Goal: Information Seeking & Learning: Find specific fact

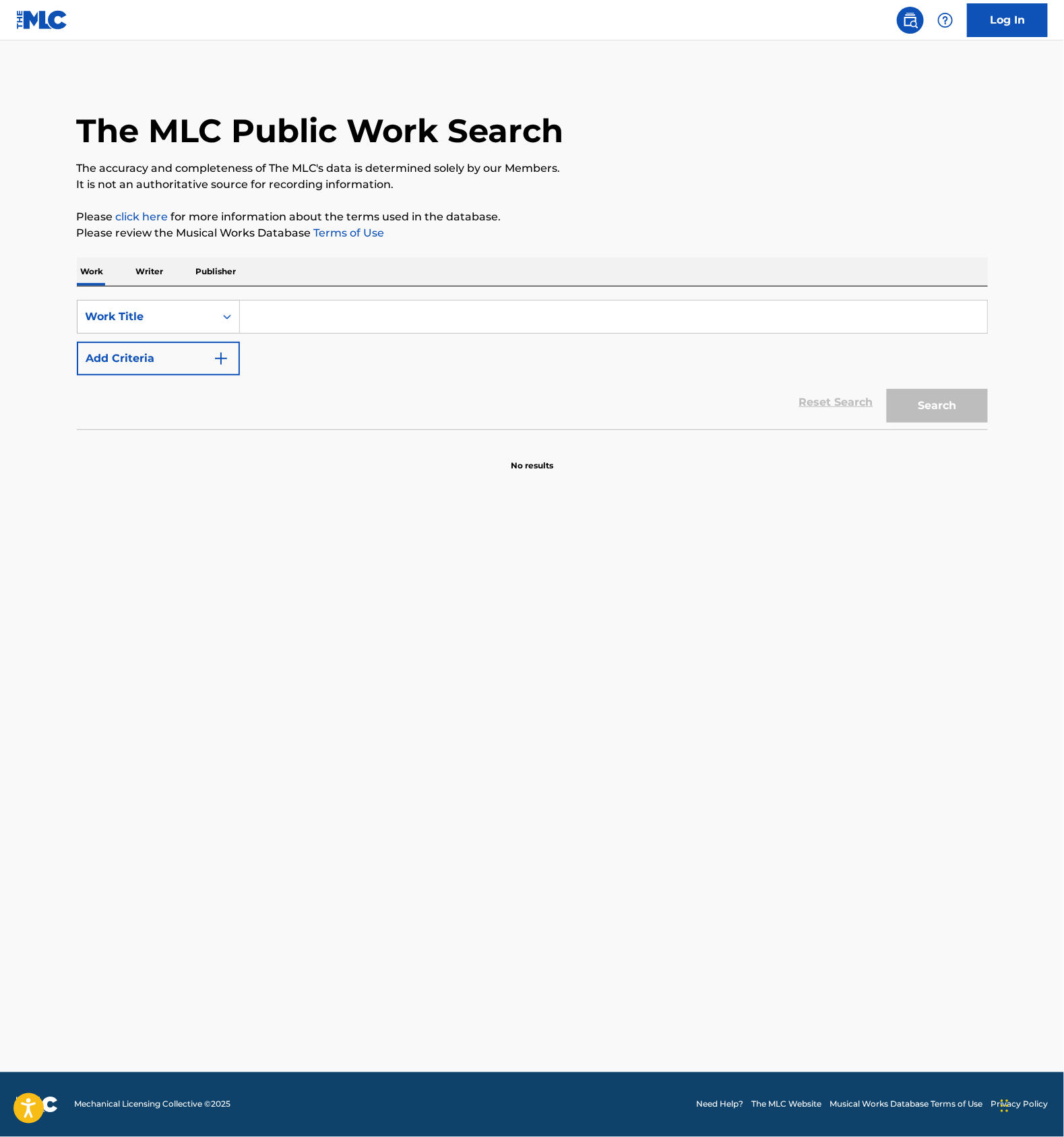
click at [287, 316] on input "Search Form" at bounding box center [614, 316] width 748 height 32
paste input "T3273957776"
type input "T3273957776"
click at [185, 312] on div "Work Title" at bounding box center [146, 317] width 121 height 16
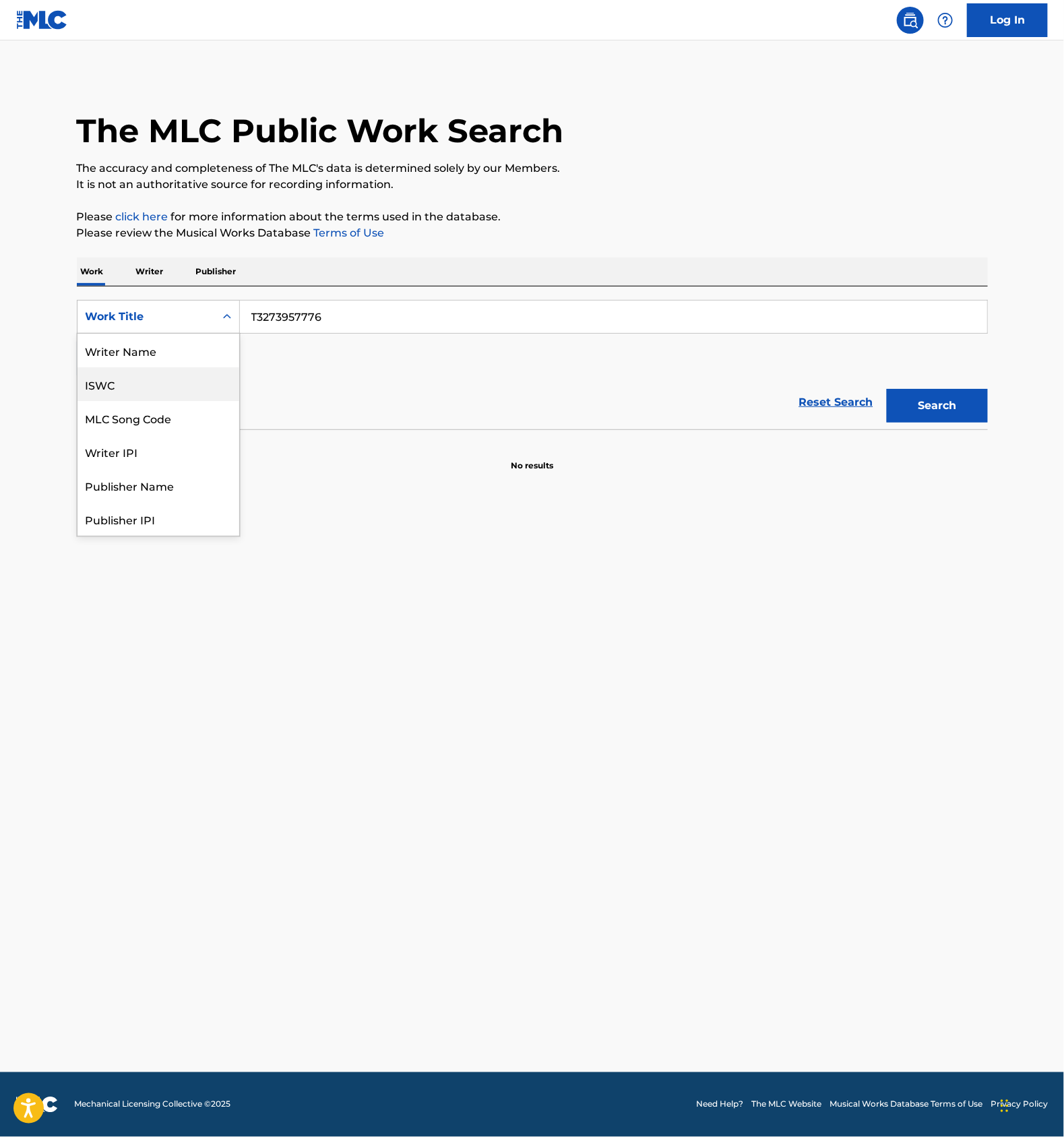
click at [124, 371] on div "ISWC" at bounding box center [158, 384] width 162 height 34
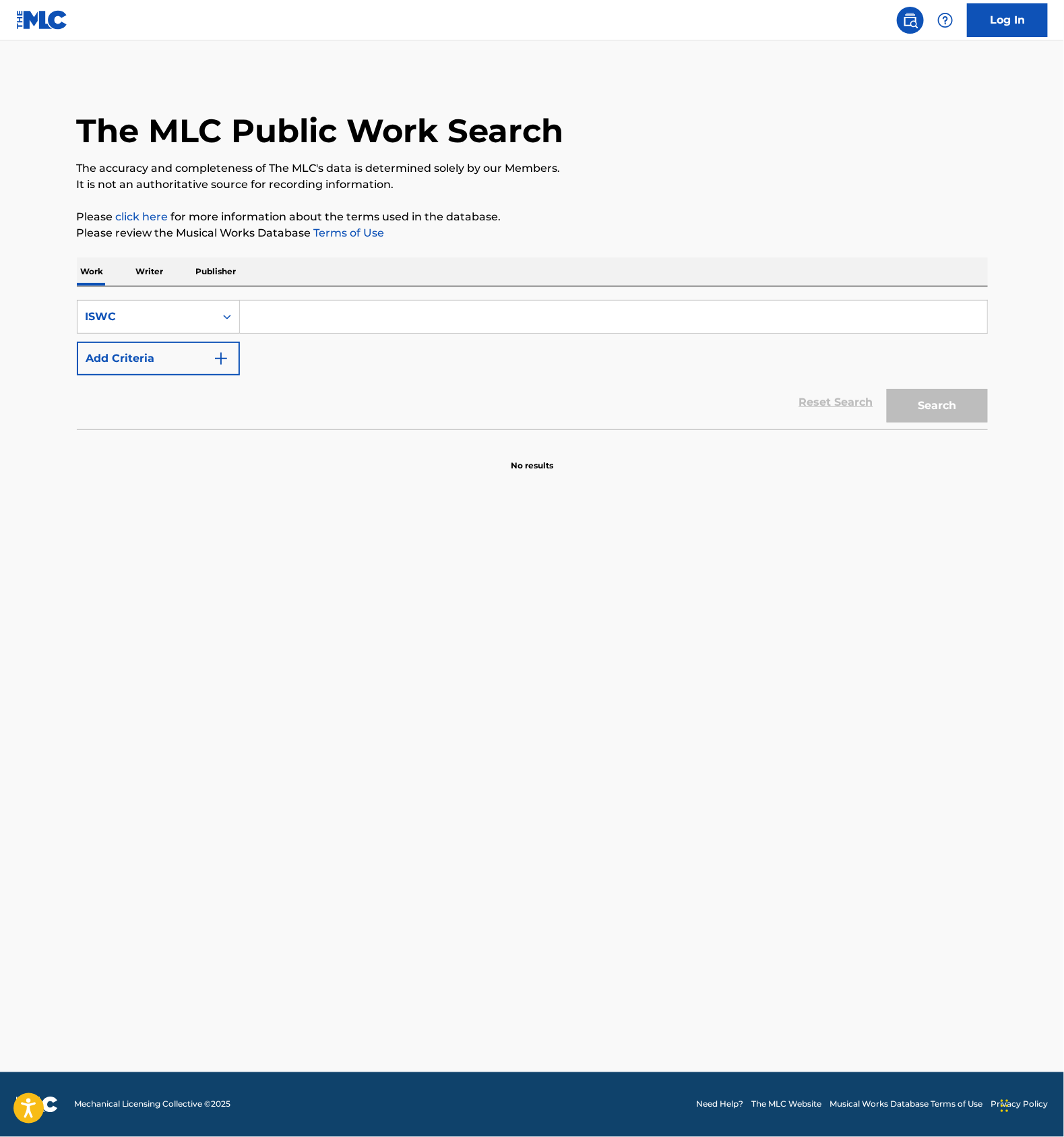
click at [291, 310] on input "Search Form" at bounding box center [614, 316] width 748 height 32
paste input "T3273957776"
type input "T3273957776"
click at [942, 397] on button "Search" at bounding box center [937, 406] width 101 height 34
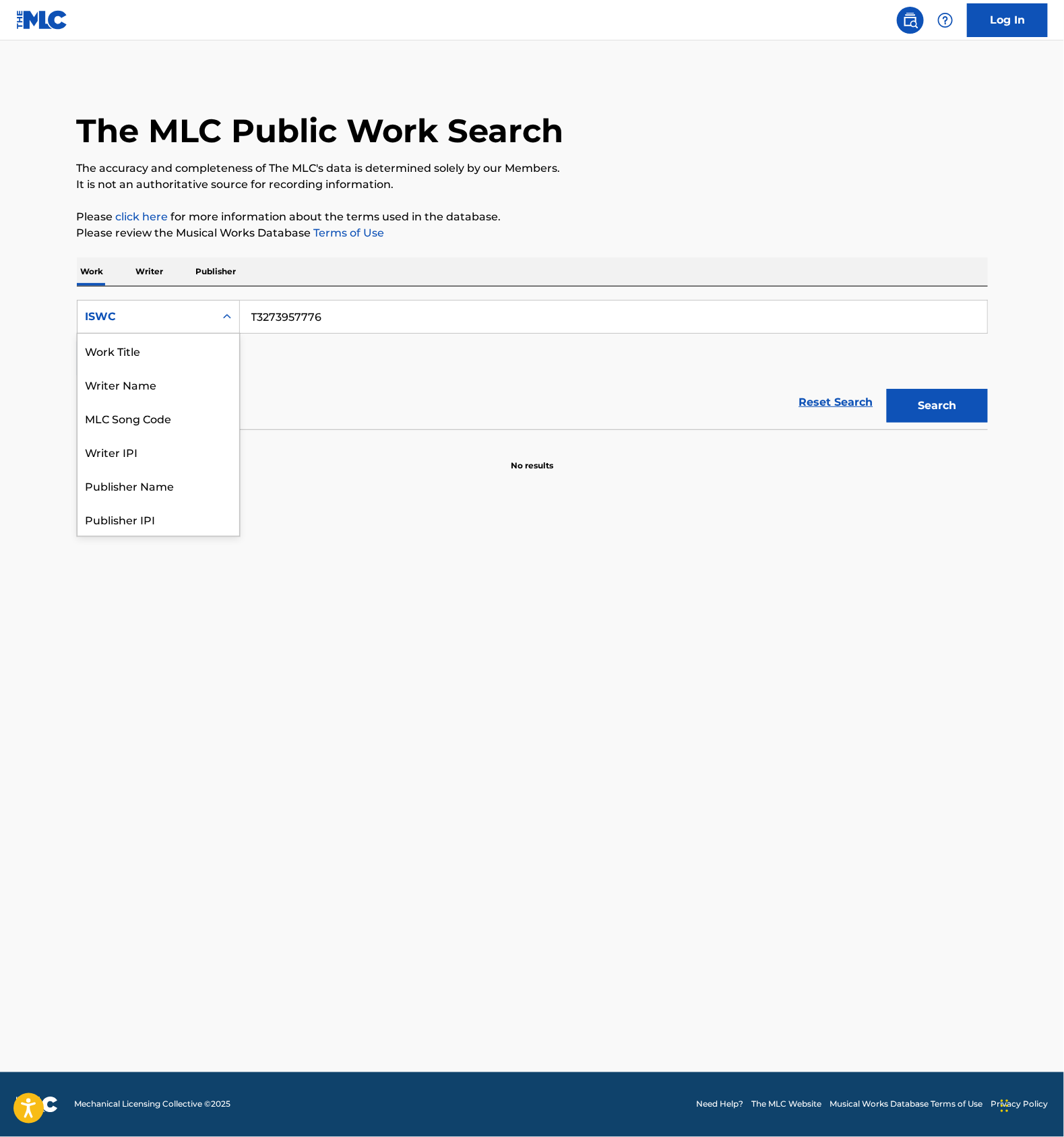
click at [212, 316] on div "ISWC" at bounding box center [146, 316] width 137 height 25
drag, startPoint x: 154, startPoint y: 417, endPoint x: 209, endPoint y: 389, distance: 61.7
click at [154, 417] on div "MLC Song Code" at bounding box center [158, 418] width 162 height 34
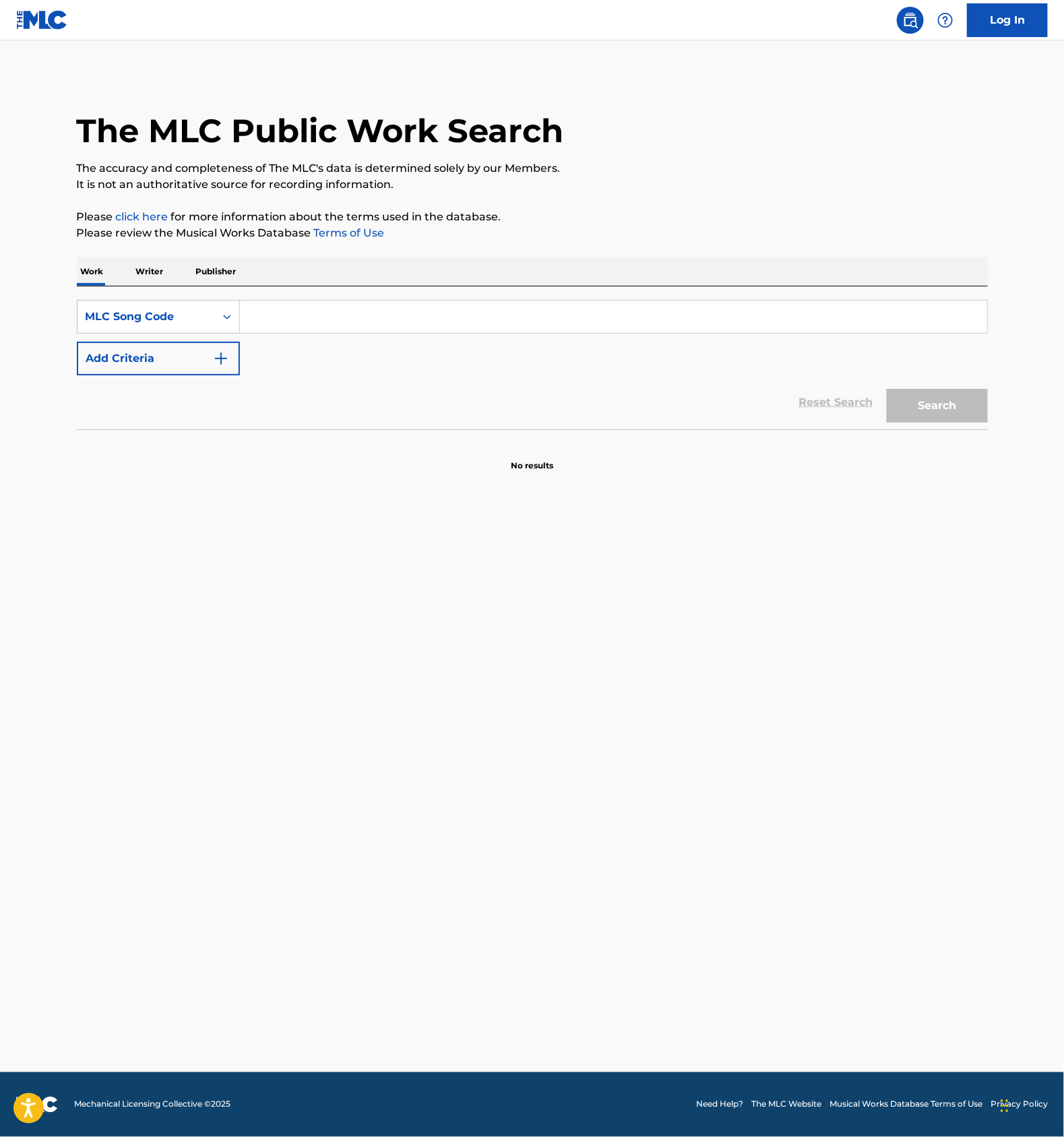
click at [340, 327] on input "Search Form" at bounding box center [614, 316] width 748 height 32
paste input "S53M6H"
type input "S53M6H"
click at [920, 393] on button "Search" at bounding box center [937, 406] width 101 height 34
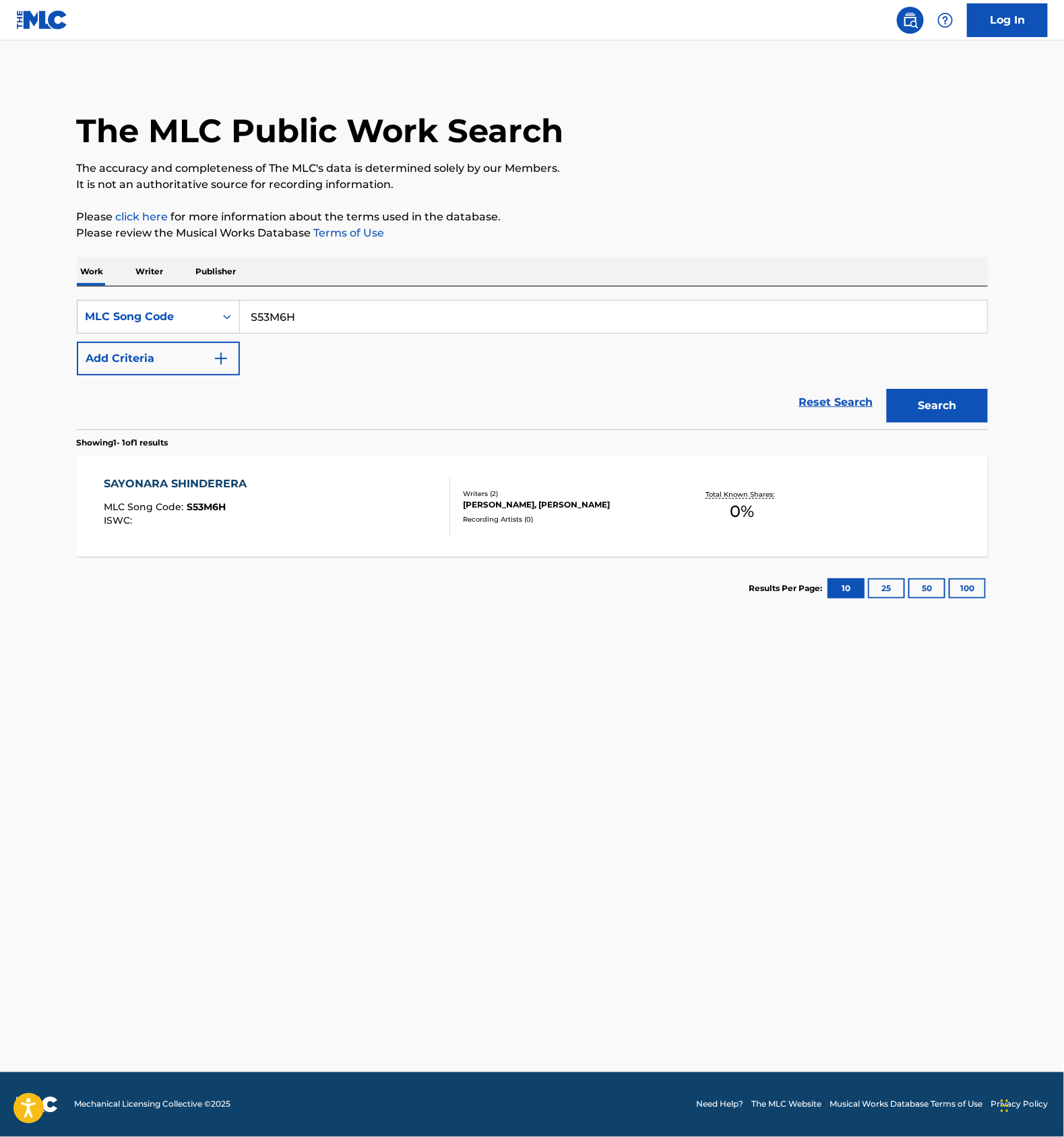
drag, startPoint x: 298, startPoint y: 451, endPoint x: 195, endPoint y: 436, distance: 104.1
drag, startPoint x: 195, startPoint y: 436, endPoint x: 195, endPoint y: 324, distance: 112.0
click at [195, 324] on div "MLC Song Code" at bounding box center [146, 317] width 121 height 16
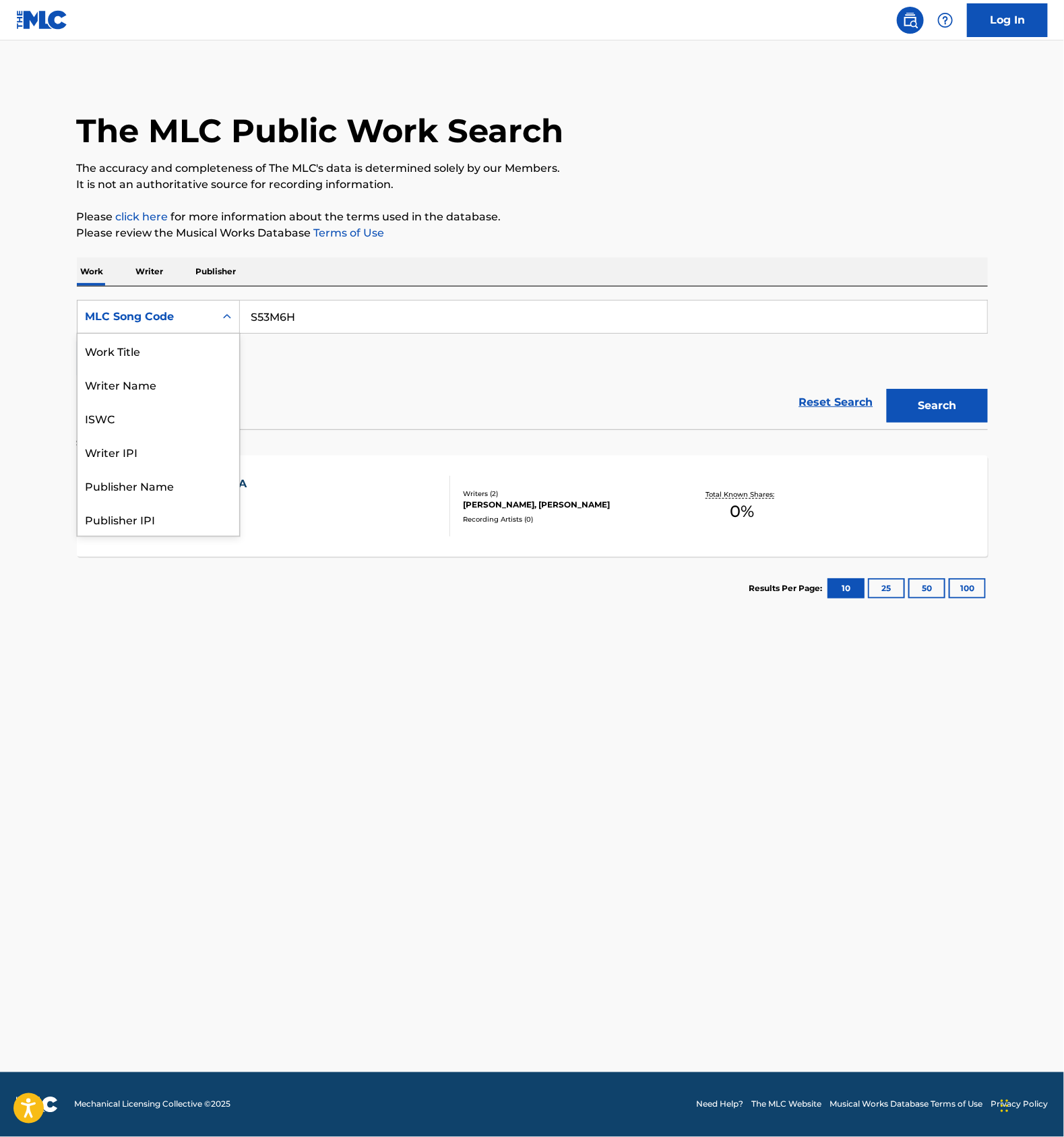
scroll to position [67, 0]
click at [144, 358] on div "ISWC" at bounding box center [158, 350] width 162 height 34
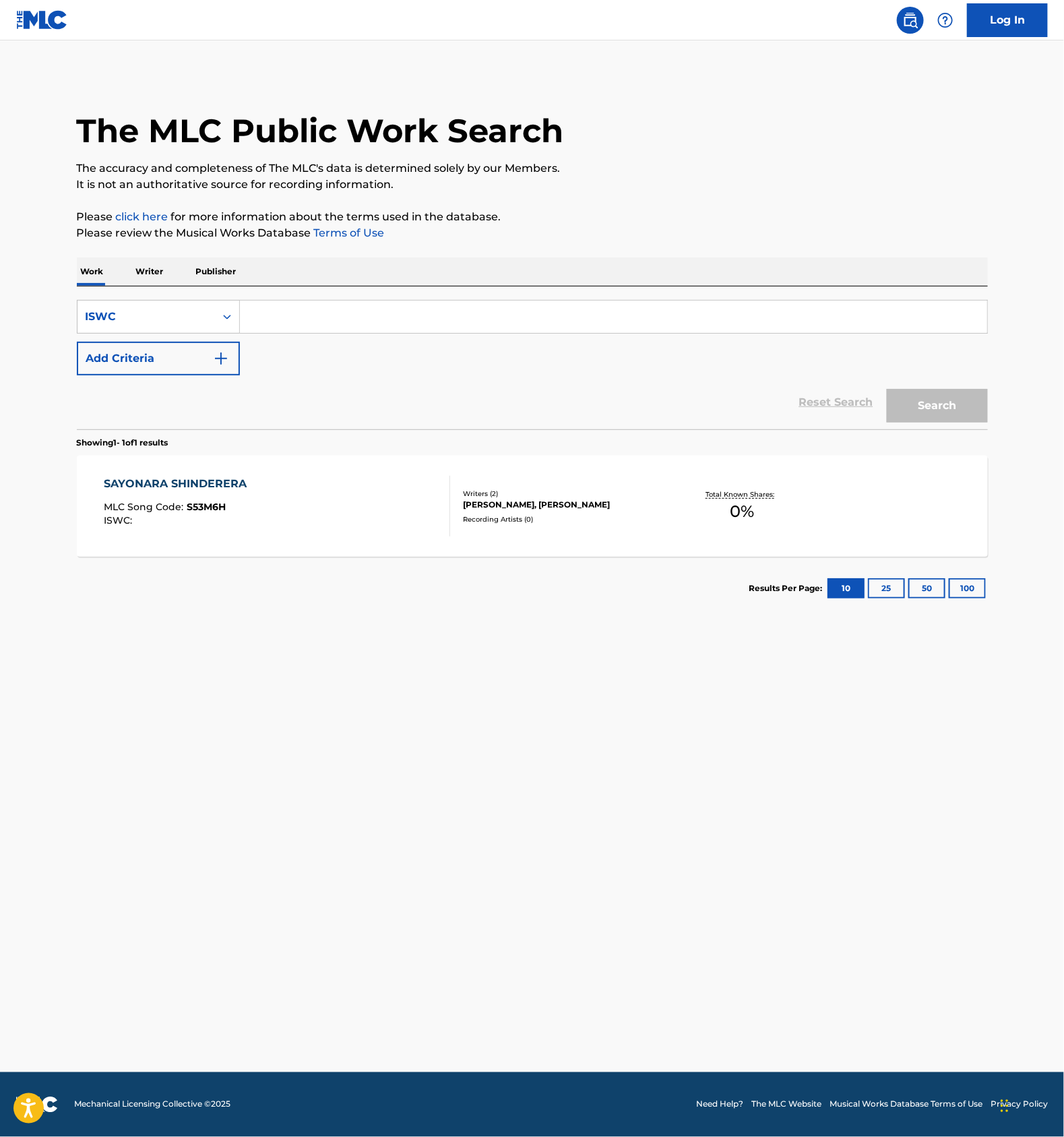
click at [300, 312] on input "Search Form" at bounding box center [614, 316] width 748 height 32
paste input "S53M6H"
click at [971, 408] on button "Search" at bounding box center [937, 406] width 101 height 34
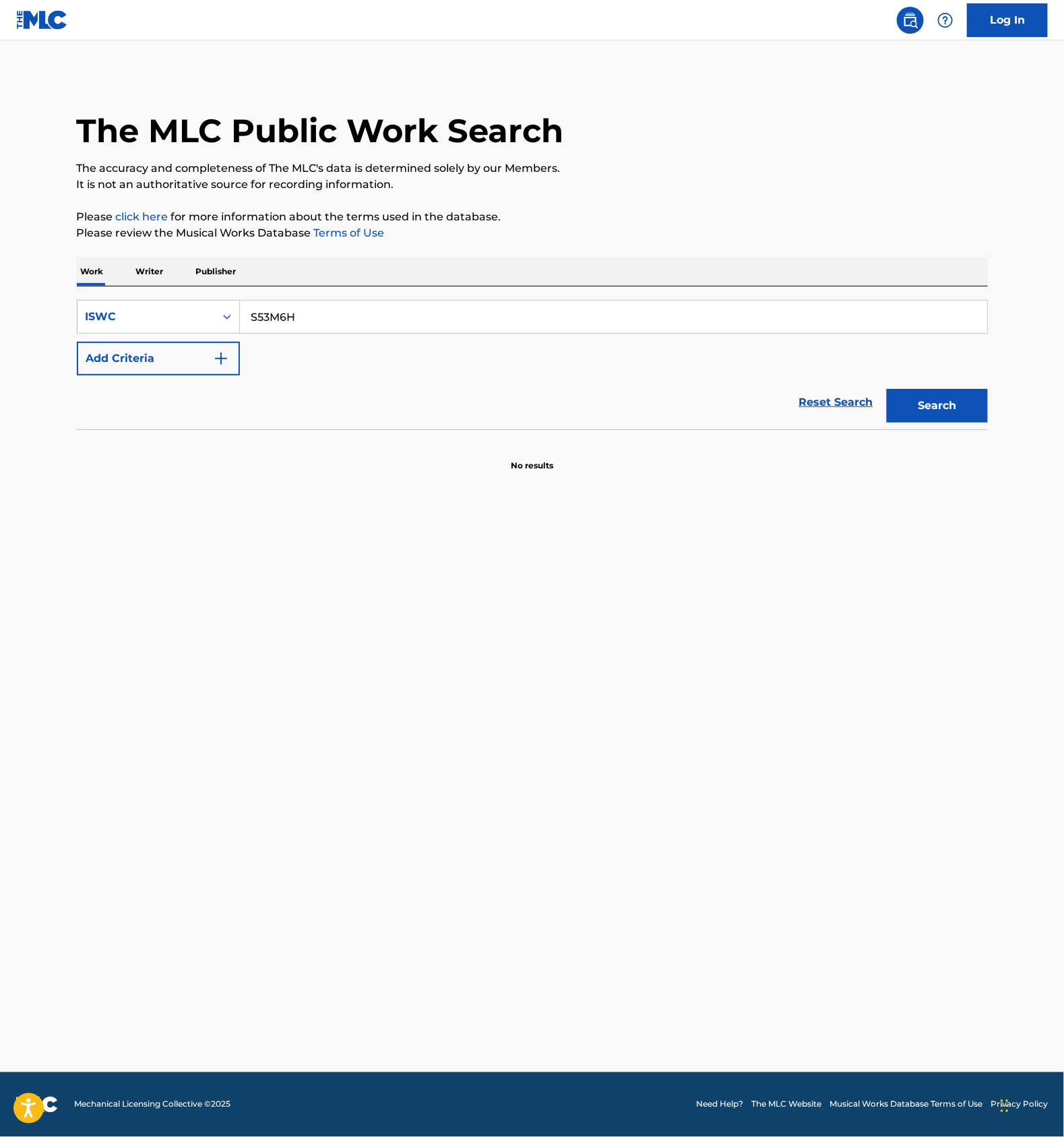
click at [316, 307] on input "S53M6H" at bounding box center [614, 316] width 748 height 32
paste input "T3264826468"
click at [942, 397] on button "Search" at bounding box center [937, 406] width 101 height 34
click at [348, 318] on input "T3264826468" at bounding box center [614, 316] width 748 height 32
paste input "73956353"
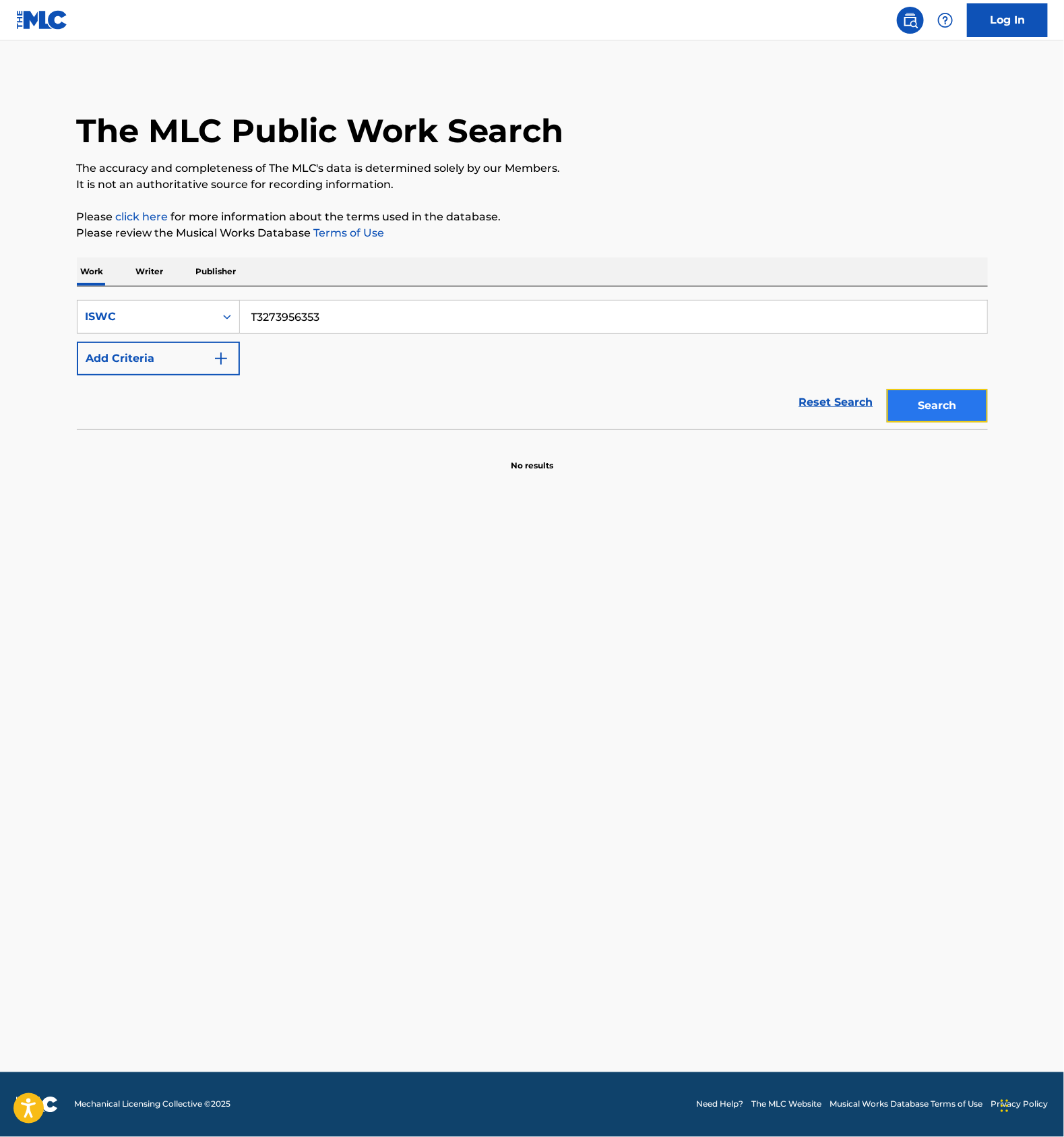
click at [929, 397] on button "Search" at bounding box center [937, 406] width 101 height 34
click at [366, 303] on input "T3273956353" at bounding box center [614, 316] width 748 height 32
paste input "64861425"
click at [914, 395] on button "Search" at bounding box center [937, 406] width 101 height 34
click at [329, 316] on input "T3264861425" at bounding box center [614, 316] width 748 height 32
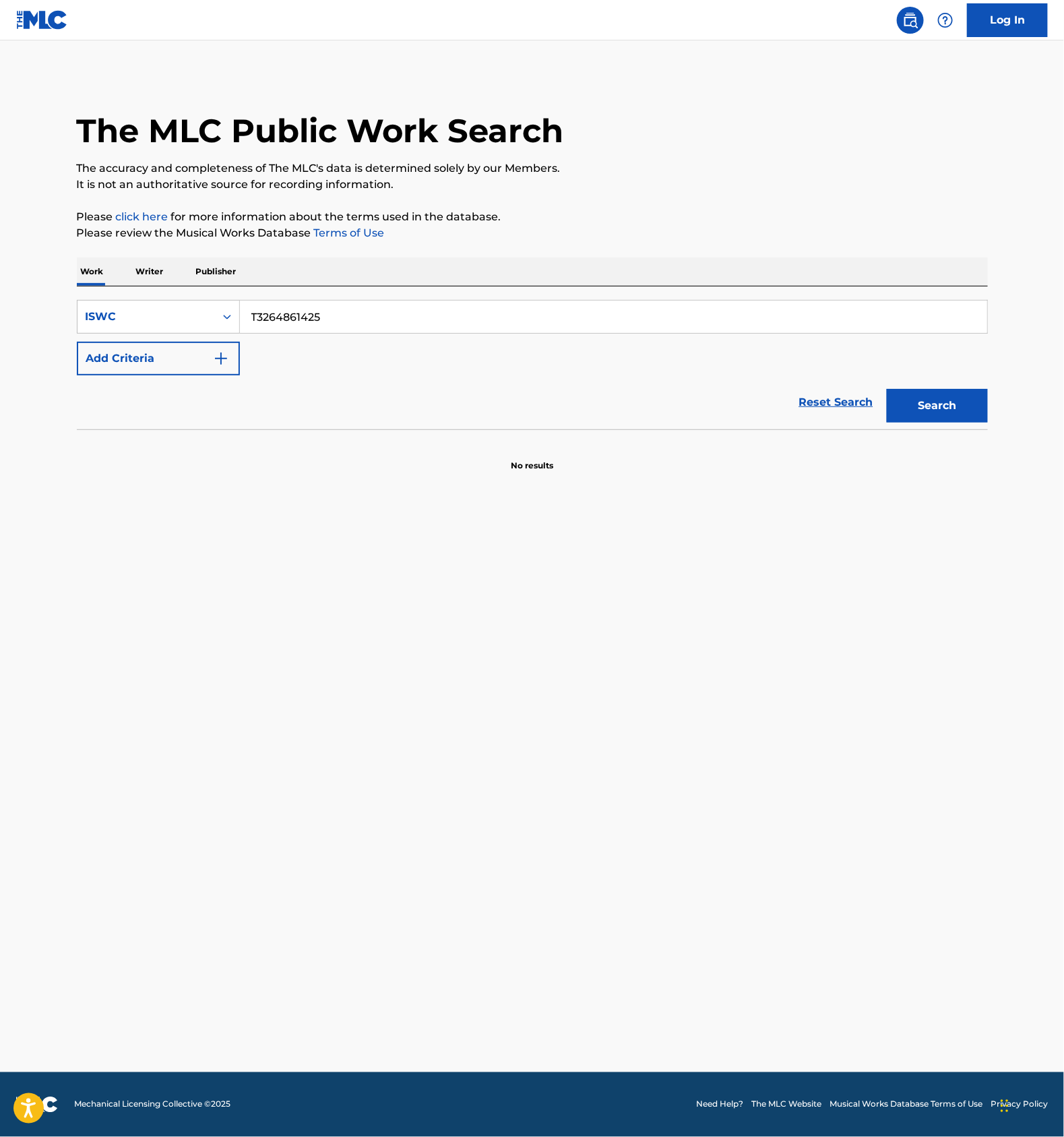
paste input "549"
click at [925, 405] on button "Search" at bounding box center [937, 406] width 101 height 34
click at [352, 310] on input "T3264861549" at bounding box center [614, 316] width 748 height 32
paste input "793371"
click at [908, 395] on button "Search" at bounding box center [937, 406] width 101 height 34
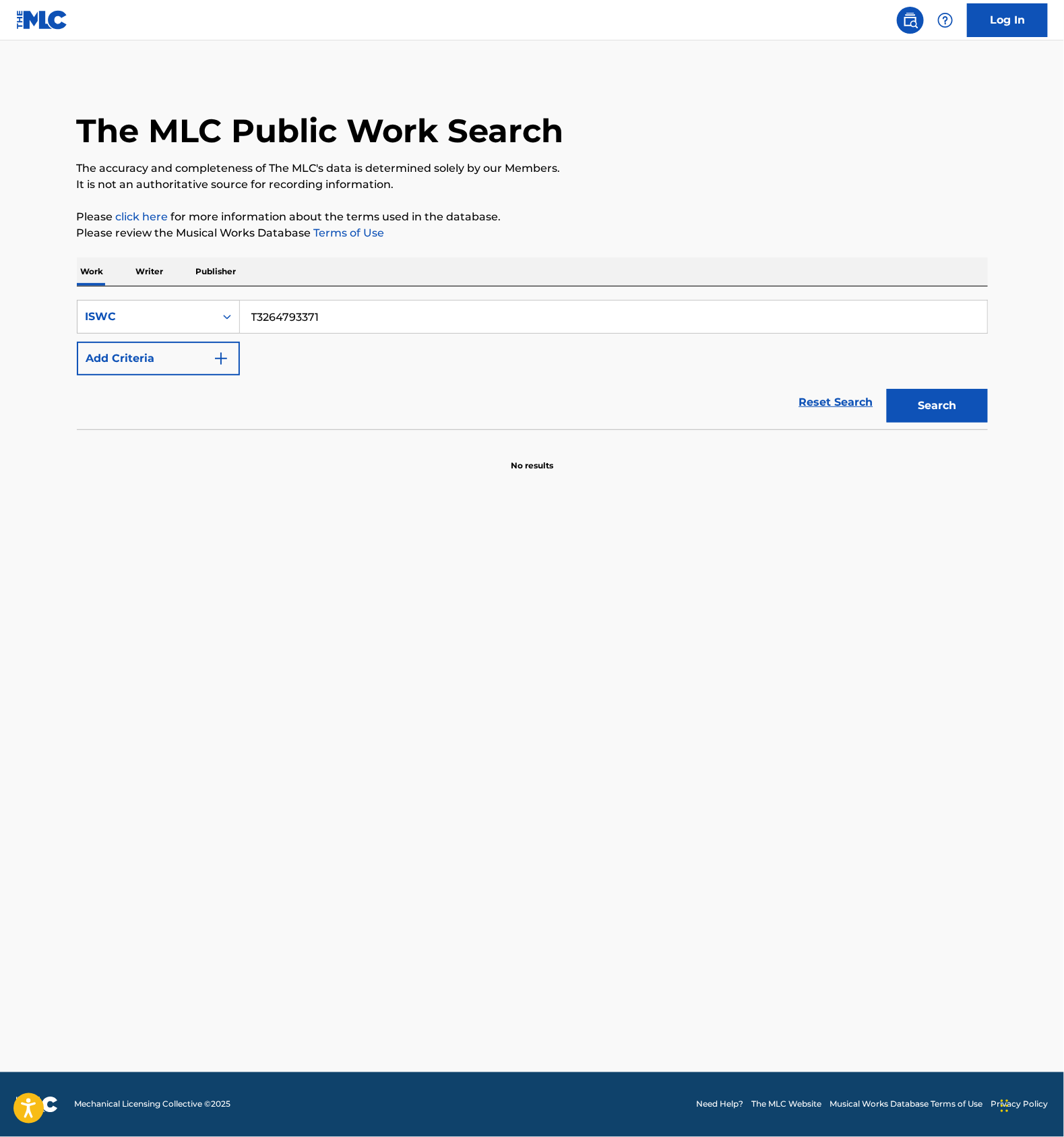
click at [351, 303] on input "T3264793371" at bounding box center [614, 316] width 748 height 32
paste input "826639"
click at [936, 409] on button "Search" at bounding box center [937, 406] width 101 height 34
click at [372, 307] on input "T3264826639" at bounding box center [614, 316] width 748 height 32
paste input "708"
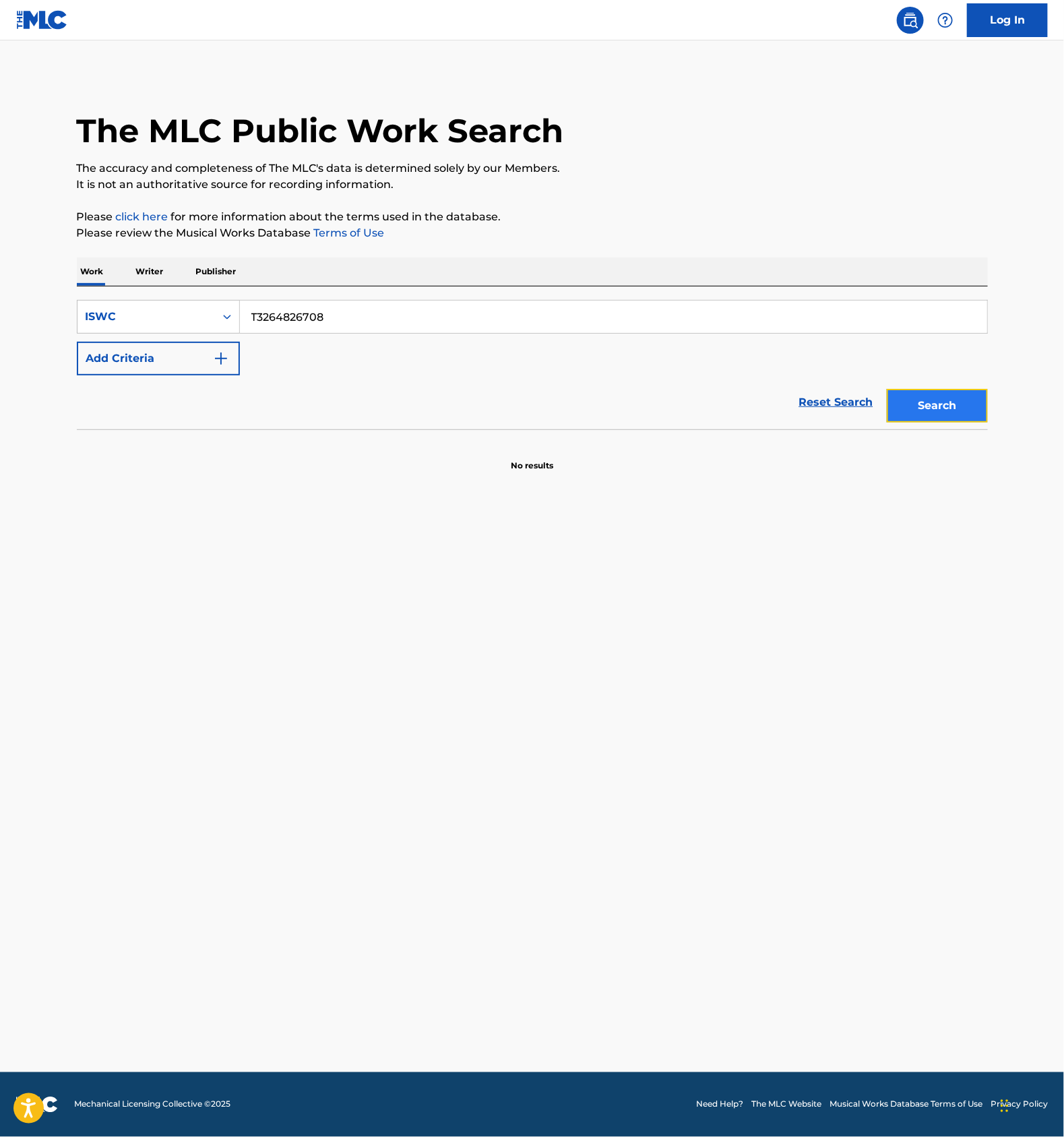
click at [914, 413] on button "Search" at bounding box center [937, 406] width 101 height 34
click at [342, 316] on input "T3264826708" at bounding box center [614, 316] width 748 height 32
paste input "822"
click at [928, 404] on button "Search" at bounding box center [937, 406] width 101 height 34
click at [328, 303] on input "T3264826822" at bounding box center [614, 316] width 748 height 32
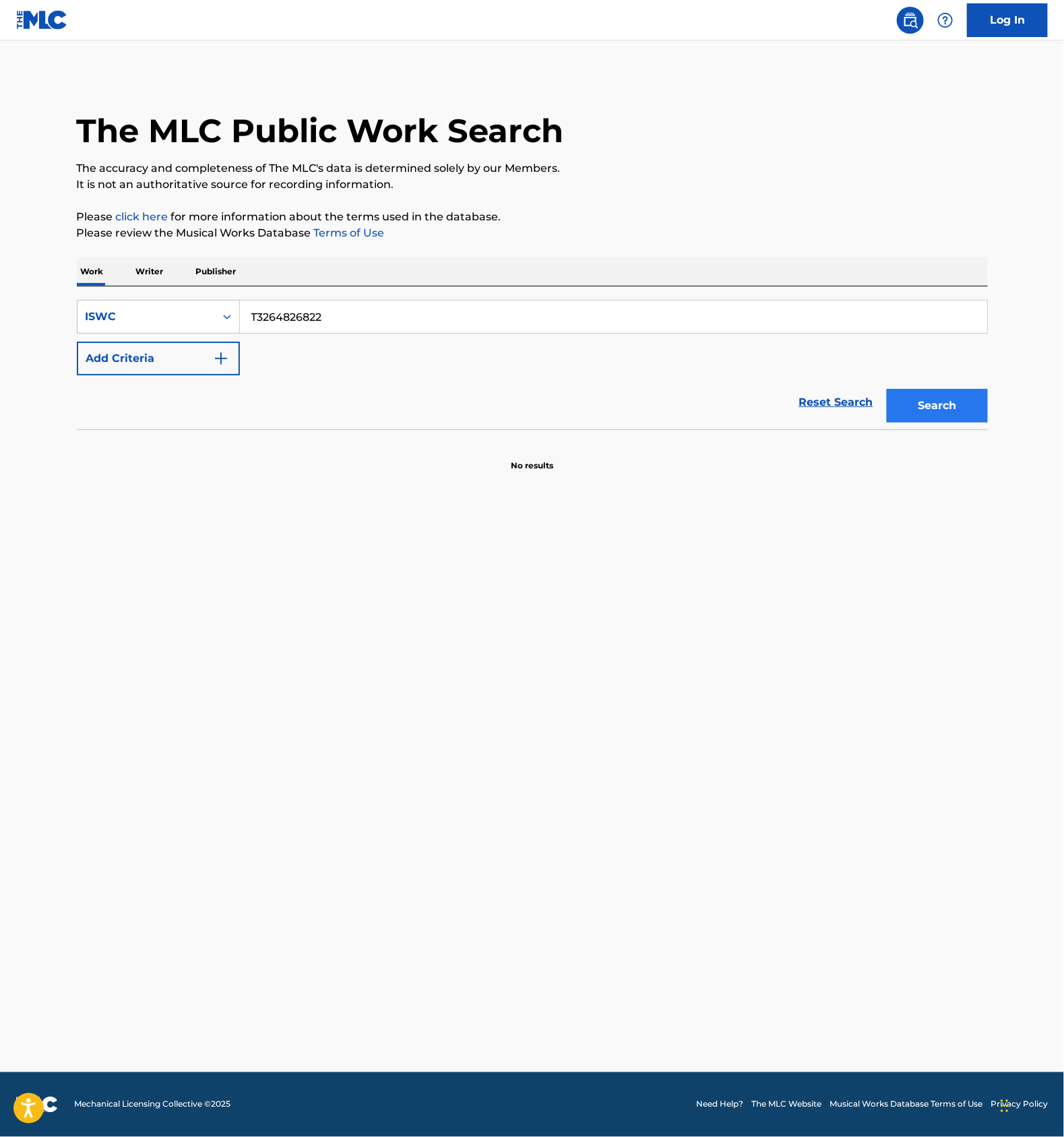
paste input "61594"
click at [936, 410] on button "Search" at bounding box center [937, 406] width 101 height 34
click at [399, 309] on input "T3264861594" at bounding box center [614, 316] width 748 height 32
paste input "67"
click at [963, 399] on button "Search" at bounding box center [937, 406] width 101 height 34
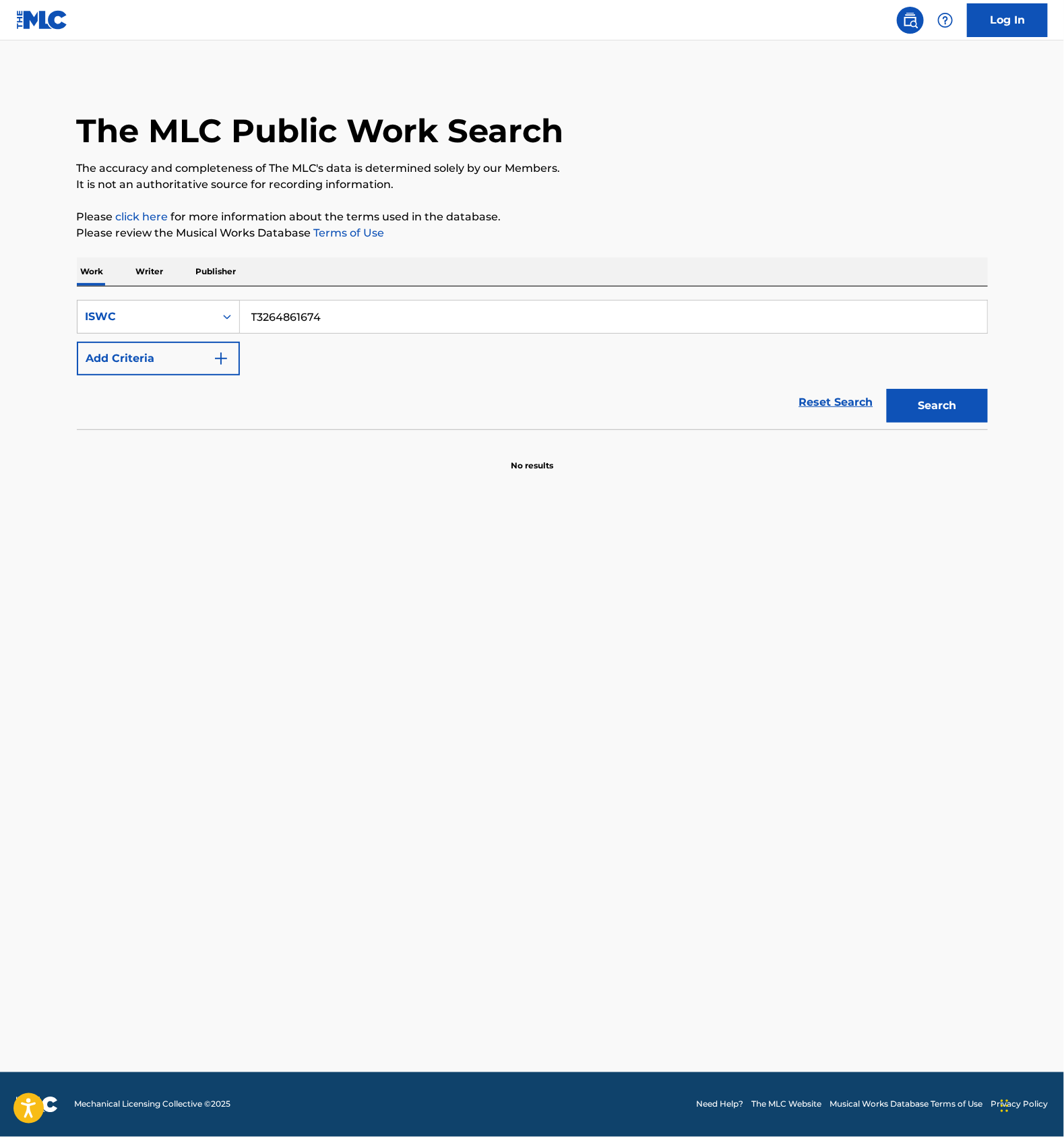
click at [368, 320] on input "T3264861674" at bounding box center [614, 316] width 748 height 32
paste input "73956626"
click at [942, 395] on button "Search" at bounding box center [937, 406] width 101 height 34
click at [381, 312] on input "T3273956626" at bounding box center [614, 316] width 748 height 32
paste input "7389"
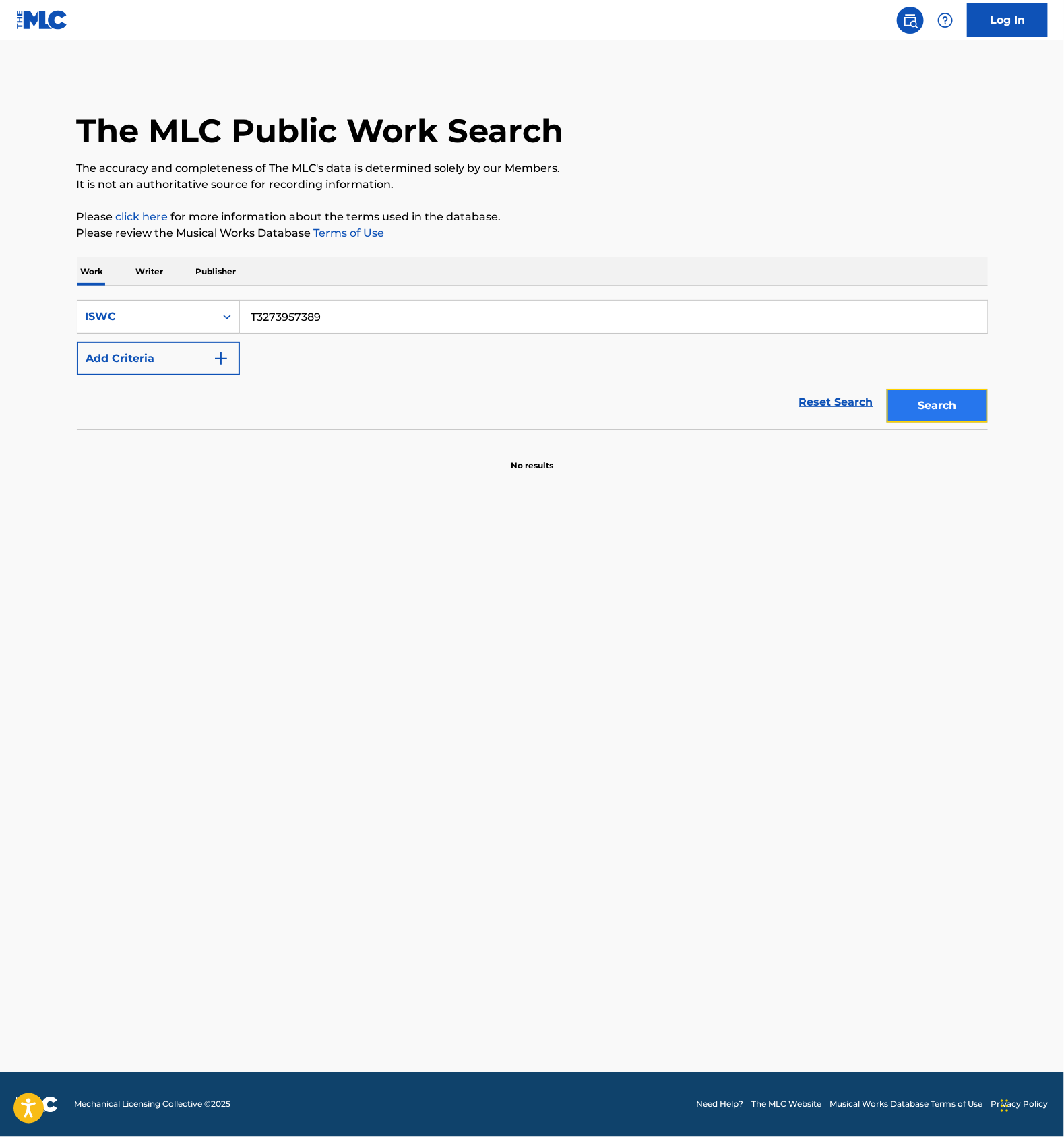
click at [930, 401] on button "Search" at bounding box center [937, 406] width 101 height 34
click at [340, 306] on input "T3273957389" at bounding box center [614, 316] width 748 height 32
paste input "67"
click at [933, 401] on button "Search" at bounding box center [937, 406] width 101 height 34
click at [388, 309] on input "T3273957367" at bounding box center [614, 316] width 748 height 32
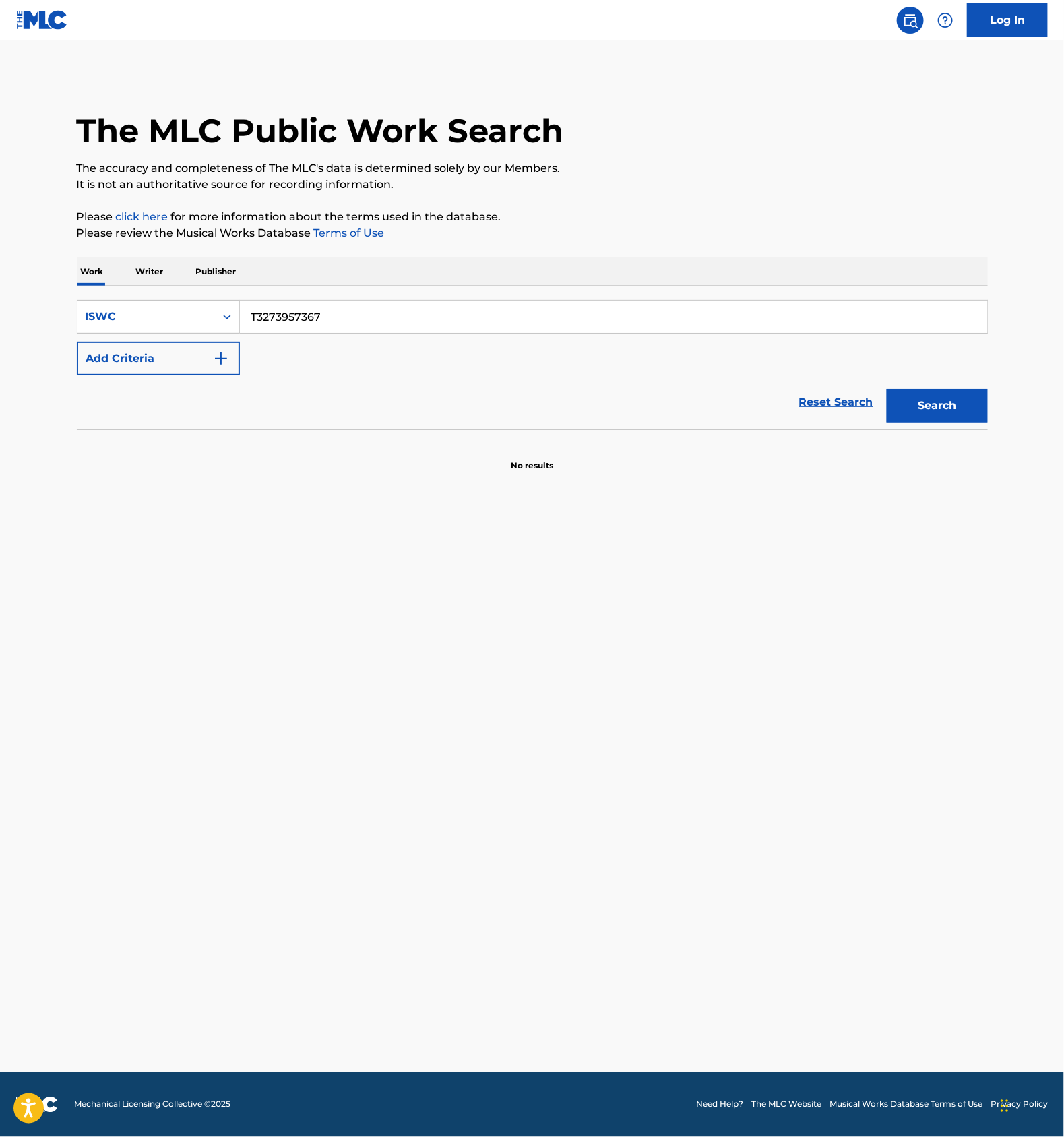
paste input "005"
click at [942, 393] on button "Search" at bounding box center [937, 406] width 101 height 34
click at [350, 318] on input "T3273957005" at bounding box center [614, 316] width 748 height 32
paste input "18"
click at [916, 405] on button "Search" at bounding box center [937, 406] width 101 height 34
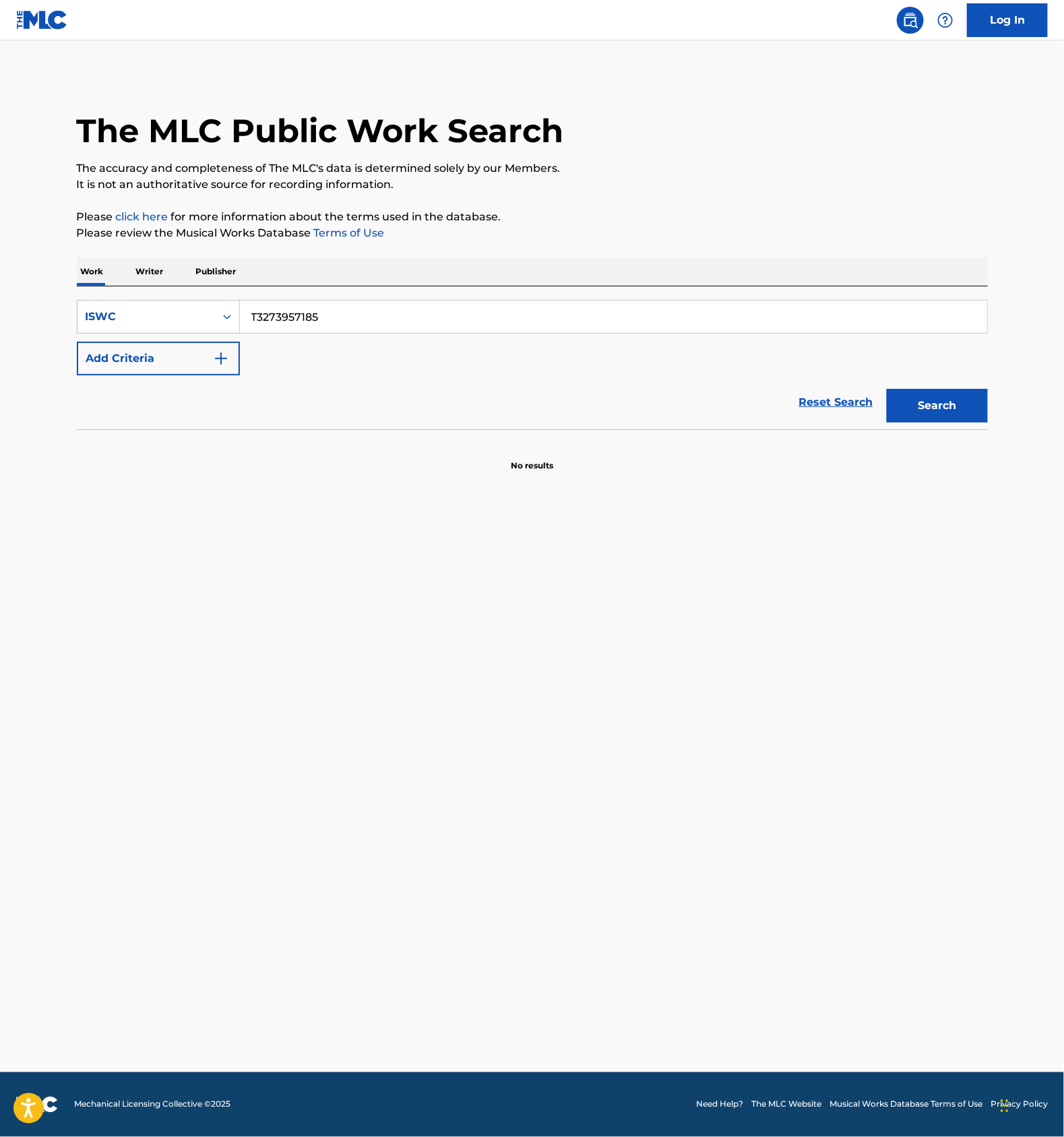
click at [307, 306] on input "T3273957185" at bounding box center [614, 316] width 748 height 32
paste input "436"
click at [933, 403] on button "Search" at bounding box center [937, 406] width 101 height 34
click at [336, 307] on input "T3273957436" at bounding box center [614, 316] width 748 height 32
paste input "7821617"
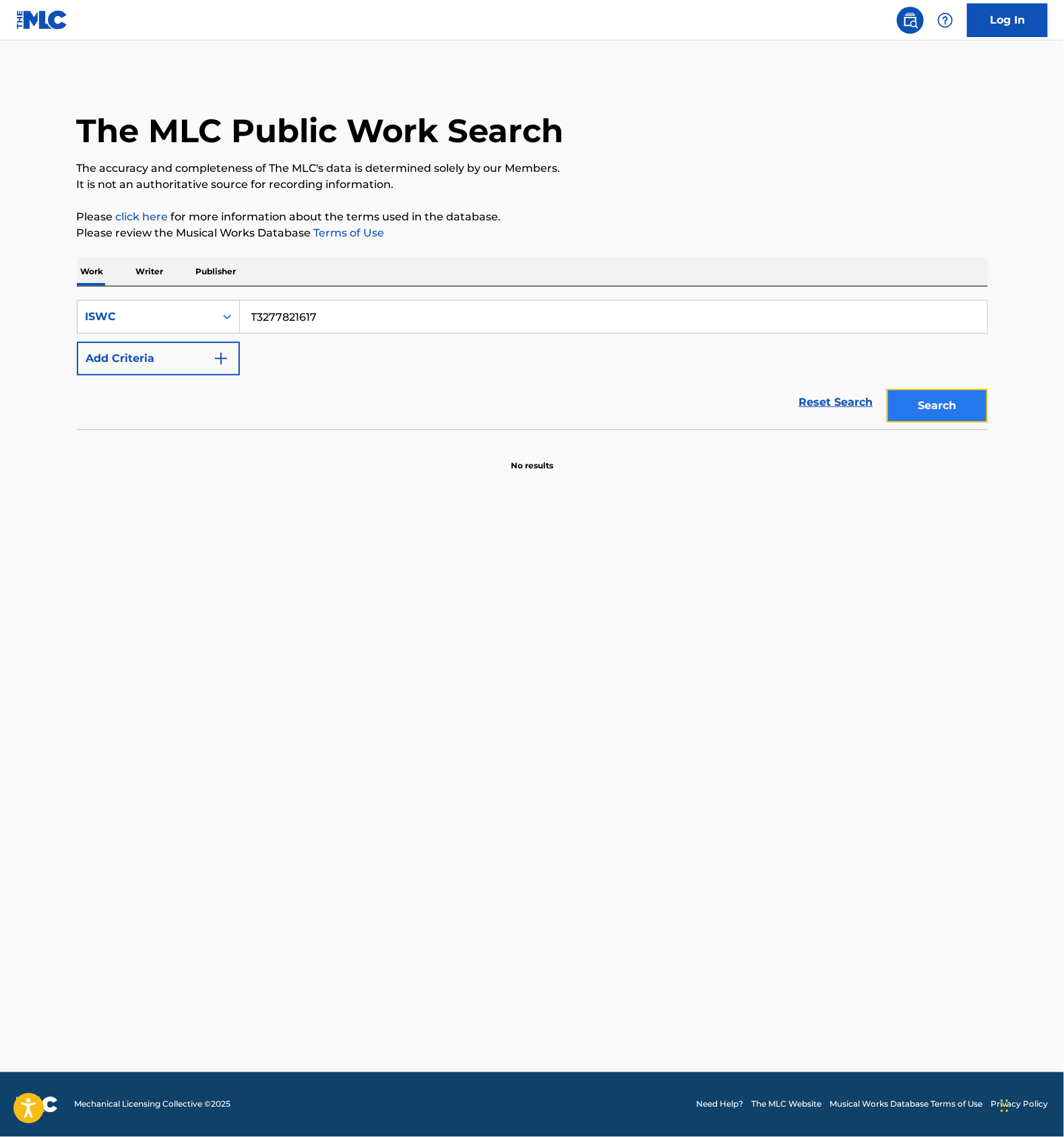
click at [912, 399] on button "Search" at bounding box center [937, 406] width 101 height 34
click at [380, 309] on input "T3277821617" at bounding box center [614, 316] width 748 height 32
paste input "OITOIPAATII"
type input "TOITOIPAATII"
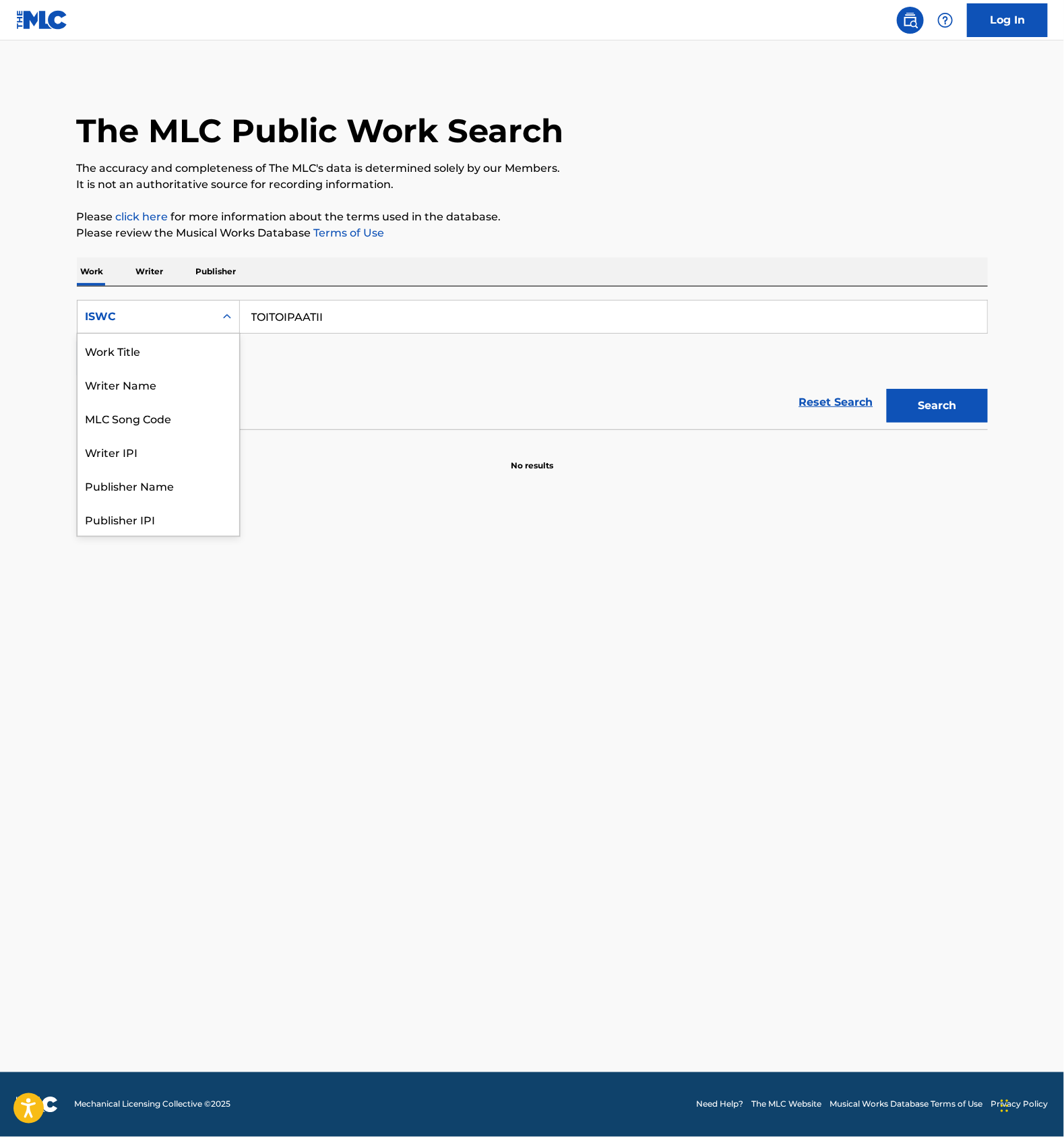
click at [200, 332] on div "ISWC" at bounding box center [158, 316] width 163 height 34
click at [140, 349] on div "Work Title" at bounding box center [158, 350] width 162 height 34
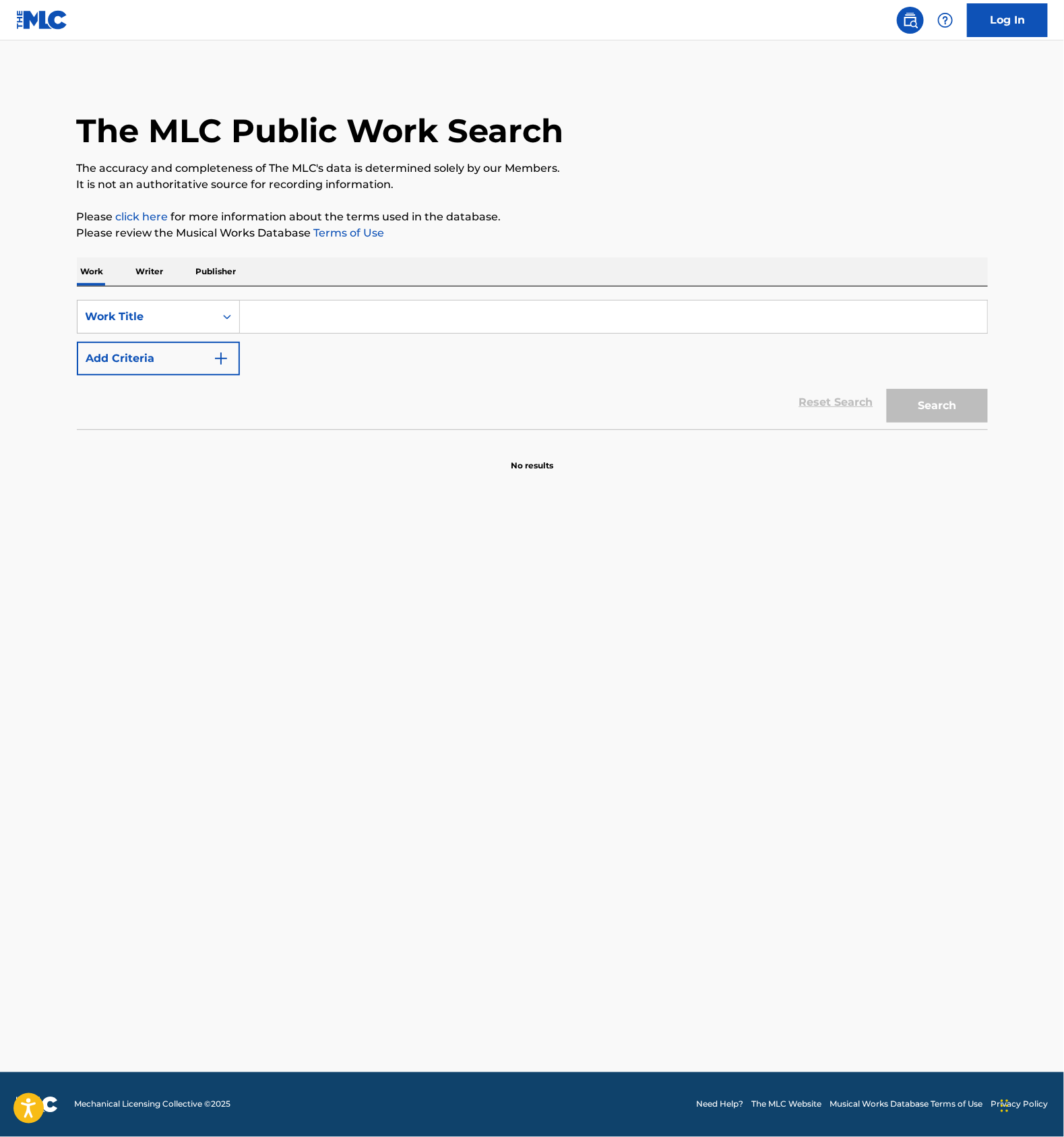
click at [346, 333] on div "Search Form" at bounding box center [614, 316] width 748 height 34
drag, startPoint x: 332, startPoint y: 316, endPoint x: 350, endPoint y: 333, distance: 24.8
click at [332, 316] on input "Search Form" at bounding box center [614, 316] width 748 height 32
paste input "TOITOIPAATII"
click at [914, 410] on button "Search" at bounding box center [937, 406] width 101 height 34
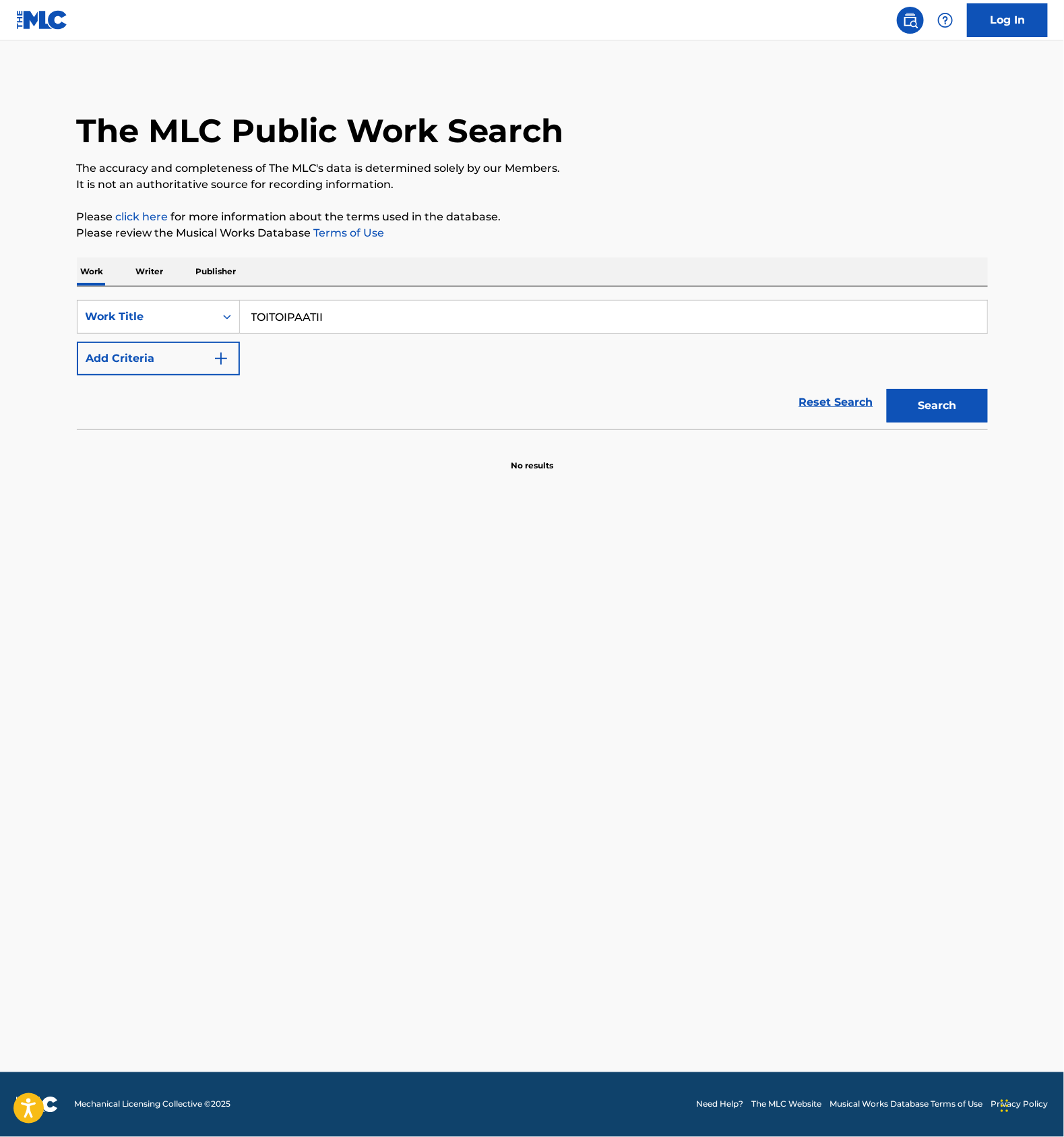
click at [328, 635] on main "The MLC Public Work Search The accuracy and completeness of The MLC's data is d…" at bounding box center [532, 556] width 1064 height 1032
click at [348, 316] on input "TOITOIPAATII" at bounding box center [614, 316] width 748 height 32
paste input "トイ×トイ☆パーティー!"
type input "トイ×トイ☆パーティー!"
click at [927, 401] on button "Search" at bounding box center [937, 406] width 101 height 34
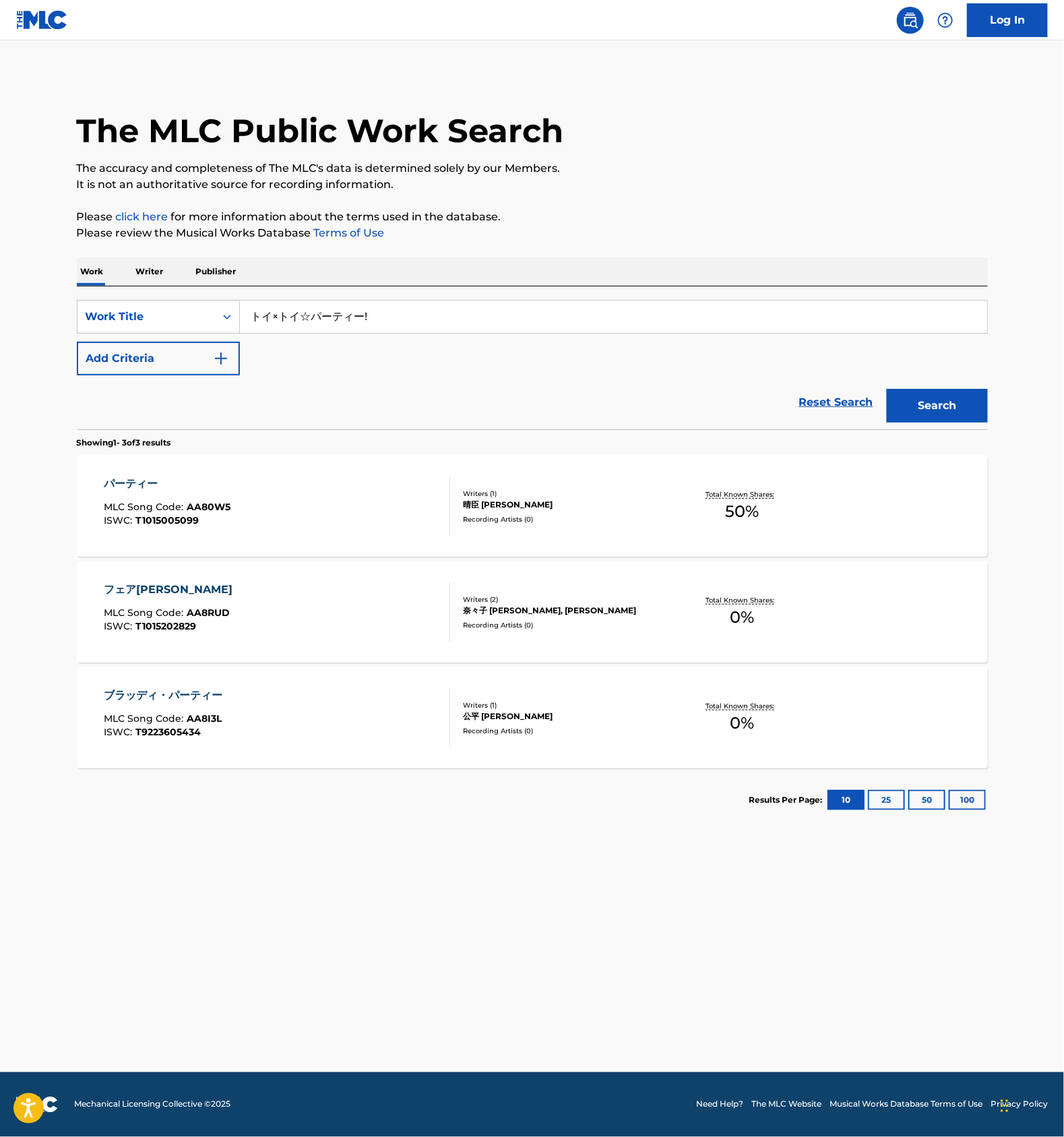
click at [342, 312] on input "トイ×トイ☆パーティー!" at bounding box center [614, 316] width 748 height 32
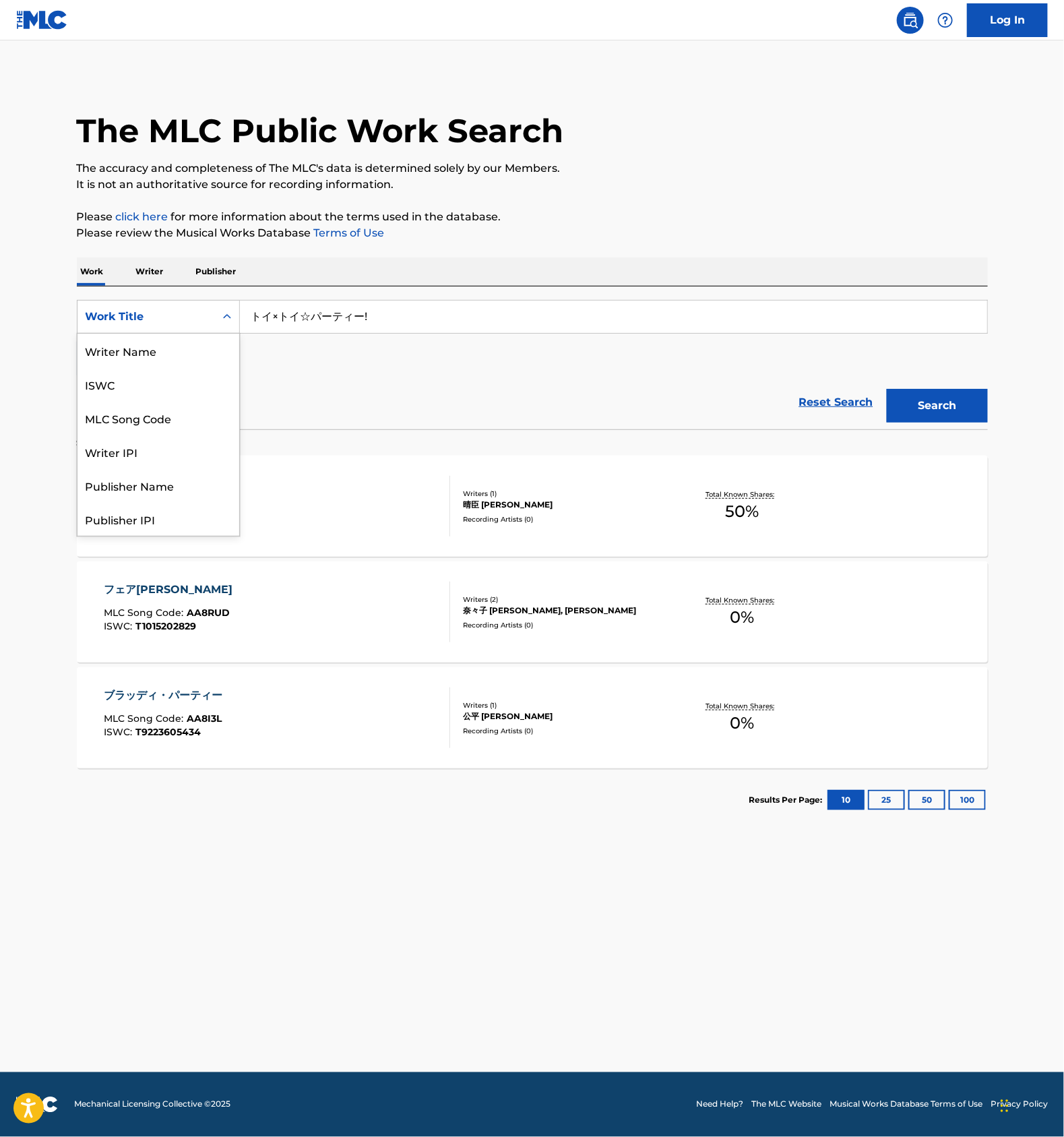
click at [197, 309] on div "Work Title" at bounding box center [146, 317] width 121 height 16
click at [154, 382] on div "ISWC" at bounding box center [158, 384] width 162 height 34
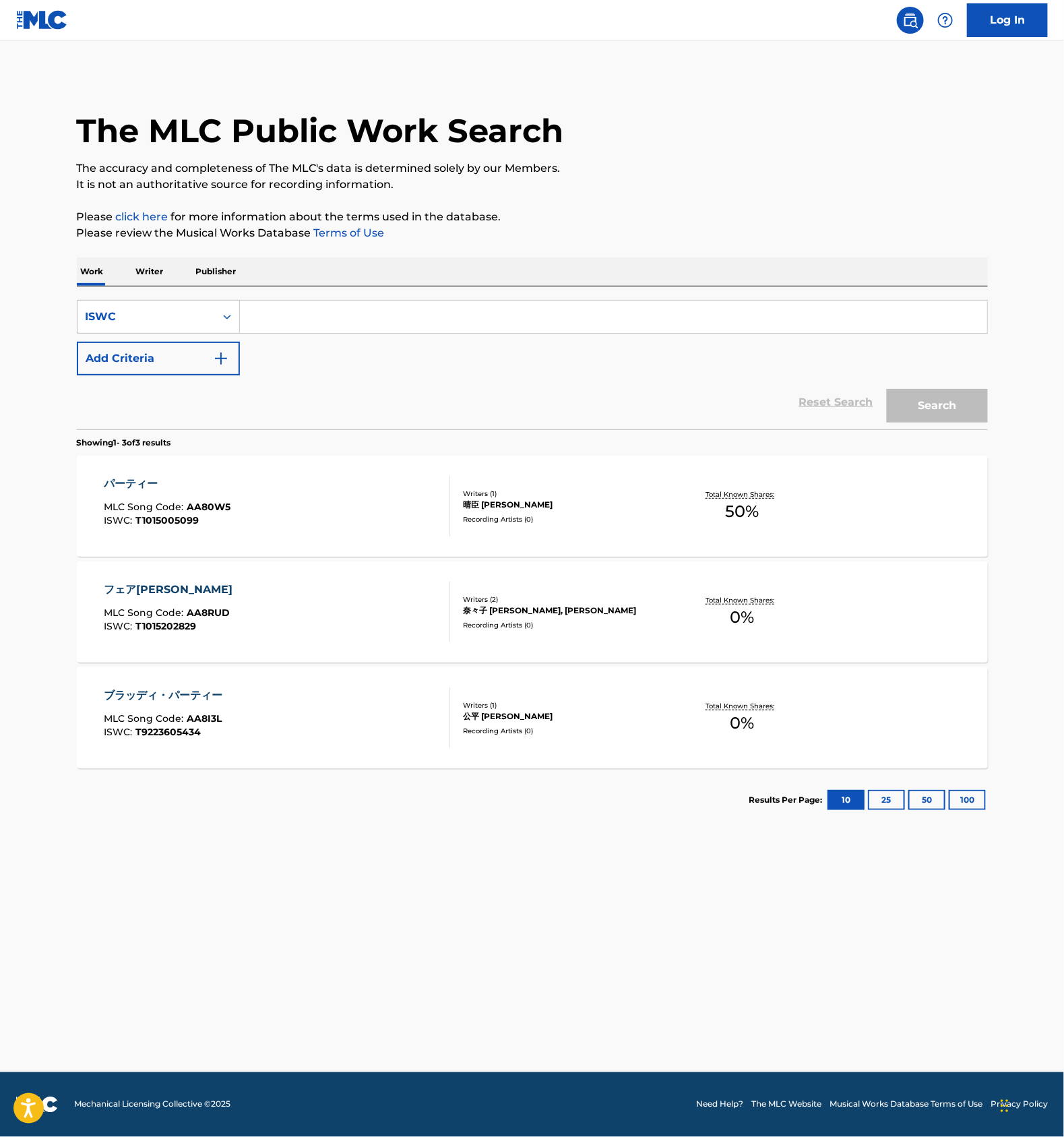
click at [333, 318] on input "Search Form" at bounding box center [614, 316] width 748 height 32
paste input "T3273956682"
click at [921, 403] on button "Search" at bounding box center [937, 406] width 101 height 34
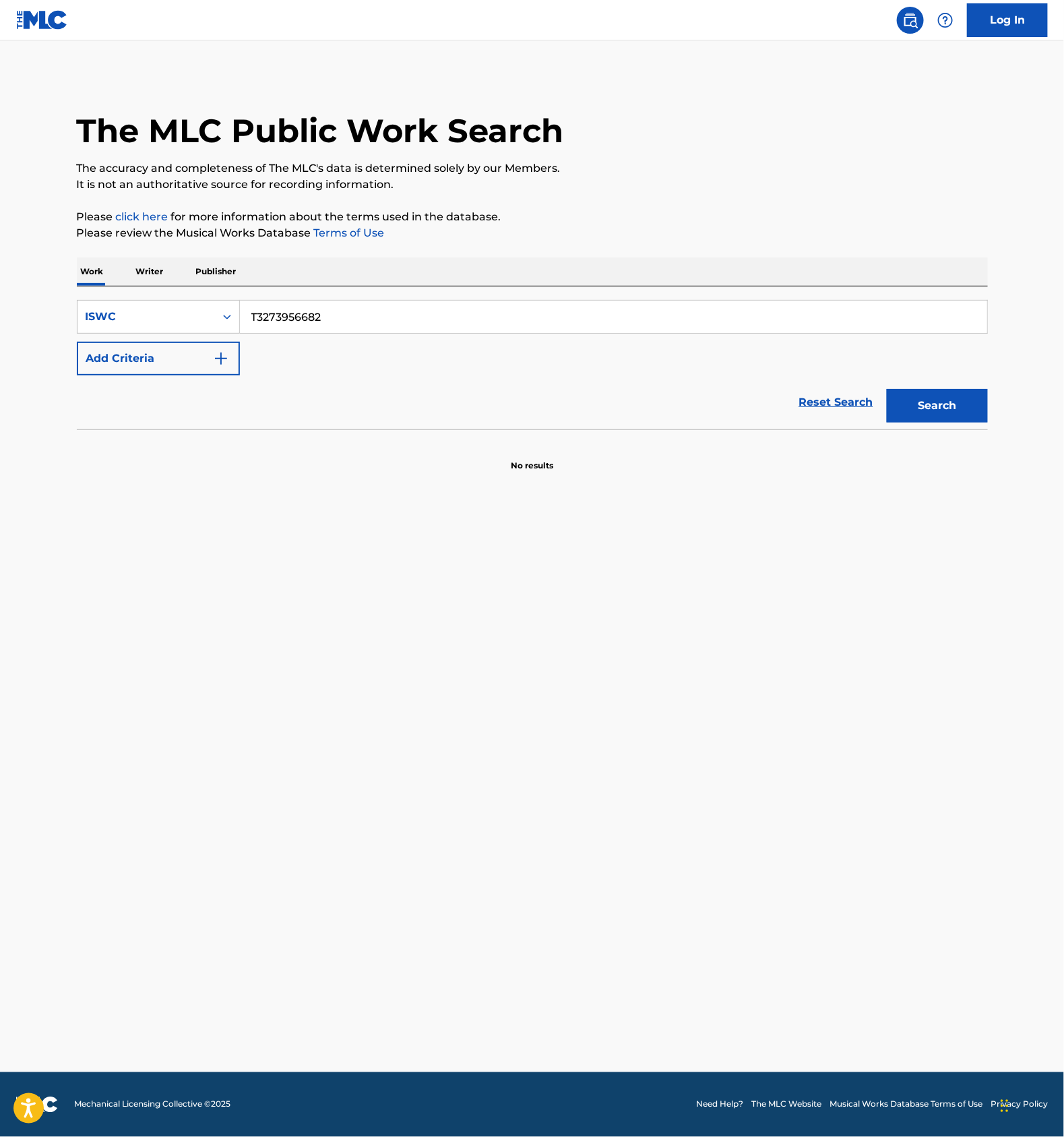
click at [285, 323] on input "T3273956682" at bounding box center [614, 316] width 748 height 32
paste input "7825766"
click at [954, 395] on button "Search" at bounding box center [937, 406] width 101 height 34
click at [331, 297] on div "SearchWithCriteria2fd93035-743a-4b53-9959-5e137e68dbe6 ISWC T3277825766 Add Cri…" at bounding box center [532, 358] width 911 height 143
click at [329, 307] on input "T3277825766" at bounding box center [614, 316] width 748 height 32
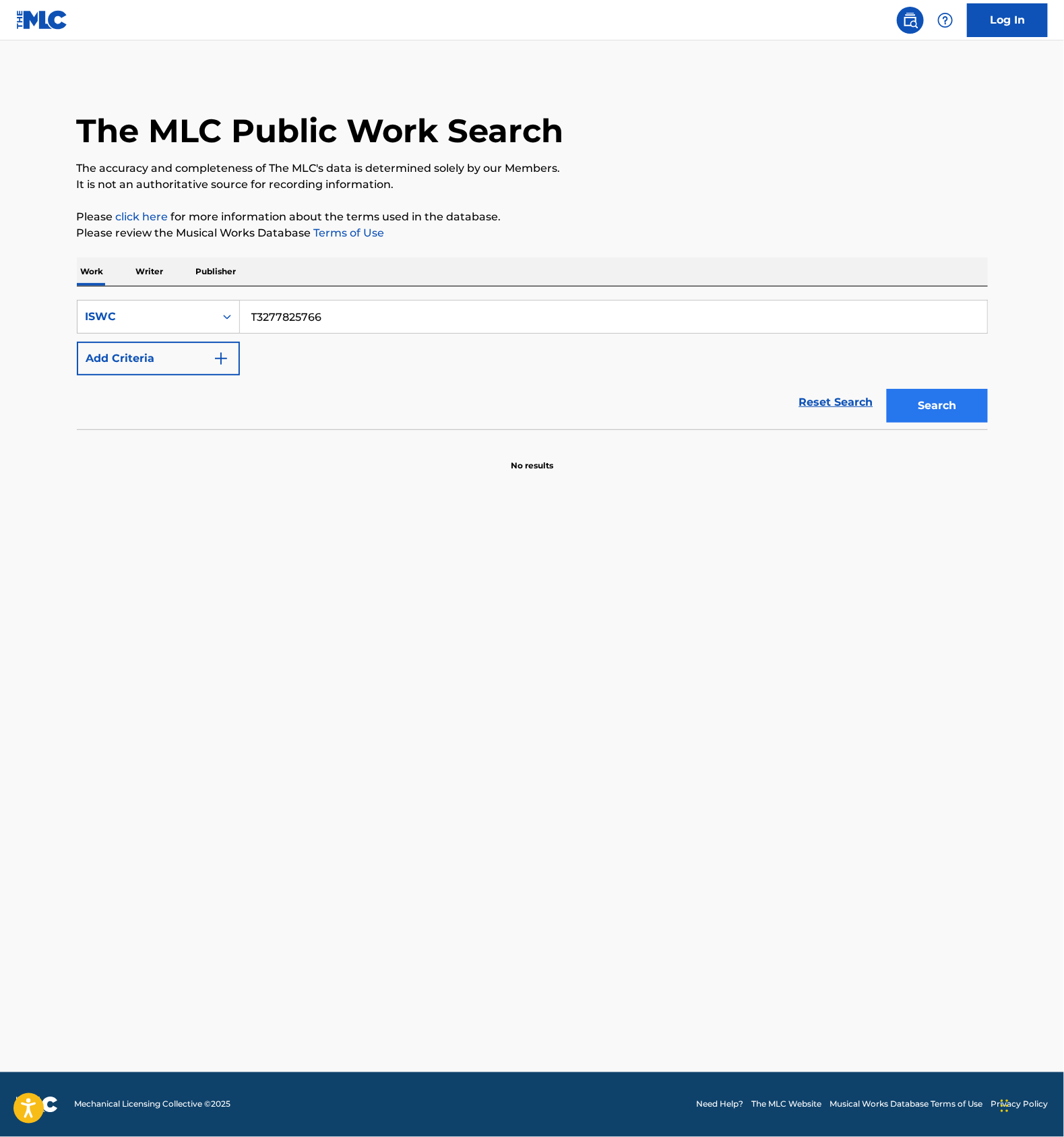
paste input "4014"
click at [955, 399] on button "Search" at bounding box center [937, 406] width 101 height 34
click at [338, 314] on input "T3277824014" at bounding box center [614, 316] width 748 height 32
paste input "64818017"
click at [967, 407] on button "Search" at bounding box center [937, 406] width 101 height 34
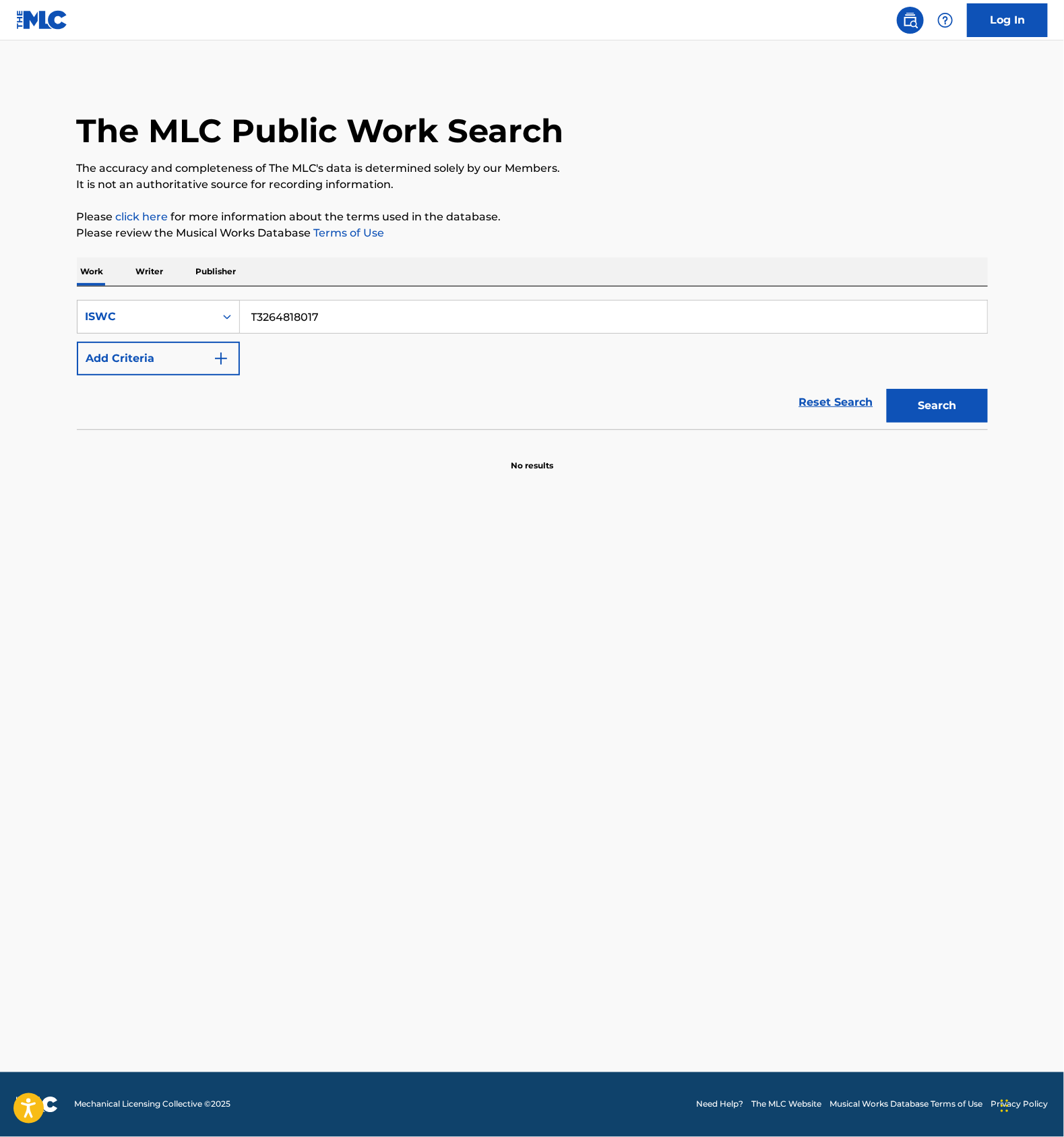
click at [342, 318] on input "T3264818017" at bounding box center [614, 316] width 748 height 32
paste input "350249600"
click at [944, 401] on button "Search" at bounding box center [937, 406] width 101 height 34
click at [318, 293] on div "SearchWithCriteria2fd93035-743a-4b53-9959-5e137e68dbe6 ISWC T3350249600 Add Cri…" at bounding box center [532, 358] width 911 height 143
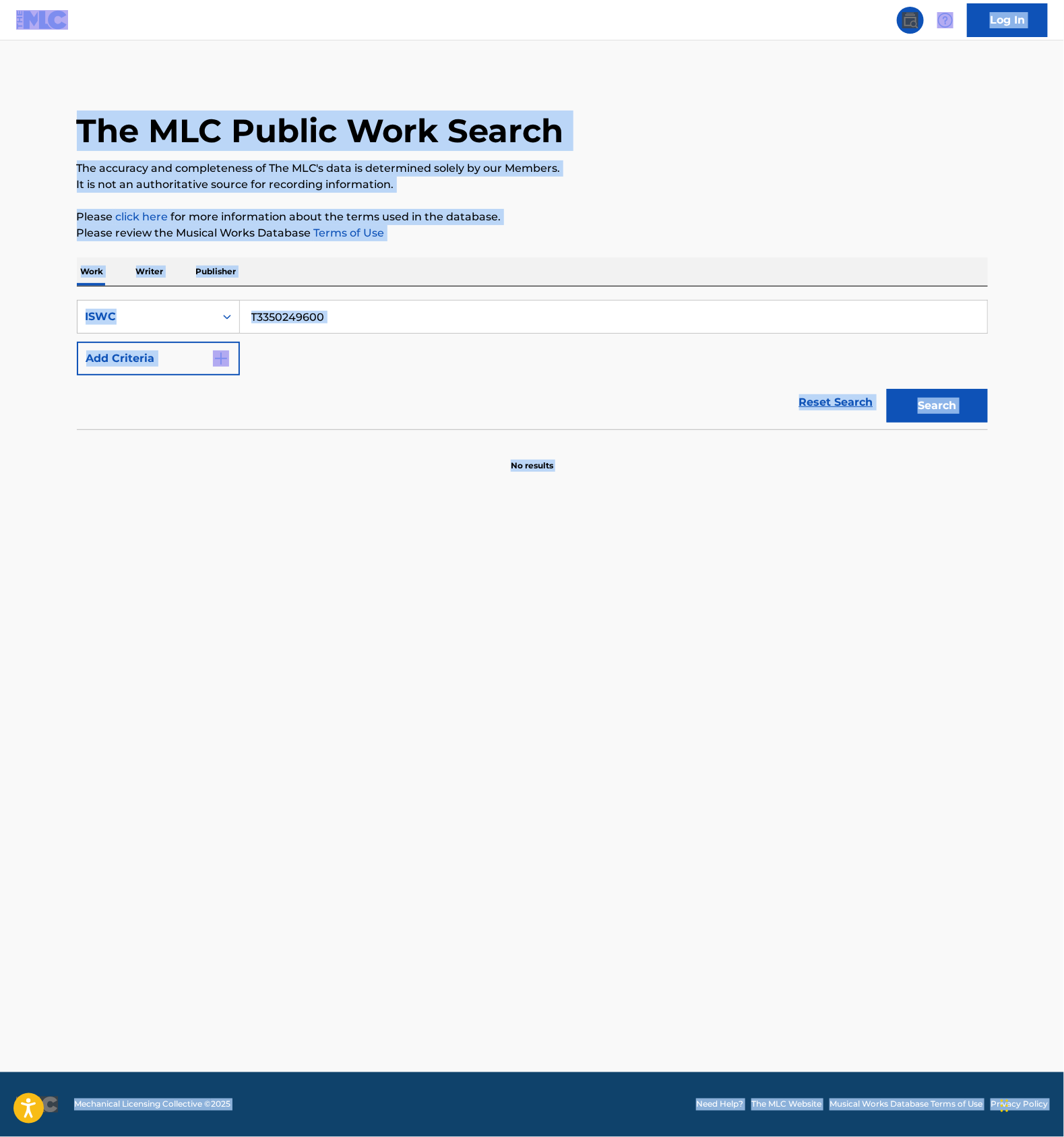
click at [370, 320] on input "T3350249600" at bounding box center [614, 316] width 748 height 32
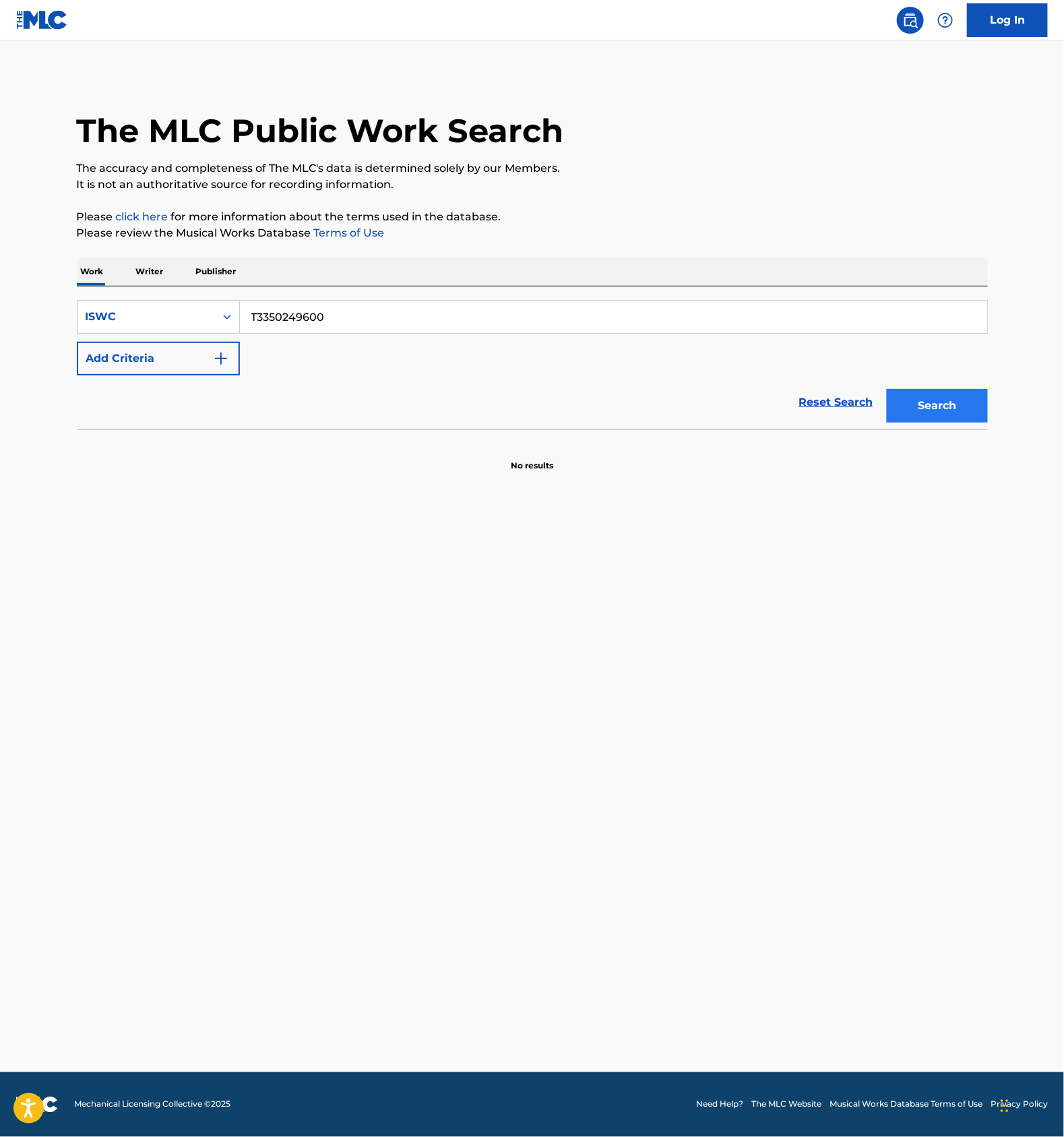
paste input "273956535"
click at [943, 399] on button "Search" at bounding box center [937, 406] width 101 height 34
click at [327, 318] on input "T3273956535" at bounding box center [614, 316] width 748 height 32
paste input "842"
click at [931, 397] on button "Search" at bounding box center [937, 406] width 101 height 34
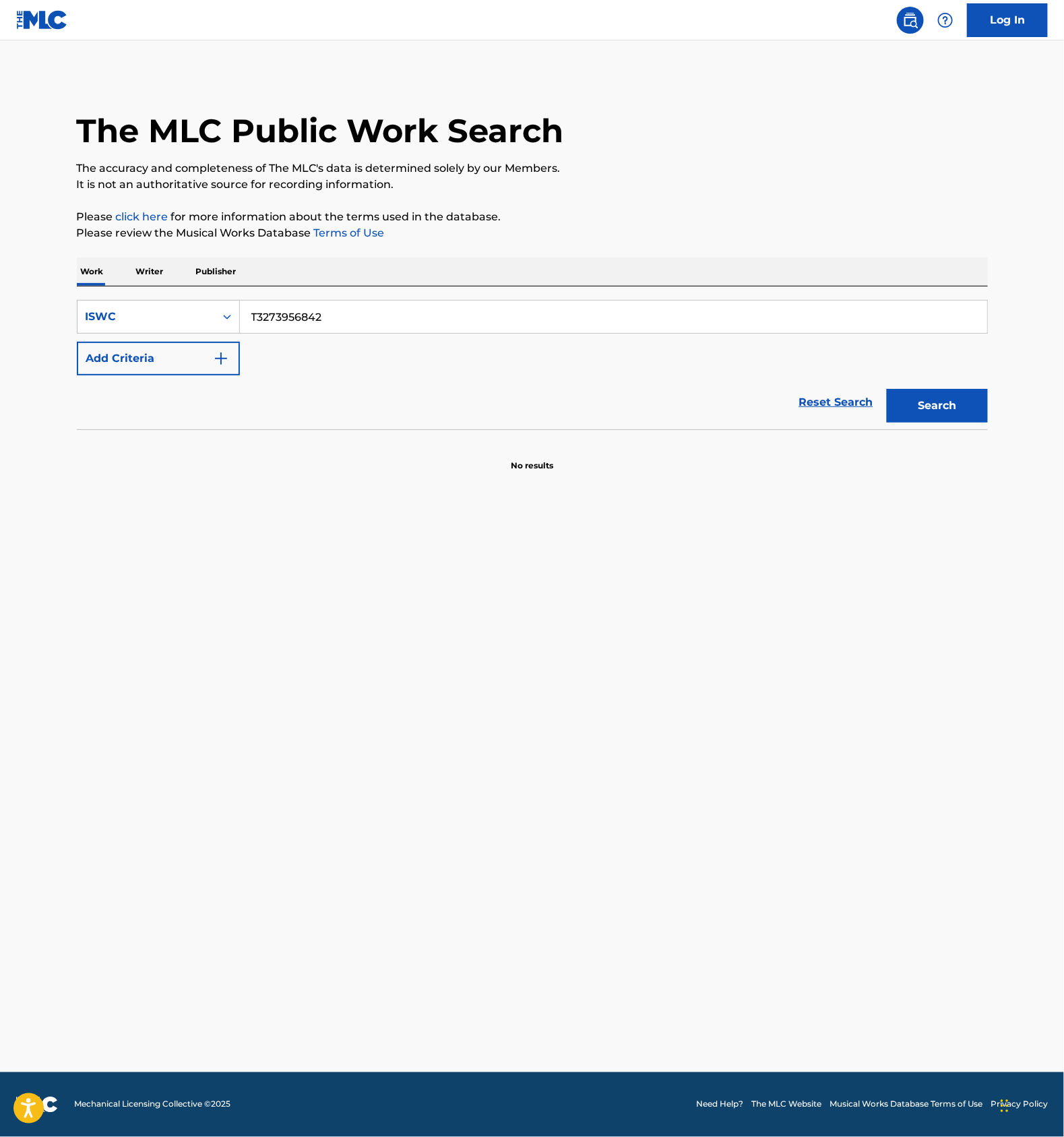
click at [342, 296] on div "SearchWithCriteria2fd93035-743a-4b53-9959-5e137e68dbe6 ISWC T3273956842 Add Cri…" at bounding box center [532, 358] width 911 height 143
click at [350, 318] on input "T3273956842" at bounding box center [614, 316] width 748 height 32
paste input "091"
click at [928, 403] on button "Search" at bounding box center [937, 406] width 101 height 34
click at [350, 320] on input "T3273956091" at bounding box center [614, 316] width 748 height 32
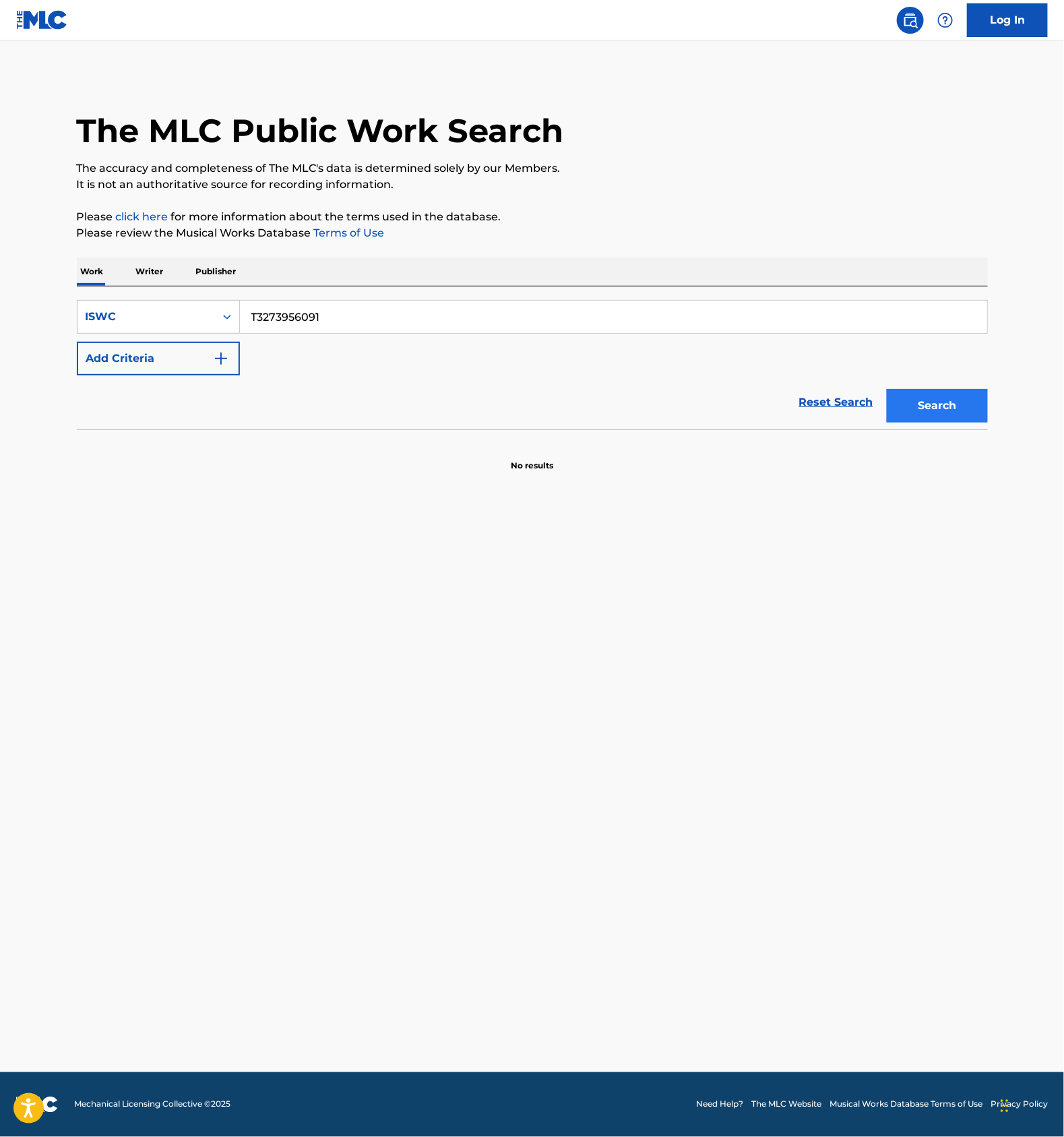
paste input "7812707"
click at [916, 401] on button "Search" at bounding box center [937, 406] width 101 height 34
click at [340, 314] on input "T3277812707" at bounding box center [614, 316] width 748 height 32
paste input "661"
click at [937, 401] on button "Search" at bounding box center [937, 406] width 101 height 34
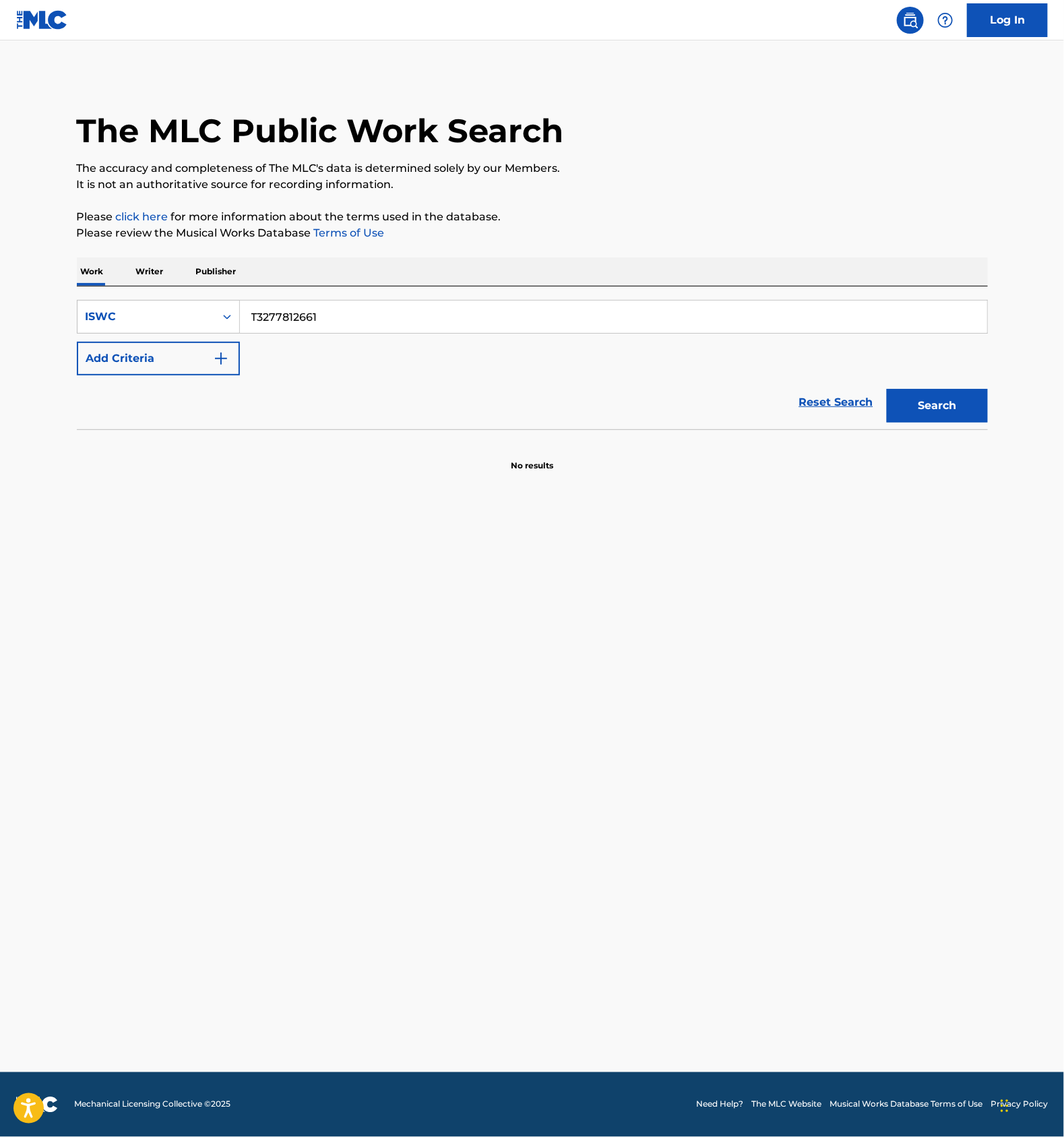
click at [403, 302] on input "T3277812661" at bounding box center [614, 316] width 748 height 32
paste input "38"
click at [918, 407] on button "Search" at bounding box center [937, 406] width 101 height 34
click at [423, 310] on input "T3277812638" at bounding box center [614, 316] width 748 height 32
paste input "64792594"
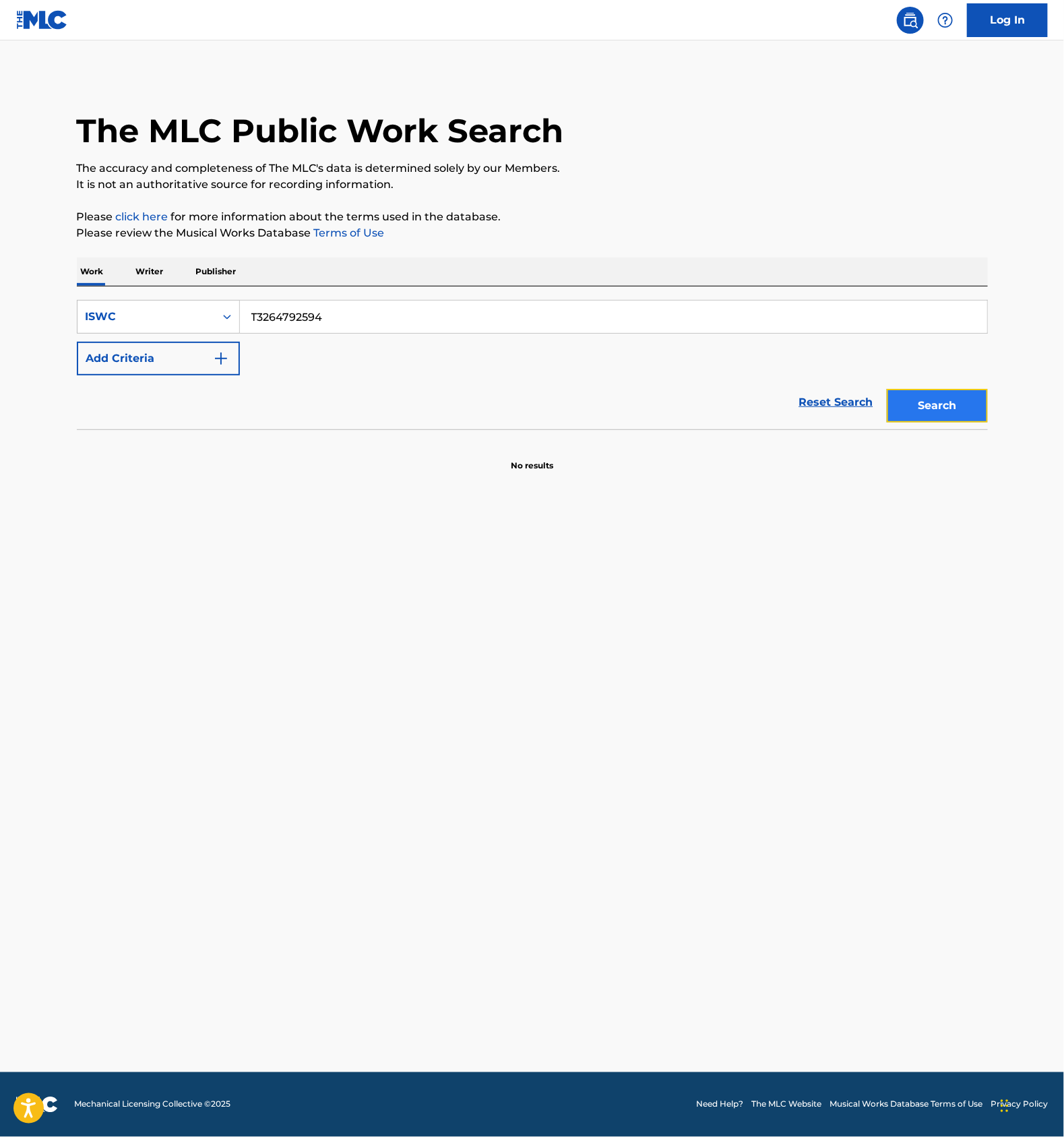
click at [900, 401] on button "Search" at bounding box center [937, 406] width 101 height 34
click at [378, 304] on input "T3264792594" at bounding box center [614, 316] width 748 height 32
paste input "73956751"
click at [941, 406] on button "Search" at bounding box center [937, 406] width 101 height 34
click at [441, 654] on main "The MLC Public Work Search The accuracy and completeness of The MLC's data is d…" at bounding box center [532, 556] width 1064 height 1032
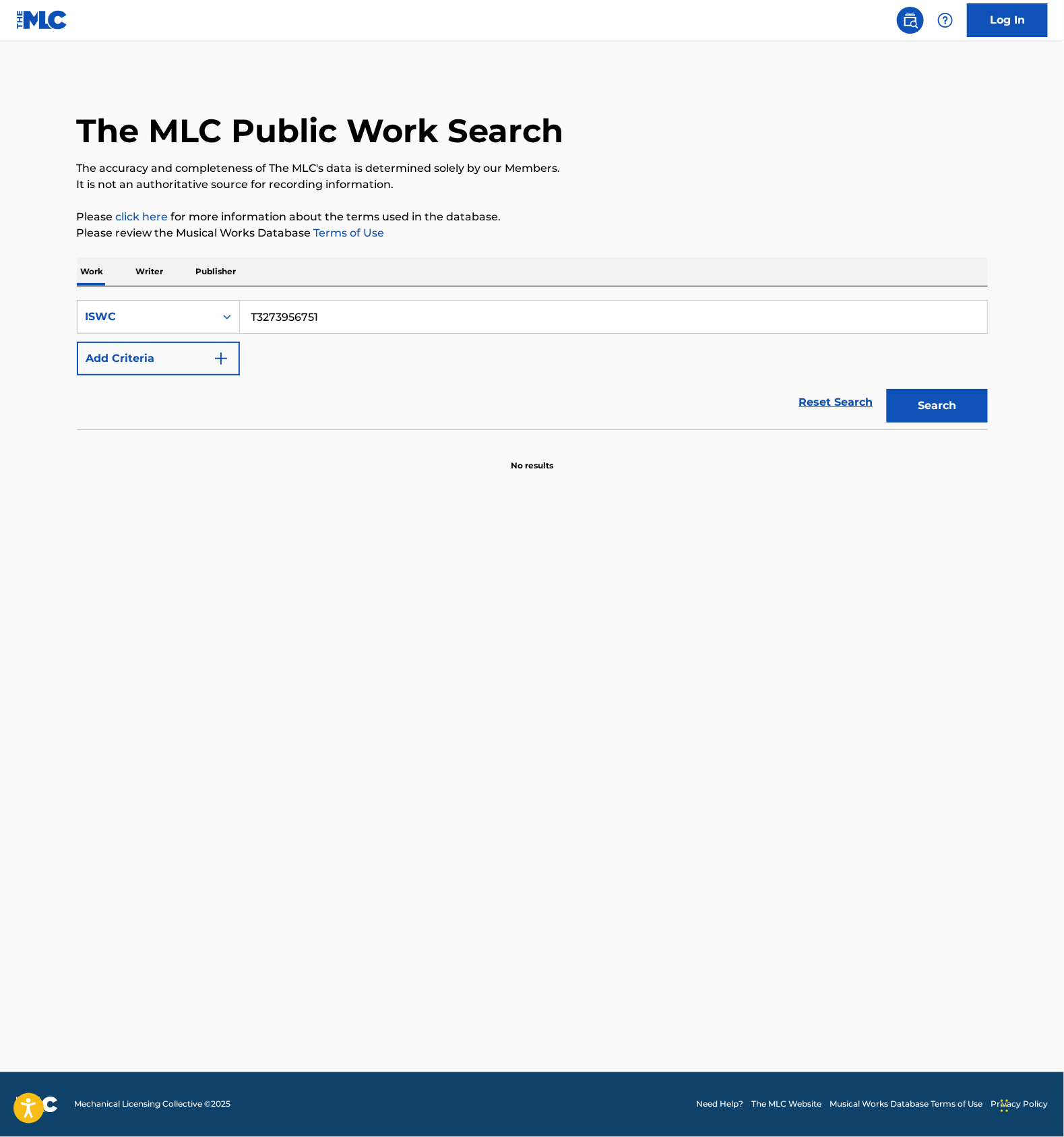
click at [334, 316] on input "T3273956751" at bounding box center [614, 316] width 748 height 32
paste input "944"
click at [924, 403] on button "Search" at bounding box center [937, 406] width 101 height 34
click at [328, 312] on input "T3273956944" at bounding box center [614, 316] width 748 height 32
paste input "64793928"
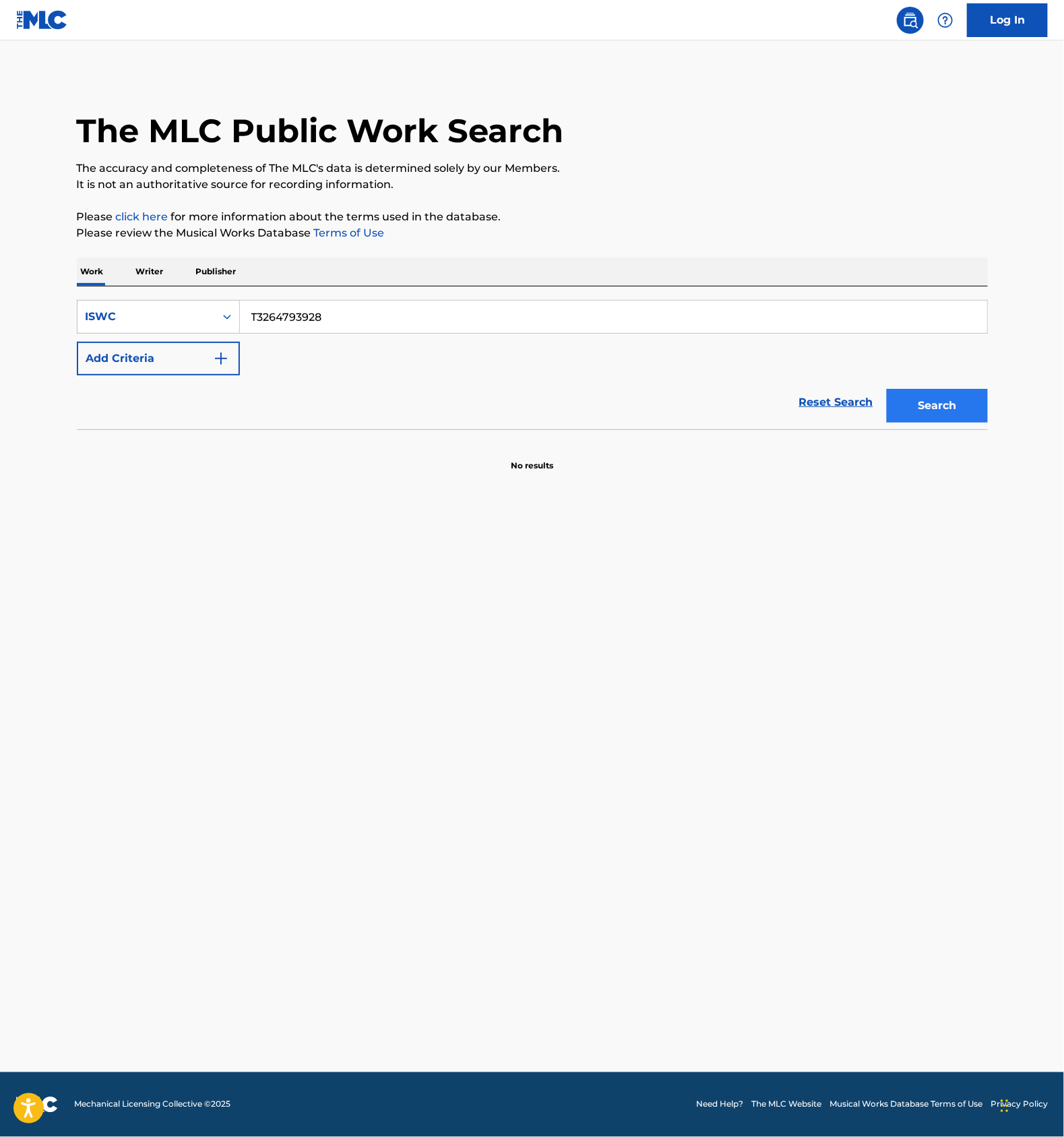
type input "T3264793928"
click at [916, 413] on button "Search" at bounding box center [937, 406] width 101 height 34
click at [314, 318] on input "T3264793928" at bounding box center [614, 316] width 748 height 32
click at [192, 320] on div "ISWC" at bounding box center [146, 317] width 121 height 16
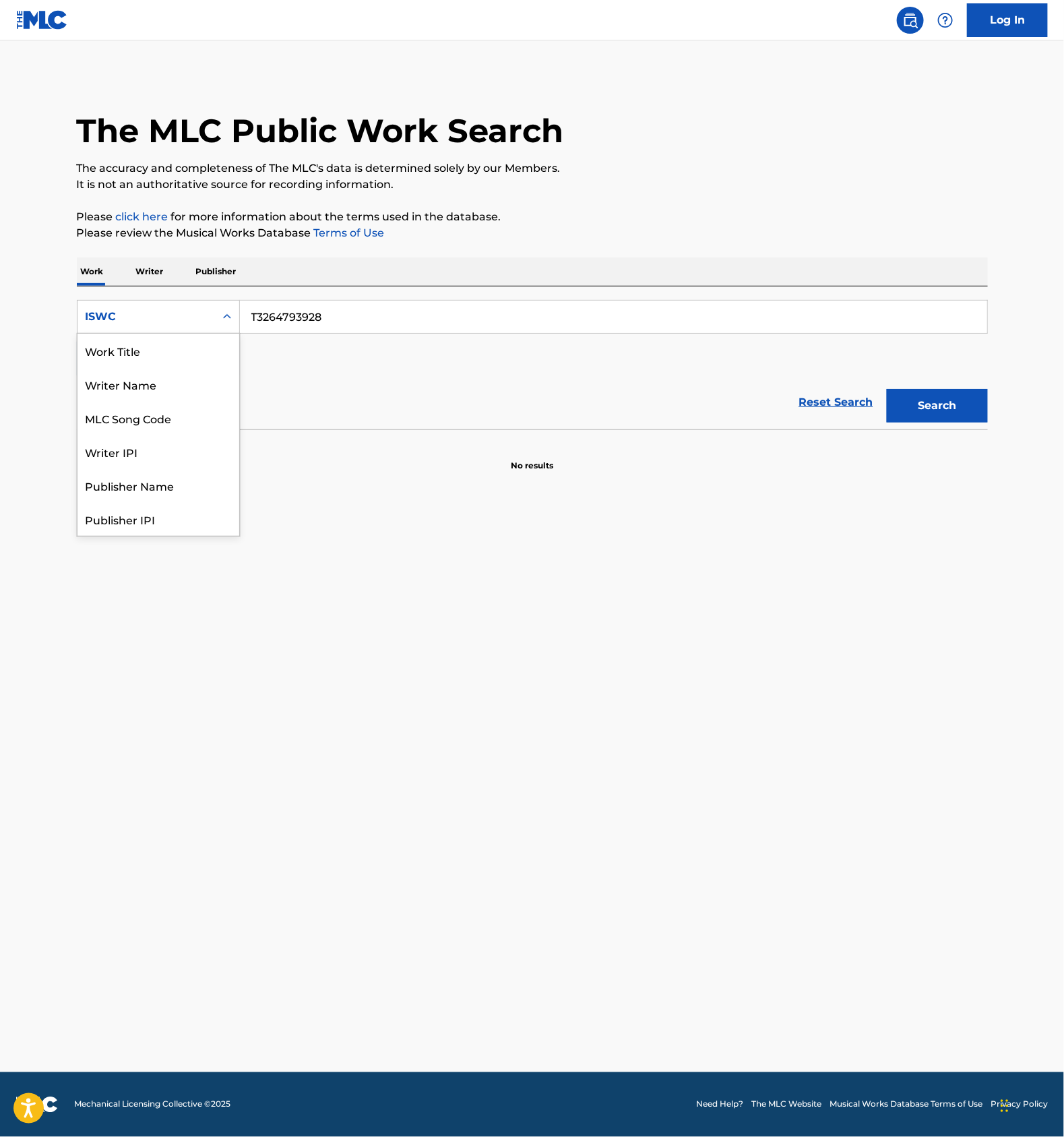
scroll to position [67, 0]
click at [192, 320] on div "ISWC" at bounding box center [146, 317] width 121 height 16
click at [214, 314] on div "ISWC" at bounding box center [158, 316] width 163 height 34
click at [137, 354] on div "Work Title" at bounding box center [158, 350] width 162 height 34
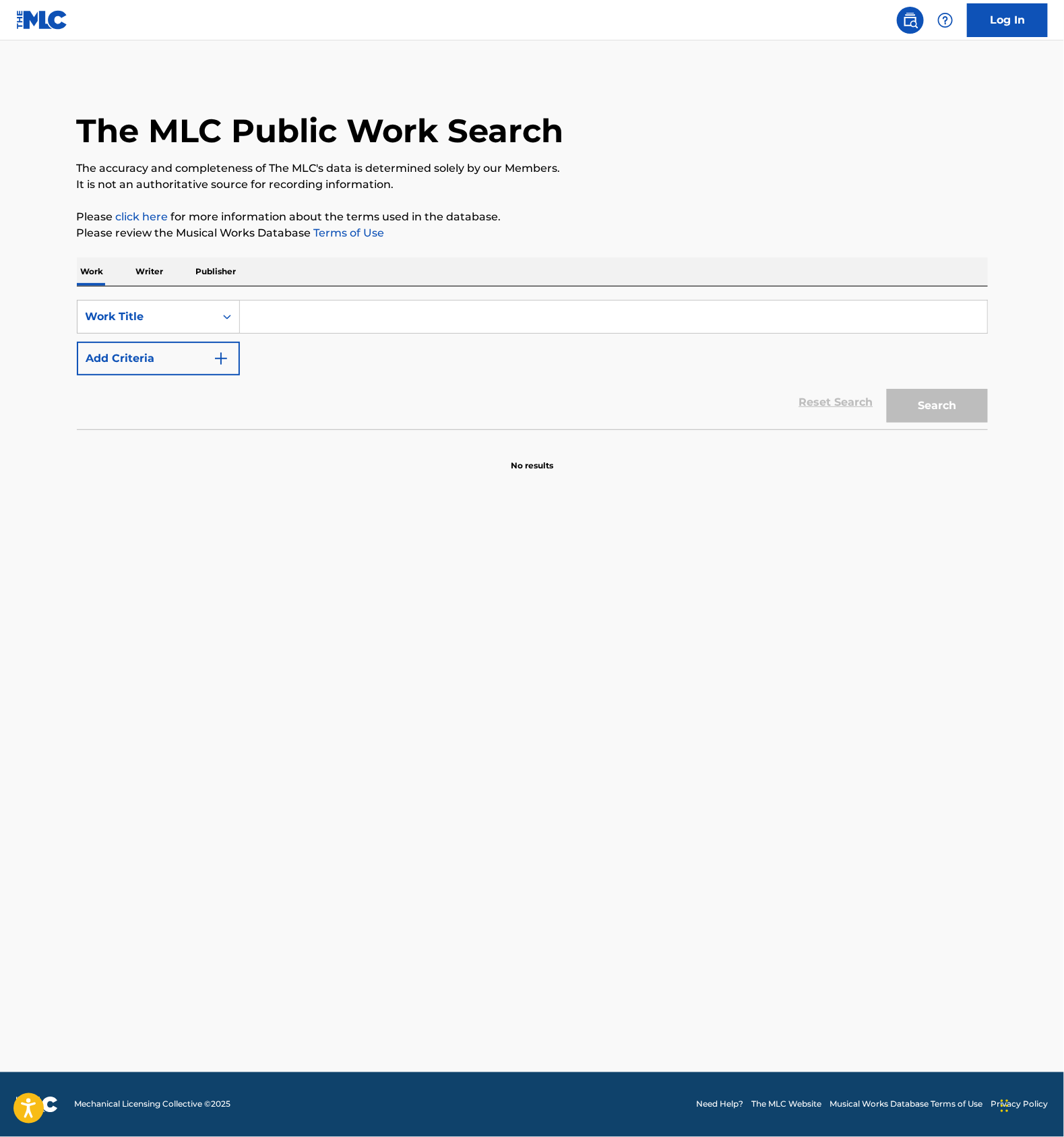
click at [286, 320] on input "Search Form" at bounding box center [614, 316] width 748 height 32
paste input "T3264793928"
type input "T3264793928"
click at [206, 360] on button "Add Criteria" at bounding box center [158, 358] width 163 height 34
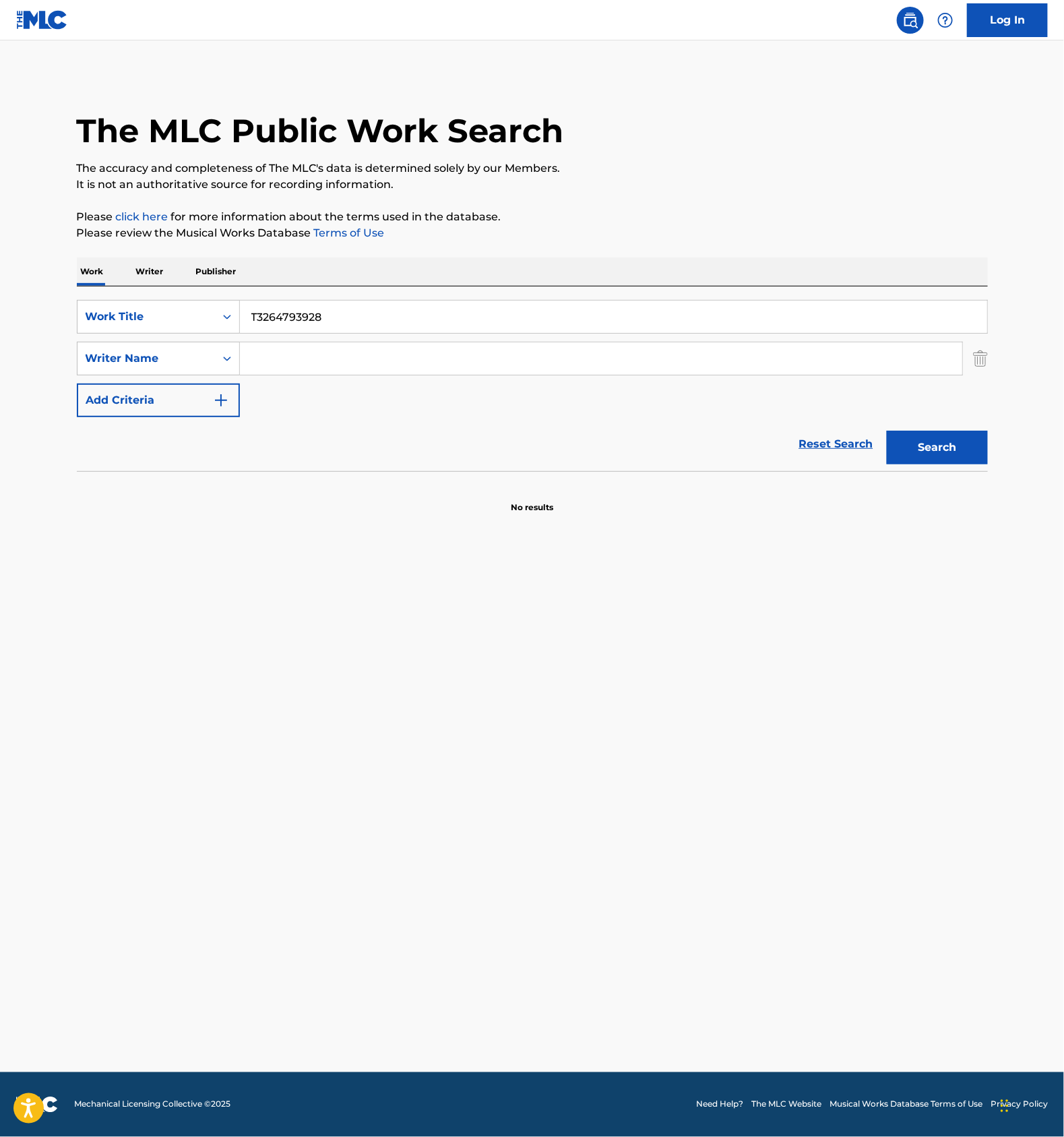
click at [278, 362] on input "Search Form" at bounding box center [601, 358] width 722 height 32
paste input "Tsuzura"
type input "Tsuzura"
click at [346, 327] on input "T3264793928" at bounding box center [614, 316] width 748 height 32
paste input "MORAL"
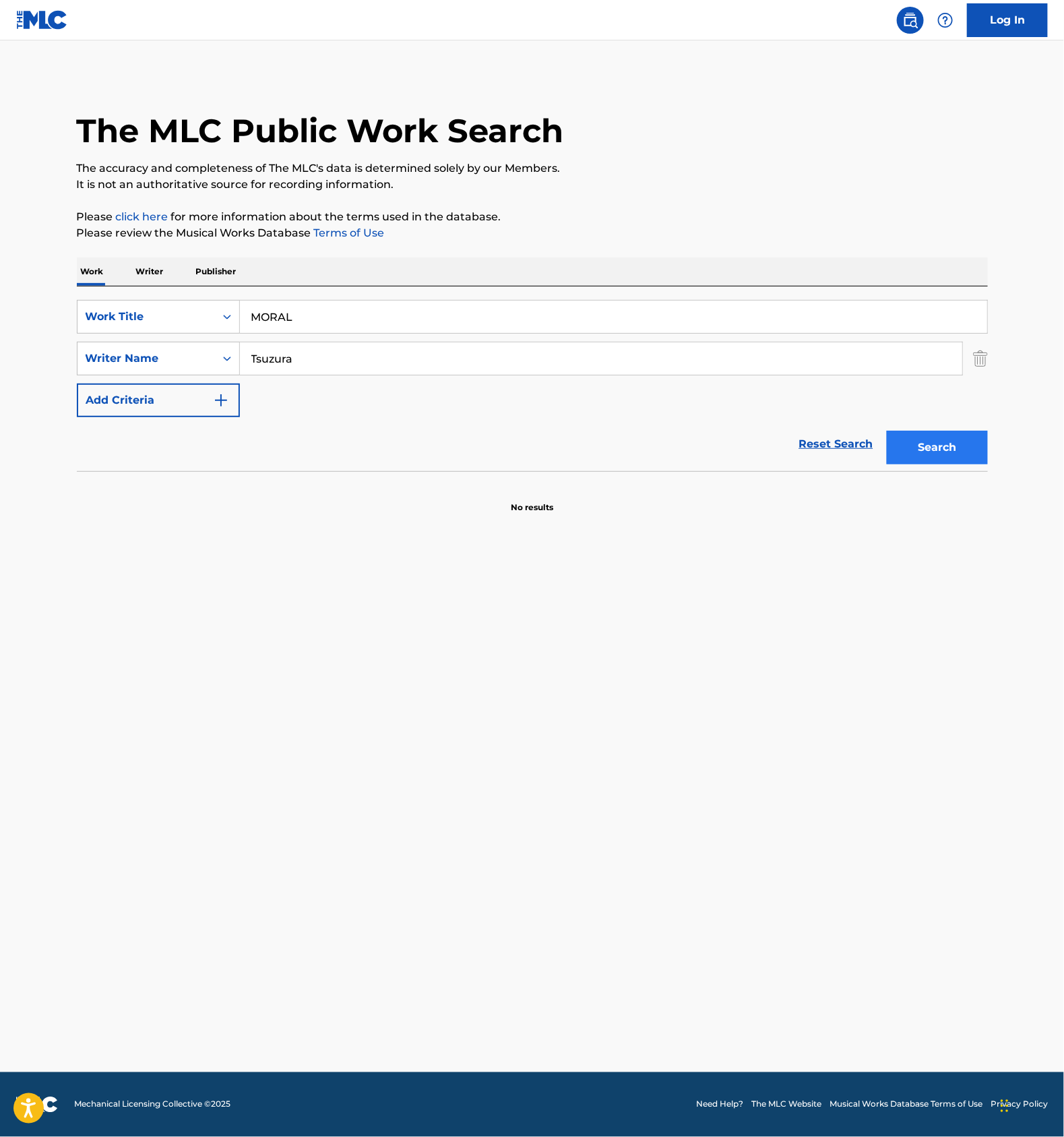
type input "MORAL"
click at [916, 445] on button "Search" at bounding box center [937, 447] width 101 height 34
click at [365, 312] on input "MORAL" at bounding box center [614, 316] width 748 height 32
click at [361, 344] on input "Tsuzura" at bounding box center [601, 358] width 722 height 32
paste input "Yuyoyuppe"
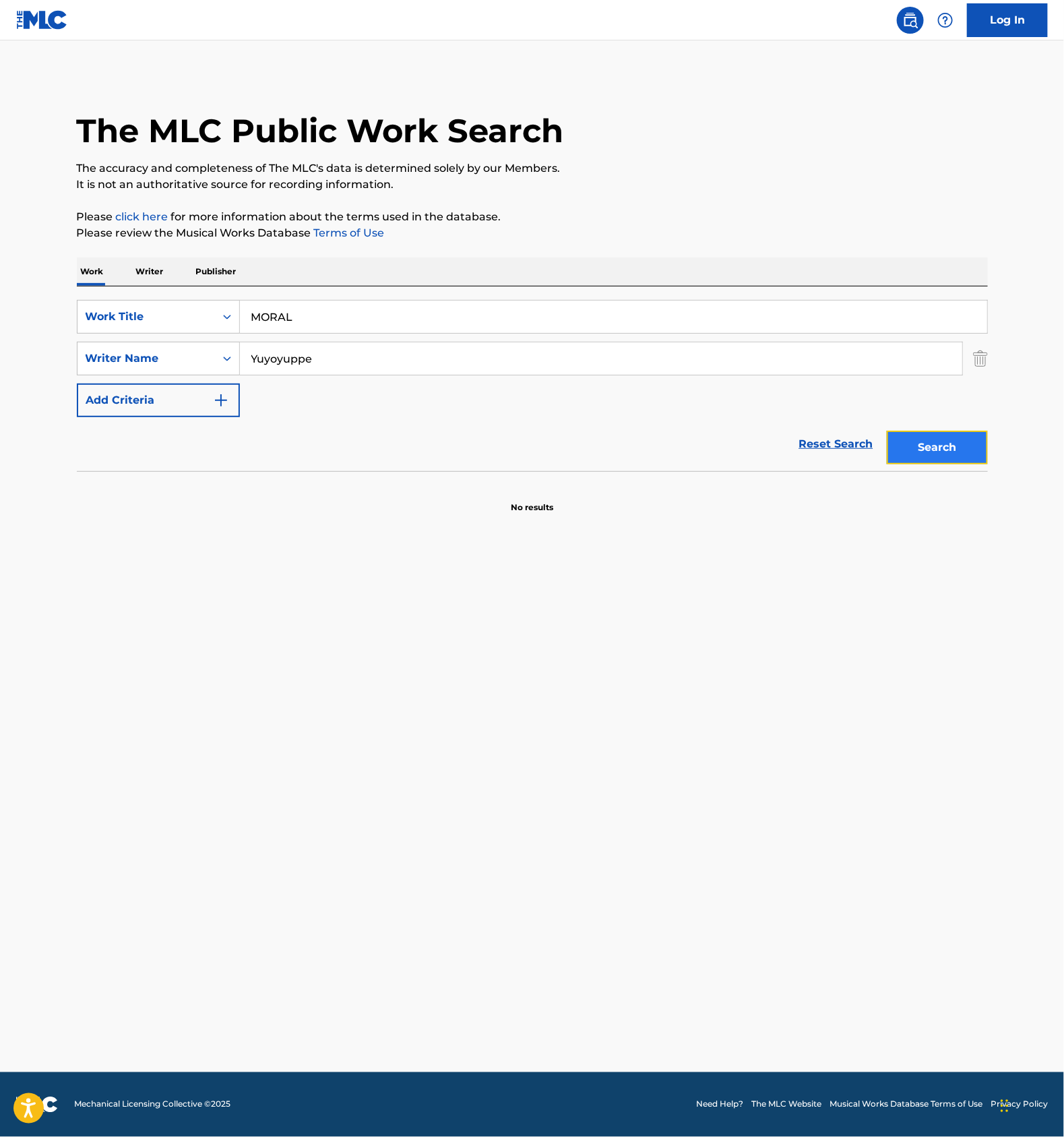
click at [919, 436] on button "Search" at bounding box center [937, 447] width 101 height 34
click at [355, 347] on input "Yuyoyuppe" at bounding box center [601, 358] width 722 height 32
paste input "九十九"
type input "九十九"
click at [949, 449] on button "Search" at bounding box center [937, 447] width 101 height 34
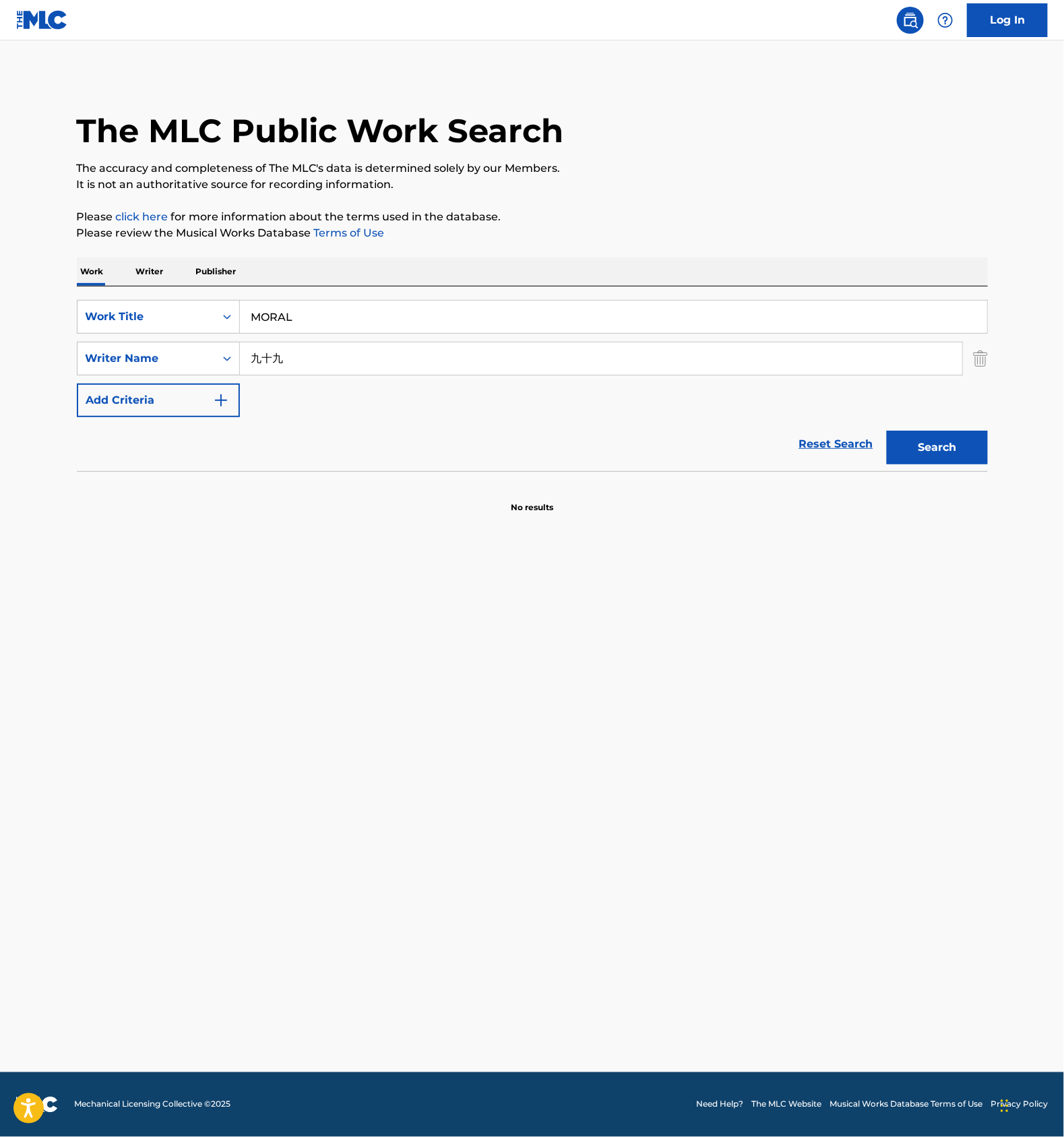
click at [314, 322] on input "MORAL" at bounding box center [614, 316] width 748 height 32
paste input "HOSHITONAMIDA"
type input "HOSHITONAMIDA"
click at [331, 378] on div "SearchWithCriteria6925d9e5-3c3f-4ca2-9a46-61a8c0072dce Work Title HOSHITONAMIDA…" at bounding box center [532, 358] width 911 height 117
click at [333, 353] on input "九十九" at bounding box center [601, 358] width 722 height 32
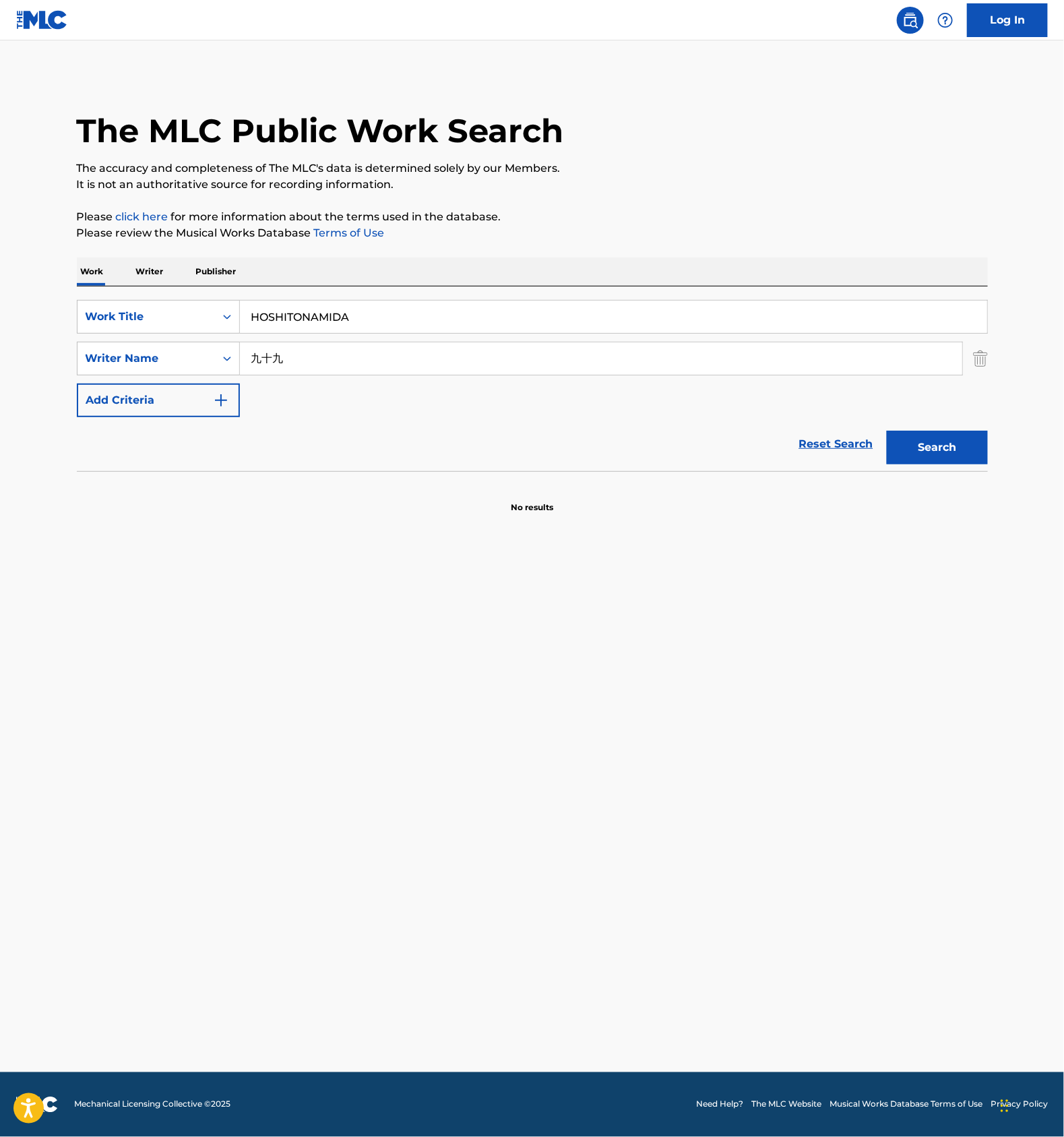
paste input "[PERSON_NAME]"
click at [898, 454] on button "Search" at bounding box center [937, 447] width 101 height 34
click at [272, 359] on input "[PERSON_NAME]" at bounding box center [601, 358] width 722 height 32
type input "Satou"
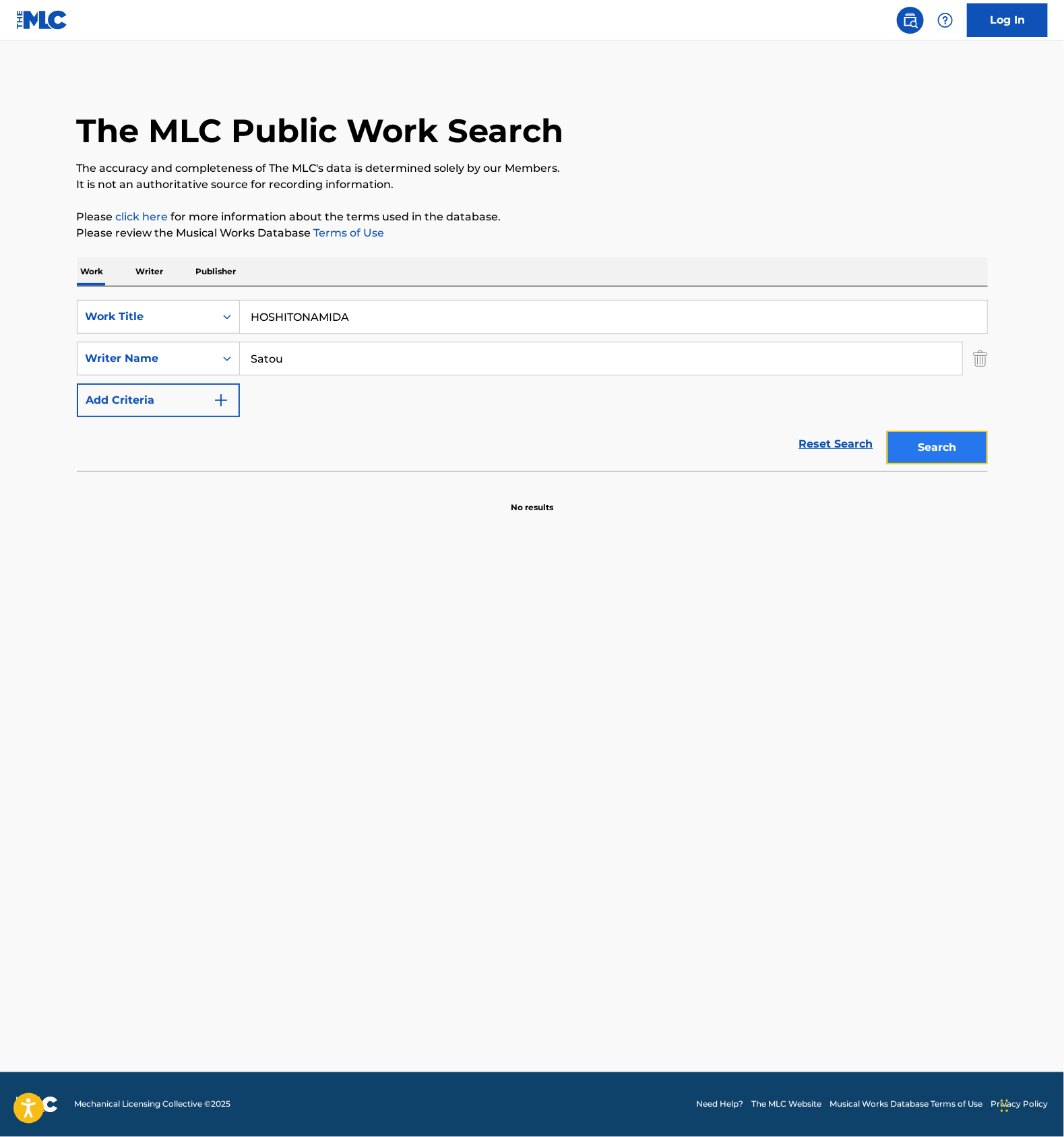
click at [920, 445] on button "Search" at bounding box center [937, 447] width 101 height 34
click at [296, 309] on input "HOSHITONAMIDA" at bounding box center [614, 316] width 748 height 32
paste input "[PERSON_NAME]"
click at [933, 447] on button "Search" at bounding box center [937, 447] width 101 height 34
click at [334, 329] on input "[PERSON_NAME]" at bounding box center [614, 316] width 748 height 32
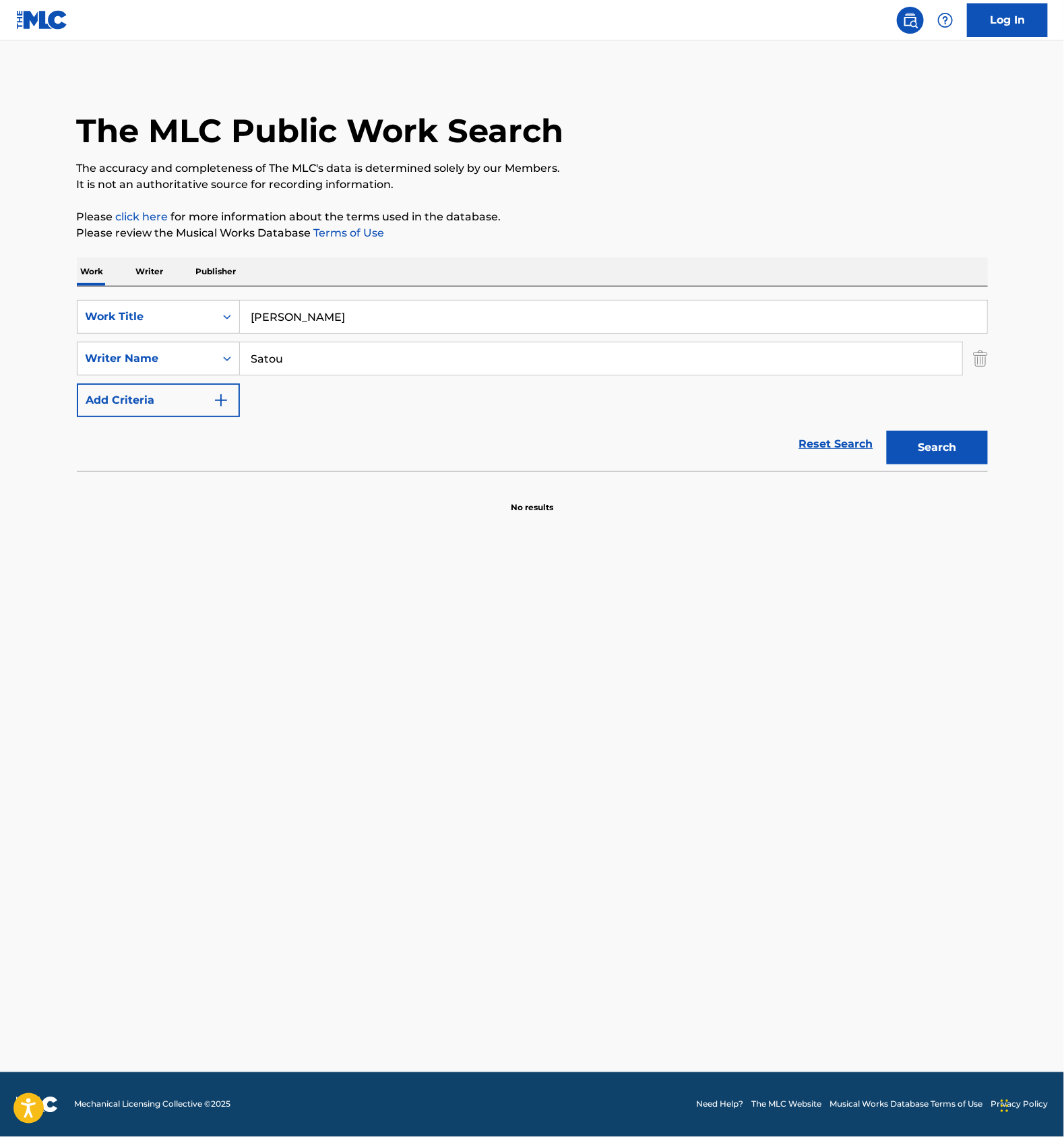
paste input "CURIOSITY"
type input "CURIOSITY"
click at [288, 362] on input "Satou" at bounding box center [601, 358] width 722 height 32
paste input "Mellrin"
type input "Mellrin"
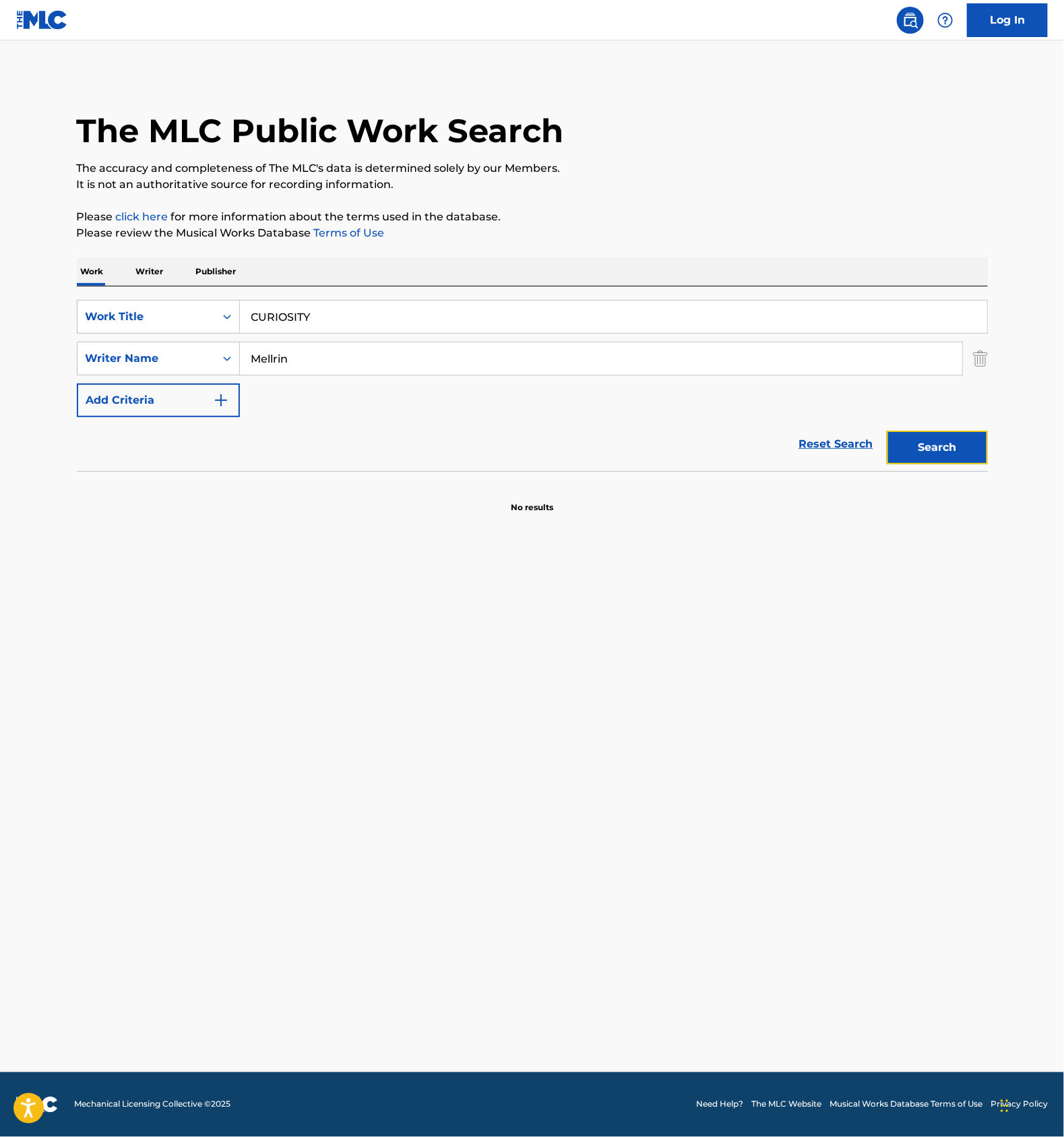
click at [951, 435] on button "Search" at bounding box center [937, 447] width 101 height 34
click at [413, 314] on input "CURIOSITY" at bounding box center [614, 316] width 748 height 32
paste input "AT"
click at [947, 458] on button "Search" at bounding box center [937, 447] width 101 height 34
click at [294, 312] on input "CAT" at bounding box center [614, 316] width 748 height 32
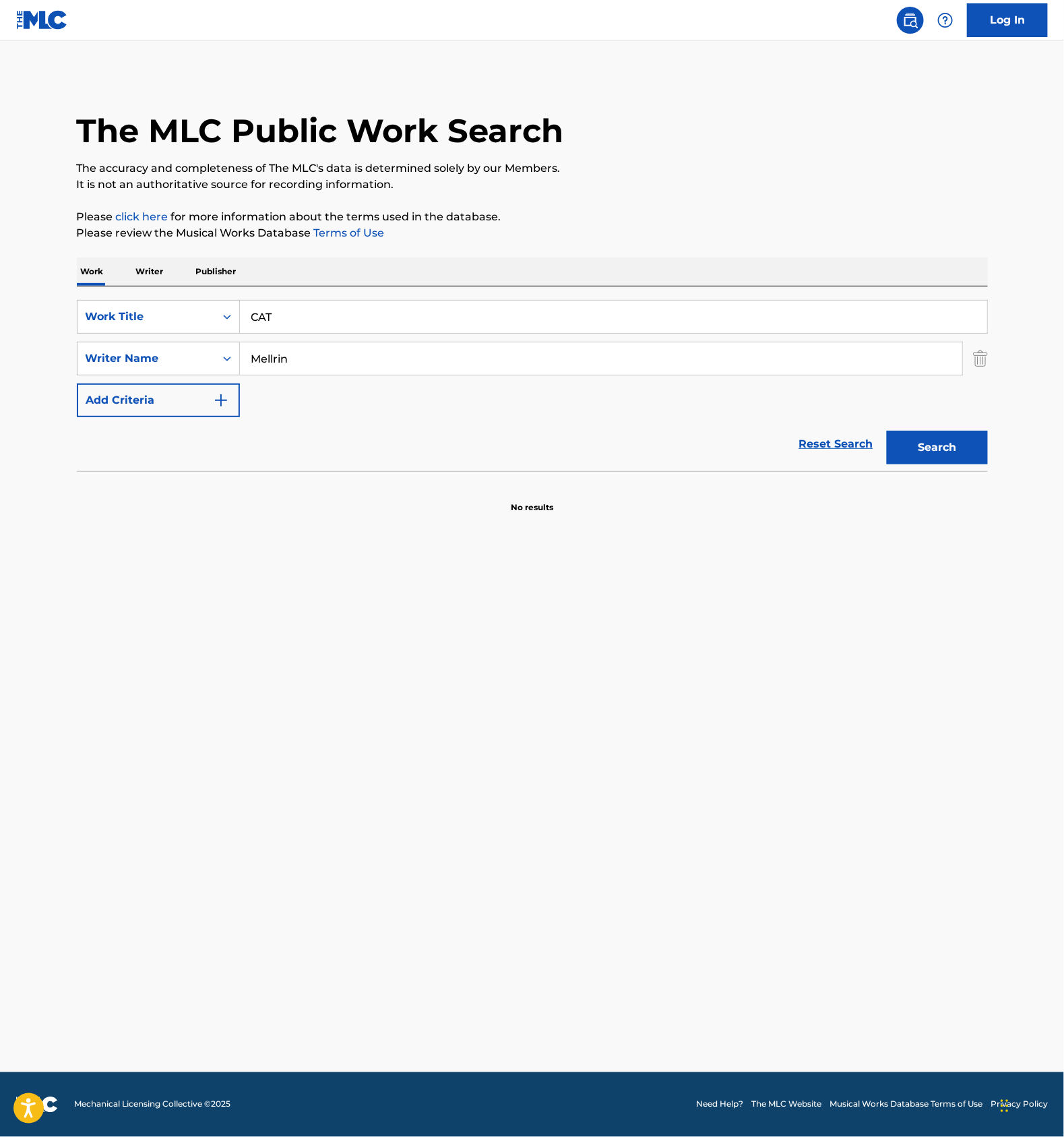
paste input "SAKURAIROSUIITOOOTOMACHIKKU"
type input "SAKURAIROSUIITOOOTOMACHIKKU"
click at [295, 362] on input "Mellrin" at bounding box center [601, 358] width 722 height 32
click at [929, 449] on button "Search" at bounding box center [937, 447] width 101 height 34
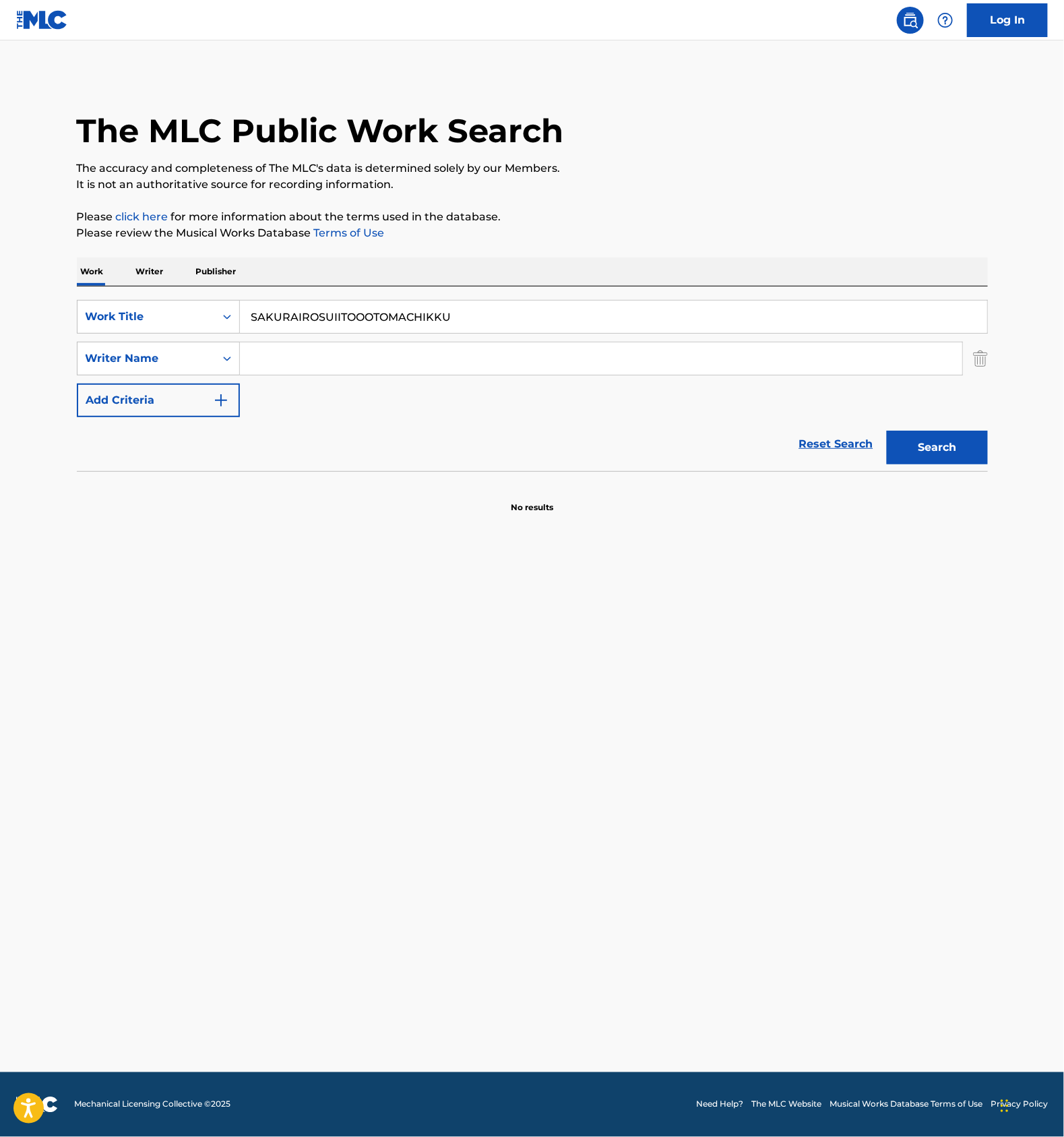
click at [388, 308] on input "SAKURAIROSUIITOOOTOMACHIKKU" at bounding box center [614, 316] width 748 height 32
paste input "HEARTACHE"
type input "HEARTACHE"
click at [291, 363] on input "Search Form" at bounding box center [601, 358] width 722 height 32
paste input "[PERSON_NAME]"
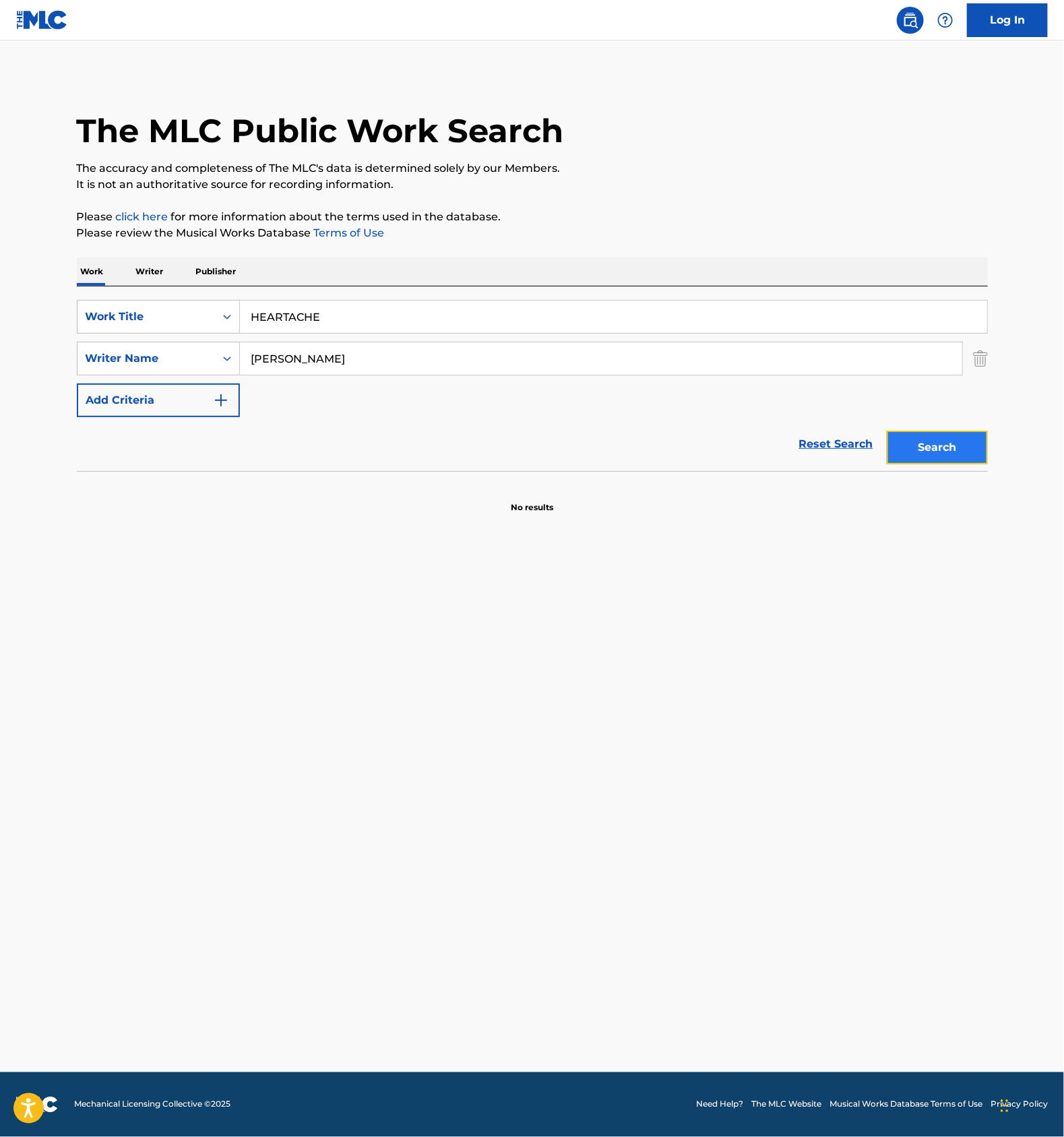
click at [922, 461] on button "Search" at bounding box center [937, 447] width 101 height 34
click at [311, 354] on input "[PERSON_NAME]" at bounding box center [601, 358] width 722 height 32
type input "Yamaji"
click at [920, 435] on button "Search" at bounding box center [937, 447] width 101 height 34
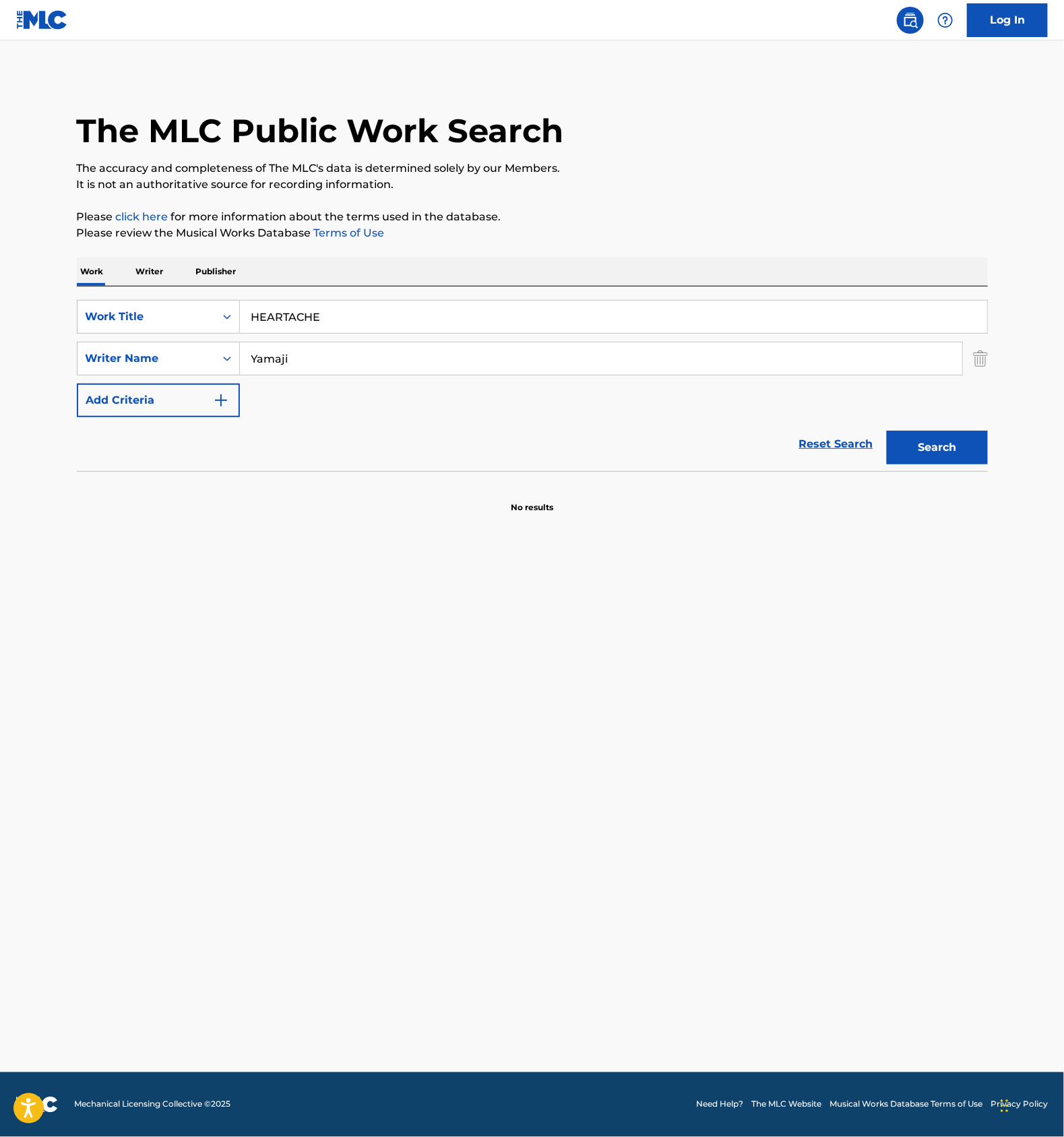
click at [344, 318] on input "HEARTACHE" at bounding box center [614, 316] width 748 height 32
paste input "JUST EASY GAM"
type input "JUST EASY GAME"
click at [340, 346] on input "Yamaji" at bounding box center [601, 358] width 722 height 32
paste input "[PERSON_NAME]"
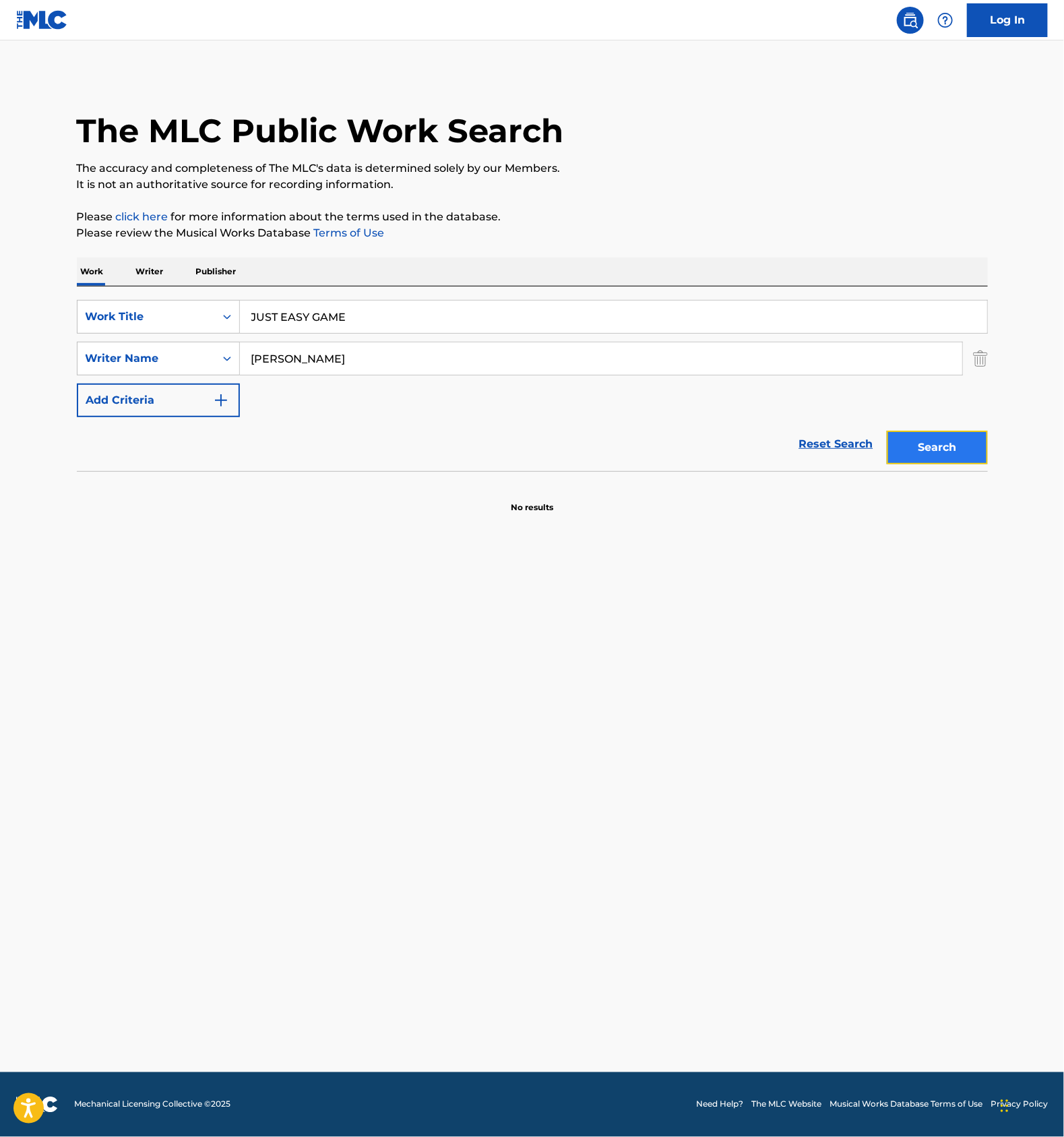
click at [947, 451] on button "Search" at bounding box center [937, 447] width 101 height 34
click at [300, 360] on input "[PERSON_NAME]" at bounding box center [601, 358] width 722 height 32
type input "Inoue"
click at [887, 431] on button "Search" at bounding box center [937, 447] width 101 height 34
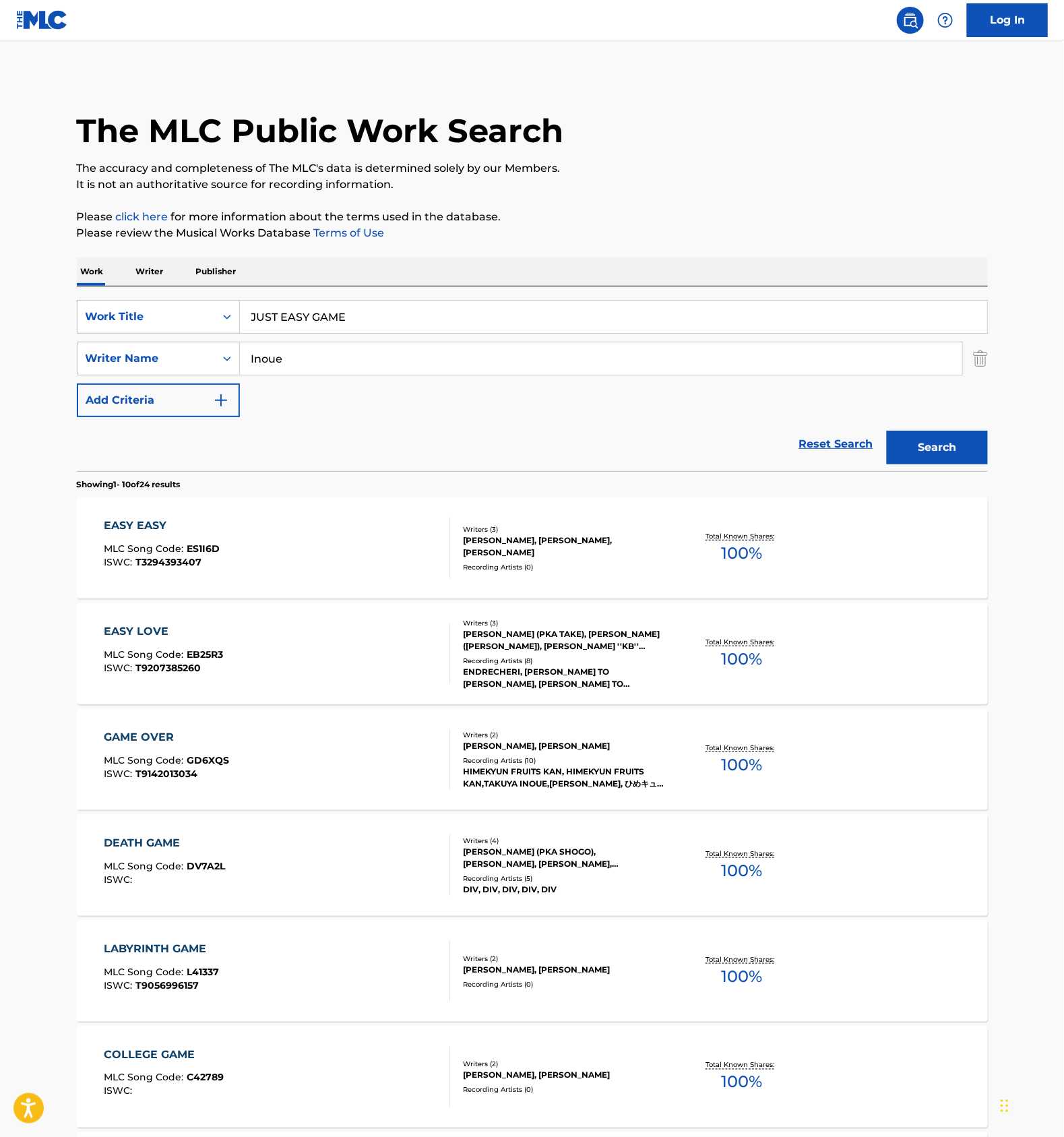
click at [324, 329] on input "JUST EASY GAME" at bounding box center [614, 316] width 748 height 32
paste input "ACTUALLY"
type input "ACTUALLY"
click at [316, 349] on input "Inoue" at bounding box center [601, 358] width 722 height 32
paste input "[PERSON_NAME]"
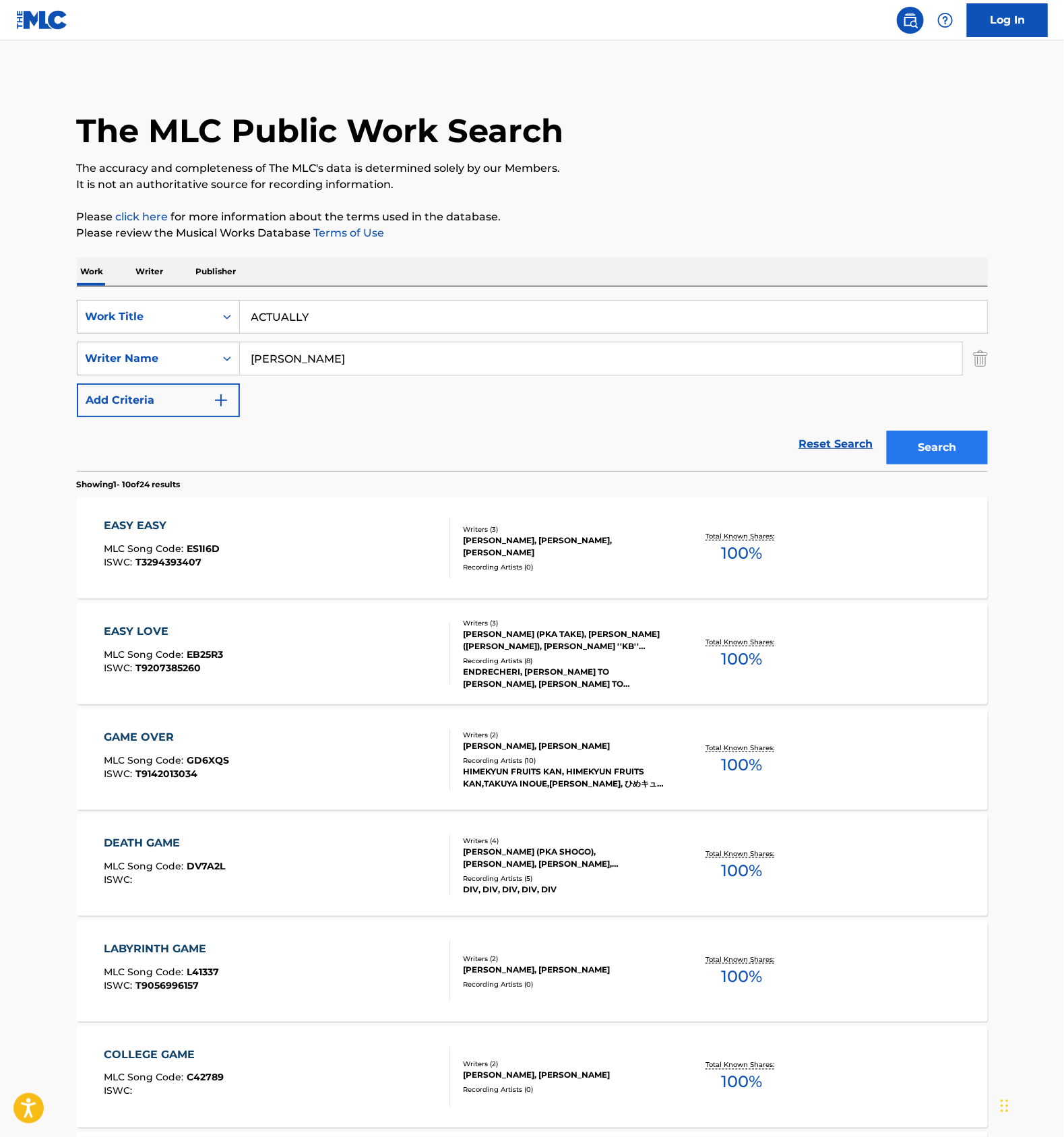
type input "[PERSON_NAME]"
click at [932, 452] on button "Search" at bounding box center [937, 447] width 101 height 34
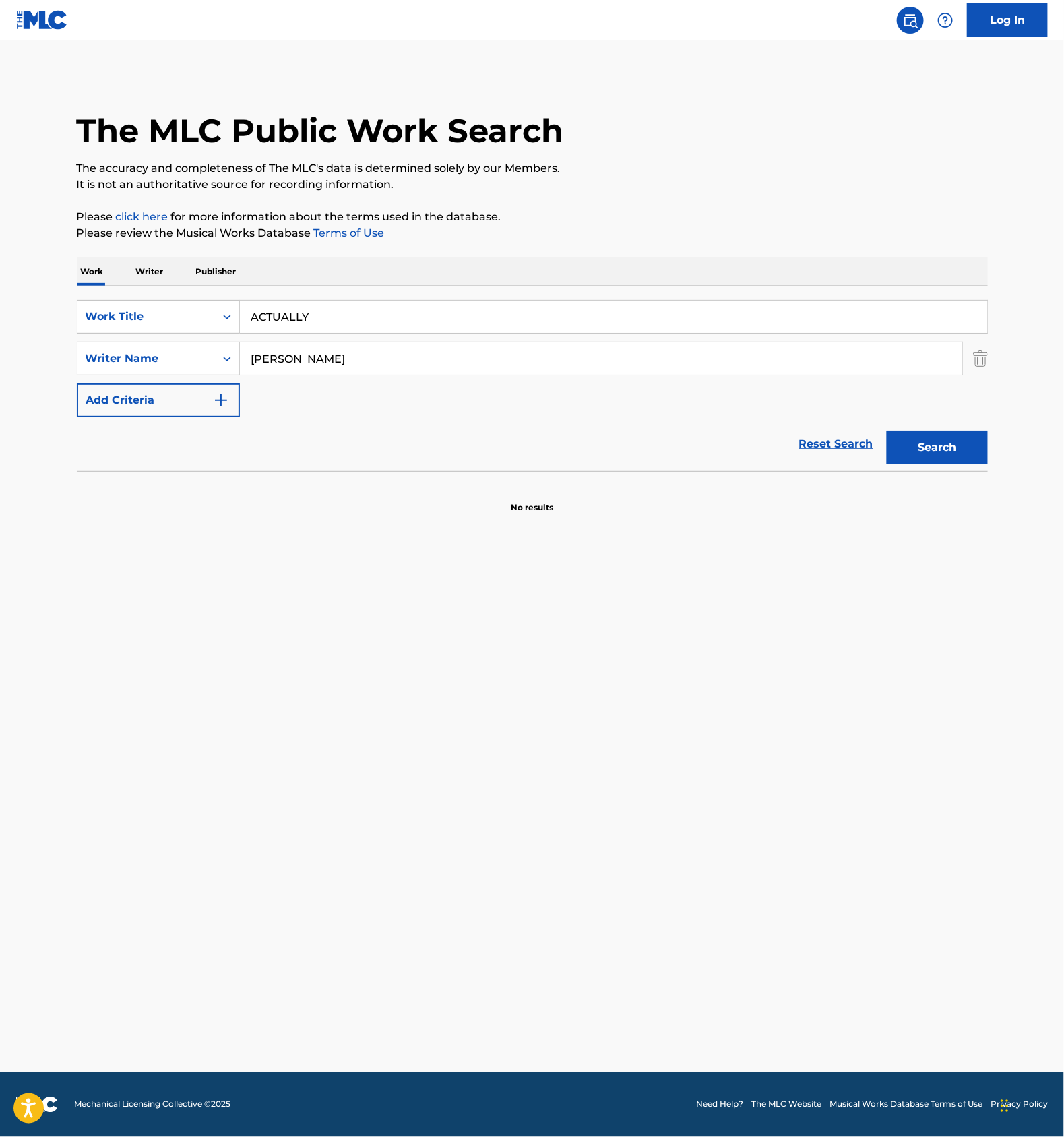
click at [306, 320] on input "ACTUALLY" at bounding box center [614, 316] width 748 height 32
paste input "KYUUKANIKURAMU"
type input "KYUUKANIKURAMU"
click at [279, 365] on input "[PERSON_NAME]" at bounding box center [601, 358] width 722 height 32
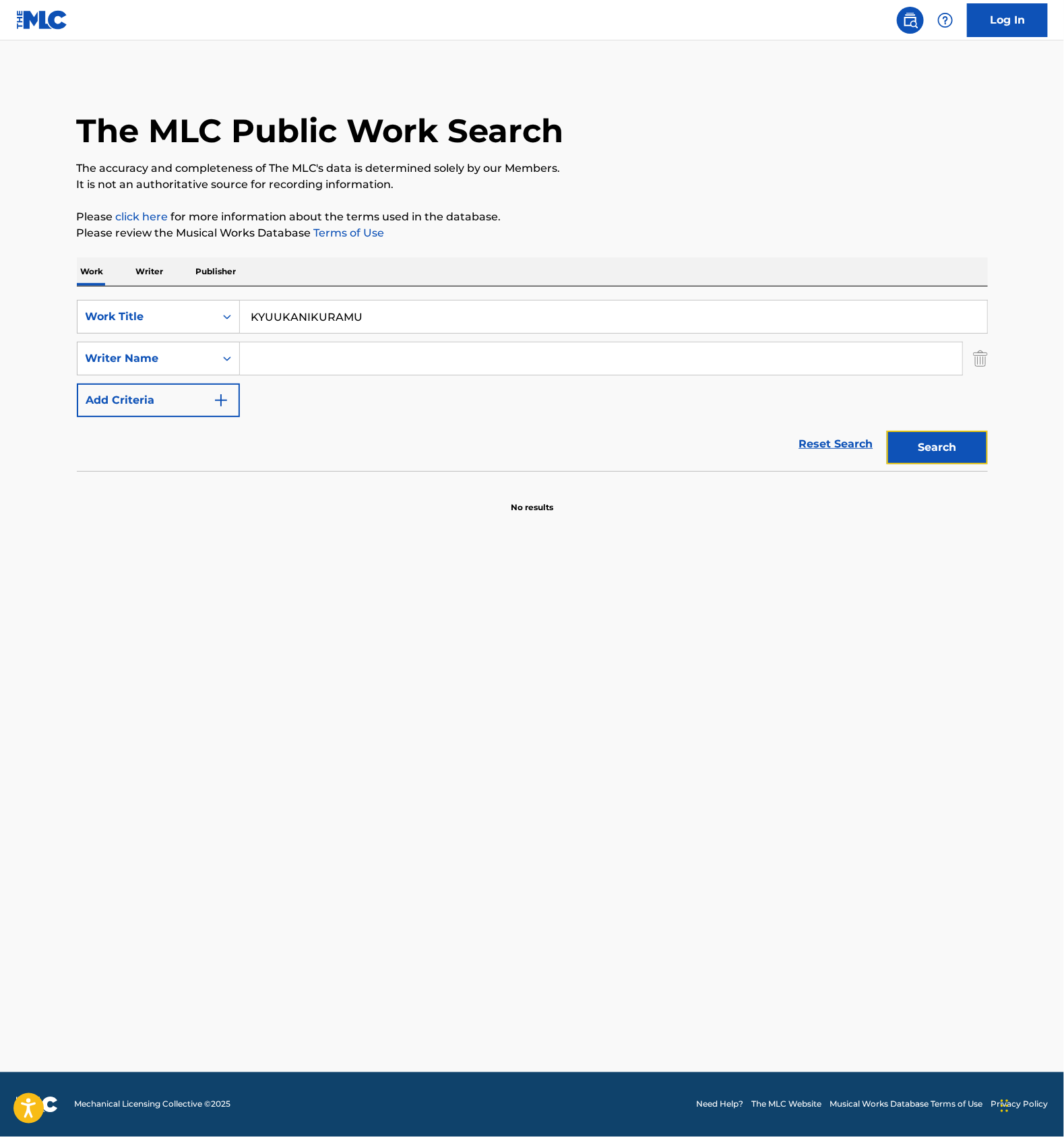
click at [937, 449] on button "Search" at bounding box center [937, 447] width 101 height 34
click at [336, 309] on input "KYUUKANIKURAMU" at bounding box center [614, 316] width 748 height 32
click at [195, 318] on div "Work Title" at bounding box center [146, 317] width 121 height 16
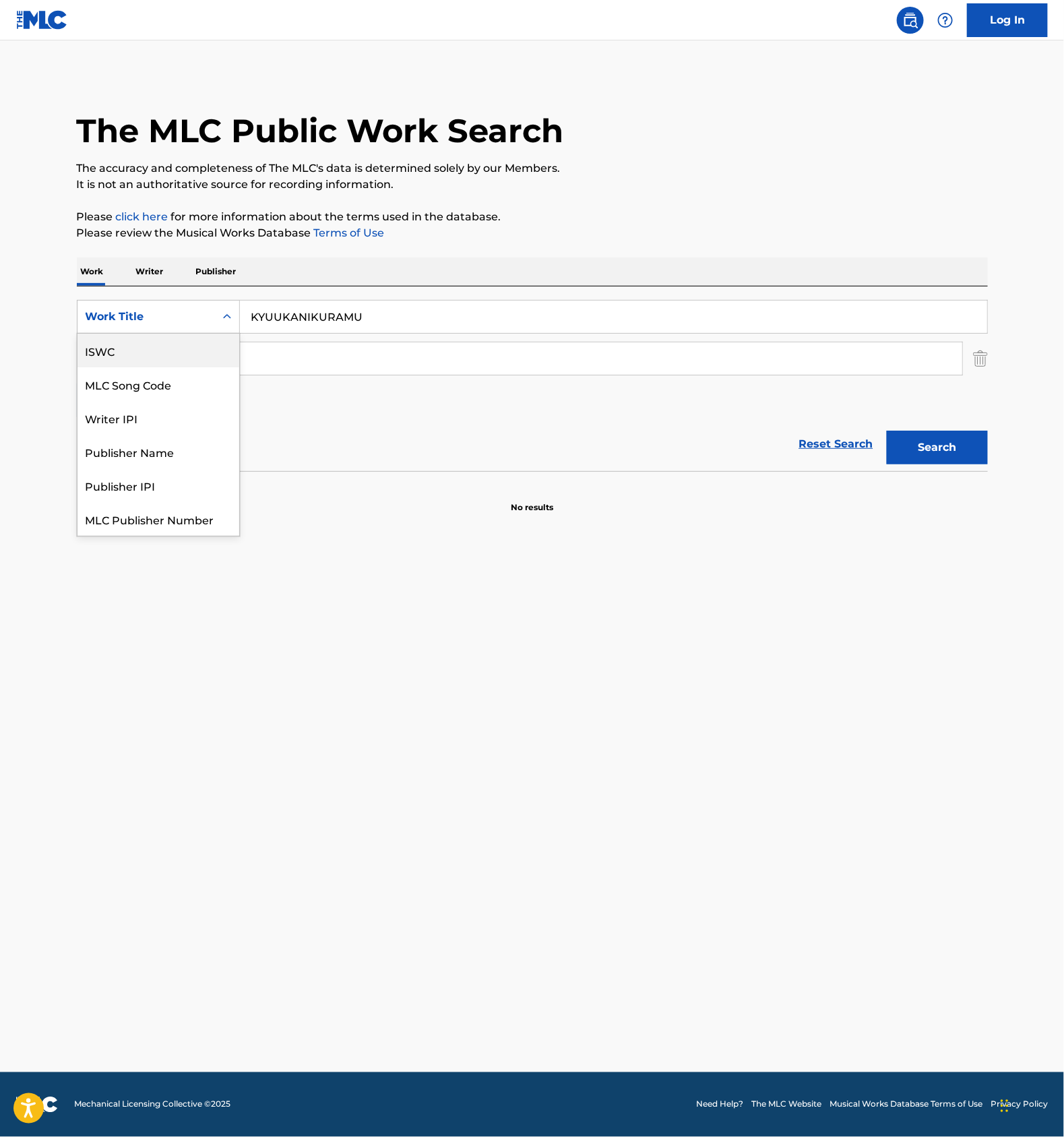
click at [116, 347] on div "ISWC" at bounding box center [158, 350] width 162 height 34
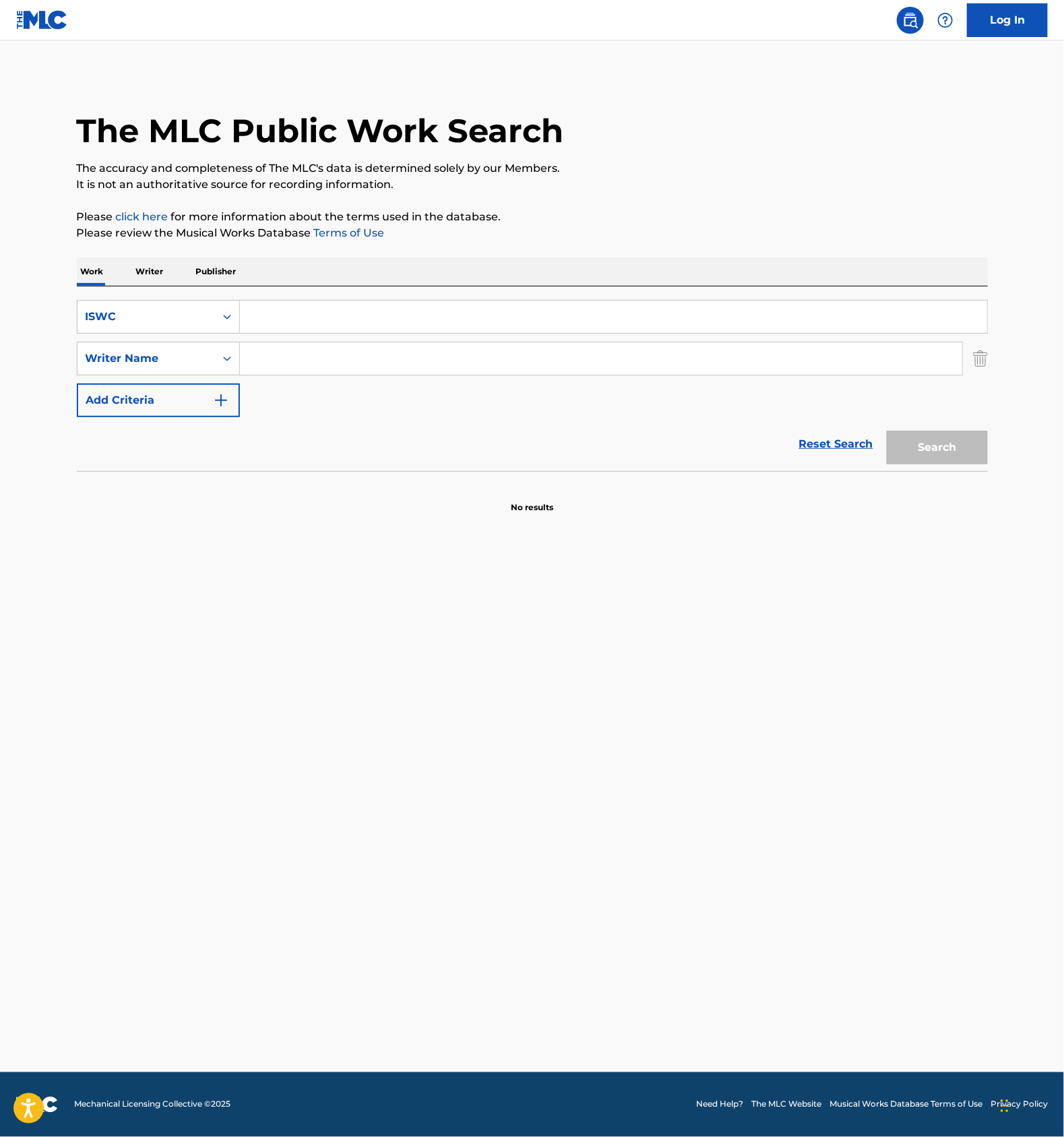
click at [311, 323] on input "Search Form" at bounding box center [614, 316] width 748 height 32
paste input "T3273957049"
click at [914, 447] on button "Search" at bounding box center [937, 447] width 101 height 34
click at [292, 304] on input "T3273957049" at bounding box center [614, 316] width 748 height 32
paste input "6922"
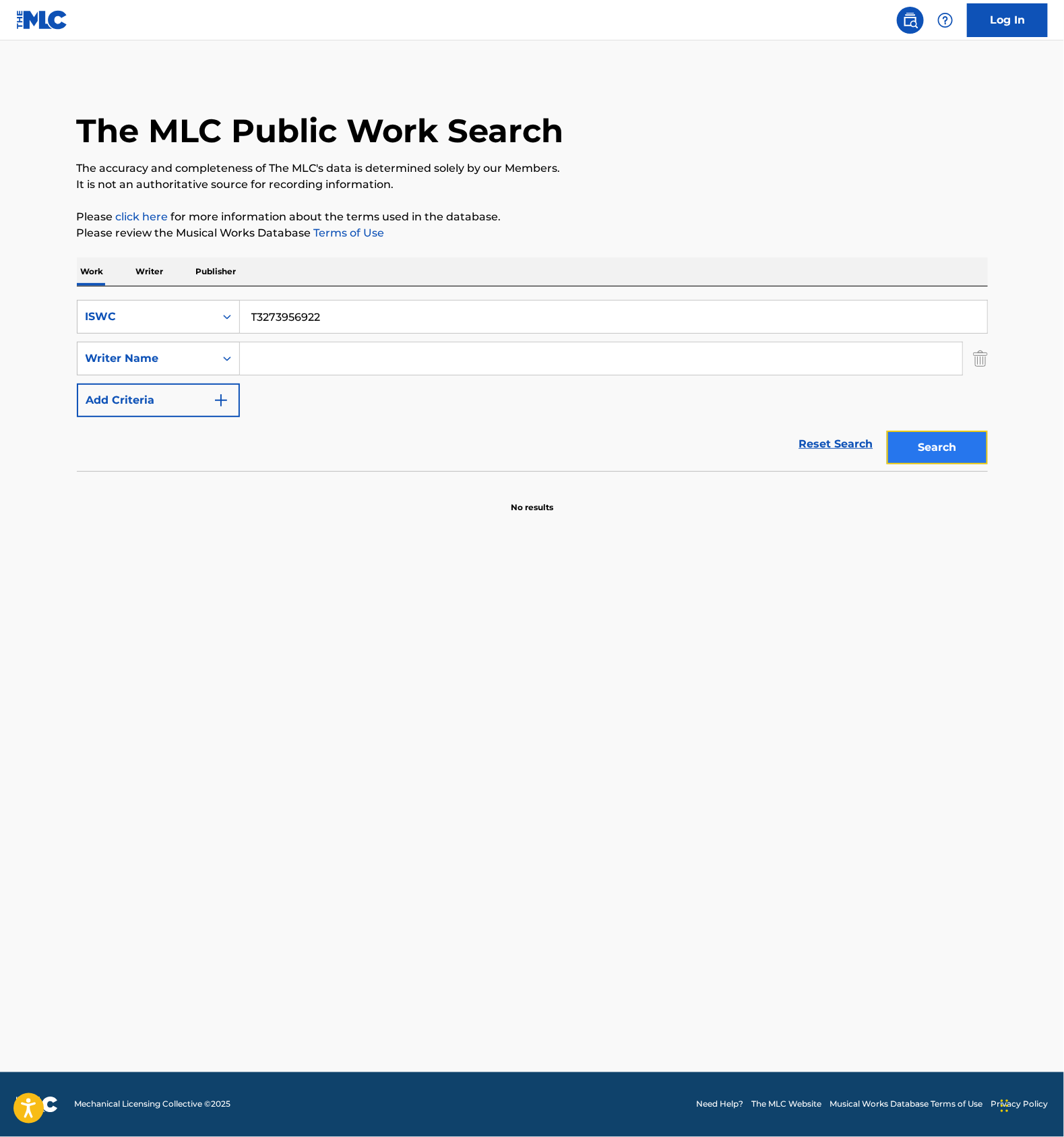
click at [912, 443] on button "Search" at bounding box center [937, 447] width 101 height 34
click at [295, 307] on input "T3273956922" at bounding box center [614, 316] width 748 height 32
paste input "7583"
click at [919, 449] on button "Search" at bounding box center [937, 447] width 101 height 34
click at [304, 320] on input "T3273957583" at bounding box center [614, 316] width 748 height 32
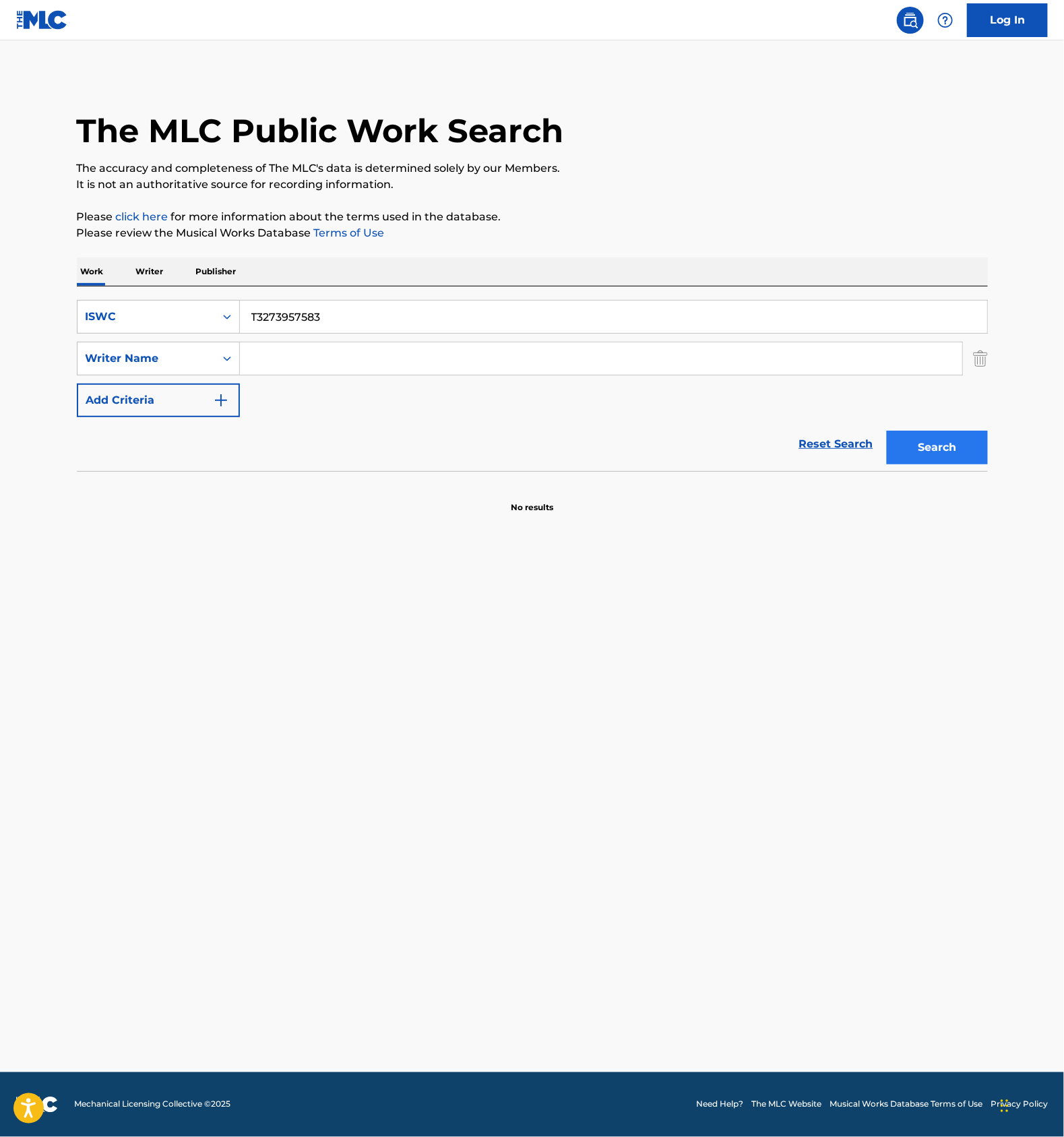
paste input "674"
click at [935, 445] on button "Search" at bounding box center [937, 447] width 101 height 34
click at [304, 322] on input "T3273957674" at bounding box center [614, 316] width 748 height 32
paste input "64824268"
click at [941, 449] on button "Search" at bounding box center [937, 447] width 101 height 34
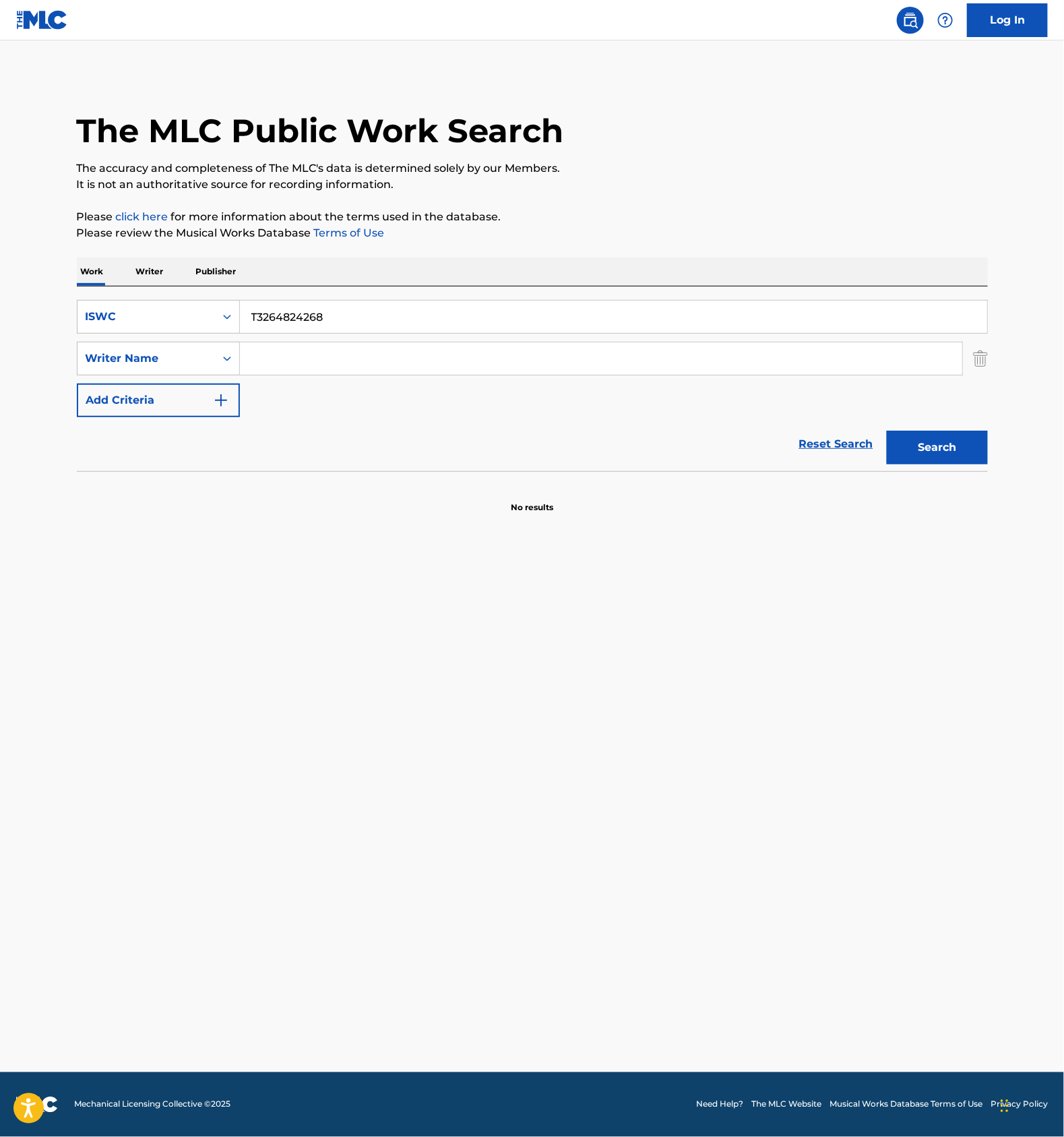
click at [316, 322] on input "T3264824268" at bounding box center [614, 316] width 748 height 32
paste input "73956104"
click at [918, 447] on button "Search" at bounding box center [937, 447] width 101 height 34
click at [377, 316] on input "T3273956104" at bounding box center [614, 316] width 748 height 32
paste input "739"
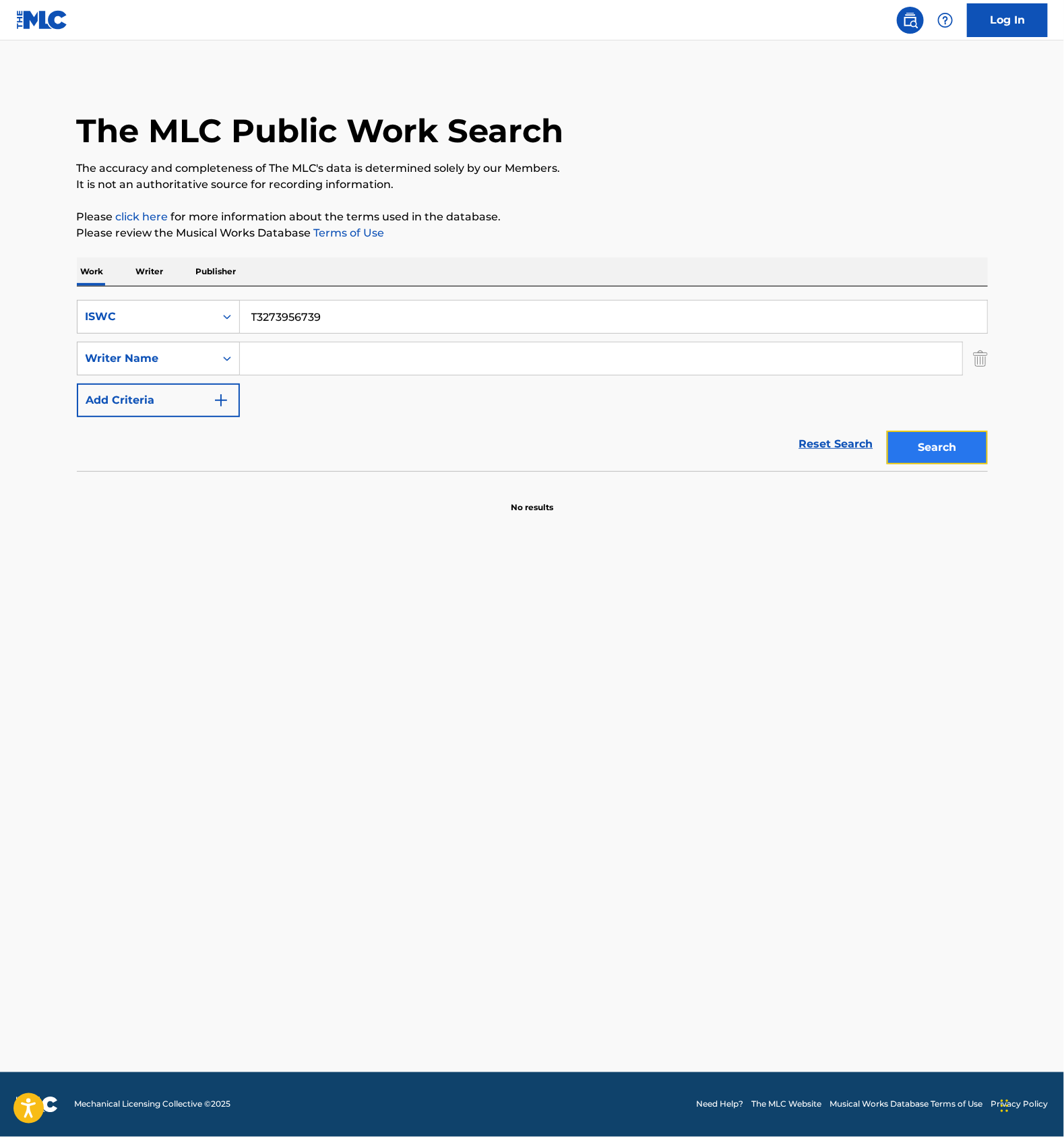
click at [923, 456] on button "Search" at bounding box center [937, 447] width 101 height 34
click at [357, 324] on input "T3273956739" at bounding box center [614, 316] width 748 height 32
paste input "7743"
click at [936, 449] on button "Search" at bounding box center [937, 447] width 101 height 34
click at [327, 320] on input "T3273957743" at bounding box center [614, 316] width 748 height 32
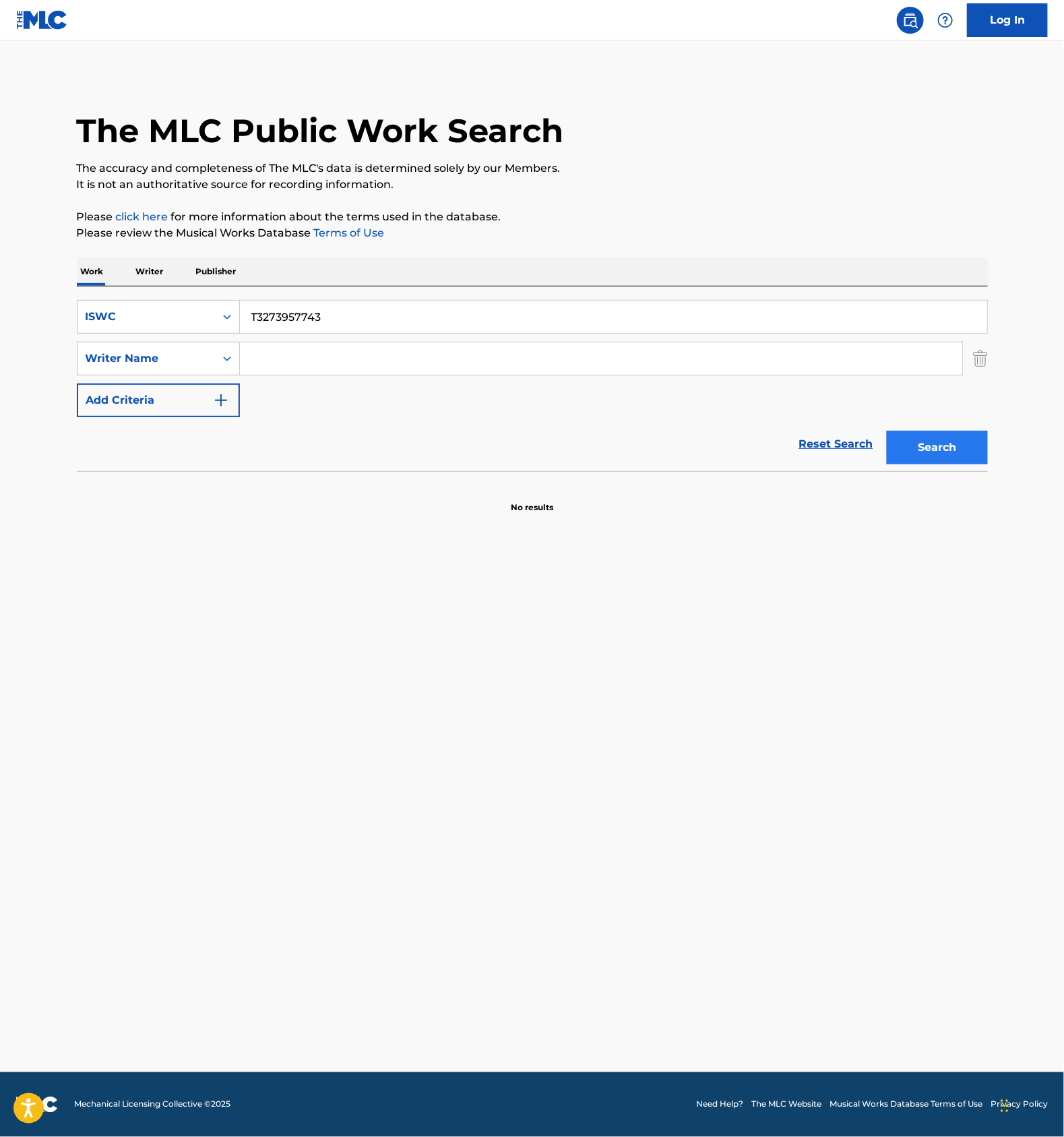
paste input "64863421"
click at [922, 441] on button "Search" at bounding box center [937, 447] width 101 height 34
click at [360, 318] on input "T3264863421" at bounding box center [614, 316] width 748 height 32
paste input "34"
click at [901, 447] on button "Search" at bounding box center [937, 447] width 101 height 34
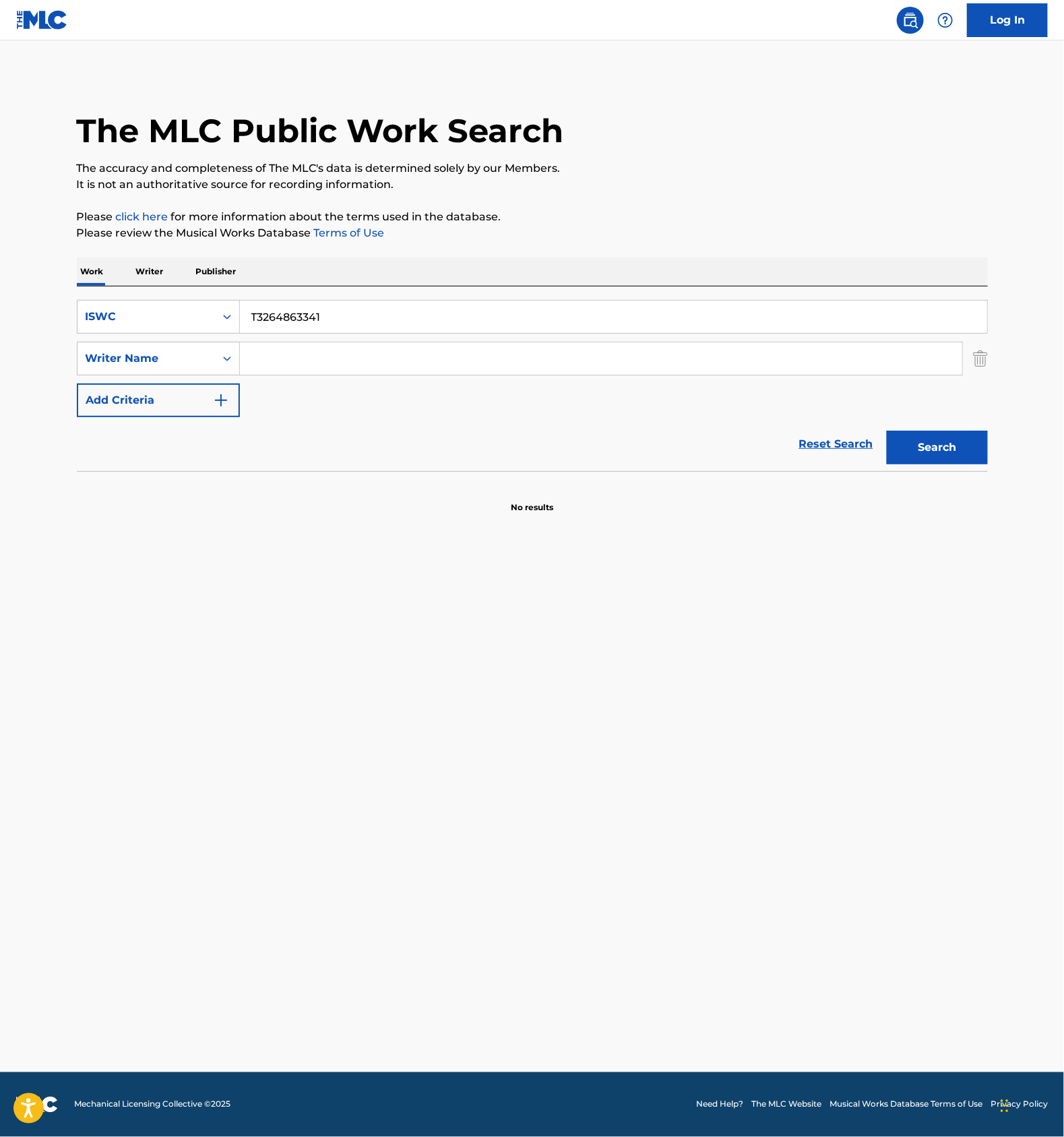
click at [384, 305] on input "T3264863341" at bounding box center [614, 316] width 748 height 32
paste input "272"
click at [912, 449] on button "Search" at bounding box center [937, 447] width 101 height 34
click at [326, 309] on input "T3264863272" at bounding box center [614, 316] width 748 height 32
paste input "73956671"
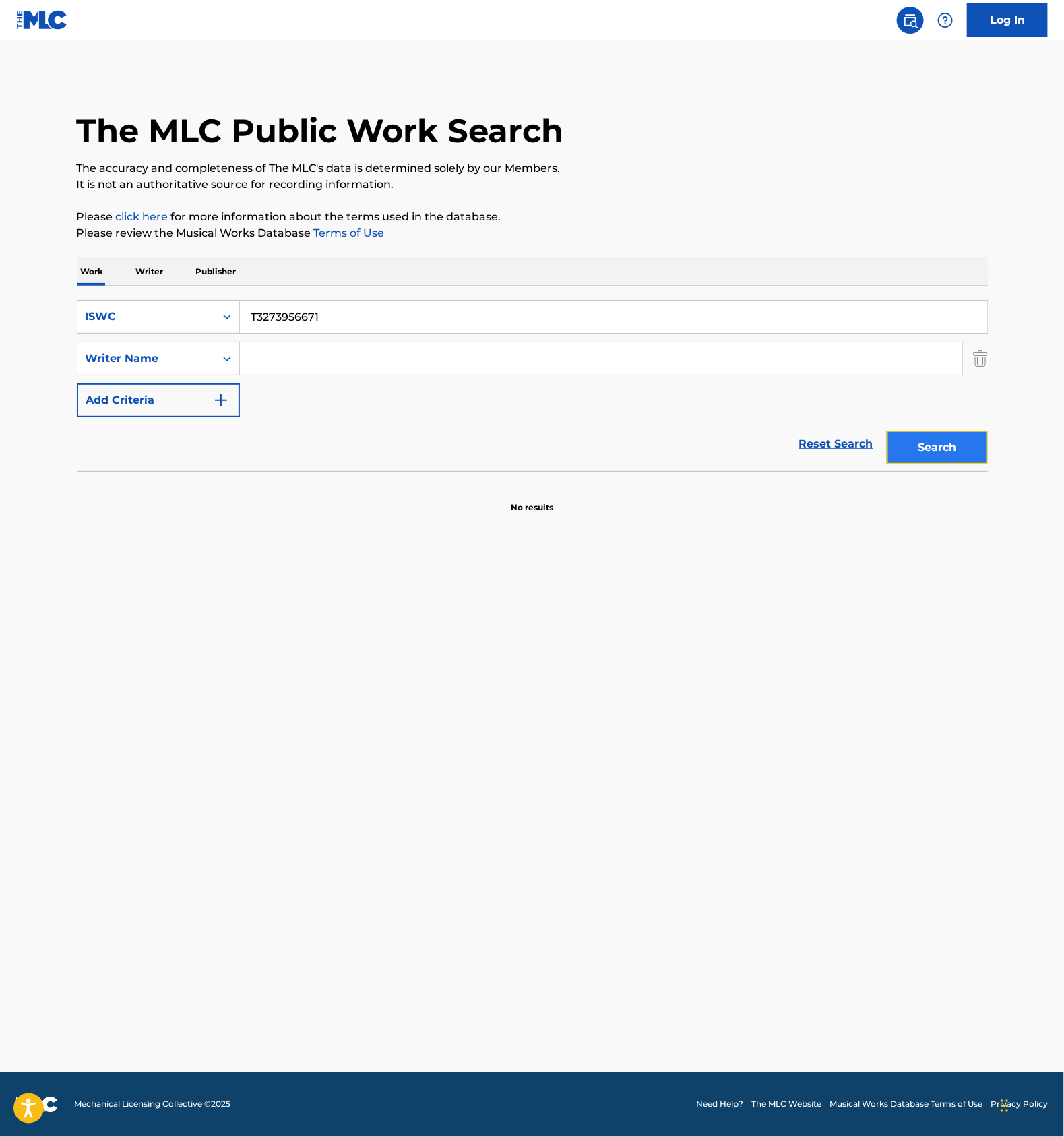
click at [914, 439] on button "Search" at bounding box center [937, 447] width 101 height 34
click at [348, 322] on input "T3273956671" at bounding box center [614, 316] width 748 height 32
paste input "64861743"
click at [904, 441] on button "Search" at bounding box center [937, 447] width 101 height 34
click at [375, 318] on input "T3264861743" at bounding box center [614, 316] width 748 height 32
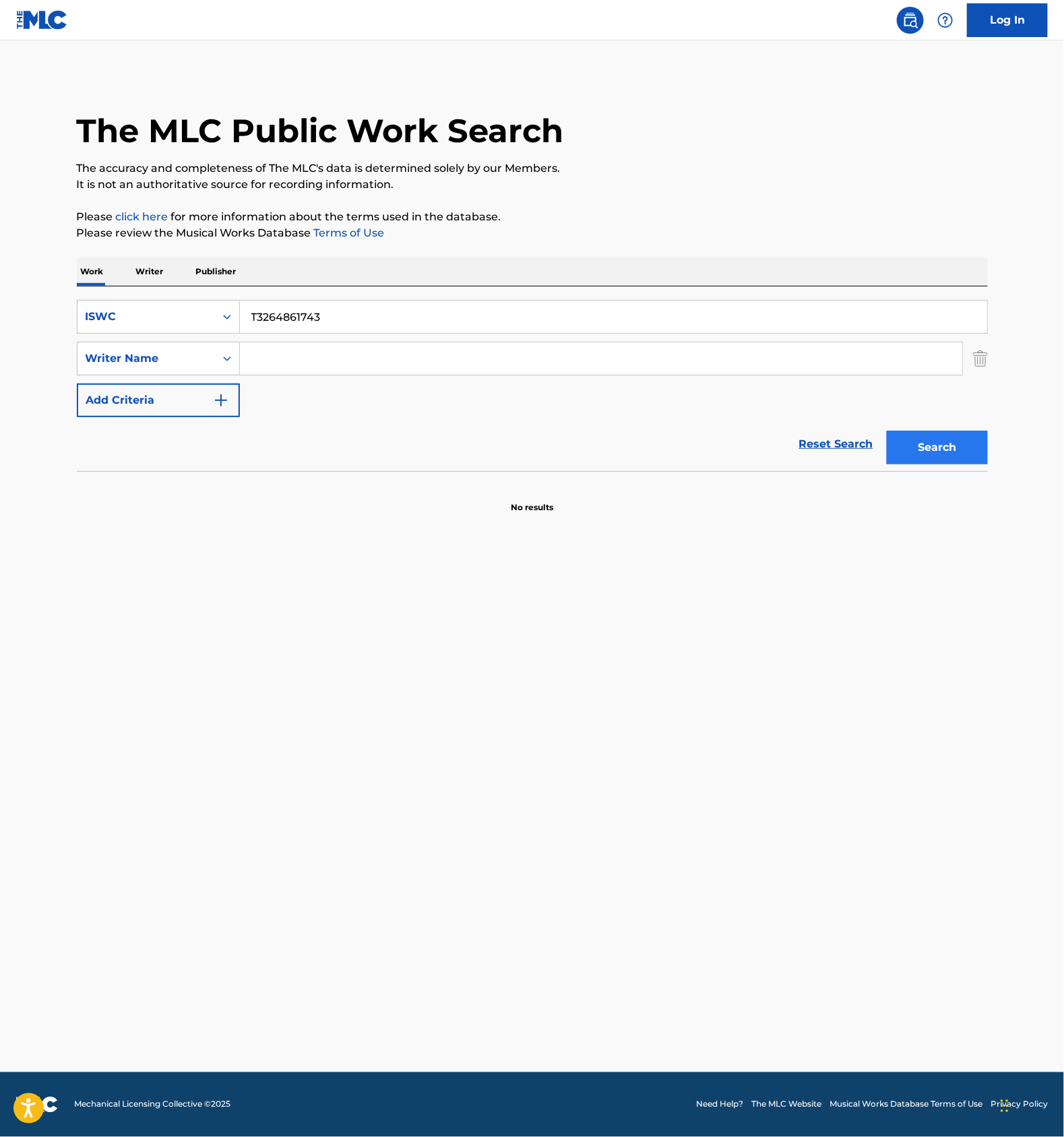
paste input "77910682"
click at [941, 443] on button "Search" at bounding box center [937, 447] width 101 height 34
click at [344, 316] on input "T3277910682" at bounding box center [614, 316] width 748 height 32
paste input "64863636"
click at [917, 445] on button "Search" at bounding box center [937, 447] width 101 height 34
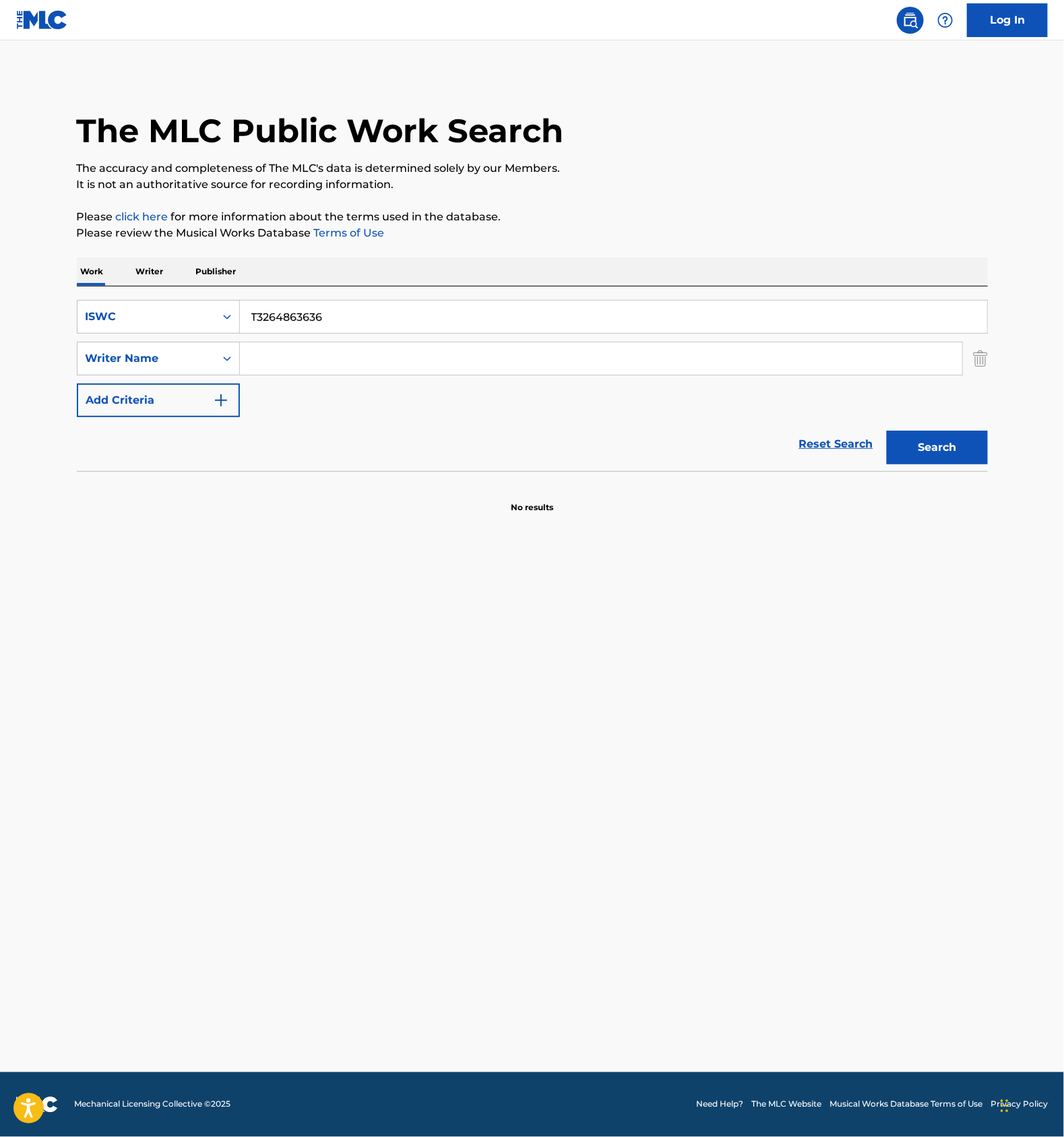
click at [368, 331] on input "T3264863636" at bounding box center [614, 316] width 748 height 32
paste input "73957652"
click at [942, 457] on button "Search" at bounding box center [937, 447] width 101 height 34
click at [379, 302] on input "T3273957652" at bounding box center [614, 316] width 748 height 32
paste input "6911"
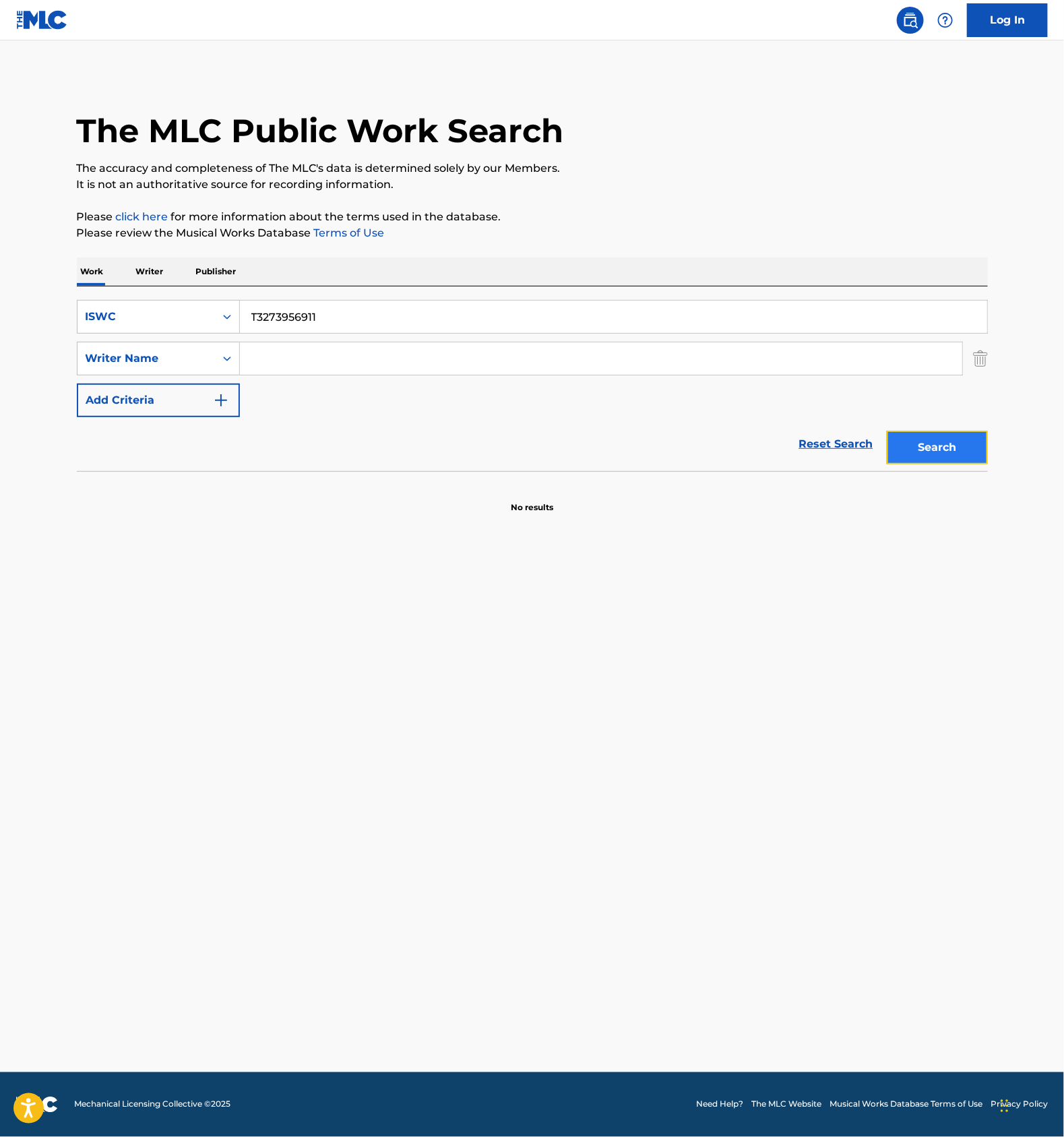
click at [953, 445] on button "Search" at bounding box center [937, 447] width 101 height 34
click at [261, 314] on input "T3273956911" at bounding box center [614, 316] width 748 height 32
paste input "853"
click at [901, 435] on button "Search" at bounding box center [937, 447] width 101 height 34
click at [364, 312] on input "T3273956853" at bounding box center [614, 316] width 748 height 32
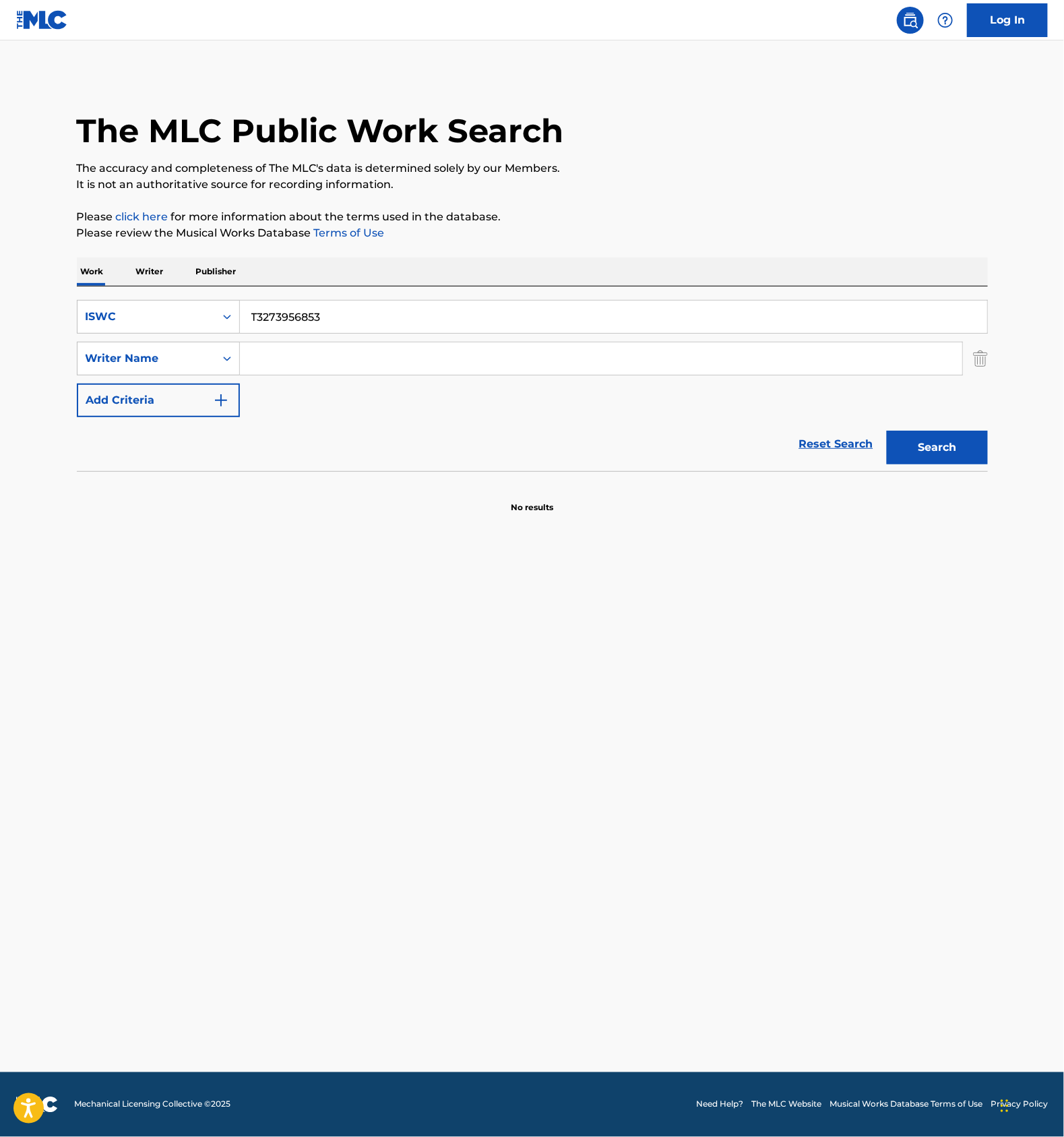
paste input "999"
click at [900, 451] on button "Search" at bounding box center [937, 447] width 101 height 34
click at [387, 312] on input "T3273956999" at bounding box center [614, 316] width 748 height 32
paste input "64863567"
click at [903, 449] on button "Search" at bounding box center [937, 447] width 101 height 34
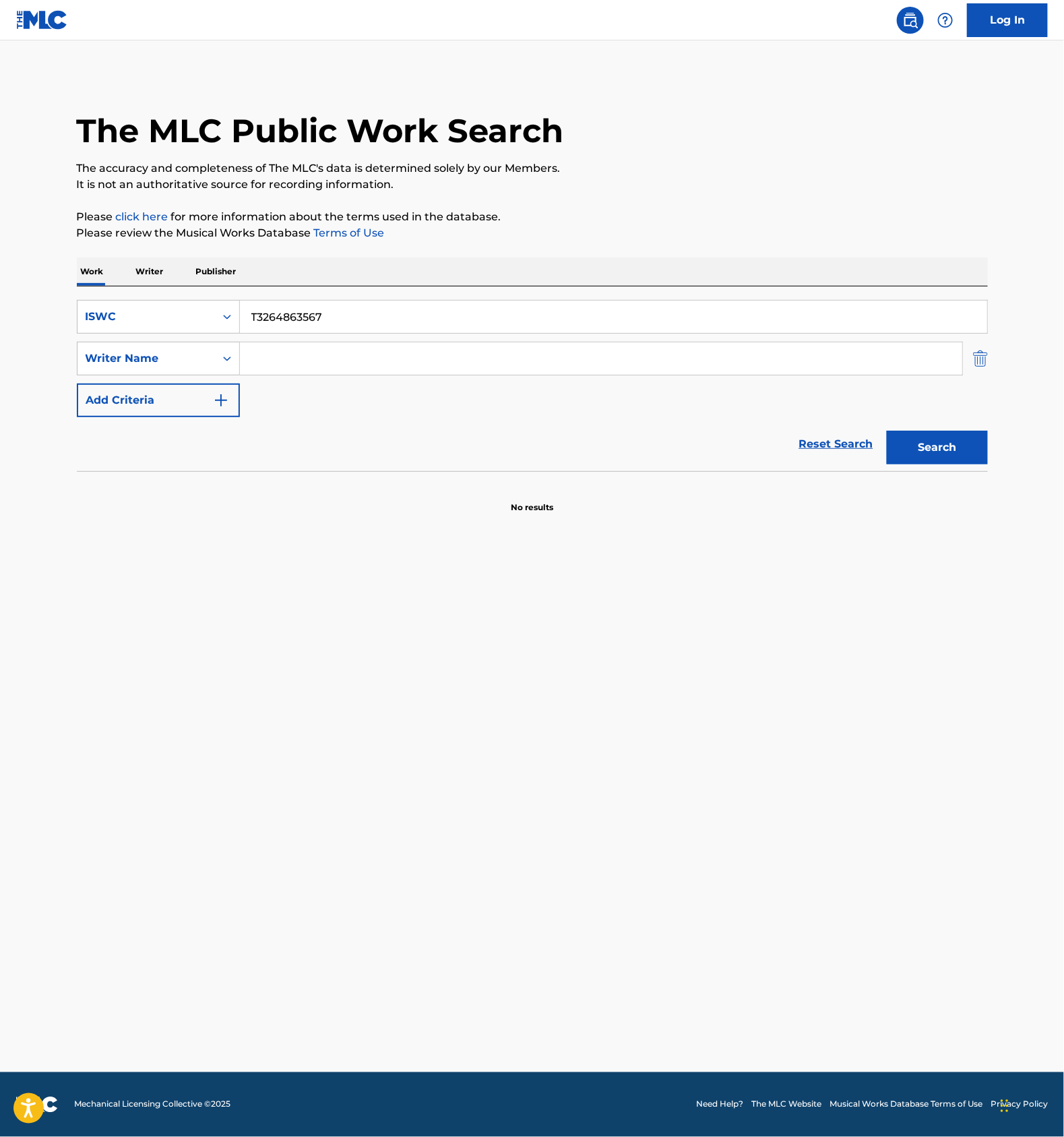
click at [973, 364] on img "Search Form" at bounding box center [981, 358] width 15 height 34
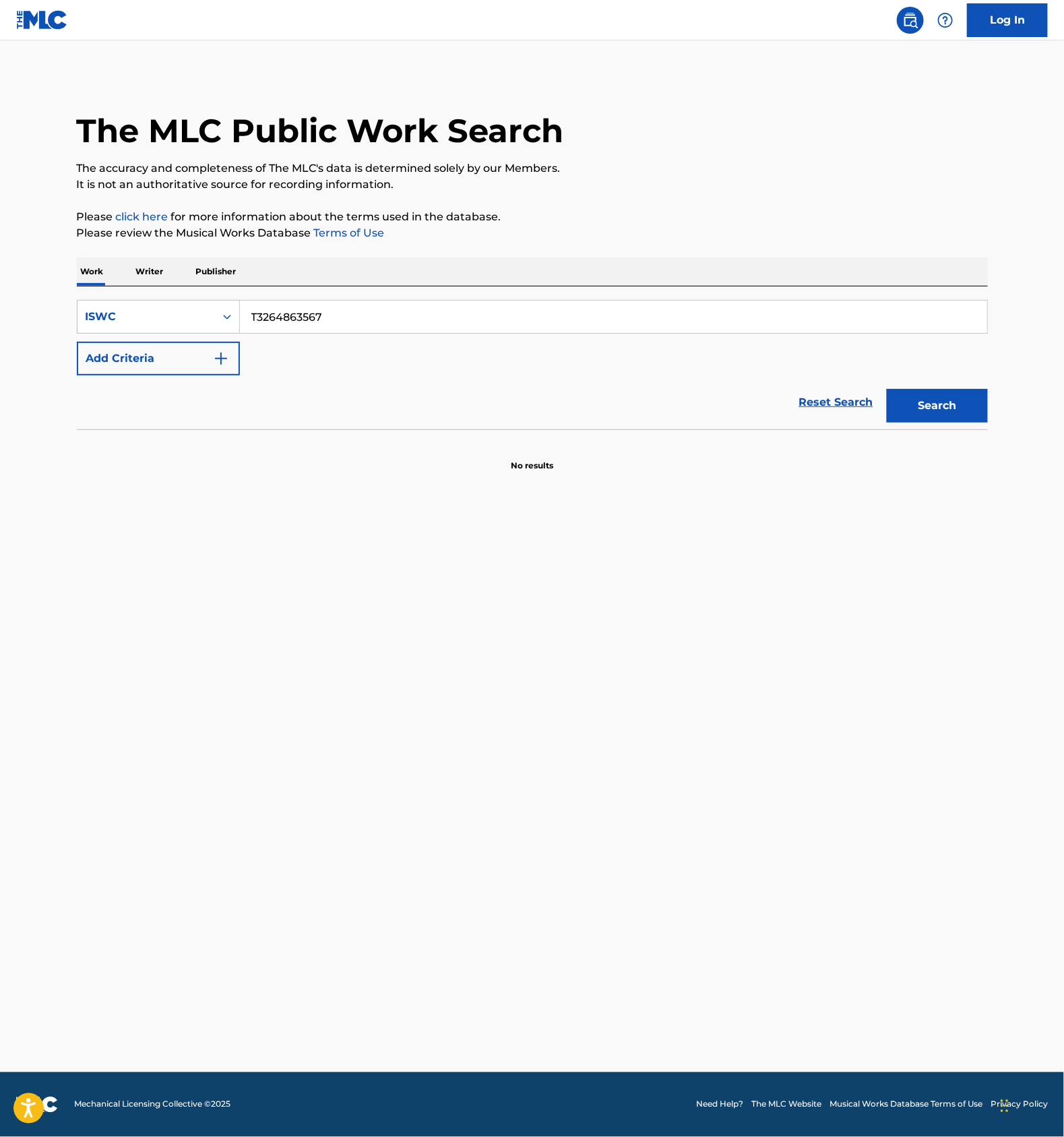
click at [273, 316] on input "T3264863567" at bounding box center [614, 316] width 748 height 32
paste input "34"
click at [935, 393] on button "Search" at bounding box center [937, 406] width 101 height 34
click at [346, 316] on input "T3264863534" at bounding box center [614, 316] width 748 height 32
paste input "465"
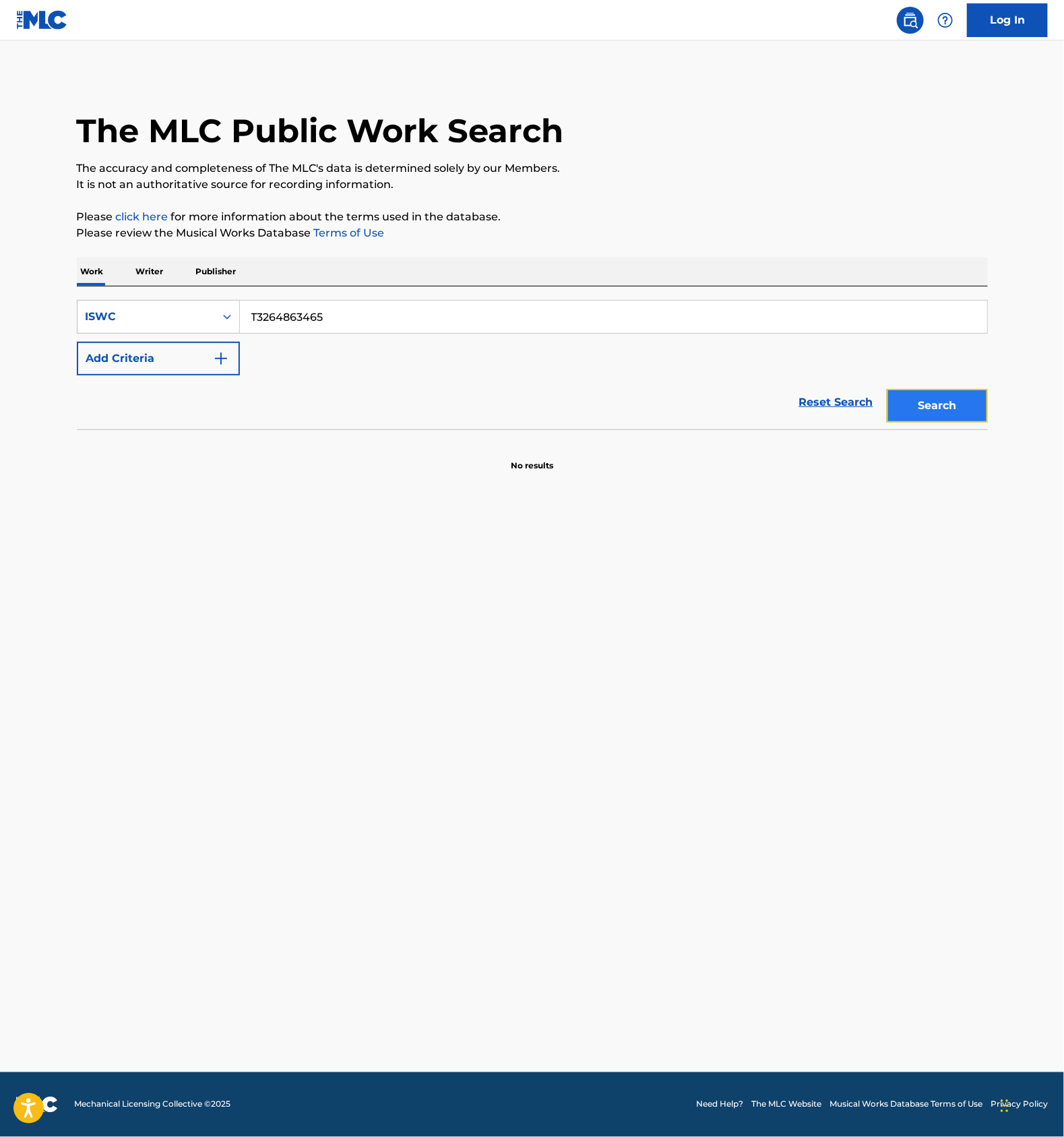
click at [947, 393] on button "Search" at bounding box center [937, 406] width 101 height 34
click at [314, 318] on input "T3264863465" at bounding box center [614, 316] width 748 height 32
paste input "896"
click at [932, 407] on button "Search" at bounding box center [937, 406] width 101 height 34
click at [381, 326] on input "T3264863896" at bounding box center [614, 316] width 748 height 32
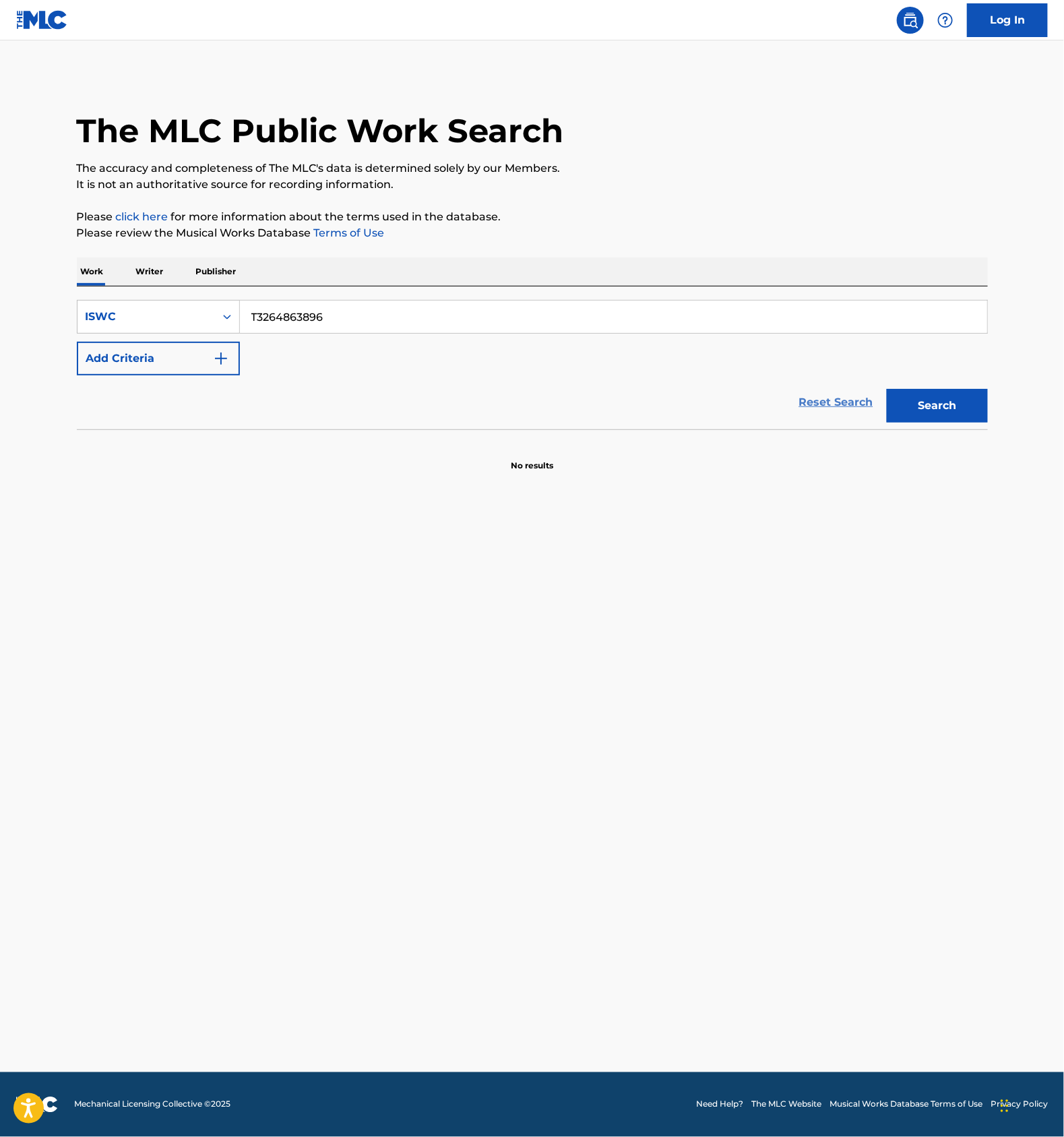
paste input "794"
click at [917, 399] on button "Search" at bounding box center [937, 406] width 101 height 34
click at [314, 312] on input "T3264863794" at bounding box center [614, 316] width 748 height 32
paste input "50"
click at [936, 404] on button "Search" at bounding box center [937, 406] width 101 height 34
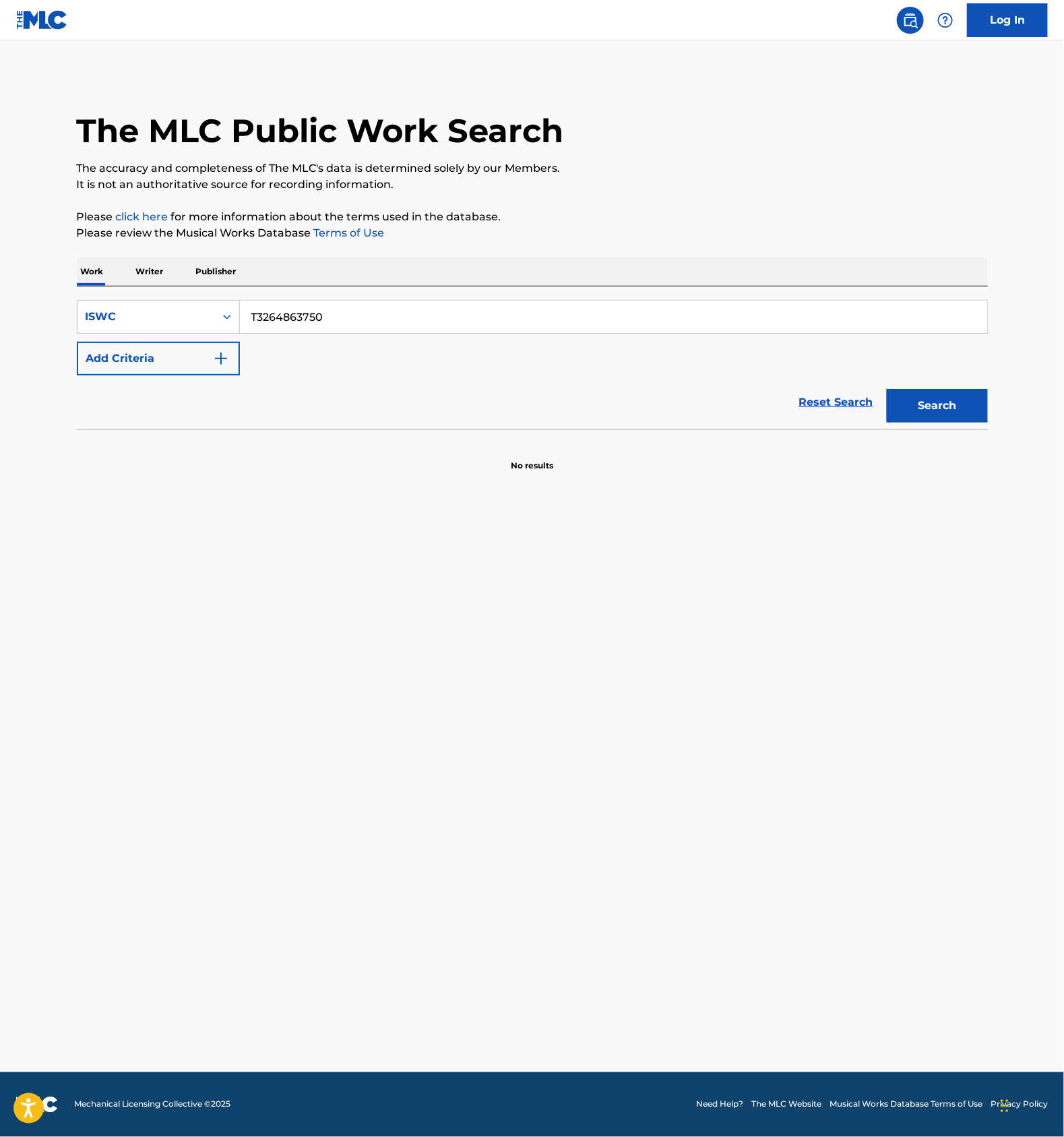
click at [338, 318] on input "T3264863750" at bounding box center [614, 316] width 748 height 32
paste input "669"
click at [899, 403] on button "Search" at bounding box center [937, 406] width 101 height 34
click at [350, 316] on input "T3264863669" at bounding box center [614, 316] width 748 height 32
paste input "14"
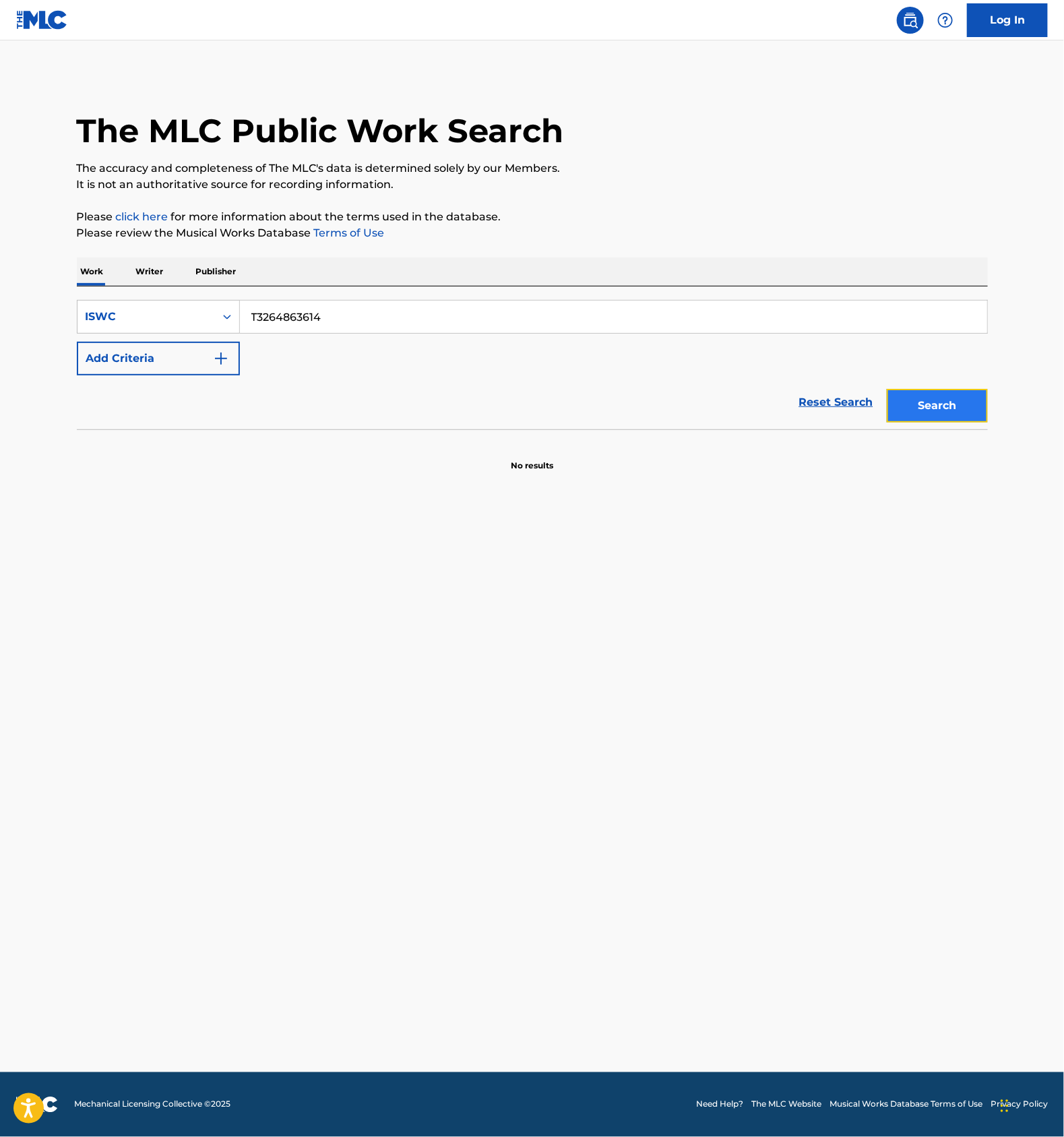
click at [918, 407] on button "Search" at bounding box center [937, 406] width 101 height 34
click at [348, 307] on input "T3264863614" at bounding box center [614, 316] width 748 height 32
paste input "545"
click at [930, 405] on button "Search" at bounding box center [937, 406] width 101 height 34
click at [287, 316] on input "T3264863545" at bounding box center [614, 316] width 748 height 32
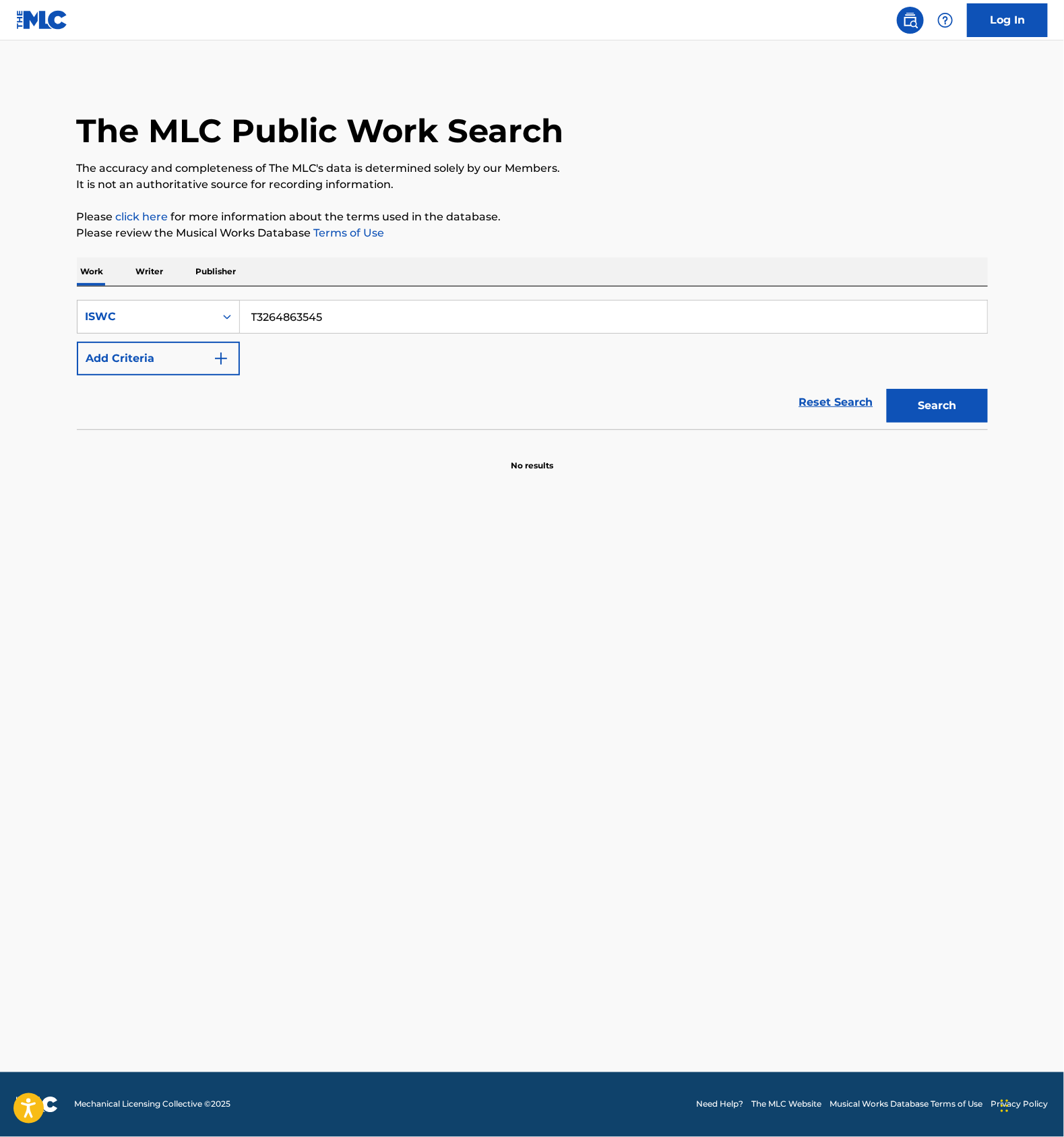
paste input "487"
click at [965, 401] on button "Search" at bounding box center [937, 406] width 101 height 34
click at [386, 301] on input "T3264863487" at bounding box center [614, 316] width 748 height 32
paste input "2166"
click at [957, 404] on button "Search" at bounding box center [937, 406] width 101 height 34
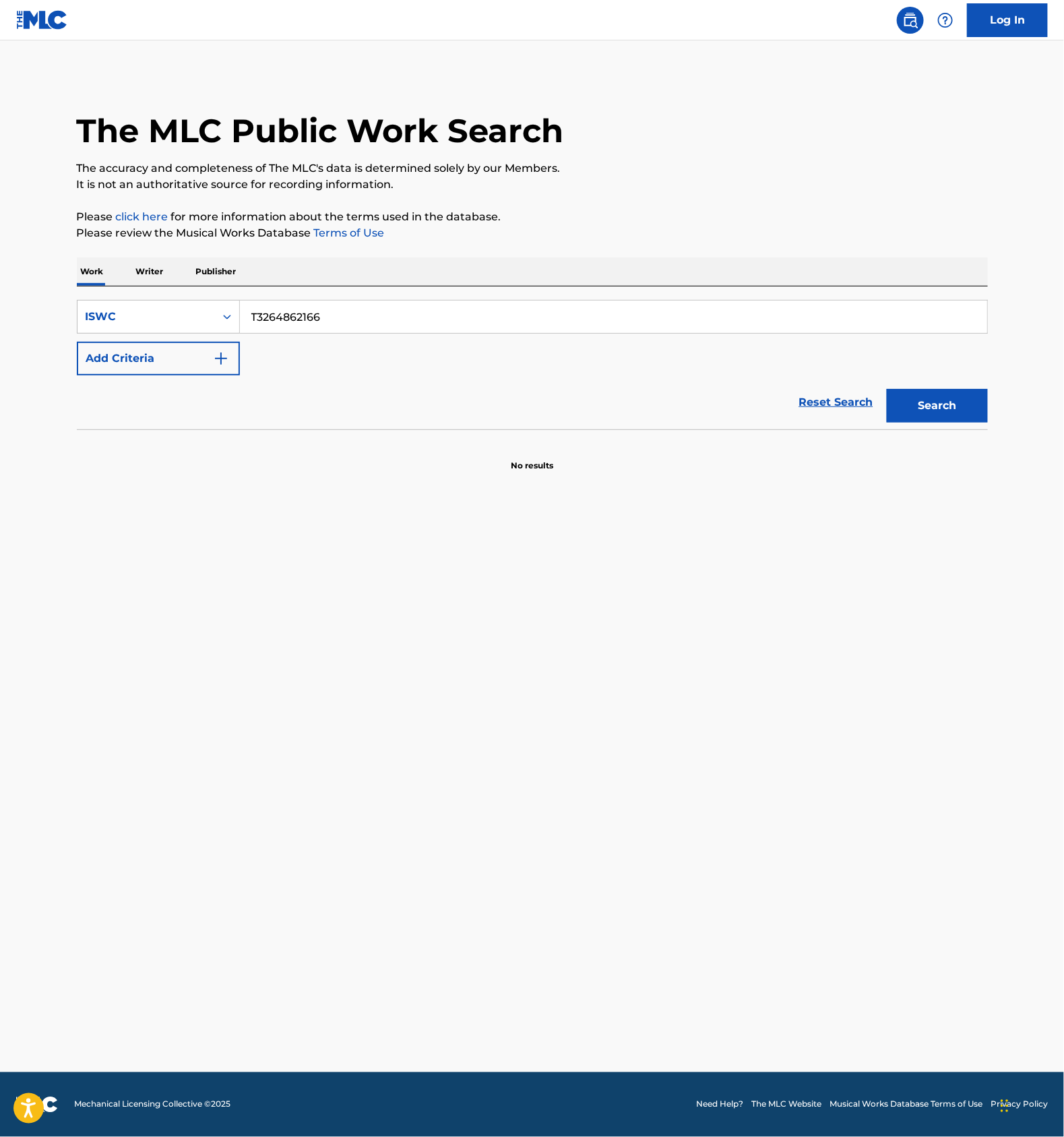
click at [378, 318] on input "T3264862166" at bounding box center [614, 316] width 748 height 32
paste input "33"
click at [906, 401] on button "Search" at bounding box center [937, 406] width 101 height 34
click at [357, 318] on input "T3264862133" at bounding box center [614, 316] width 748 height 32
paste input "00"
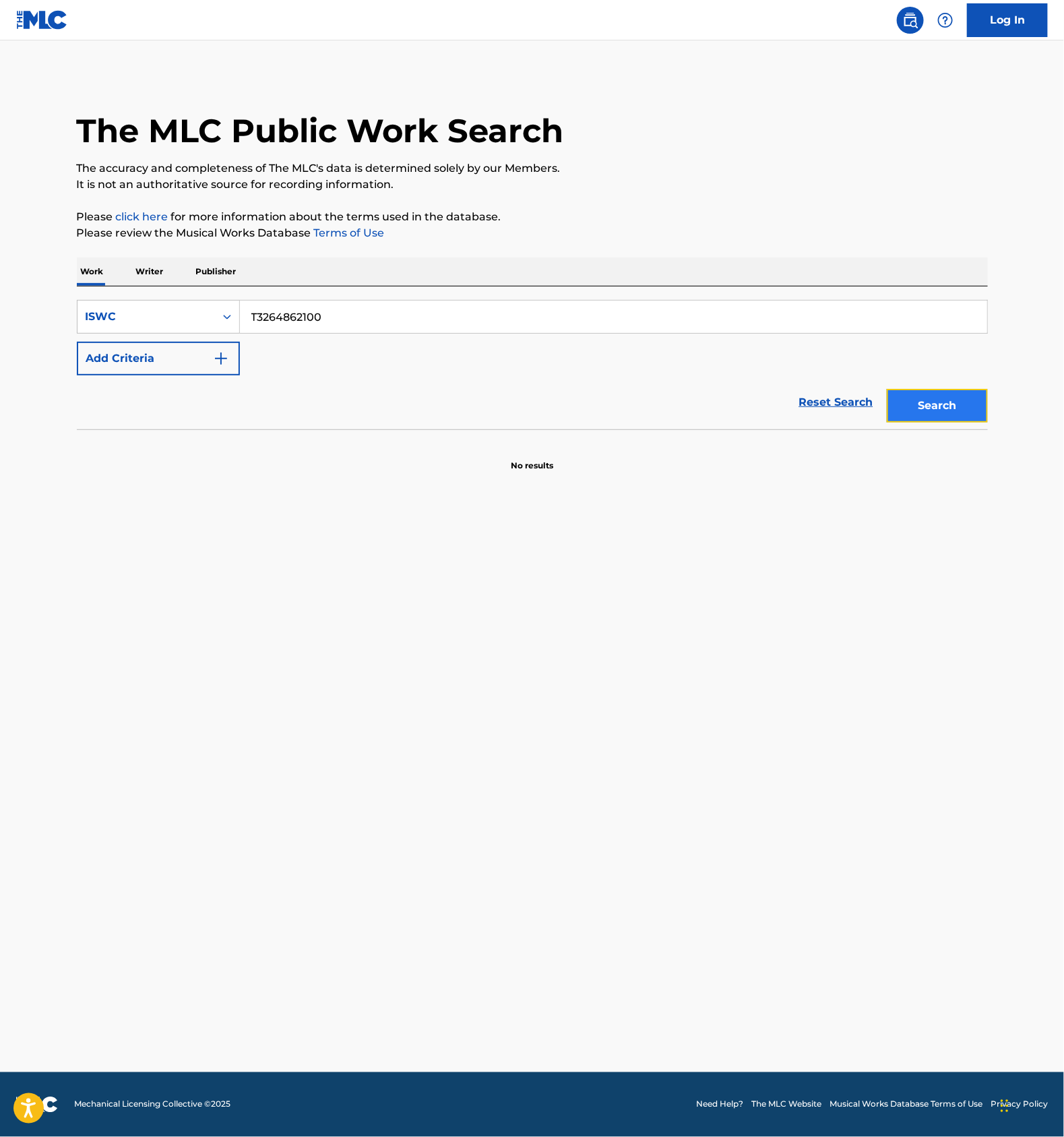
click at [941, 389] on button "Search" at bounding box center [937, 406] width 101 height 34
click at [336, 316] on input "T3264862100" at bounding box center [614, 316] width 748 height 32
paste input "053"
click at [934, 401] on button "Search" at bounding box center [937, 406] width 101 height 34
click at [316, 331] on input "T3264862053" at bounding box center [614, 316] width 748 height 32
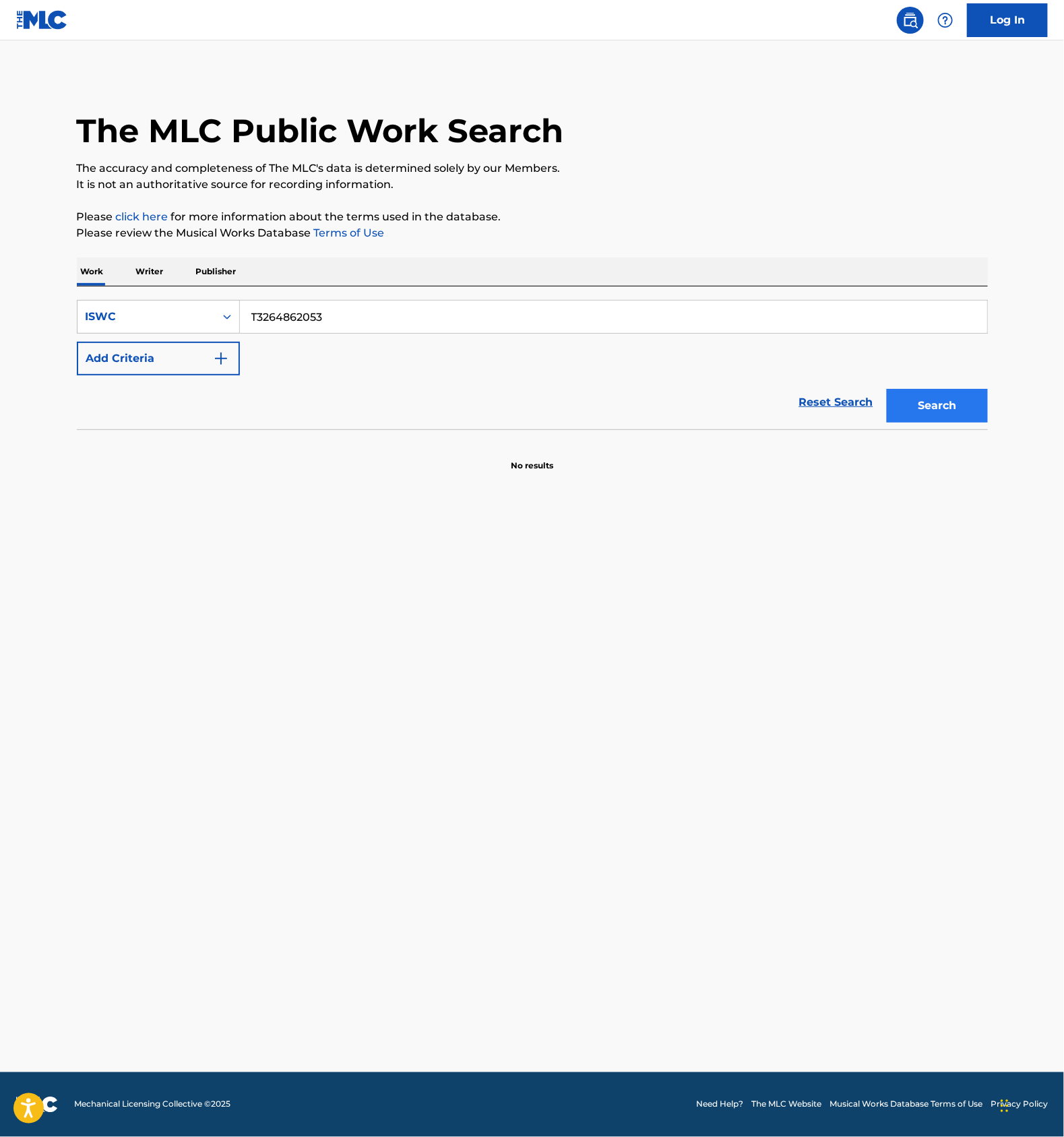
paste input "1936"
click at [942, 415] on button "Search" at bounding box center [937, 406] width 101 height 34
click at [331, 312] on input "T3264861936" at bounding box center [614, 316] width 748 height 32
paste input "3454"
click at [910, 391] on button "Search" at bounding box center [937, 406] width 101 height 34
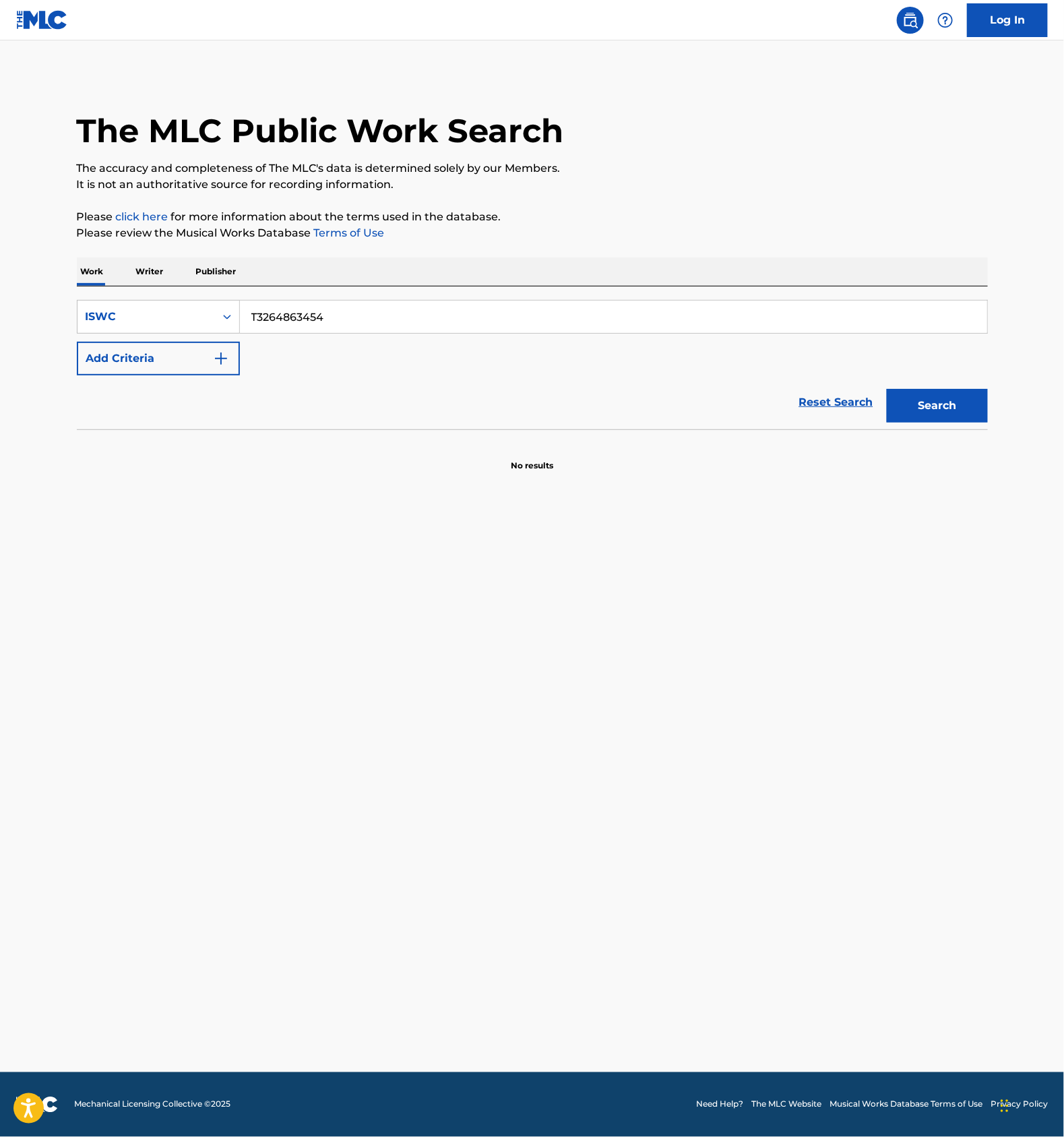
click at [332, 305] on input "T3264863454" at bounding box center [614, 316] width 748 height 32
paste input "98"
click at [952, 411] on button "Search" at bounding box center [937, 406] width 101 height 34
click at [353, 322] on input "T3264863498" at bounding box center [614, 316] width 748 height 32
paste input "7395711"
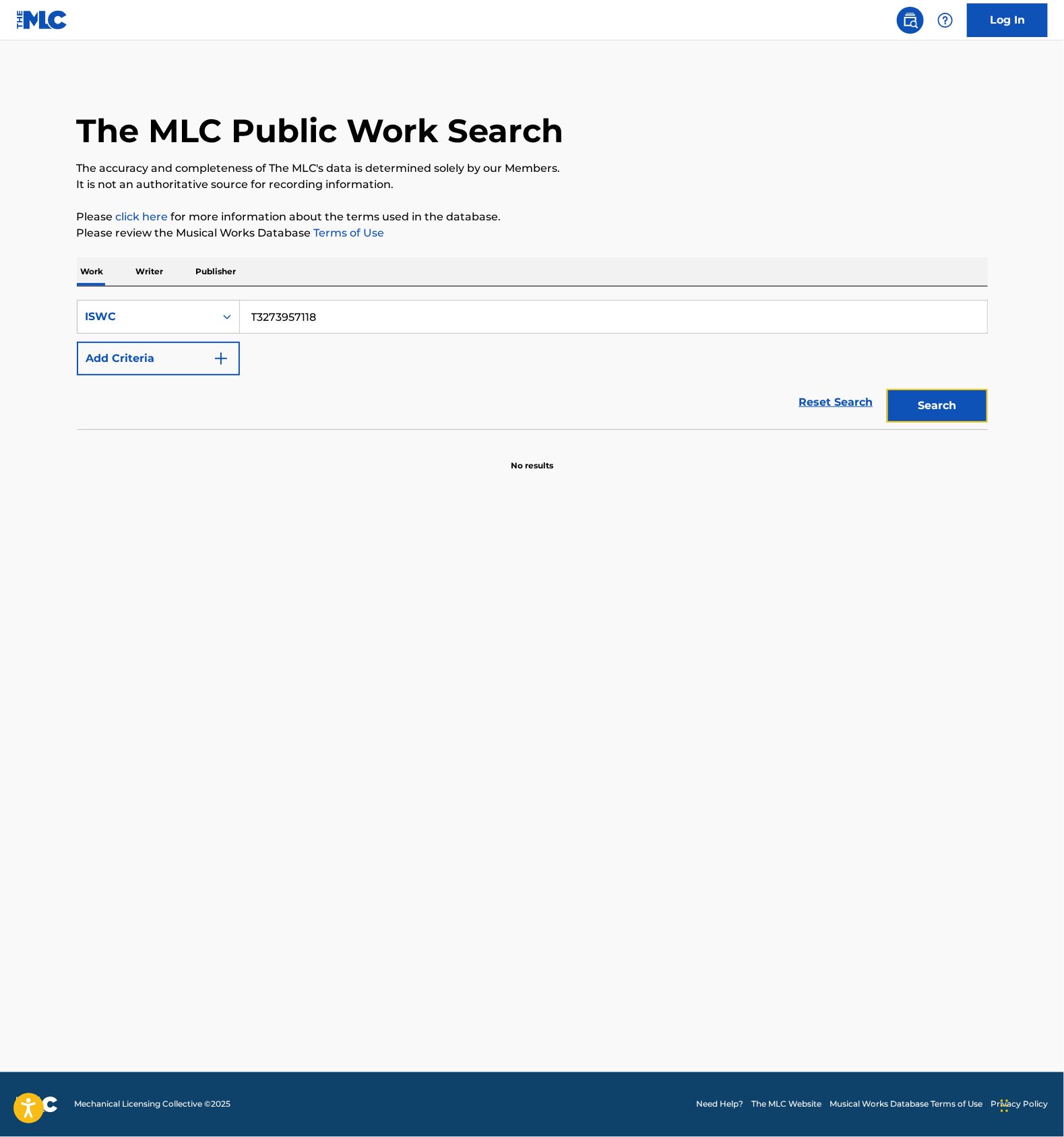
click at [931, 401] on button "Search" at bounding box center [937, 406] width 101 height 34
click at [311, 297] on div "SearchWithCriteria97bdb0de-aab7-4895-8ffc-b74c4be1bdb0 ISWC T3273957118 Add Cri…" at bounding box center [532, 358] width 911 height 143
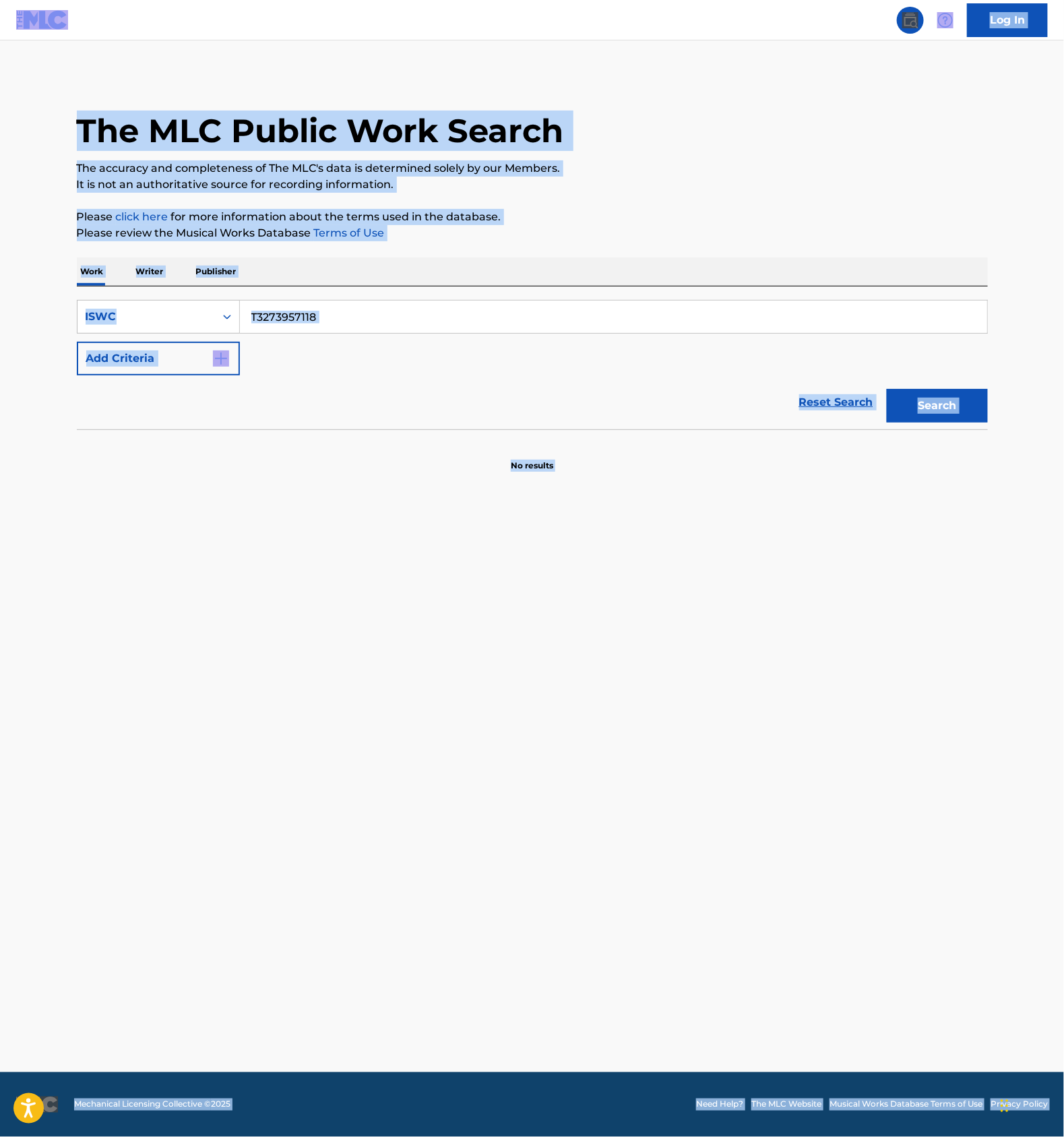
click at [375, 320] on input "T3273957118" at bounding box center [614, 316] width 748 height 32
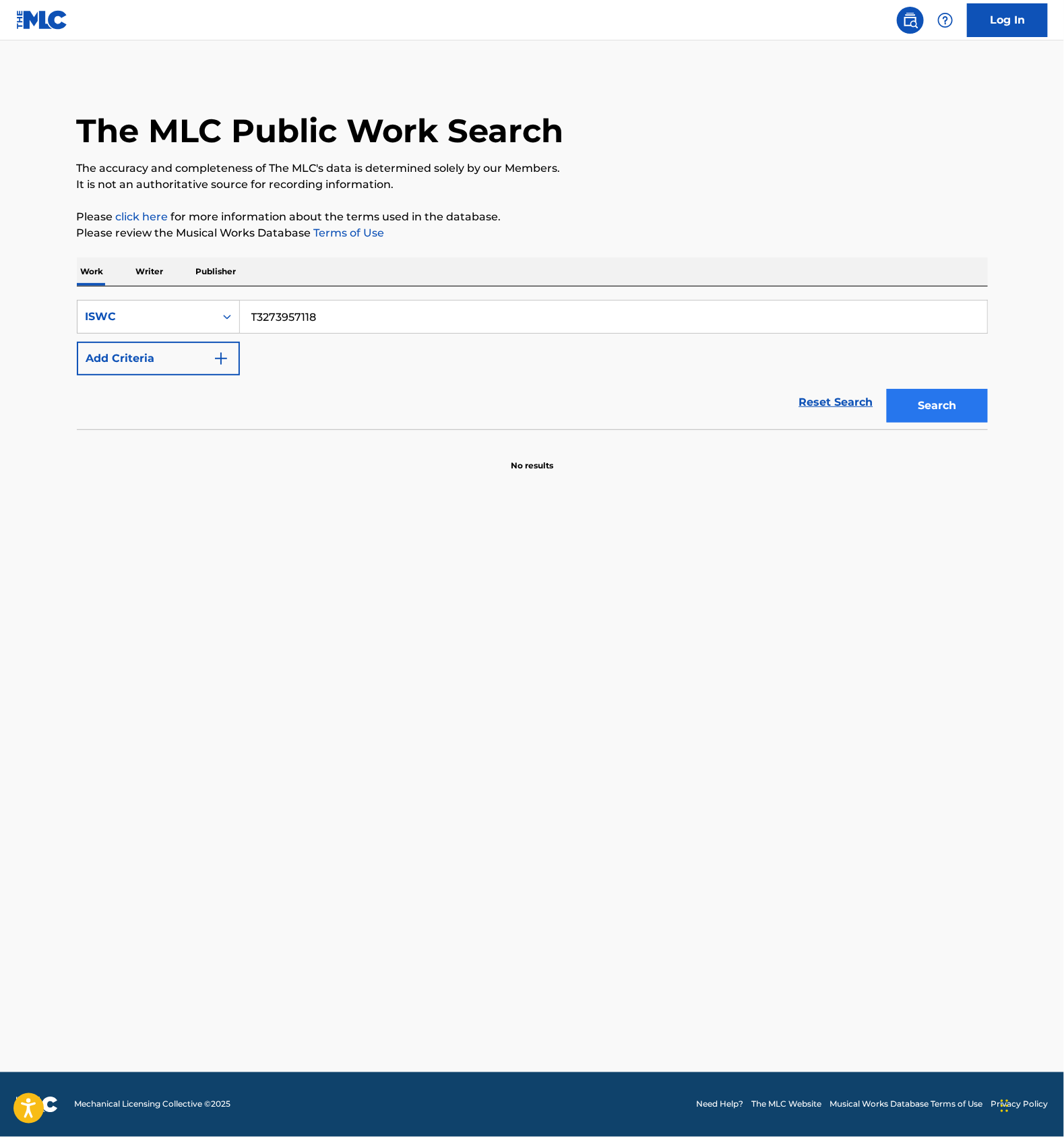
paste input "7855406"
type input "T3277855406"
click at [960, 395] on button "Search" at bounding box center [937, 406] width 101 height 34
click at [289, 295] on div "SearchWithCriteria97bdb0de-aab7-4895-8ffc-b74c4be1bdb0 ISWC T3277855406 Add Cri…" at bounding box center [532, 358] width 911 height 143
click at [280, 310] on input "T3277855406" at bounding box center [614, 316] width 748 height 32
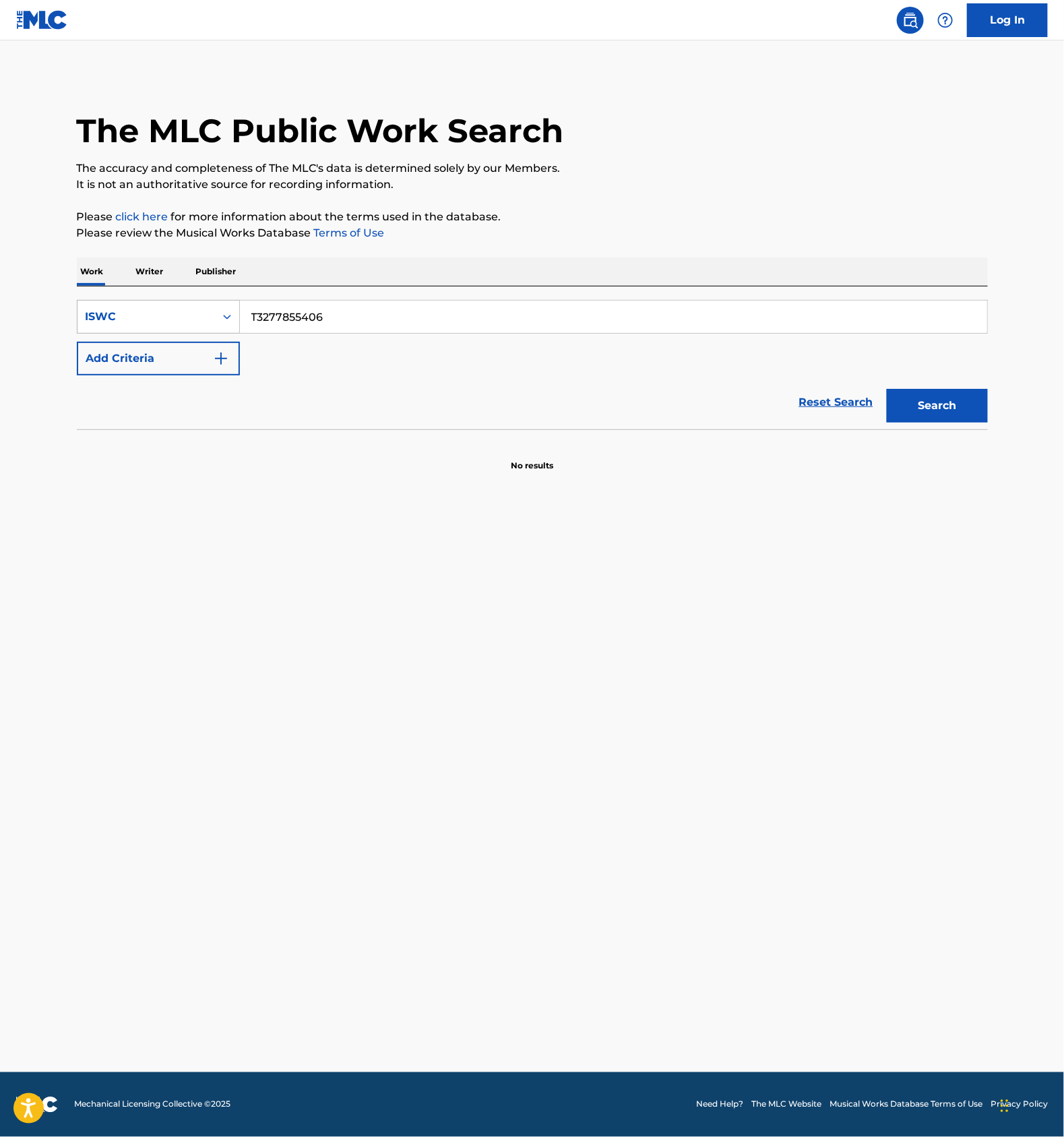
click at [188, 322] on div "ISWC" at bounding box center [146, 317] width 121 height 16
click at [156, 350] on div "Work Title" at bounding box center [158, 350] width 162 height 34
drag, startPoint x: 186, startPoint y: 336, endPoint x: 314, endPoint y: 312, distance: 130.2
click at [314, 312] on input "Search Form" at bounding box center [614, 316] width 748 height 32
paste input "Super UNiSON"
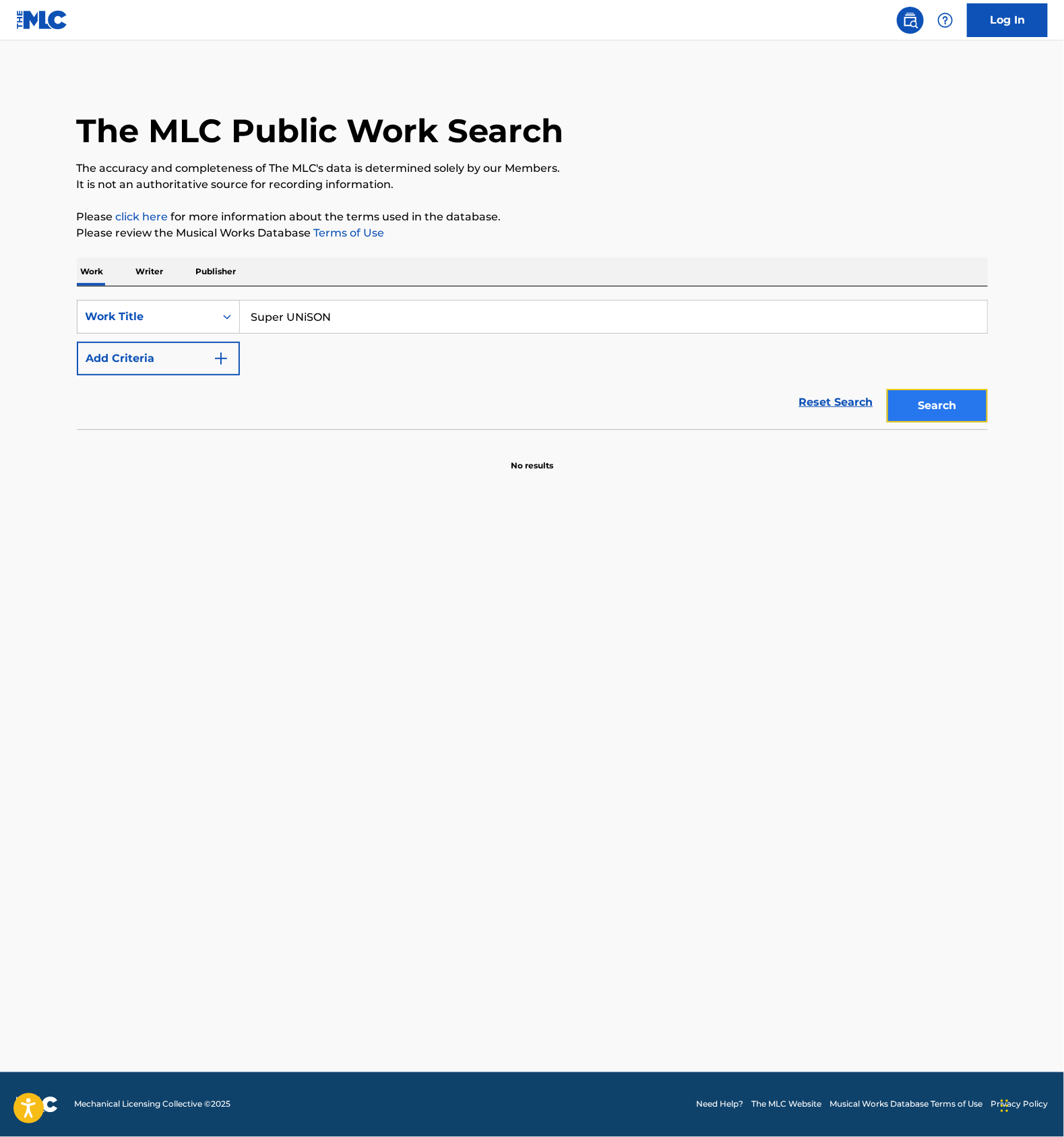
click at [946, 417] on button "Search" at bounding box center [937, 406] width 101 height 34
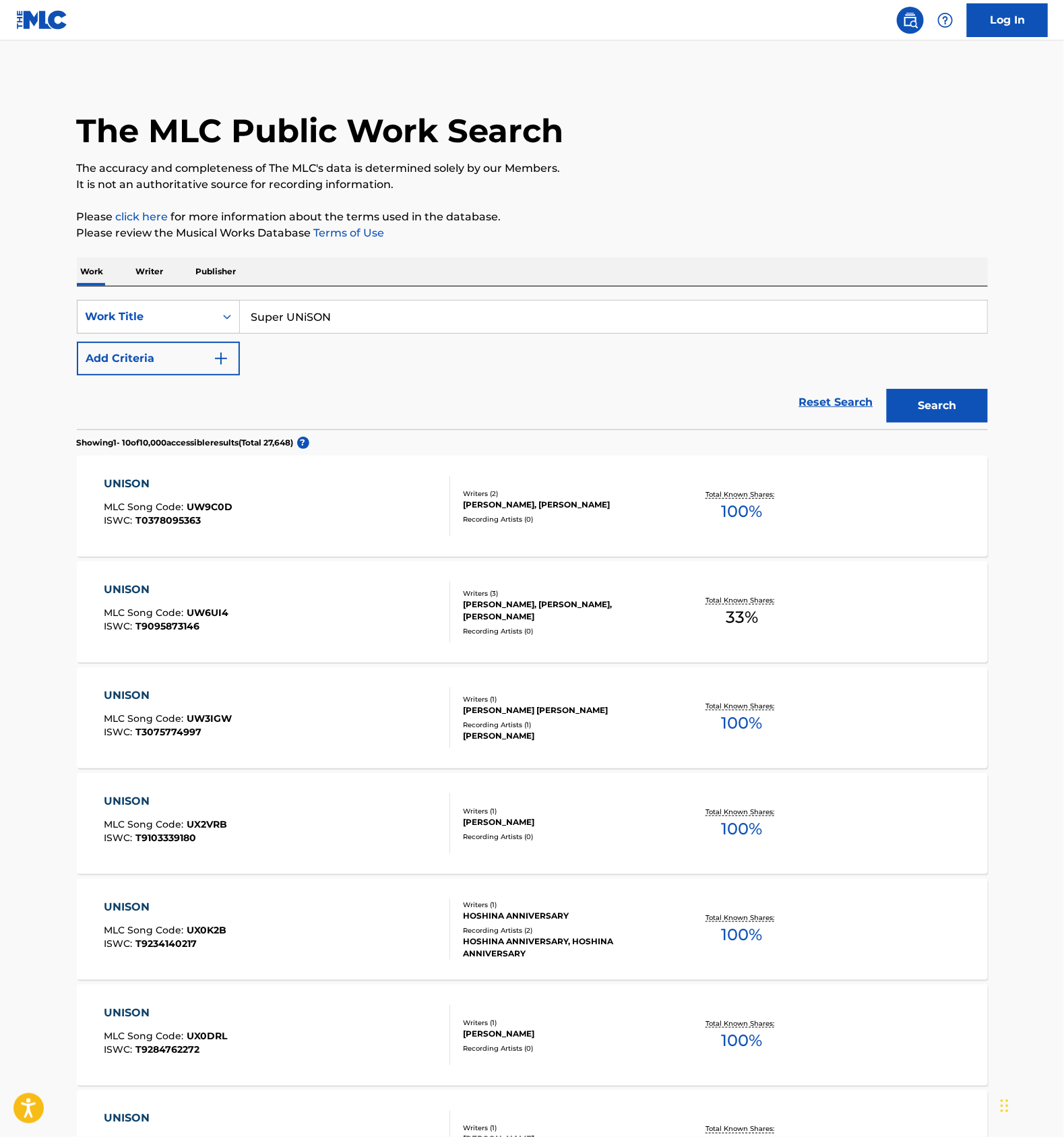
click at [306, 312] on input "Super UNiSON" at bounding box center [614, 316] width 748 height 32
paste input "T3300297654"
type input "T3300297654"
click at [164, 310] on div "Work Title" at bounding box center [146, 317] width 121 height 16
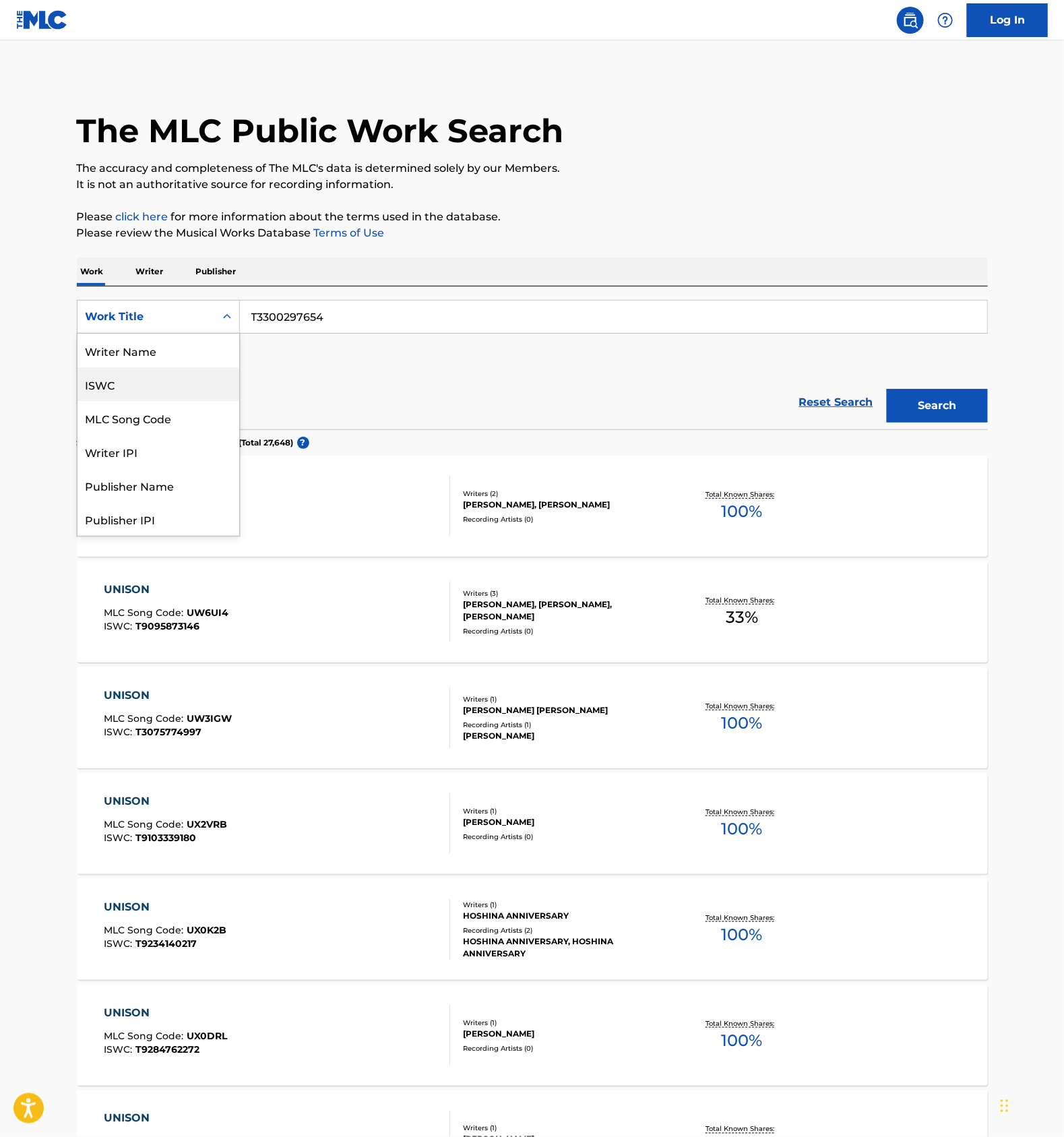
click at [118, 387] on div "ISWC" at bounding box center [158, 384] width 162 height 34
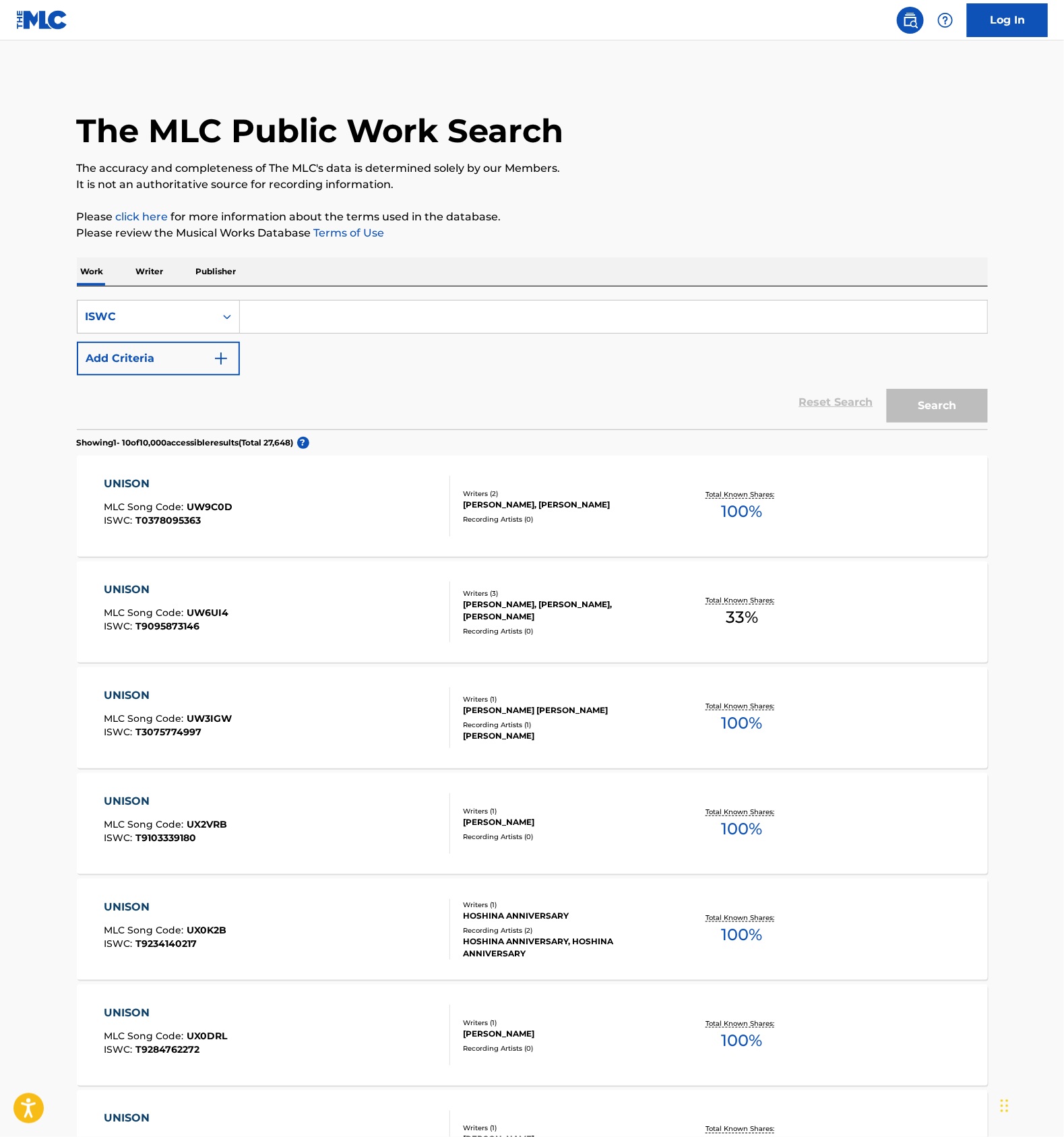
click at [278, 320] on input "Search Form" at bounding box center [614, 316] width 748 height 32
paste input "T3300297654"
click at [922, 403] on button "Search" at bounding box center [937, 406] width 101 height 34
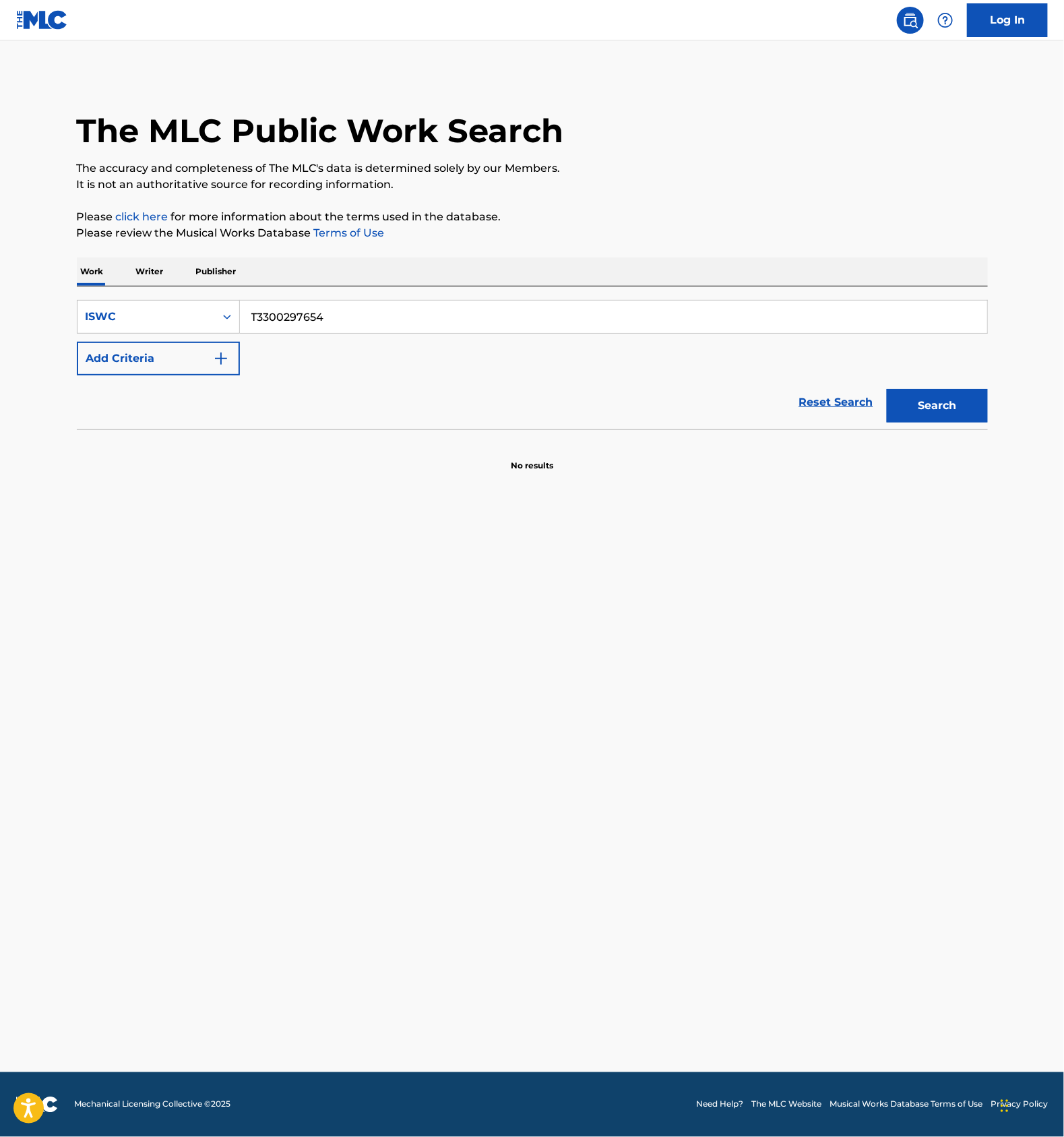
click at [303, 336] on div "SearchWithCriteria7a870d09-6ba1-44be-9a4e-a63000d33a19 ISWC T3300297654 Add Cri…" at bounding box center [532, 338] width 911 height 75
click at [310, 314] on input "T3300297654" at bounding box center [614, 316] width 748 height 32
paste input "13070"
click at [914, 399] on button "Search" at bounding box center [937, 406] width 101 height 34
click at [358, 301] on input "T3300213070" at bounding box center [614, 316] width 748 height 32
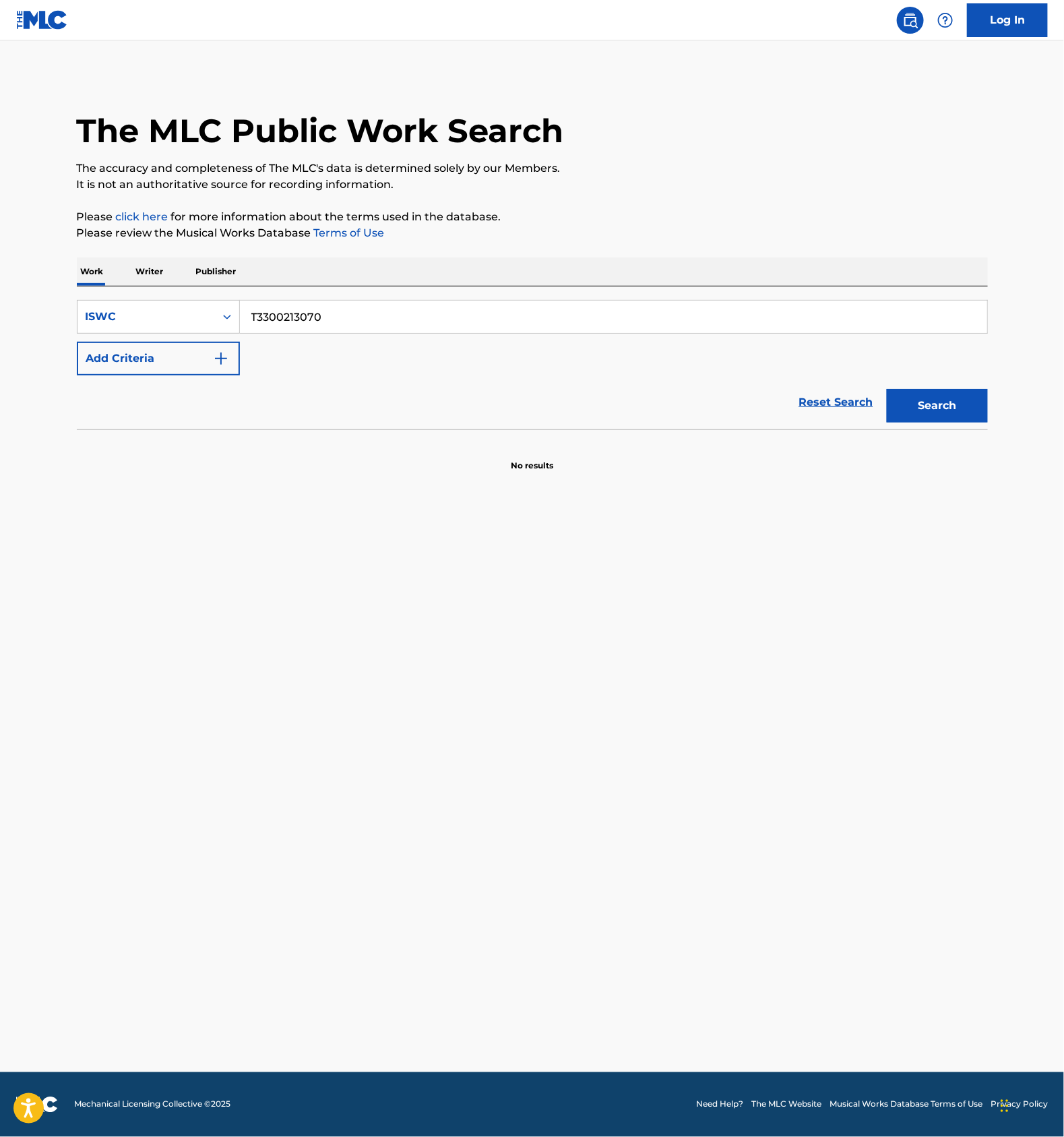
paste
click at [941, 397] on button "Search" at bounding box center [937, 406] width 101 height 34
click at [340, 327] on input "T3300213069" at bounding box center [614, 316] width 748 height 32
click at [955, 414] on button "Search" at bounding box center [937, 406] width 101 height 34
click at [354, 320] on input "T3300213081" at bounding box center [614, 316] width 748 height 32
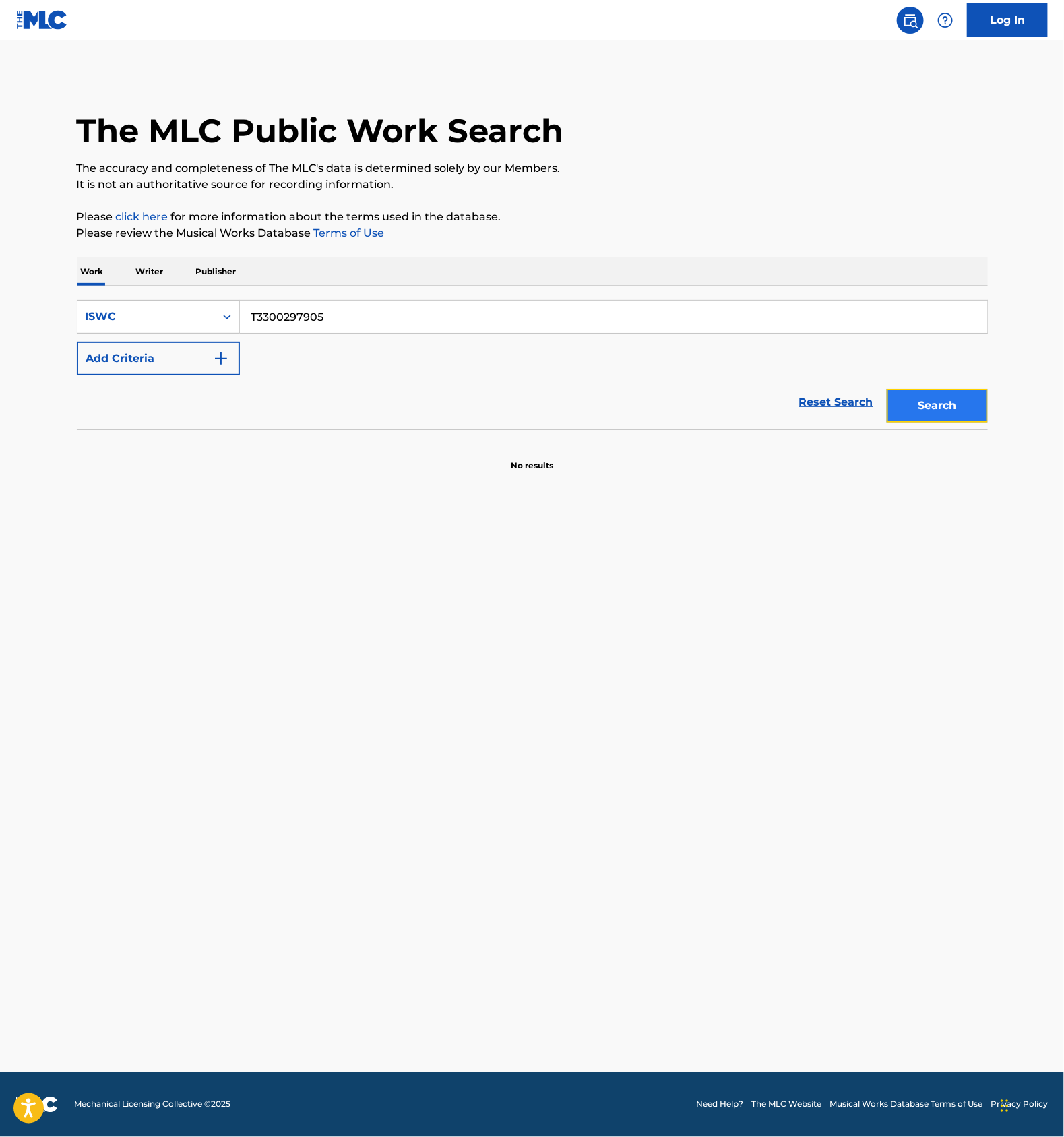
click at [898, 395] on button "Search" at bounding box center [937, 406] width 101 height 34
click at [375, 326] on input "T3300297905" at bounding box center [614, 316] width 748 height 32
click at [963, 404] on button "Search" at bounding box center [937, 406] width 101 height 34
click at [295, 314] on input "T3300297756" at bounding box center [614, 316] width 748 height 32
click at [928, 409] on button "Search" at bounding box center [937, 406] width 101 height 34
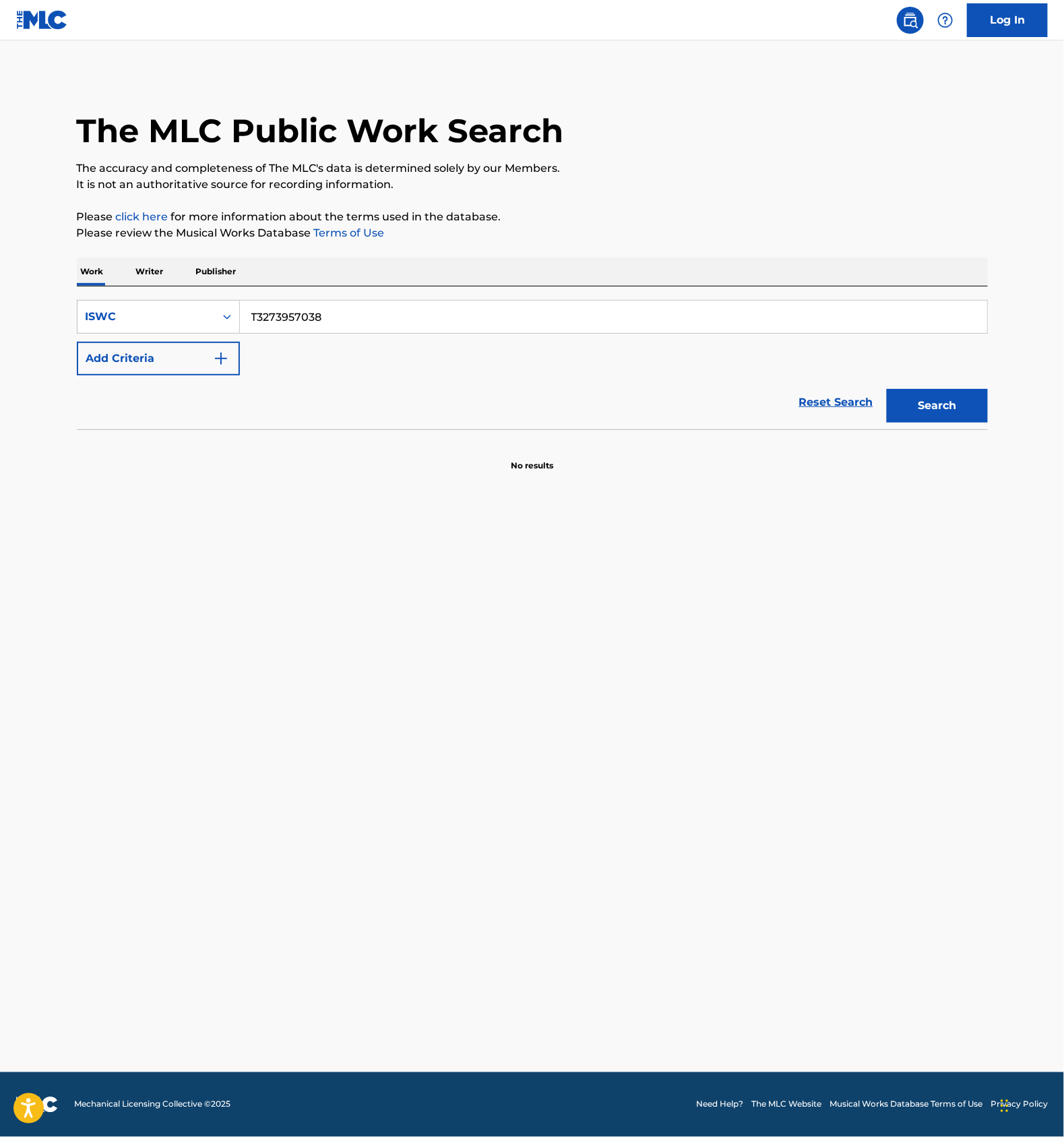
click at [312, 309] on input "T3273957038" at bounding box center [614, 316] width 748 height 32
click at [924, 411] on button "Search" at bounding box center [937, 406] width 101 height 34
click at [302, 312] on input "T3273957527" at bounding box center [614, 316] width 748 height 32
click at [934, 403] on button "Search" at bounding box center [937, 406] width 101 height 34
click at [311, 320] on input "T3264824086" at bounding box center [614, 316] width 748 height 32
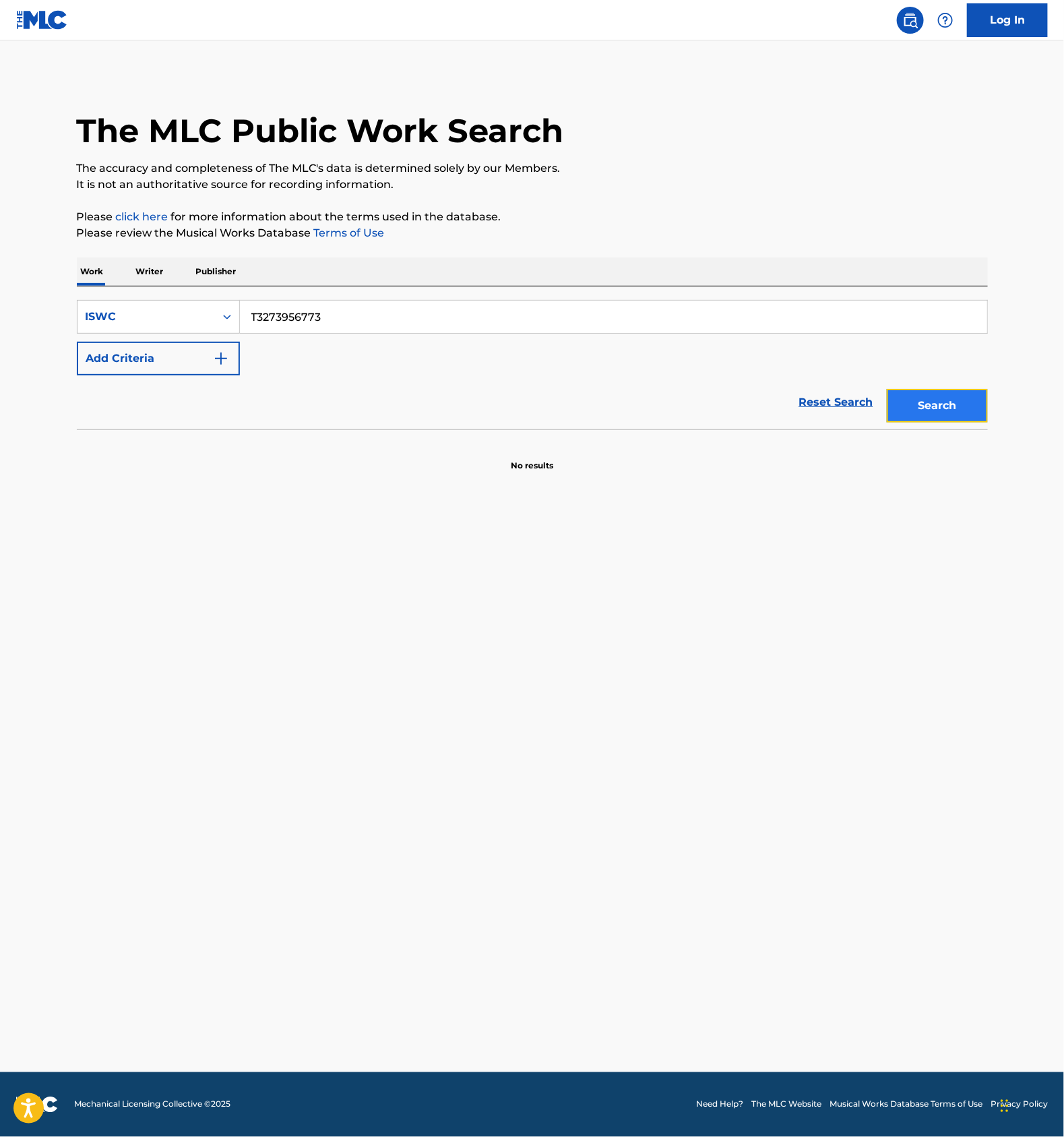
click at [929, 412] on button "Search" at bounding box center [937, 406] width 101 height 34
click at [307, 314] on input "T3273956773" at bounding box center [614, 316] width 748 height 32
click at [958, 407] on button "Search" at bounding box center [937, 406] width 101 height 34
click at [366, 309] on input "T3273956773" at bounding box center [614, 316] width 748 height 32
click at [929, 406] on button "Search" at bounding box center [937, 406] width 101 height 34
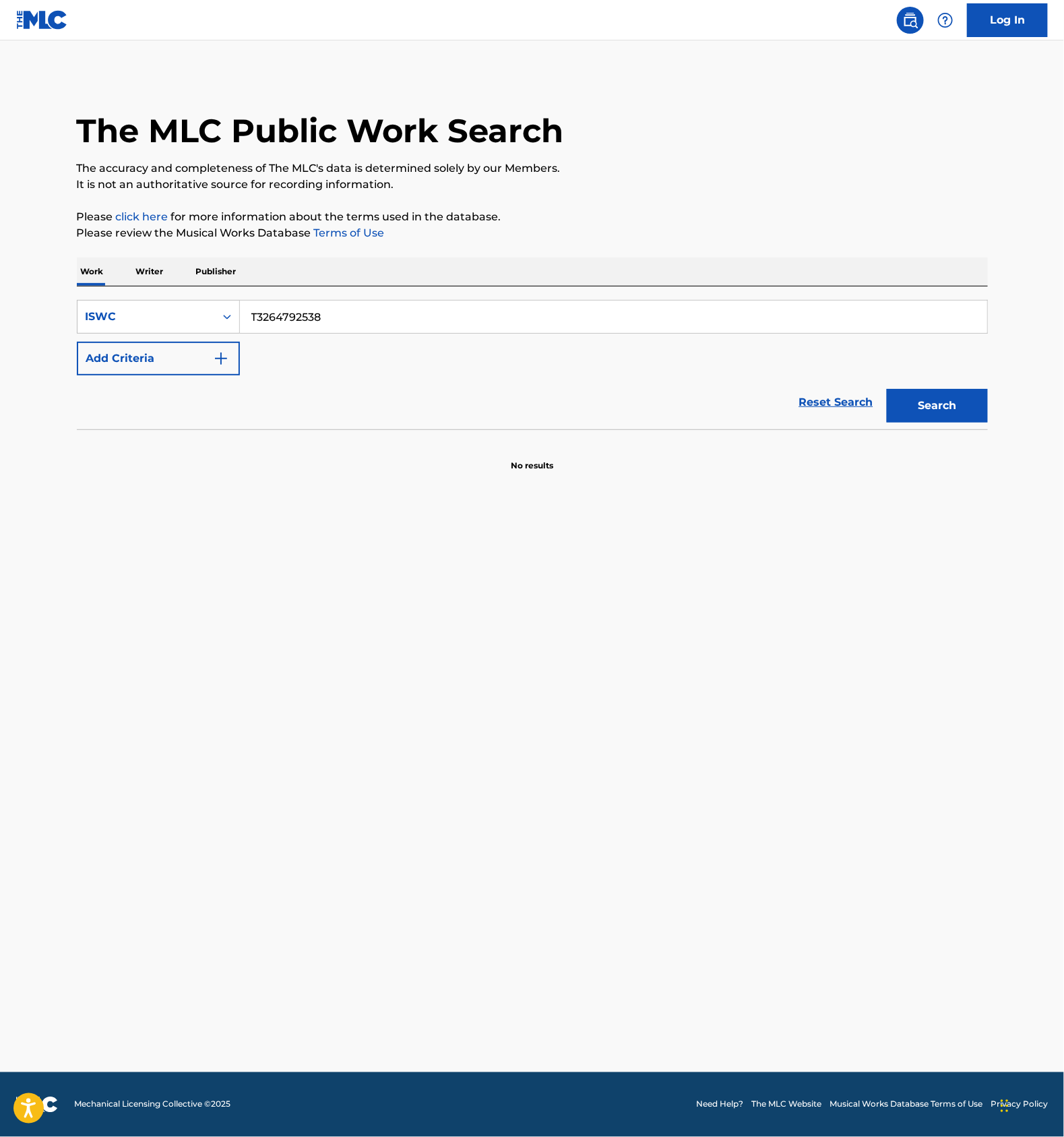
click at [287, 312] on input "T3264792538" at bounding box center [614, 316] width 748 height 32
click at [914, 399] on button "Search" at bounding box center [937, 406] width 101 height 34
click at [370, 329] on input "T3273957345" at bounding box center [614, 316] width 748 height 32
click at [914, 410] on button "Search" at bounding box center [937, 406] width 101 height 34
click at [329, 298] on div "SearchWithCriteria7a870d09-6ba1-44be-9a4e-a63000d33a19 ISWC T3273956477 Add Cri…" at bounding box center [532, 358] width 911 height 143
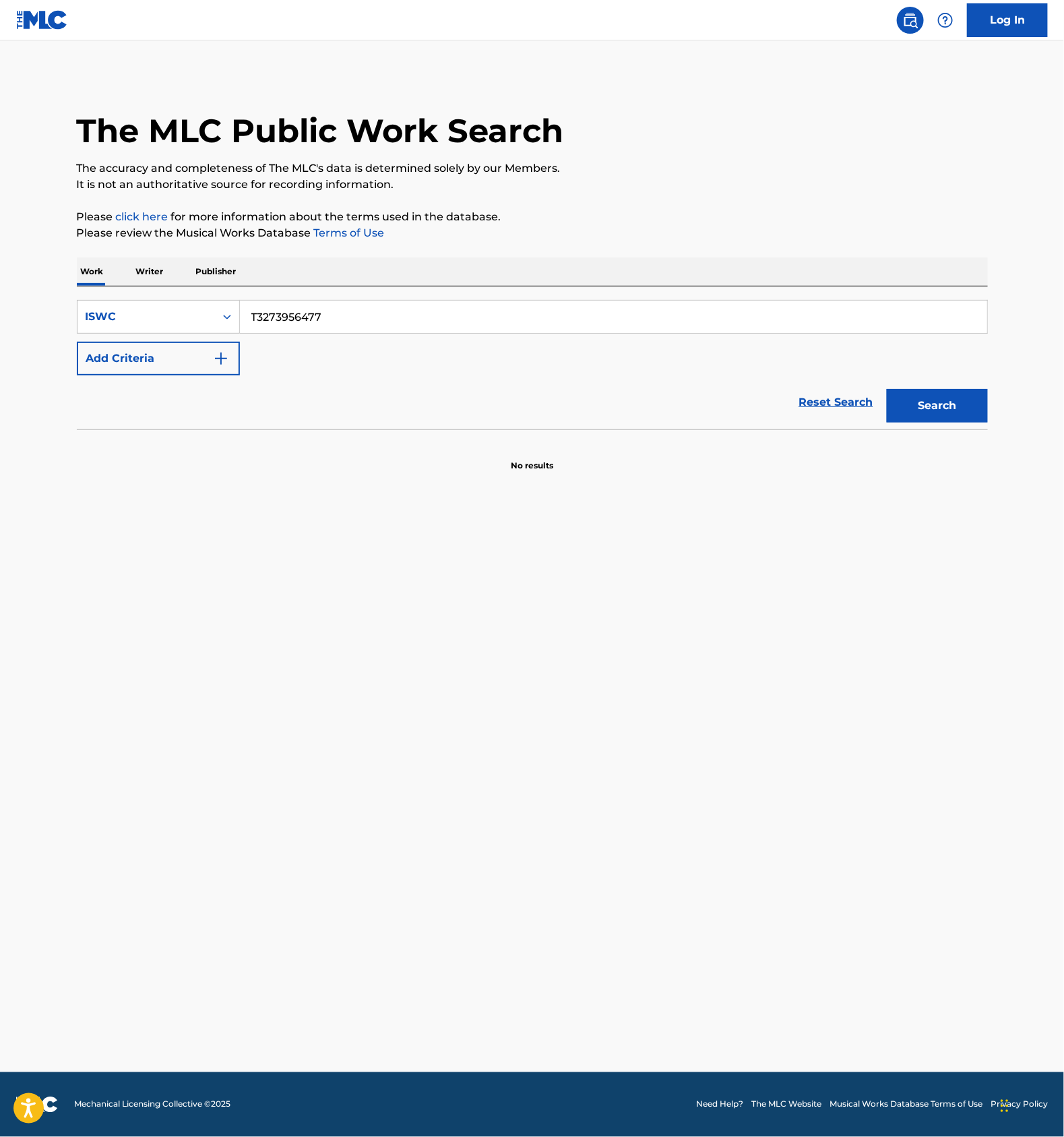
click at [324, 305] on input "T3273956477" at bounding box center [614, 316] width 748 height 32
click at [924, 403] on button "Search" at bounding box center [937, 406] width 101 height 34
click at [340, 312] on input "T3273956444" at bounding box center [614, 316] width 748 height 32
click at [926, 397] on button "Search" at bounding box center [937, 406] width 101 height 34
click at [328, 330] on input "T3273957594" at bounding box center [614, 316] width 748 height 32
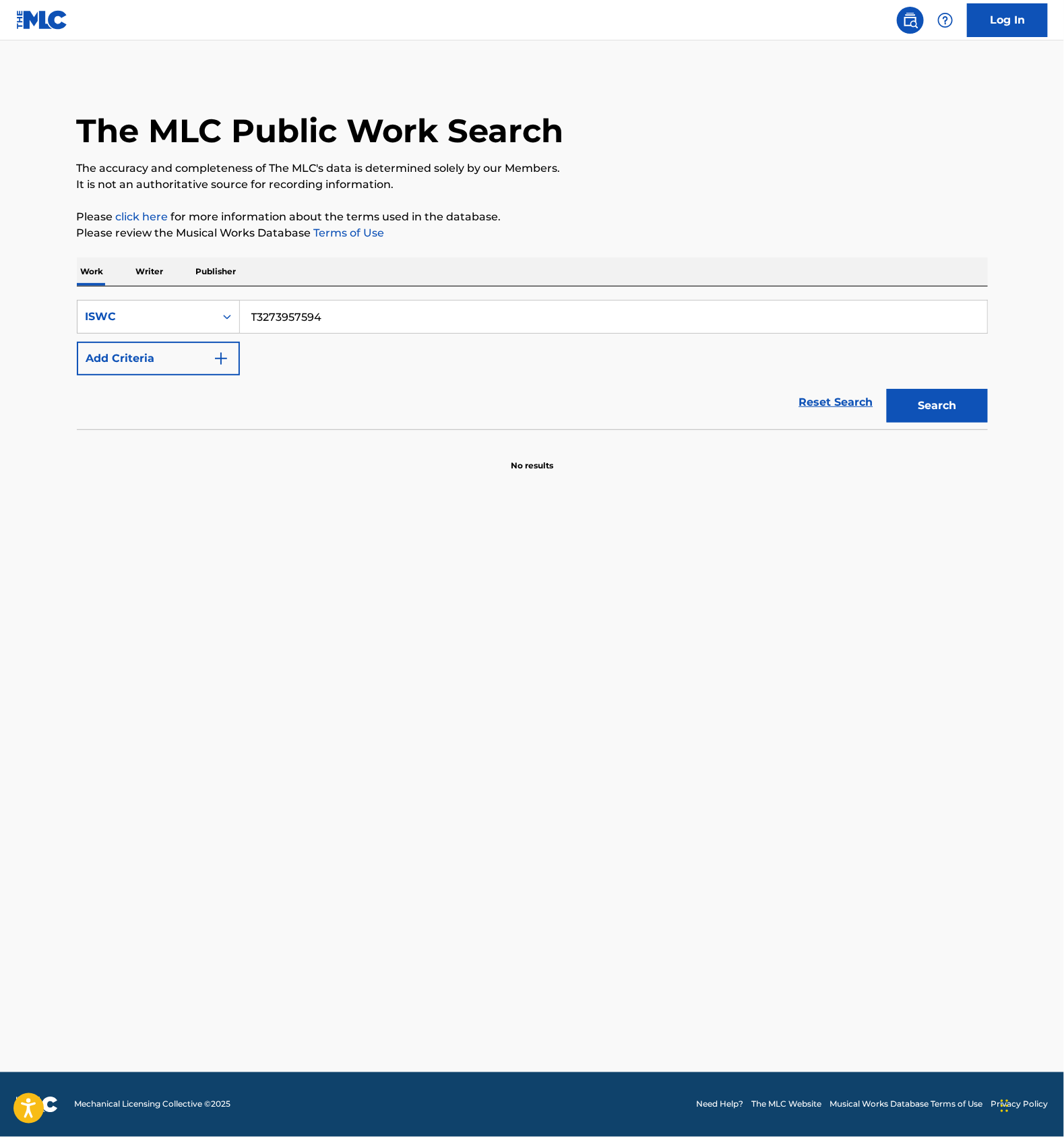
click at [330, 320] on input "T3273957594" at bounding box center [614, 316] width 748 height 32
click at [928, 401] on button "Search" at bounding box center [937, 406] width 101 height 34
click at [386, 314] on input "T3264859947" at bounding box center [614, 316] width 748 height 32
click at [945, 403] on button "Search" at bounding box center [937, 406] width 101 height 34
click at [354, 326] on input "T3273957458" at bounding box center [614, 316] width 748 height 32
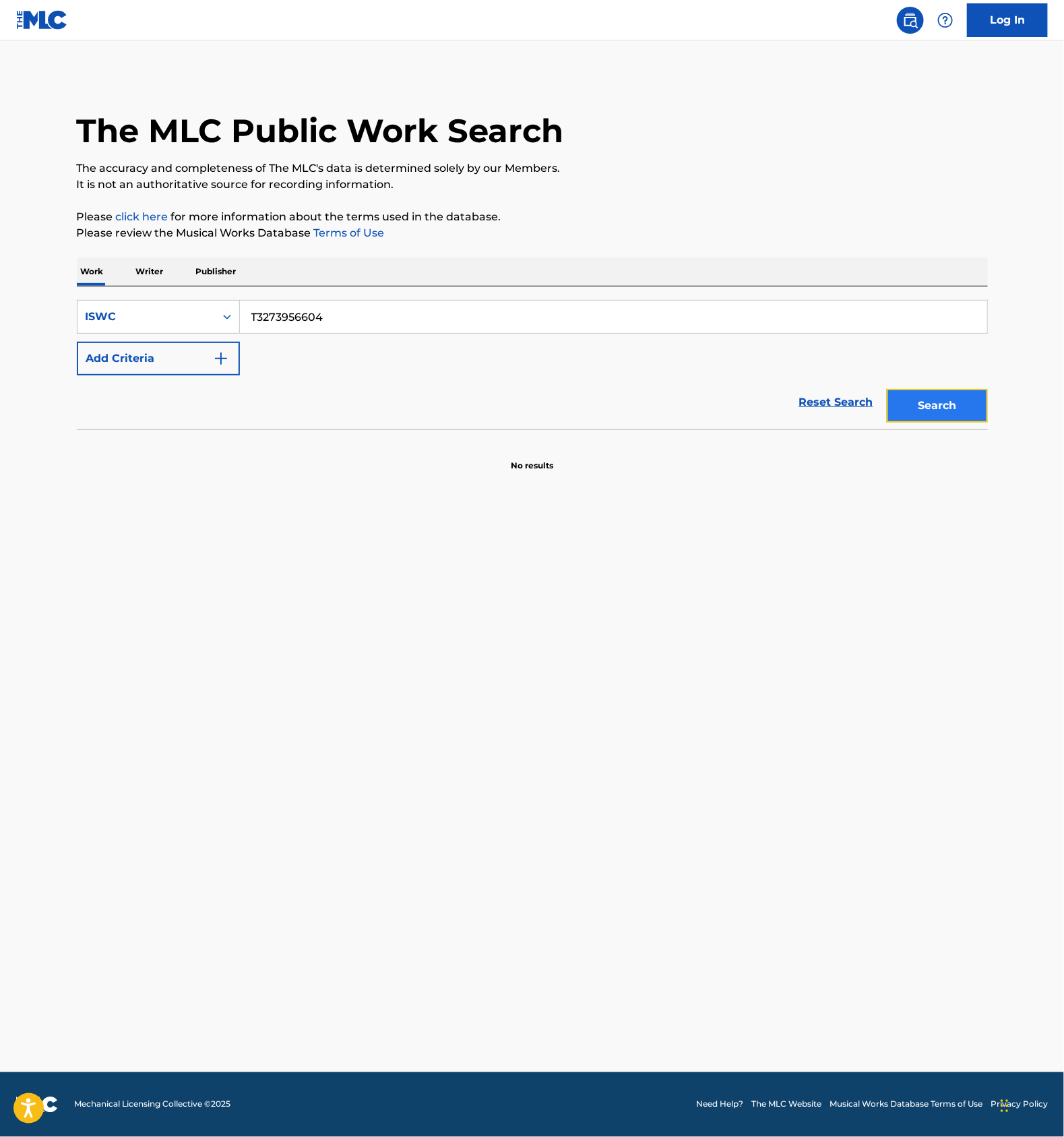
click at [932, 406] on button "Search" at bounding box center [937, 406] width 101 height 34
click at [357, 318] on input "T3273956604" at bounding box center [614, 316] width 748 height 32
click at [946, 401] on button "Search" at bounding box center [937, 406] width 101 height 34
click at [405, 309] on input "T3273957072" at bounding box center [614, 316] width 748 height 32
click at [925, 413] on button "Search" at bounding box center [937, 406] width 101 height 34
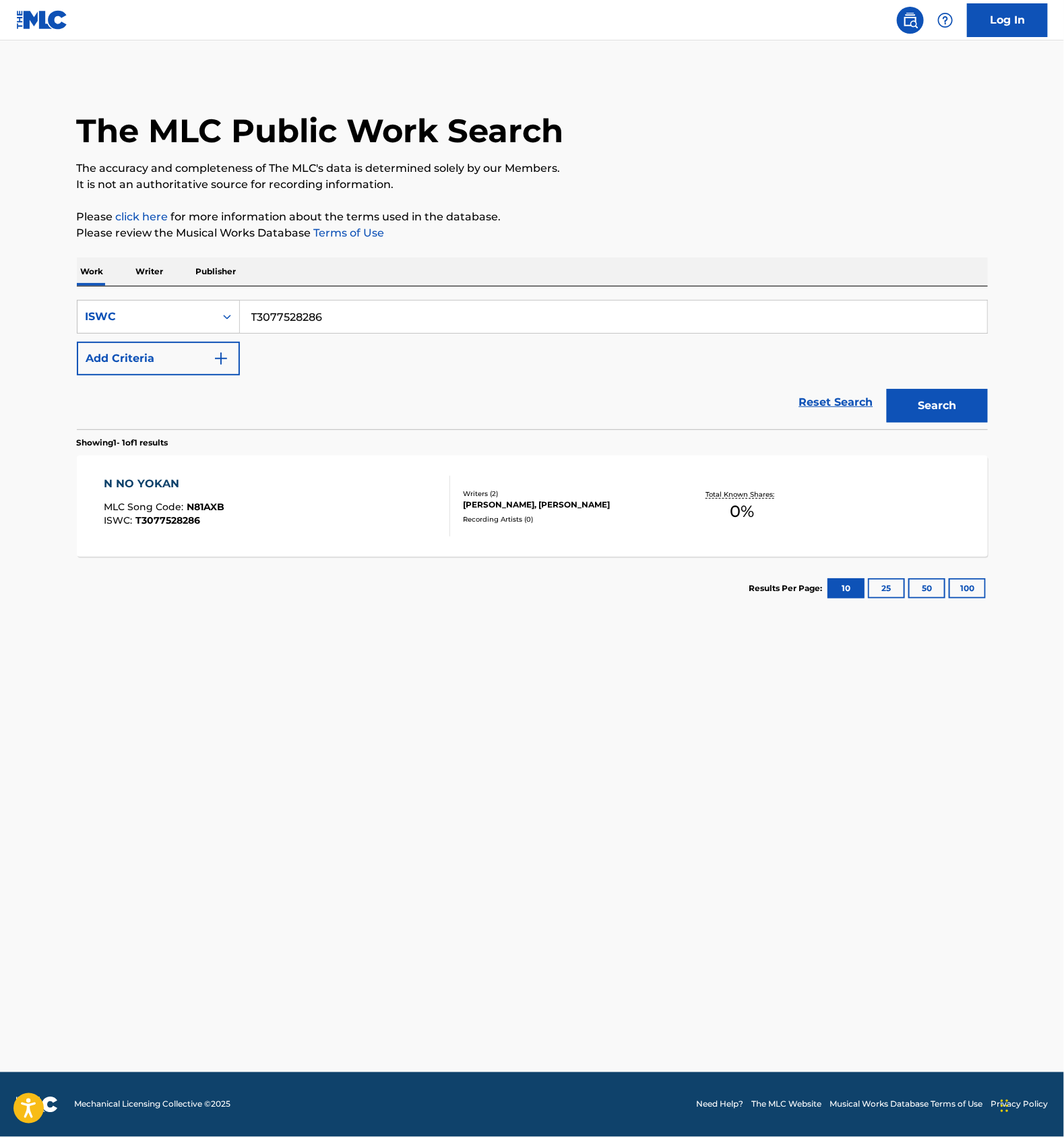
click at [348, 318] on input "T3077528286" at bounding box center [614, 316] width 748 height 32
click at [965, 401] on button "Search" at bounding box center [937, 406] width 101 height 34
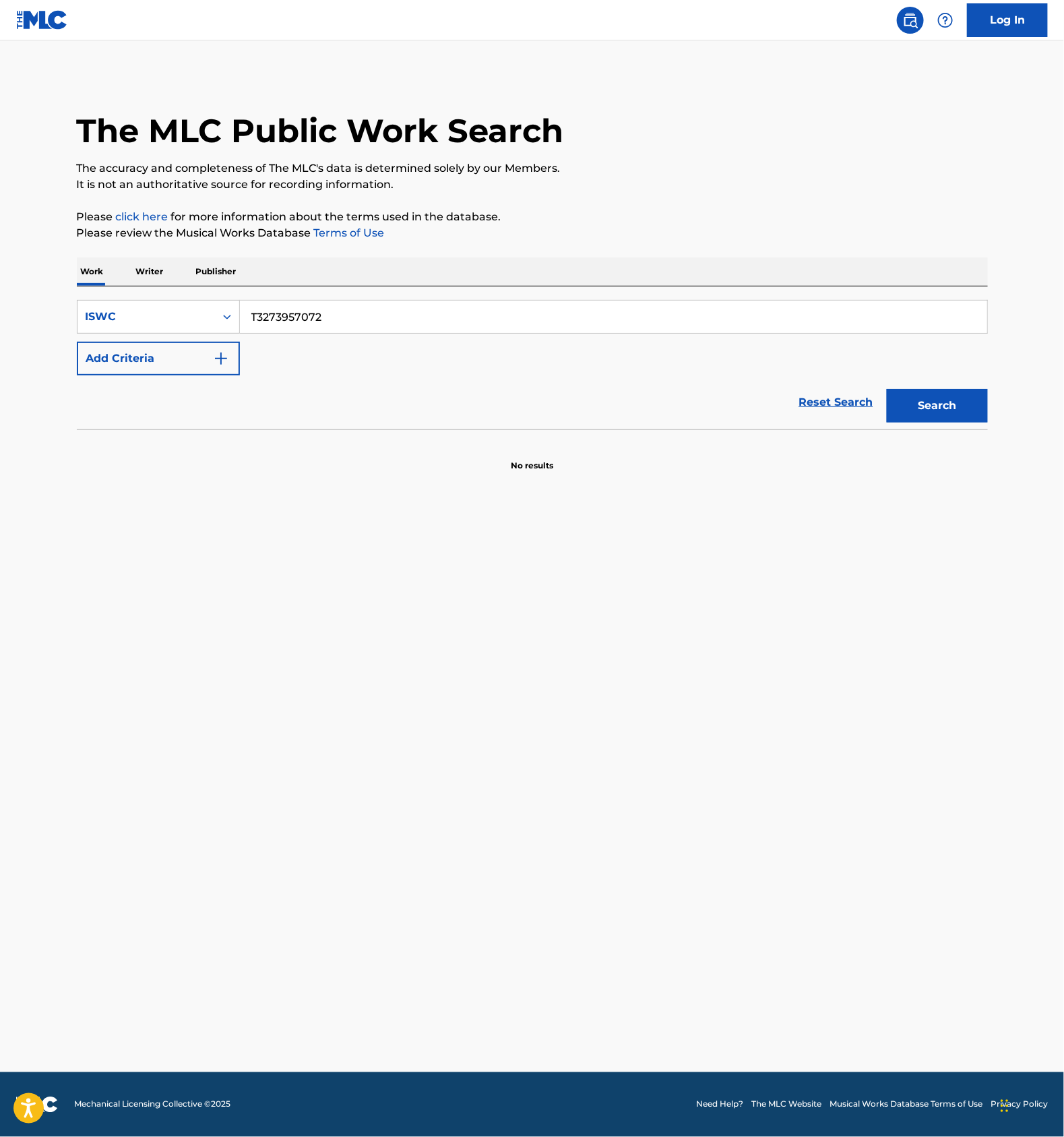
click at [334, 314] on input "T3273957072" at bounding box center [614, 316] width 748 height 32
click at [939, 399] on button "Search" at bounding box center [937, 406] width 101 height 34
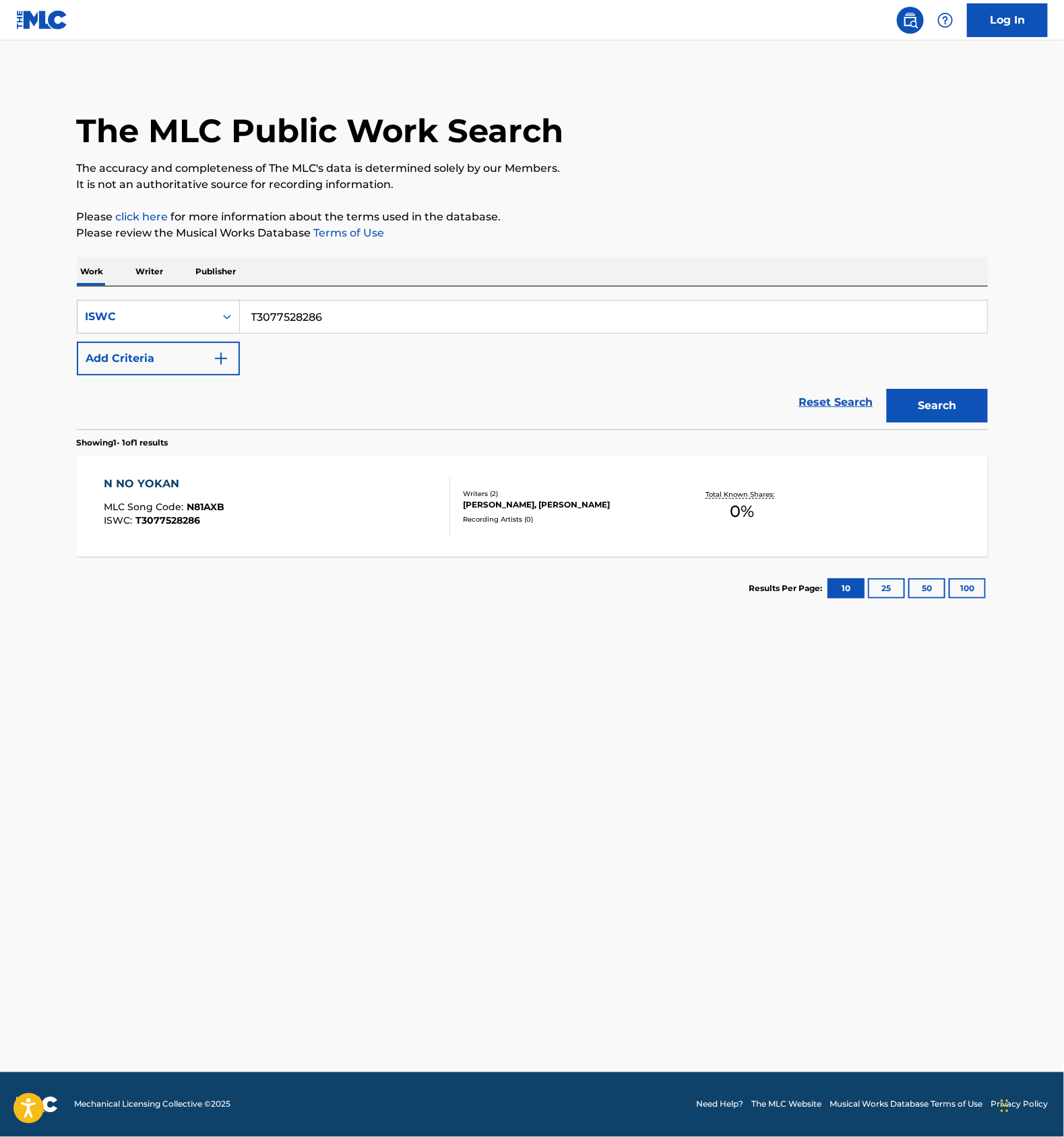
click at [223, 865] on main "The MLC Public Work Search The accuracy and completeness of The MLC's data is d…" at bounding box center [532, 556] width 1064 height 1032
click at [363, 310] on input "T3077528286" at bounding box center [614, 316] width 748 height 32
type input "SAYONARA SHINDERERA"
click at [196, 316] on div "ISWC" at bounding box center [146, 317] width 121 height 16
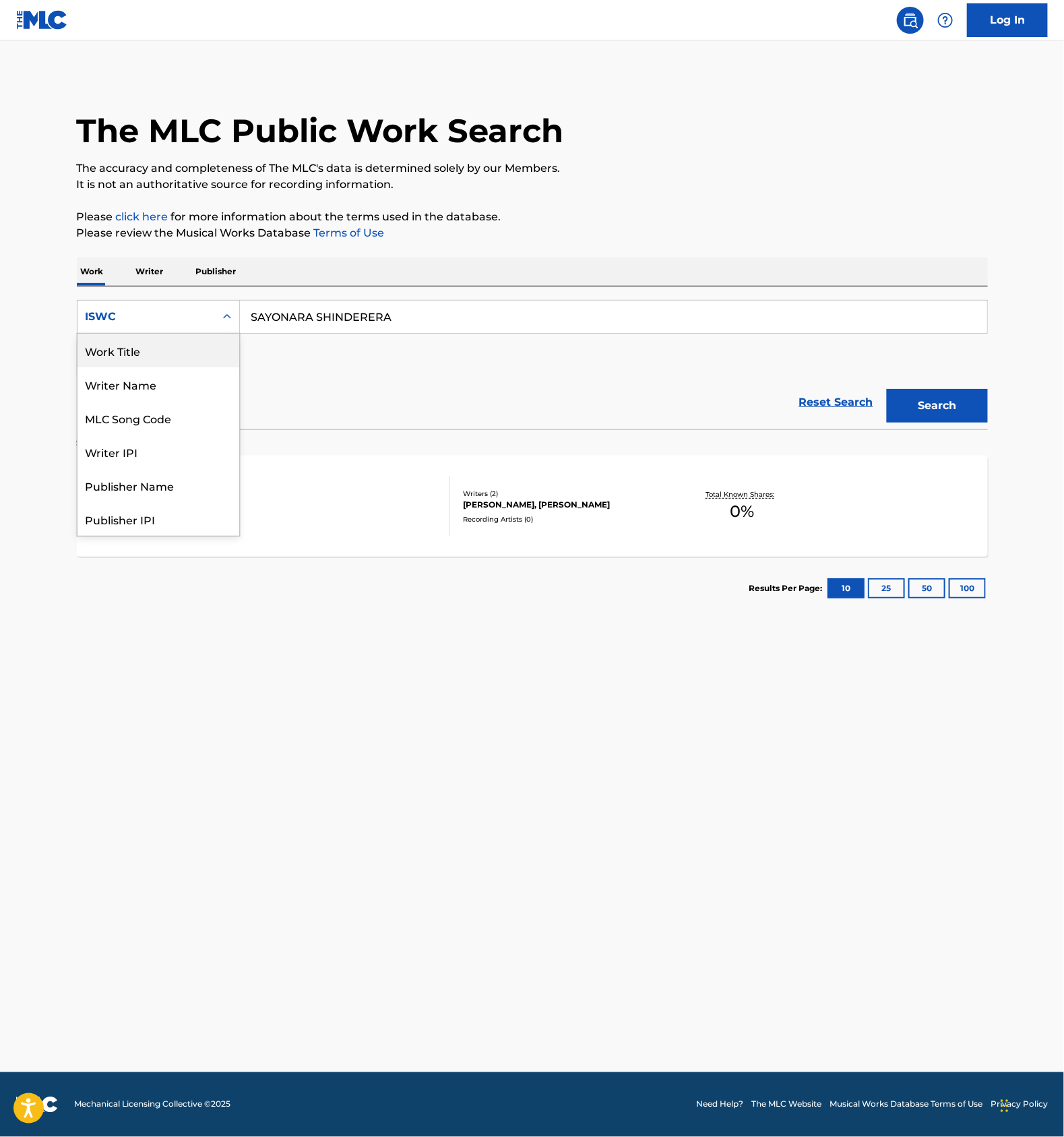
click at [148, 346] on div "Work Title" at bounding box center [158, 350] width 162 height 34
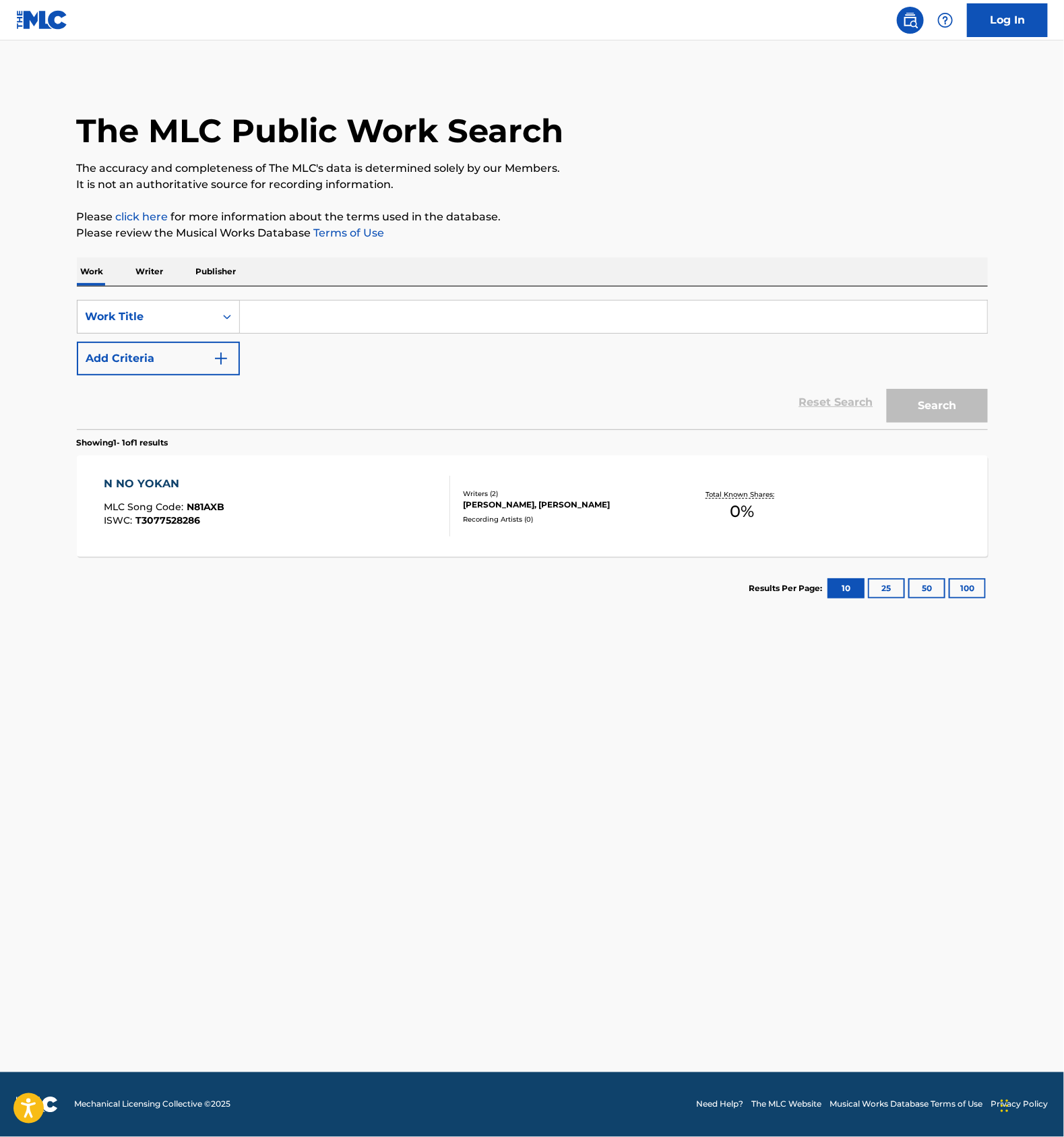
click at [350, 325] on input "Search Form" at bounding box center [614, 316] width 748 height 32
click at [928, 403] on button "Search" at bounding box center [937, 406] width 101 height 34
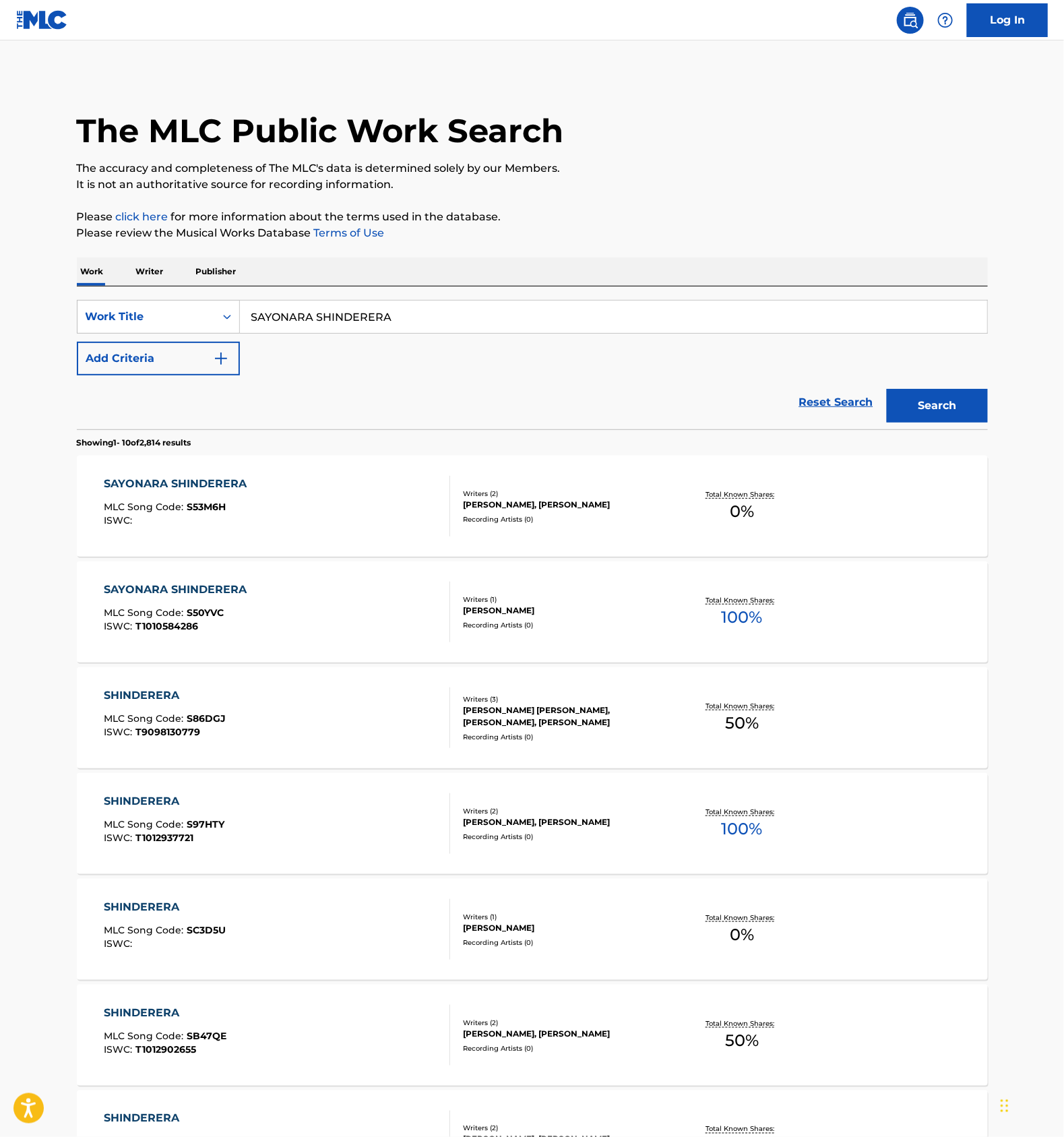
click at [301, 320] on input "SAYONARA SHINDERERA" at bounding box center [614, 316] width 748 height 32
type input "SKOR"
click at [178, 372] on button "Add Criteria" at bounding box center [158, 358] width 163 height 34
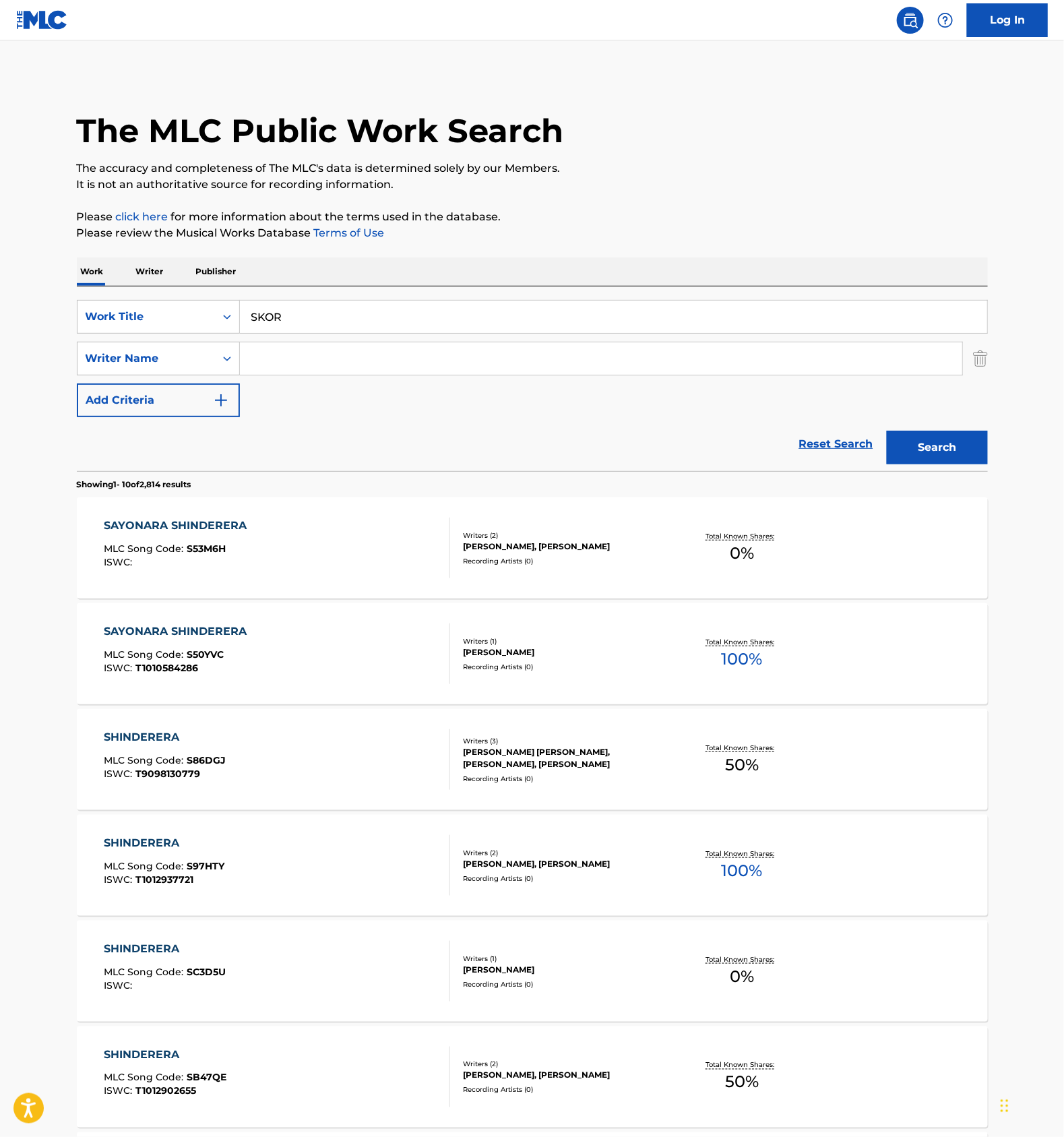
click at [300, 362] on input "Search Form" at bounding box center [601, 358] width 722 height 32
type input "CABS"
click at [919, 442] on button "Search" at bounding box center [937, 447] width 101 height 34
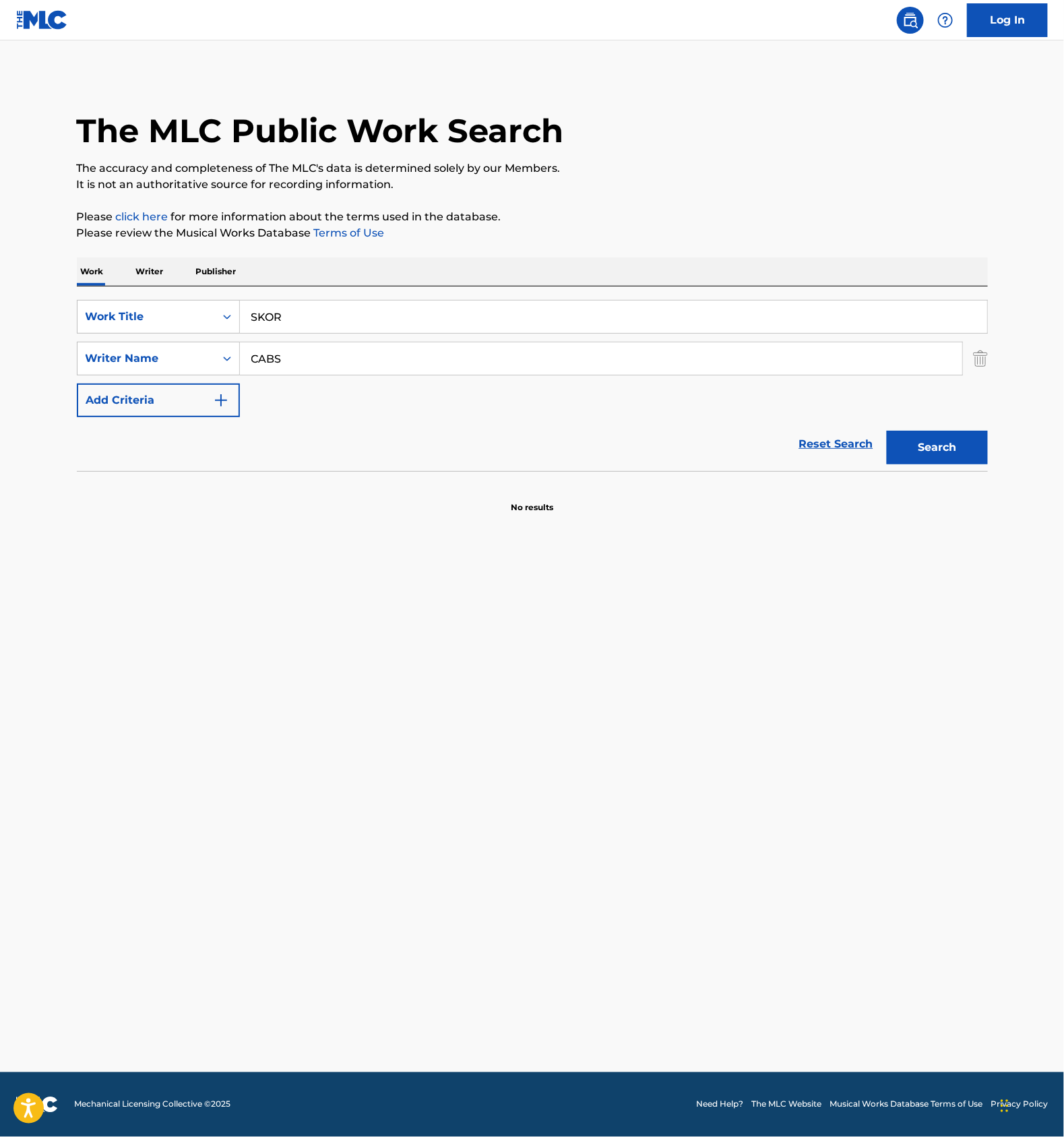
click at [306, 312] on input "SKOR" at bounding box center [614, 316] width 748 height 32
click at [191, 322] on div "Work Title" at bounding box center [146, 317] width 121 height 16
click at [169, 381] on div "MLC Song Code" at bounding box center [158, 384] width 162 height 34
click at [289, 312] on input "Search Form" at bounding box center [614, 316] width 748 height 32
type input "KE94BV"
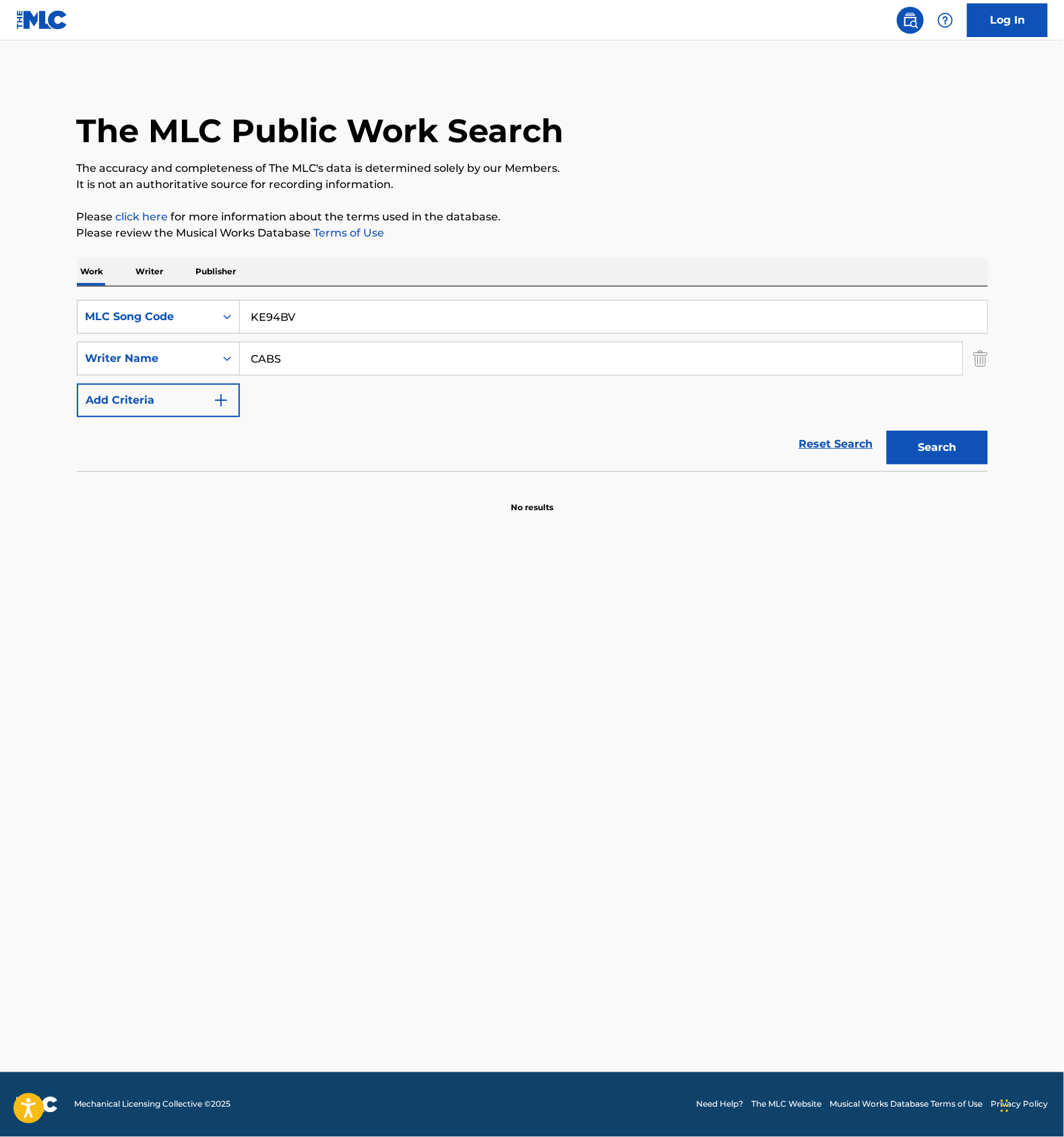
click at [272, 357] on input "CABS" at bounding box center [601, 358] width 722 height 32
click at [920, 459] on button "Search" at bounding box center [937, 447] width 101 height 34
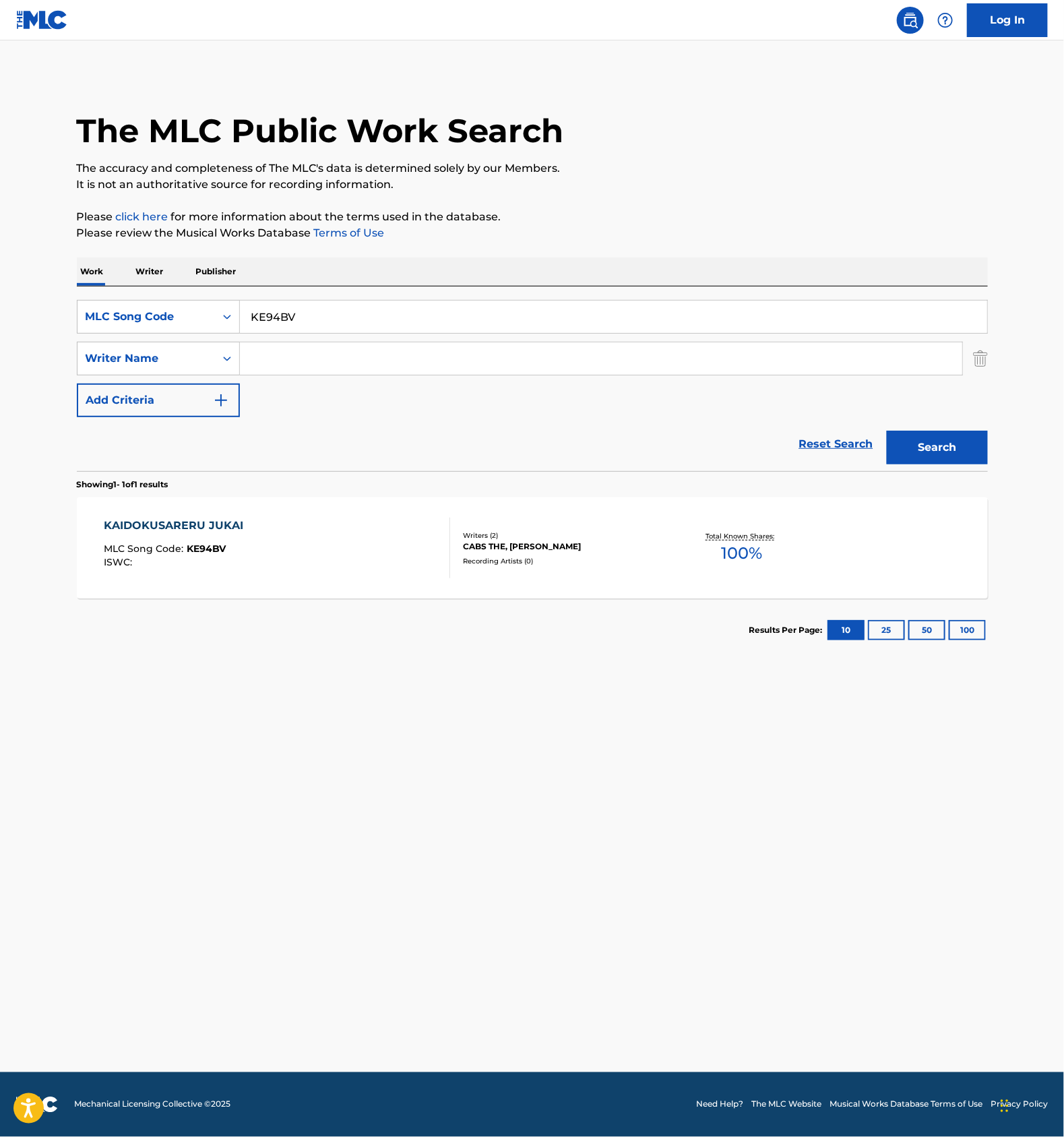
click at [547, 552] on div "CABS THE, [PERSON_NAME]" at bounding box center [565, 547] width 204 height 12
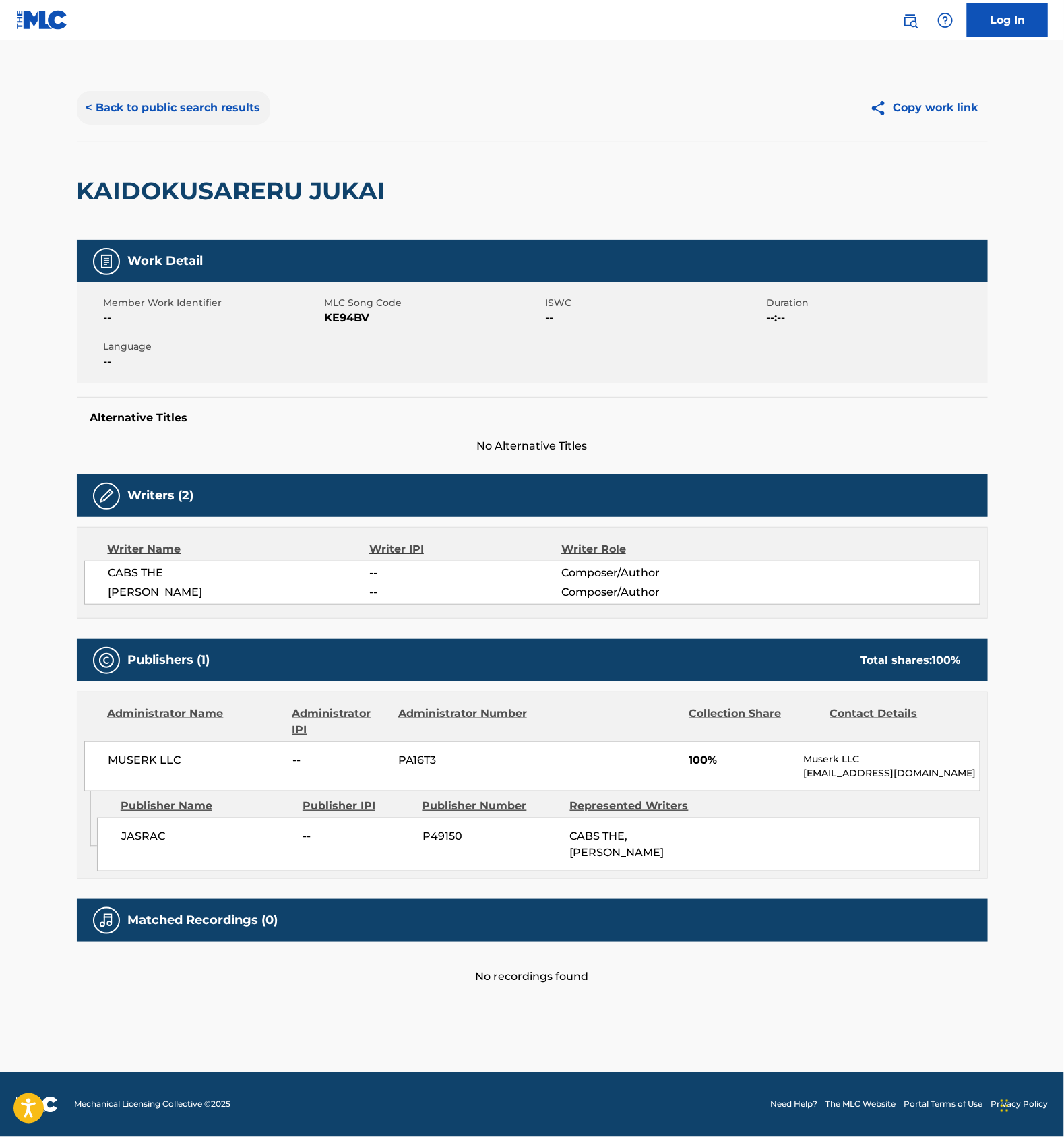
click at [198, 109] on button "< Back to public search results" at bounding box center [174, 108] width 193 height 34
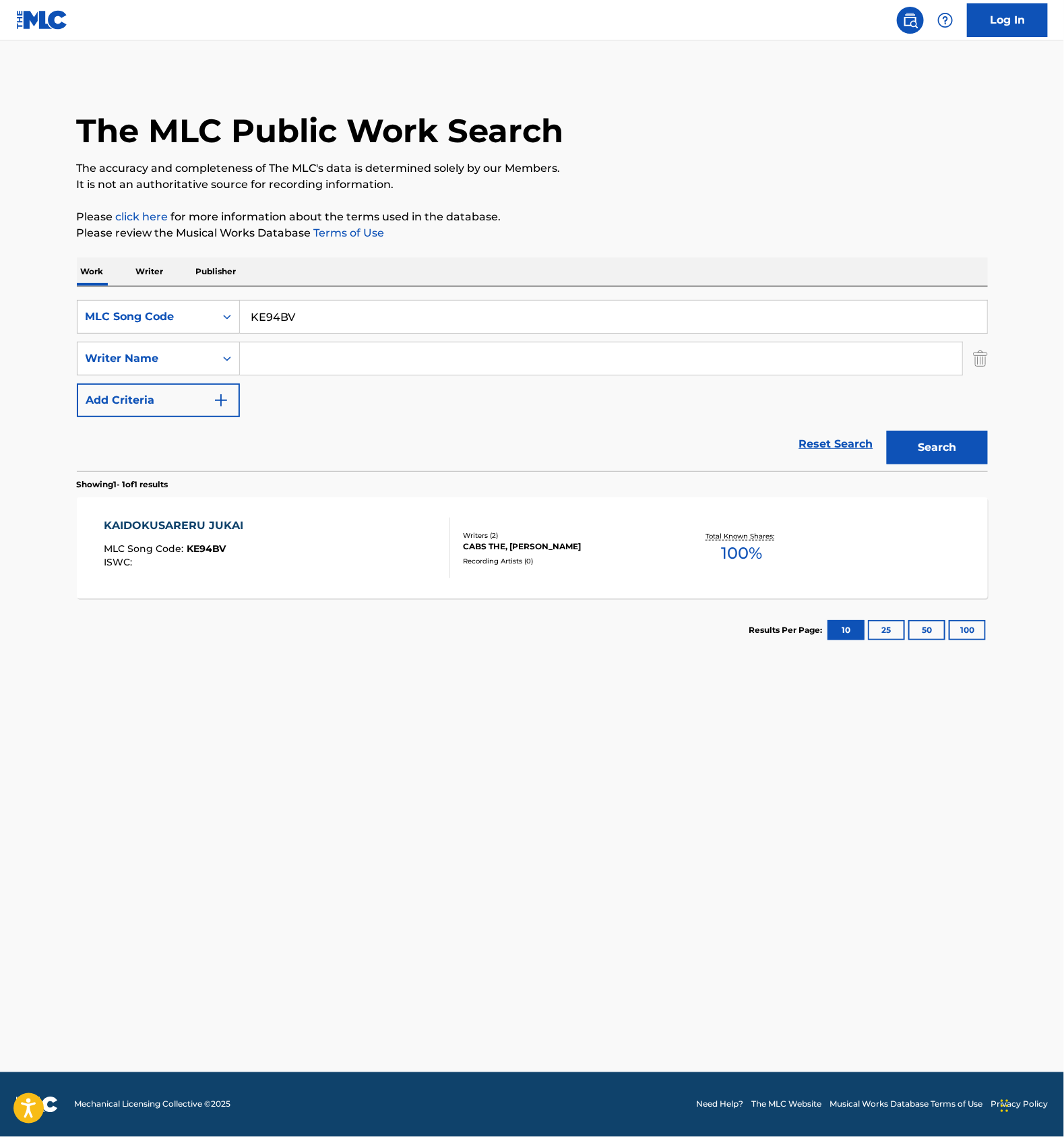
click at [386, 558] on div "KAIDOKUSARERU JUKAI MLC Song Code : KE94BV ISWC :" at bounding box center [276, 548] width 346 height 60
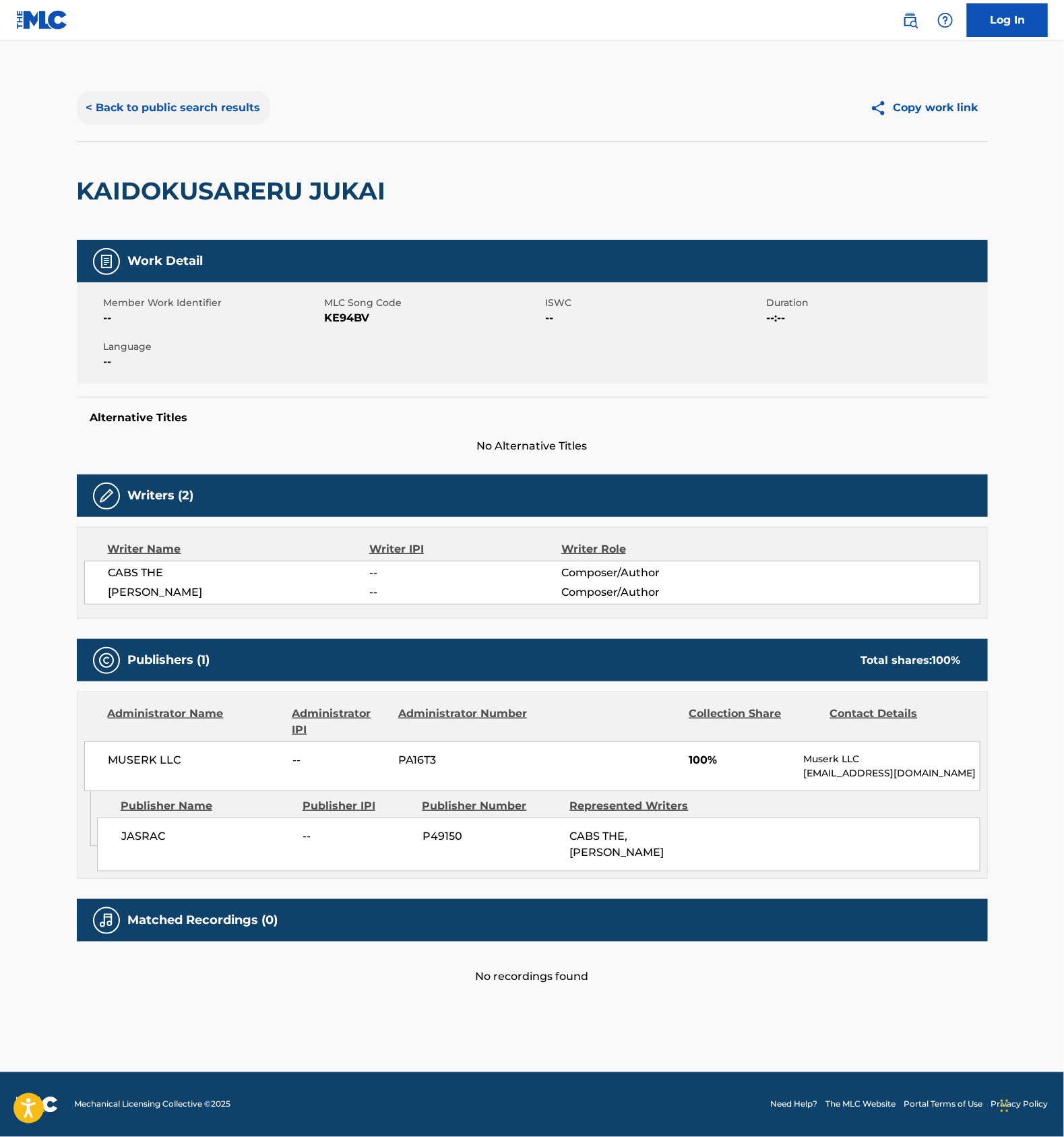
click at [219, 102] on button "< Back to public search results" at bounding box center [174, 108] width 193 height 34
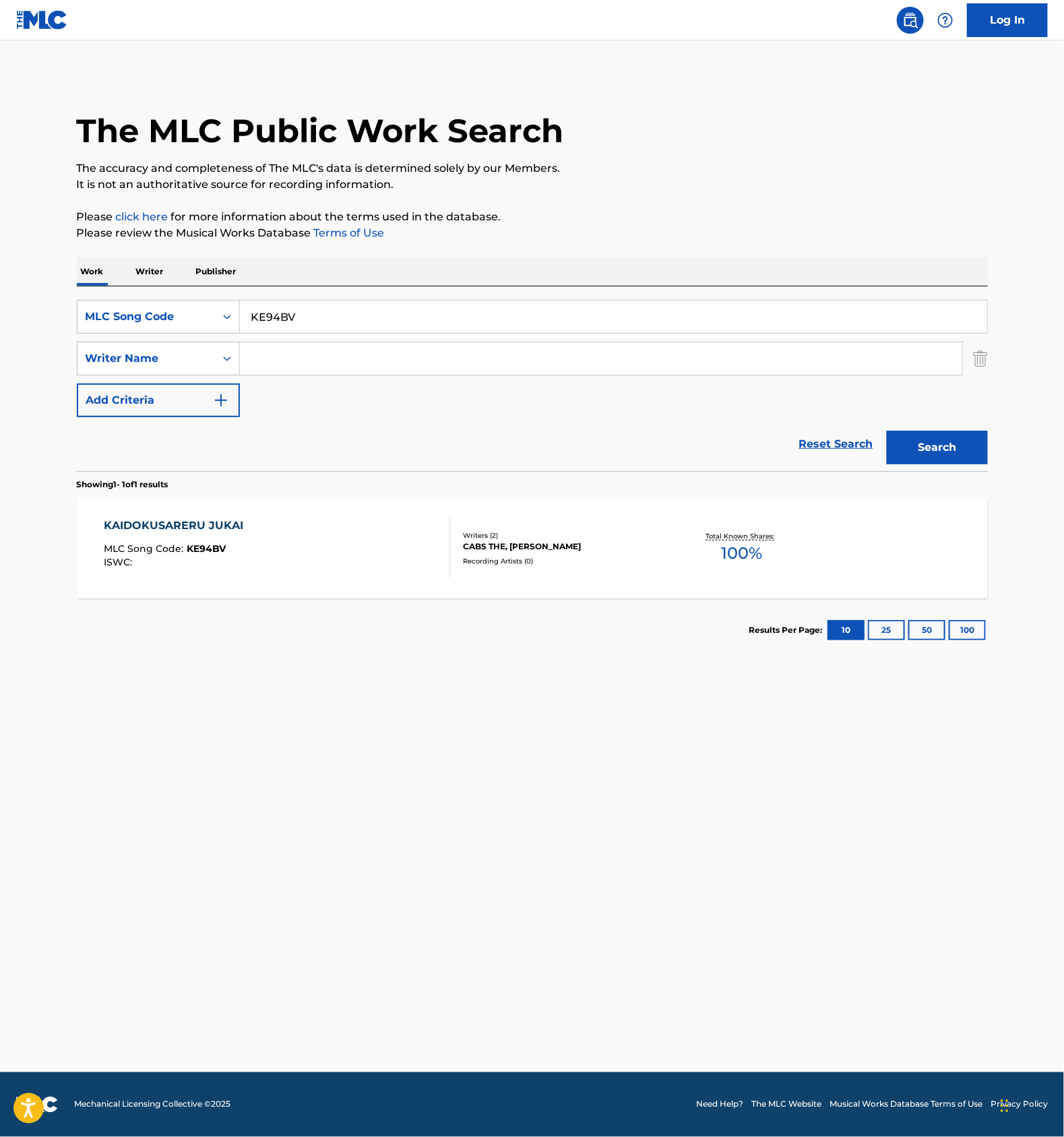
click at [333, 314] on input "KE94BV" at bounding box center [614, 316] width 748 height 32
type input "skór"
click at [194, 316] on div "MLC Song Code" at bounding box center [146, 317] width 121 height 16
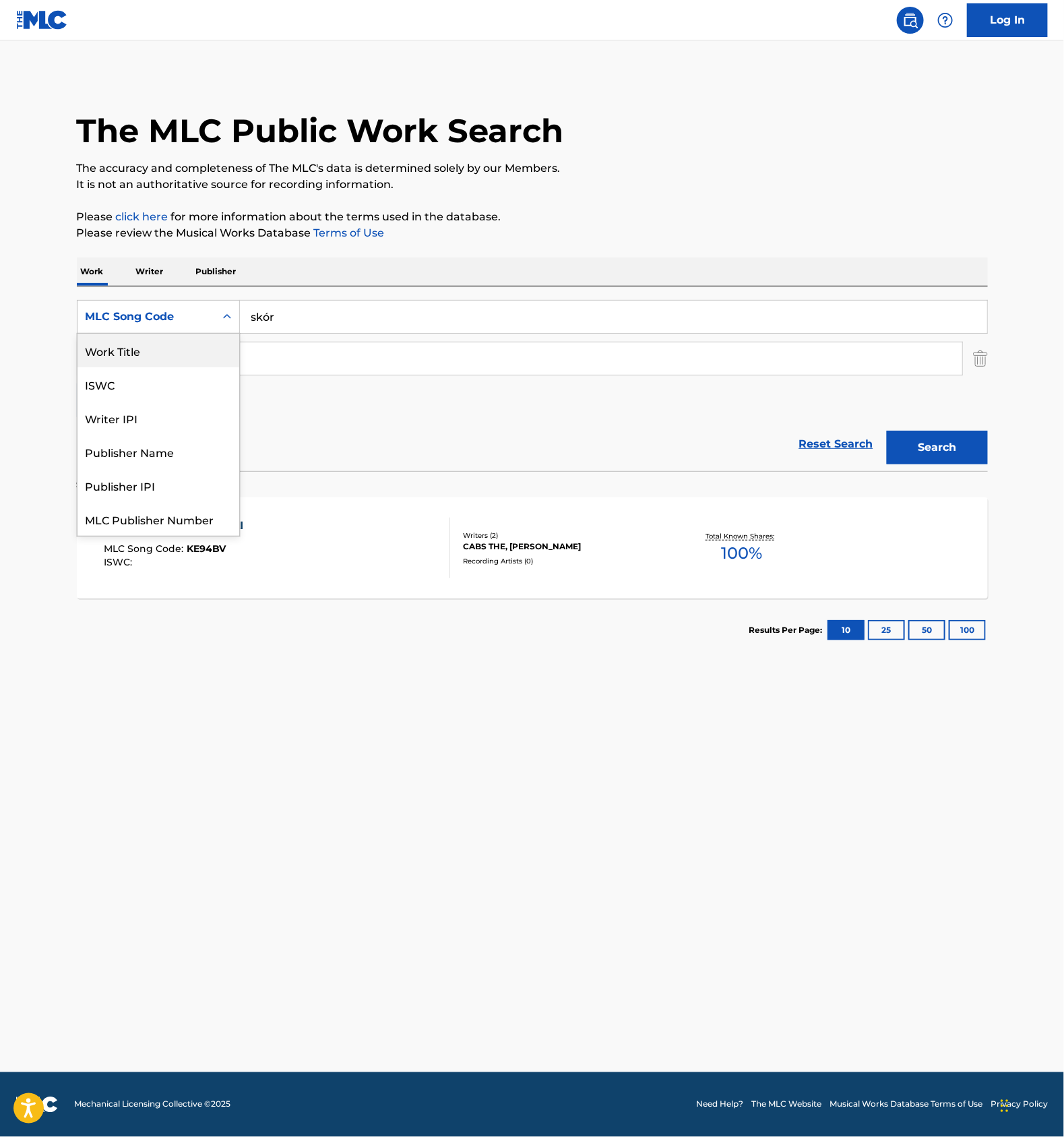
click at [170, 346] on div "Work Title" at bounding box center [158, 350] width 162 height 34
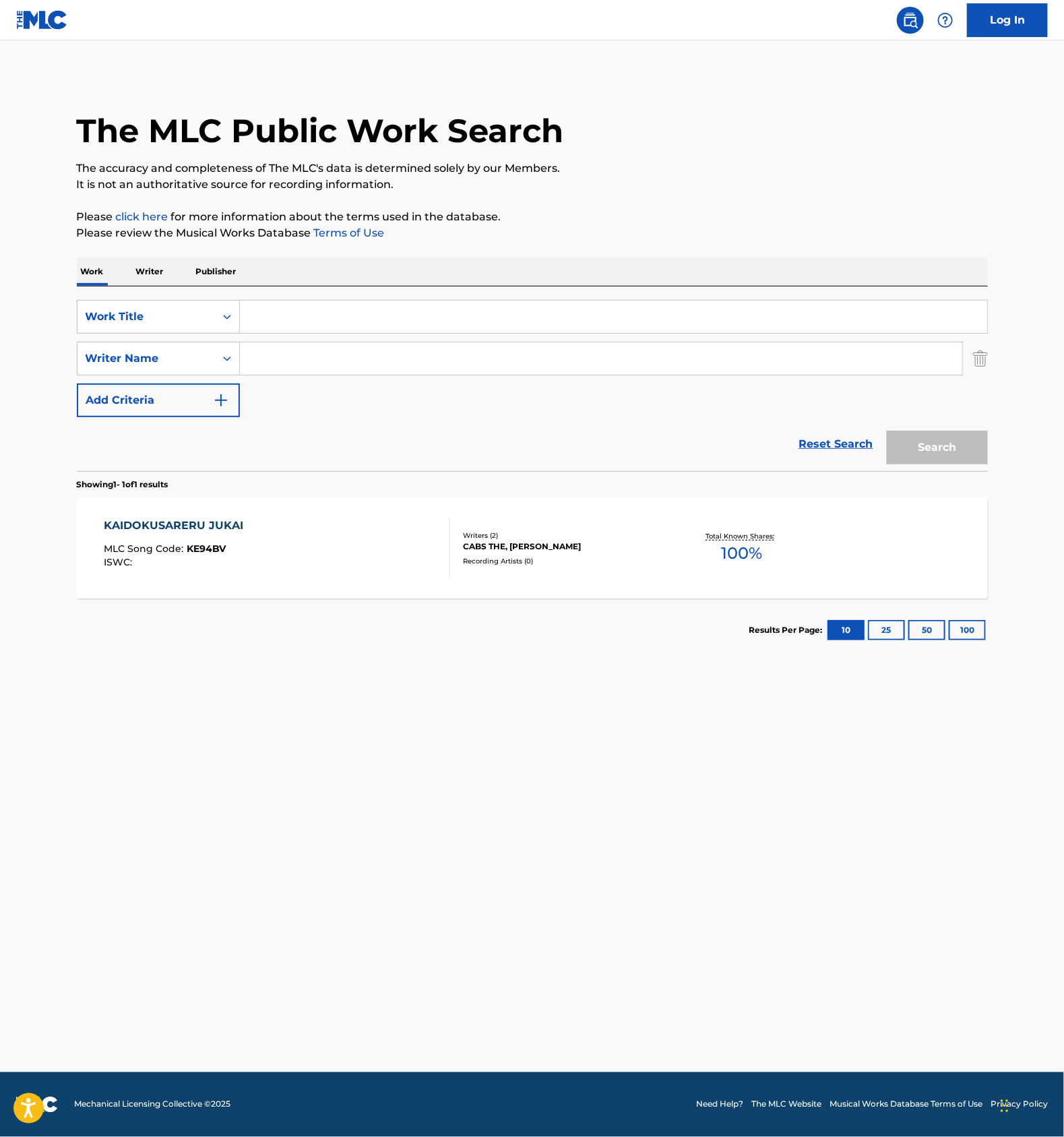
click at [318, 305] on input "Search Form" at bounding box center [614, 316] width 748 height 32
type input "skór"
click at [626, 557] on div "Recording Artists ( 0 )" at bounding box center [565, 561] width 204 height 10
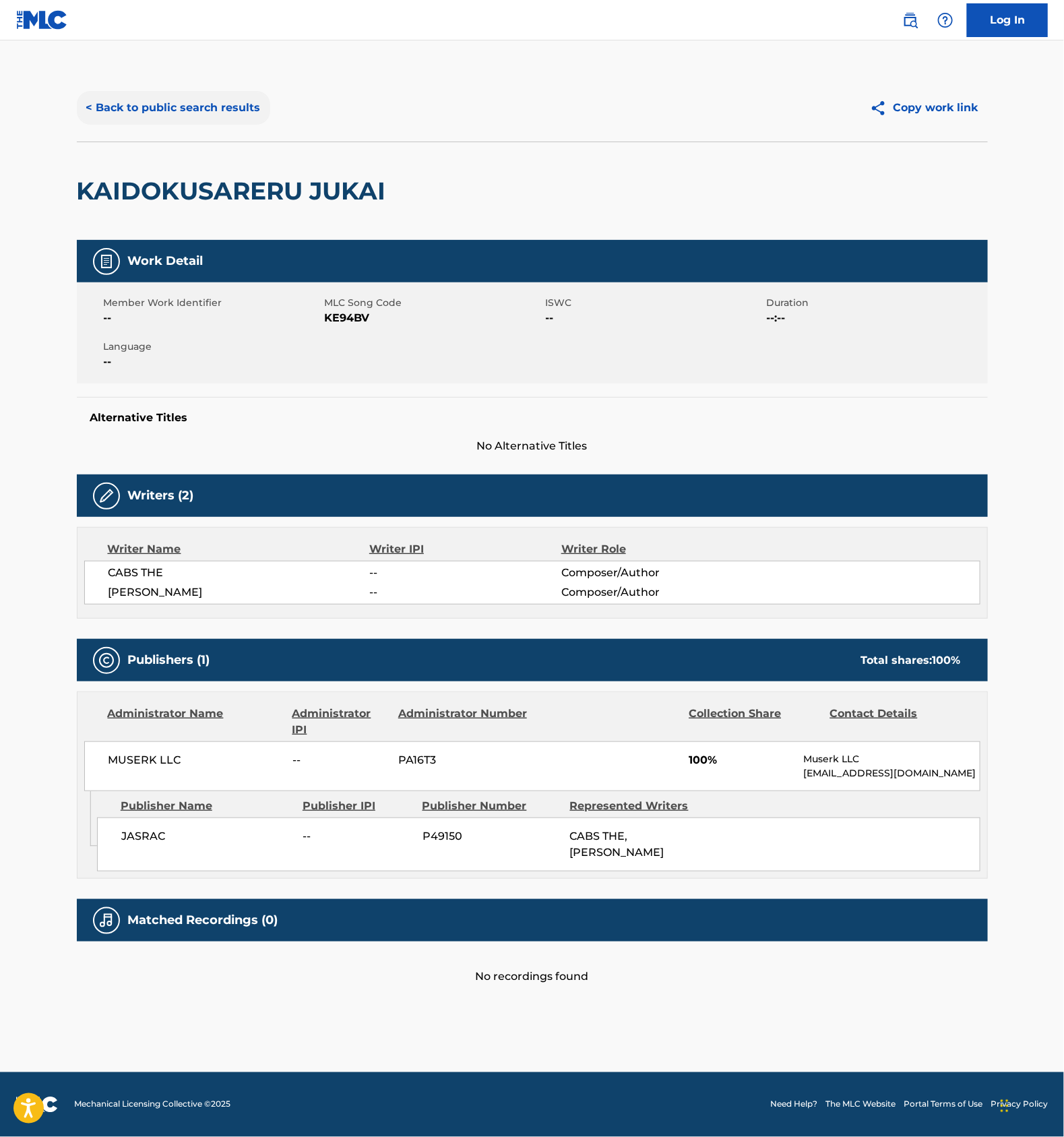
click at [168, 104] on button "< Back to public search results" at bounding box center [174, 108] width 193 height 34
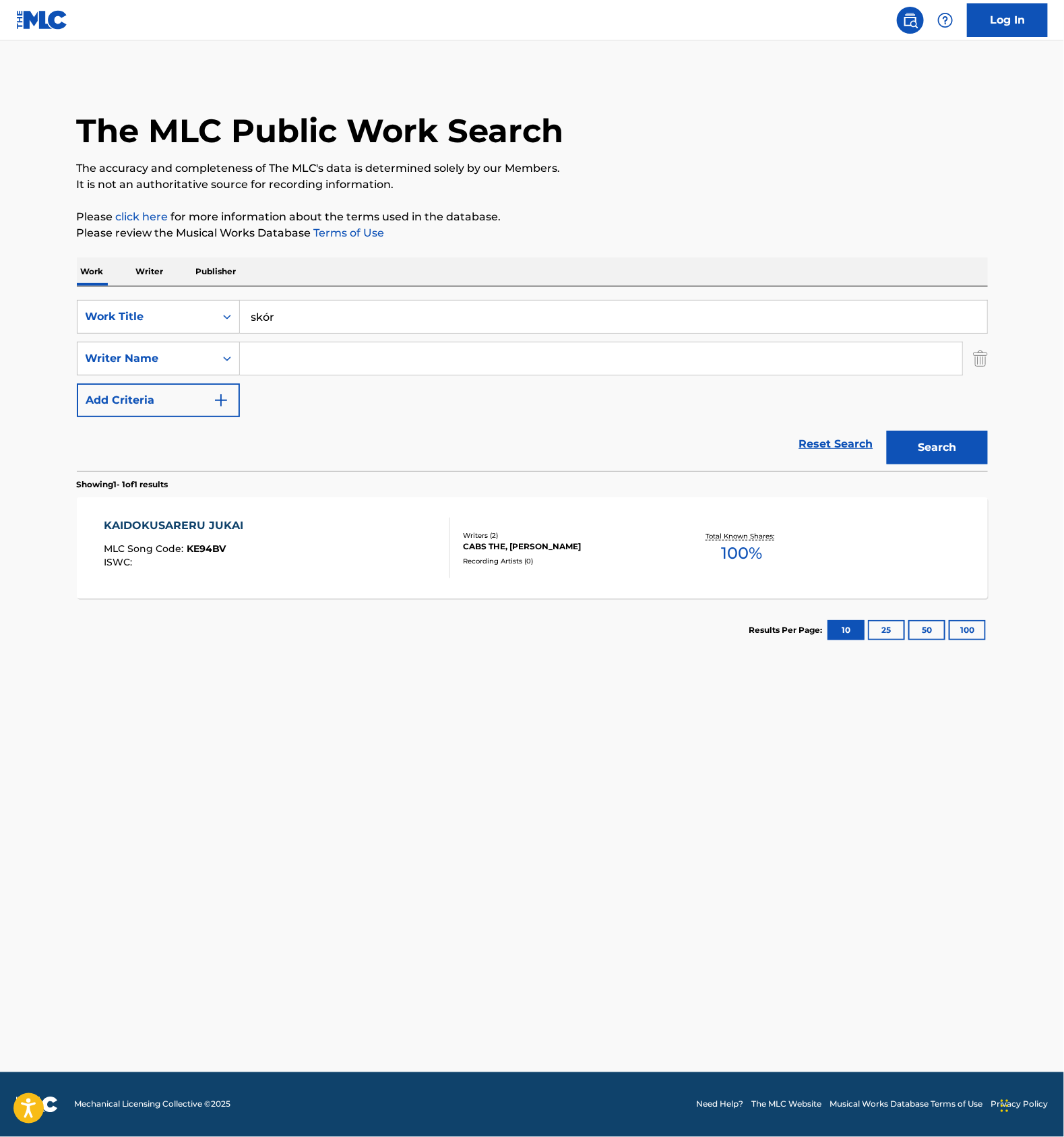
click at [324, 306] on input "skór" at bounding box center [614, 316] width 748 height 32
click at [338, 364] on input "Search Form" at bounding box center [601, 358] width 722 height 32
type input "CABS"
click at [955, 445] on button "Search" at bounding box center [937, 447] width 101 height 34
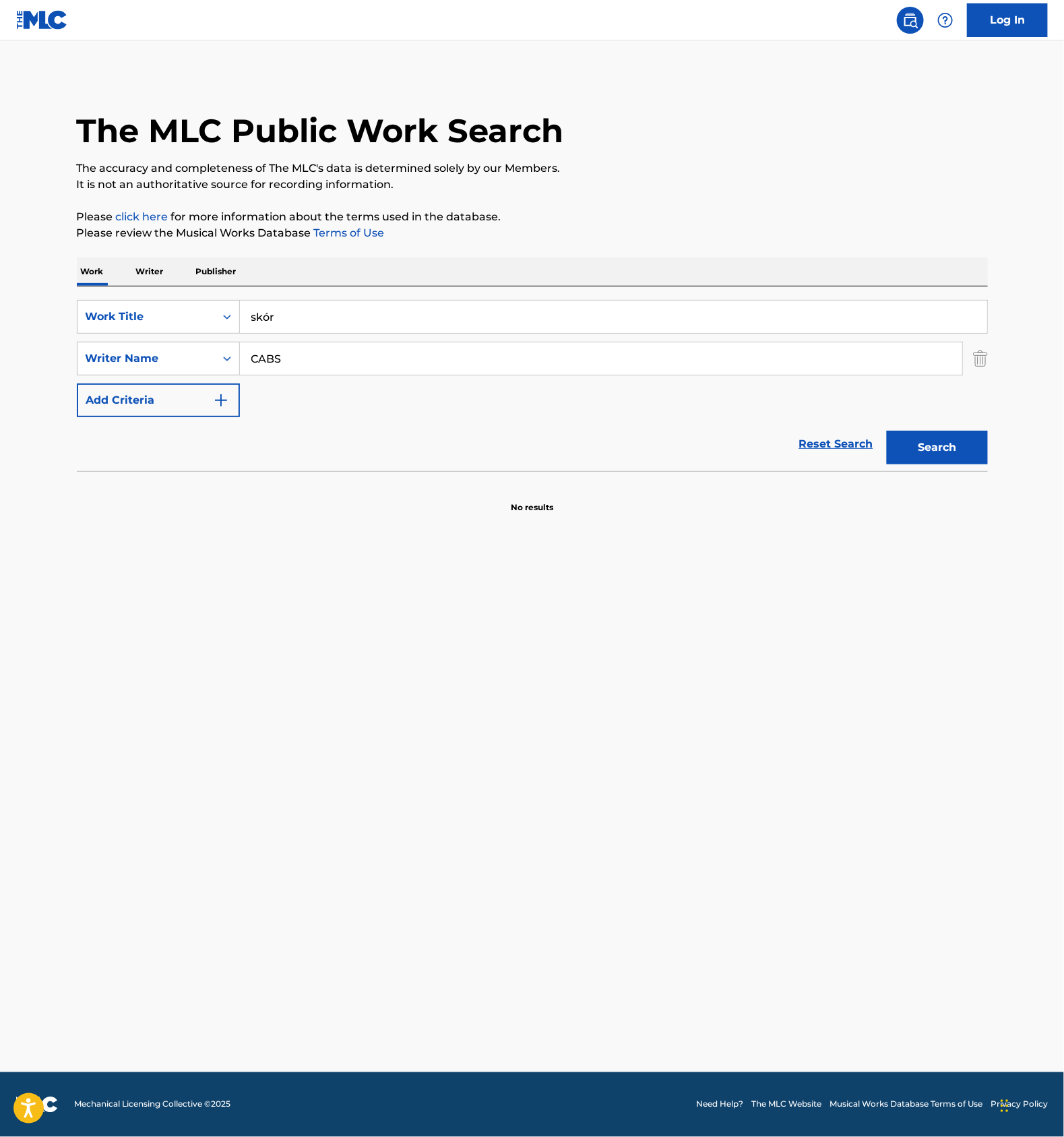
click at [158, 277] on p "Writer" at bounding box center [150, 271] width 36 height 28
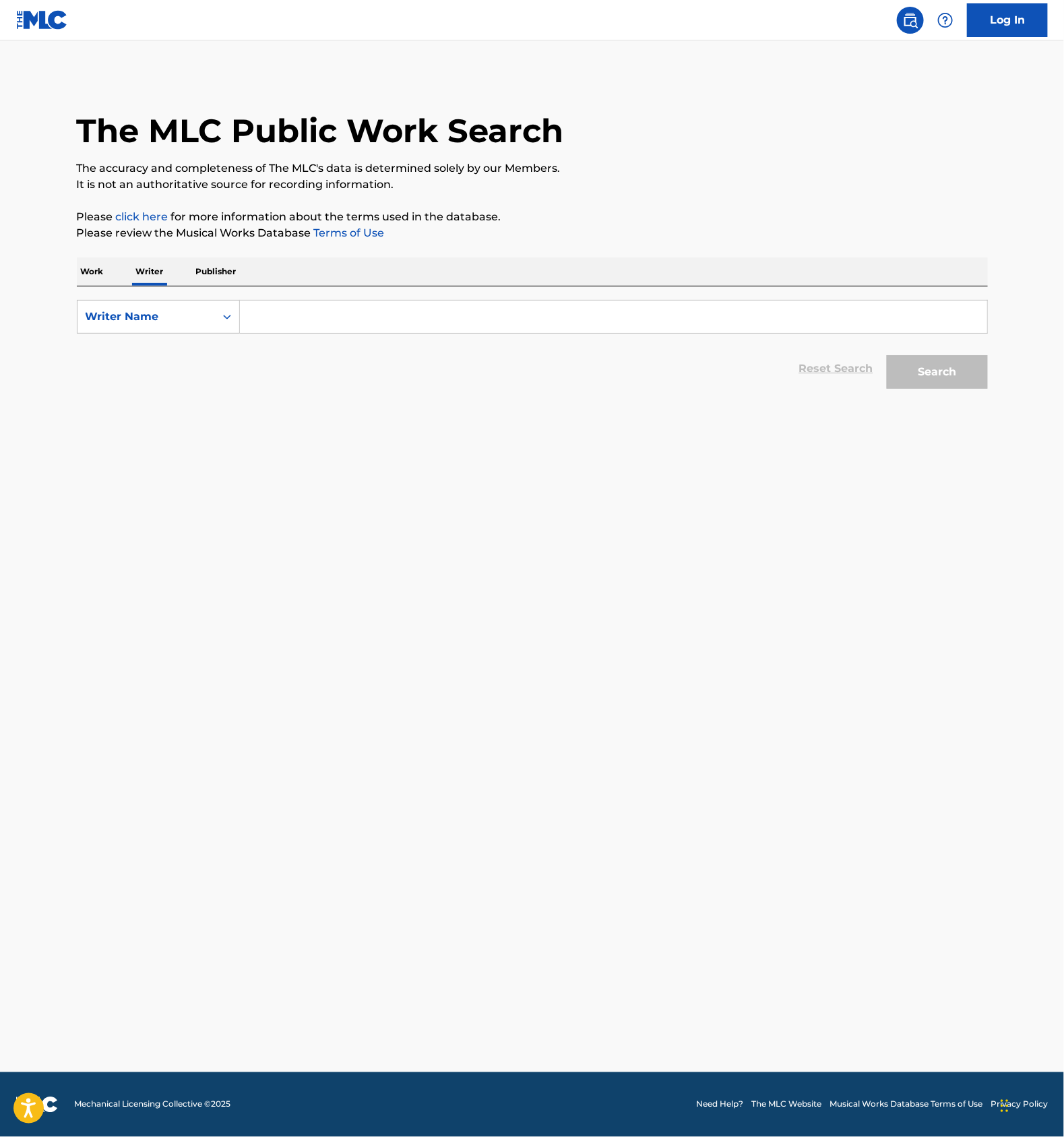
click at [265, 310] on input "Search Form" at bounding box center [614, 316] width 748 height 32
type input "CABS THE"
click at [931, 372] on button "Search" at bounding box center [937, 372] width 101 height 34
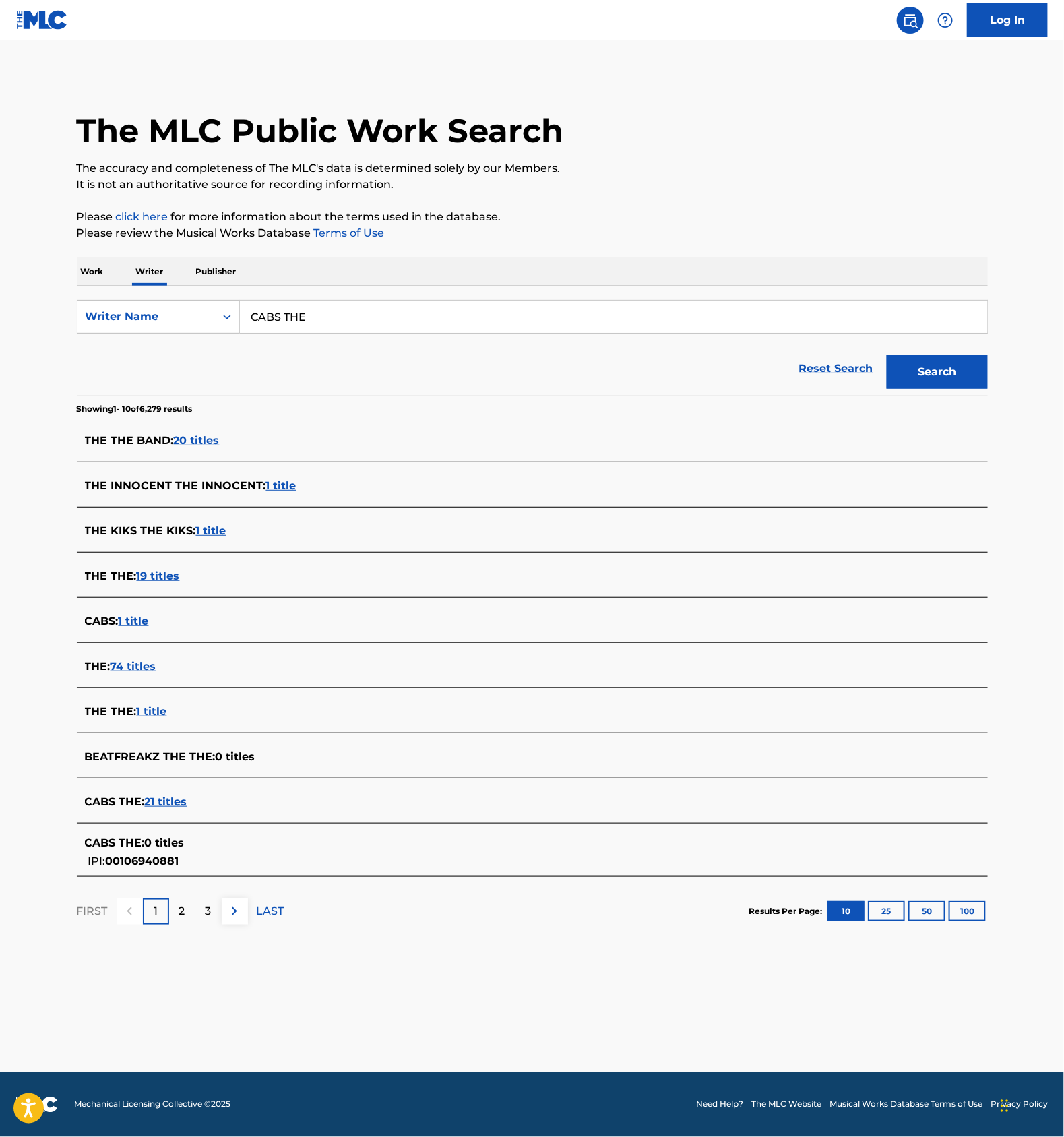
click at [166, 799] on span "21 titles" at bounding box center [166, 801] width 43 height 13
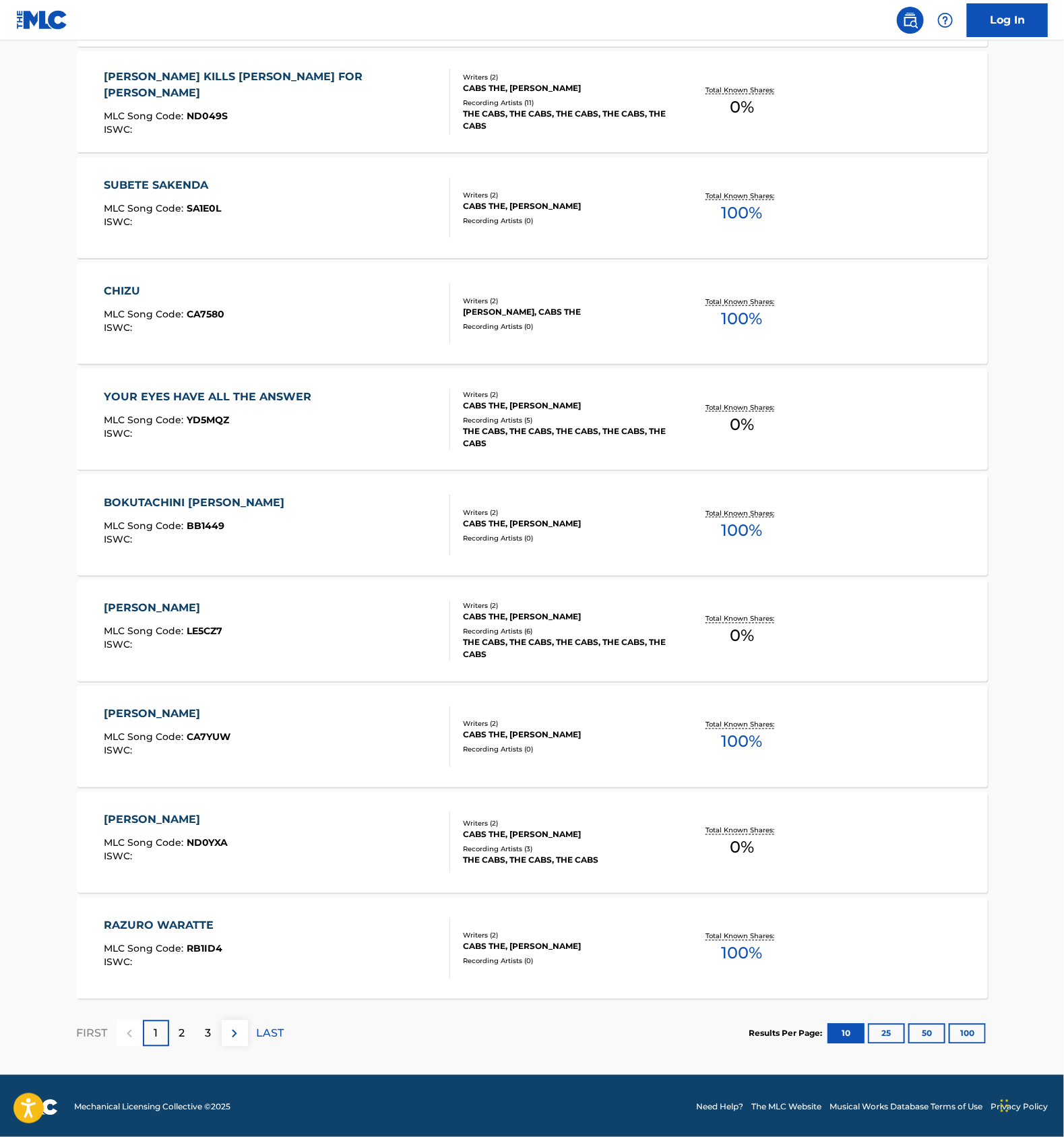
scroll to position [513, 0]
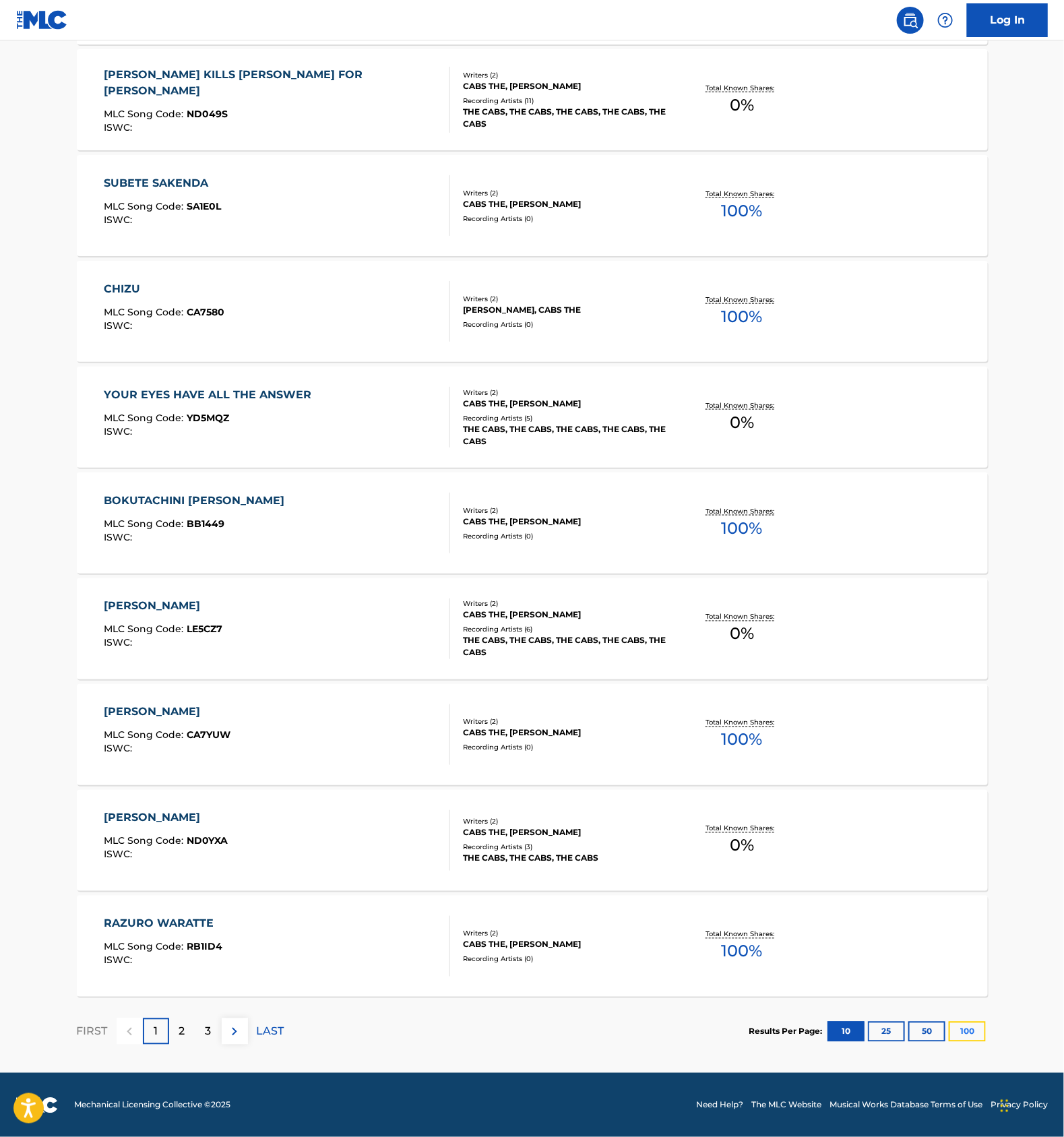
click at [967, 1029] on button "100" at bounding box center [967, 1031] width 37 height 20
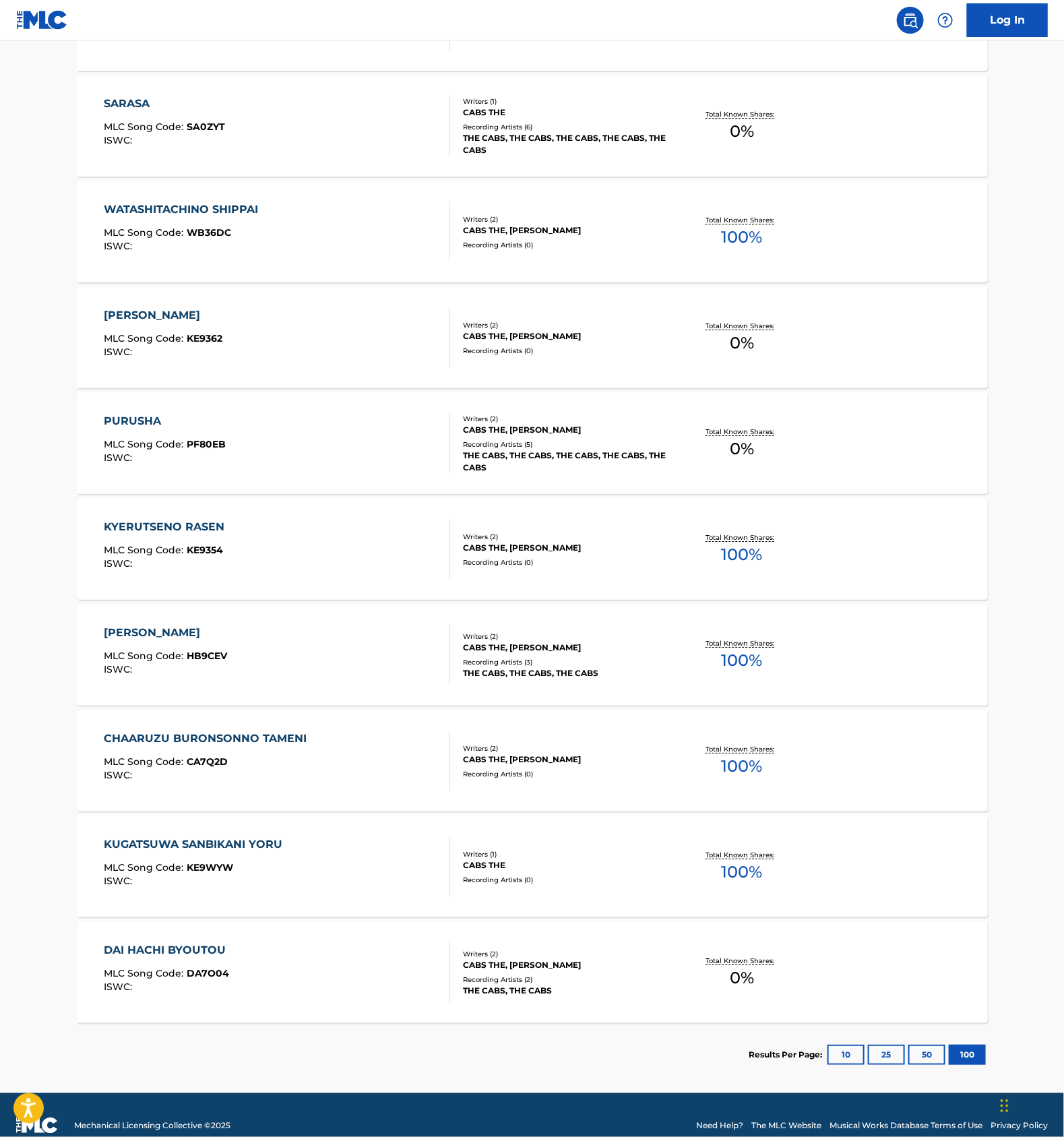
scroll to position [1672, 0]
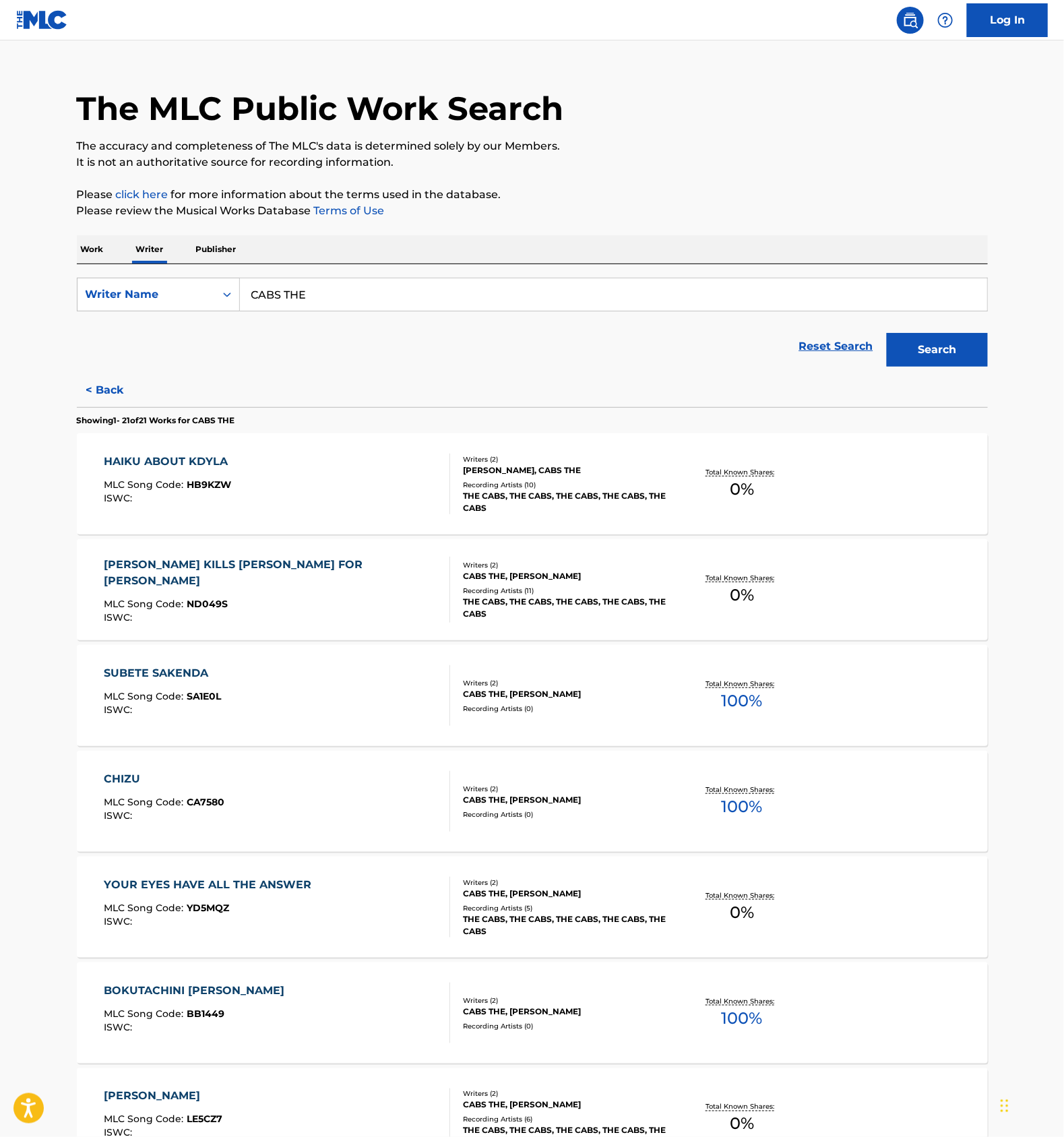
scroll to position [0, 0]
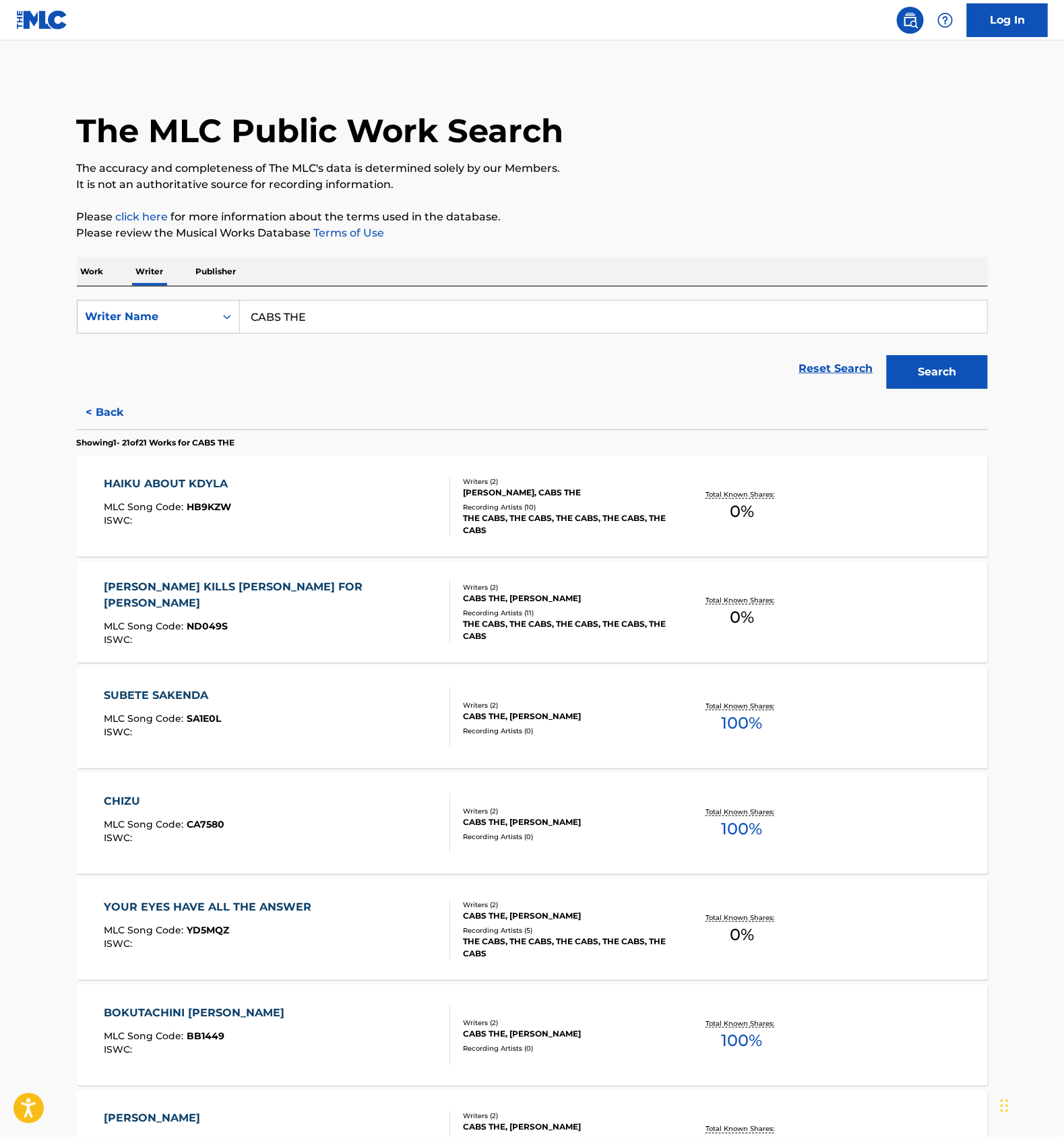
click at [379, 490] on div "HAIKU ABOUT KDYLA MLC Song Code : HB9KZW ISWC :" at bounding box center [276, 506] width 346 height 60
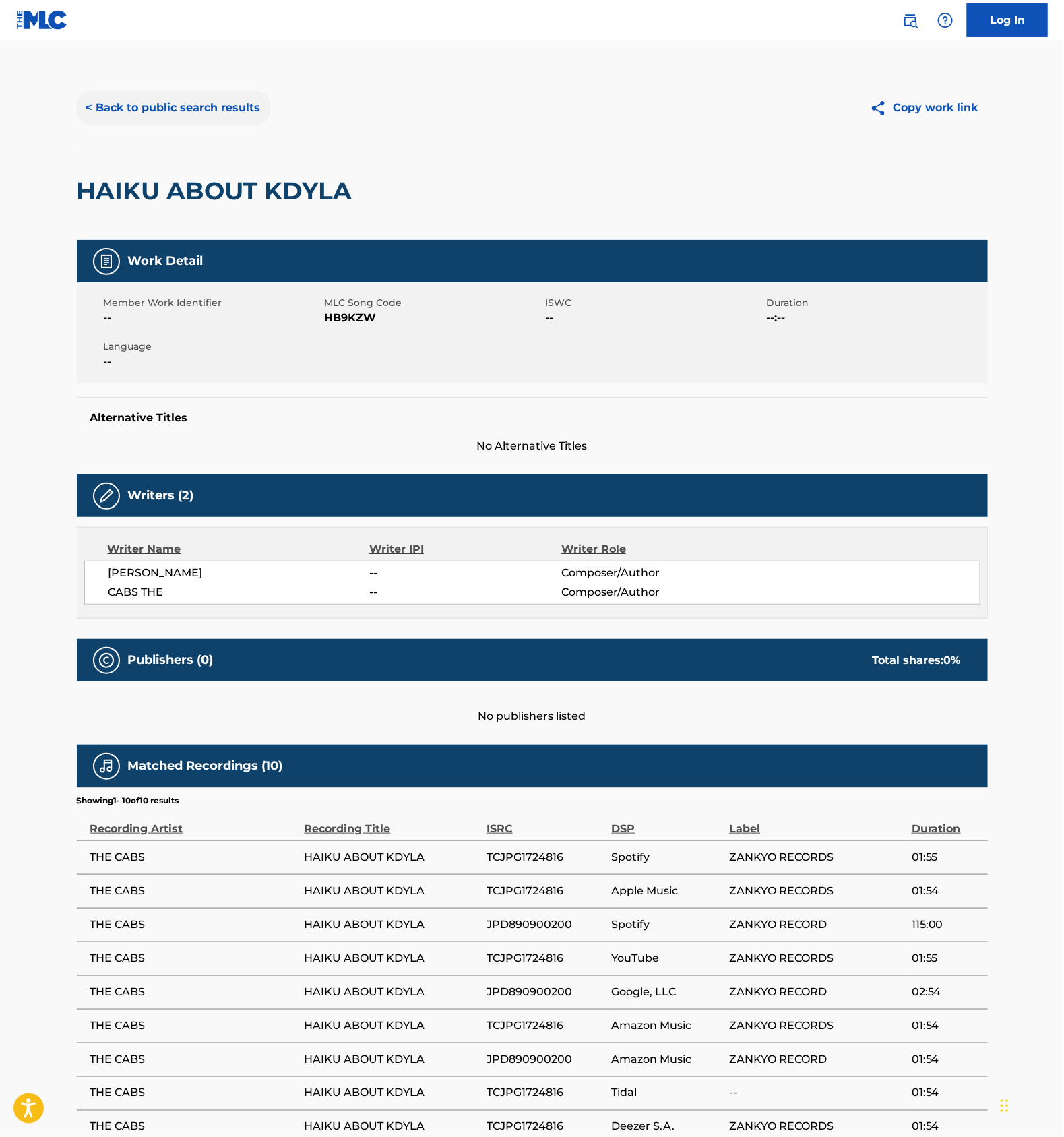
click at [190, 106] on button "< Back to public search results" at bounding box center [174, 108] width 193 height 34
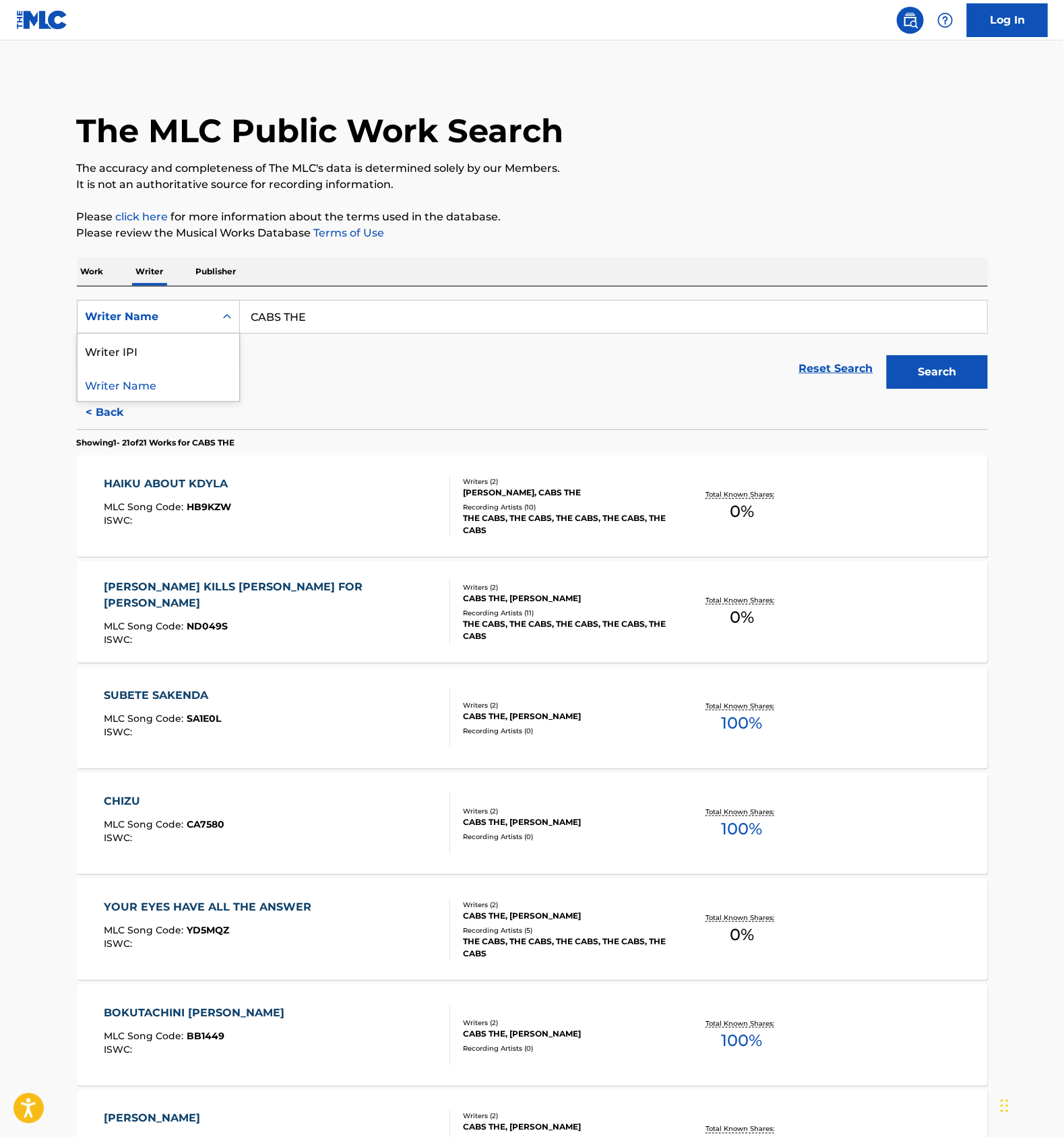
click at [193, 314] on div "Writer Name" at bounding box center [146, 317] width 121 height 16
click at [94, 263] on p "Work" at bounding box center [92, 271] width 31 height 28
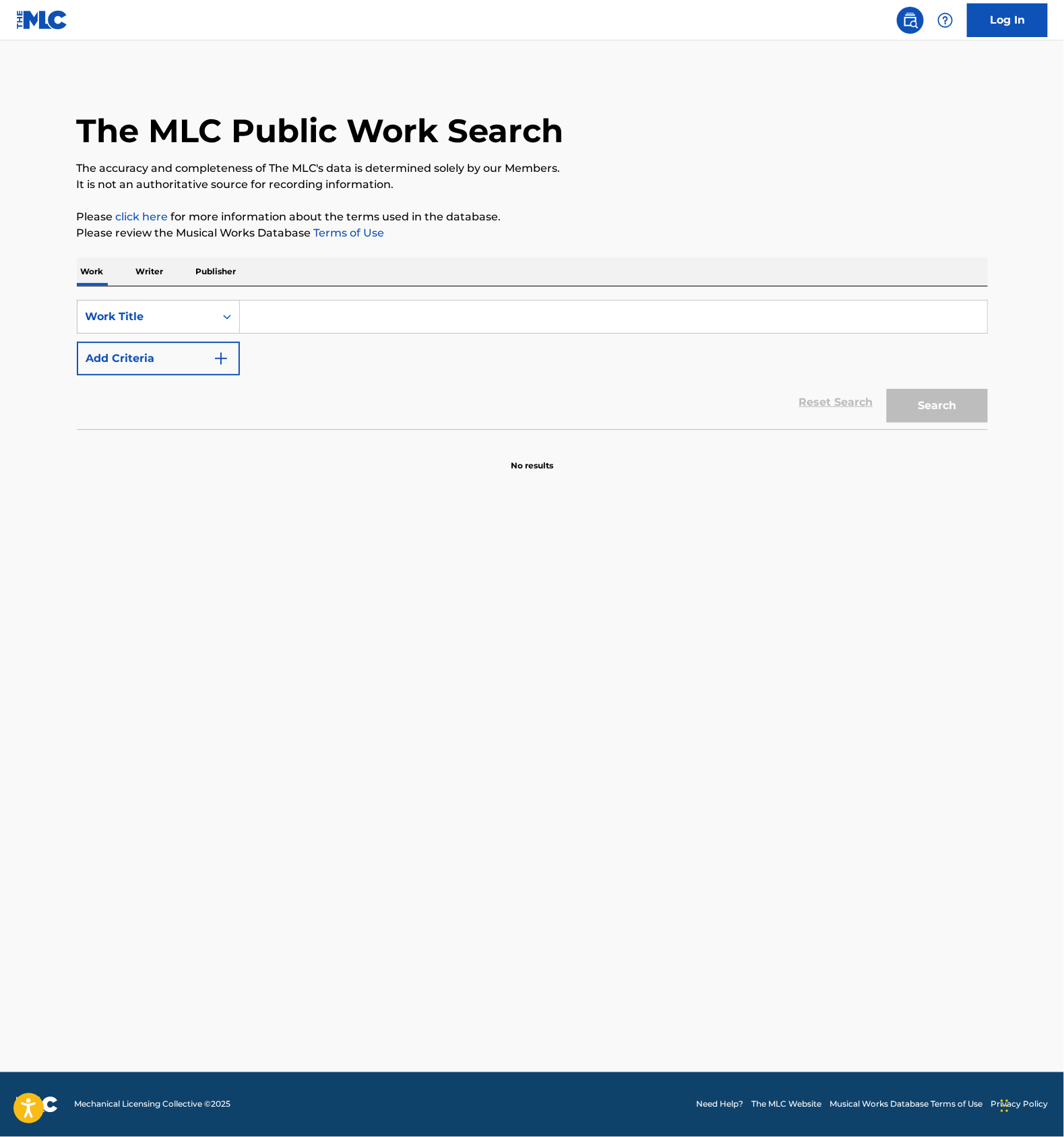
click at [275, 308] on input "Search Form" at bounding box center [614, 316] width 748 height 32
type input "SK R"
click at [204, 366] on button "Add Criteria" at bounding box center [158, 358] width 163 height 34
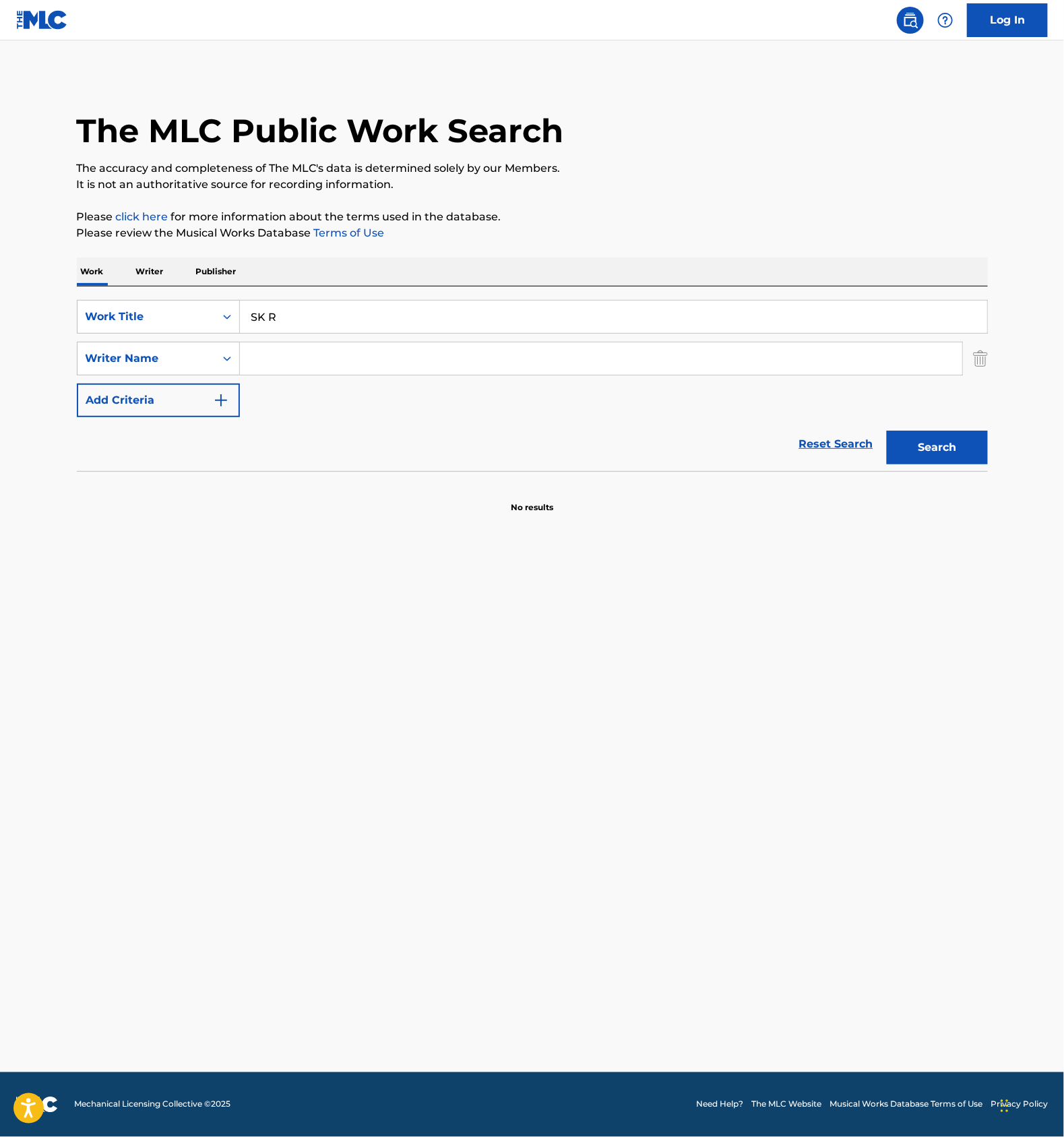
click at [292, 364] on input "Search Form" at bounding box center [601, 358] width 722 height 32
type input "CABS"
click at [953, 457] on button "Search" at bounding box center [937, 447] width 101 height 34
click at [280, 306] on input "SK R" at bounding box center [614, 316] width 748 height 32
click at [959, 445] on button "Search" at bounding box center [937, 447] width 101 height 34
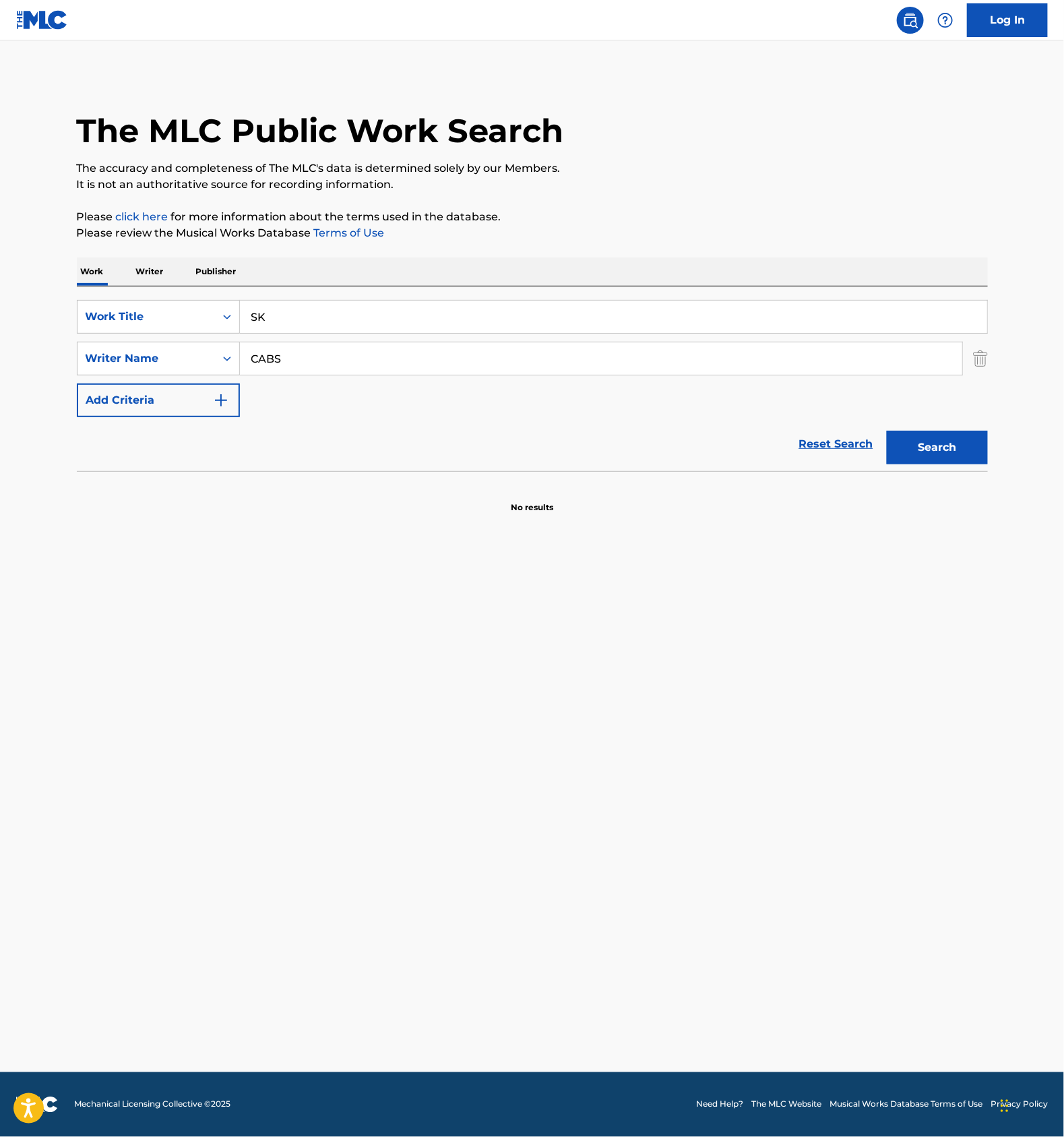
click at [309, 312] on input "SK" at bounding box center [614, 316] width 748 height 32
type input "SKOR"
click at [887, 431] on button "Search" at bounding box center [937, 447] width 101 height 34
click at [273, 359] on input "CABS" at bounding box center [601, 358] width 722 height 32
drag, startPoint x: 273, startPoint y: 359, endPoint x: 280, endPoint y: 361, distance: 7.3
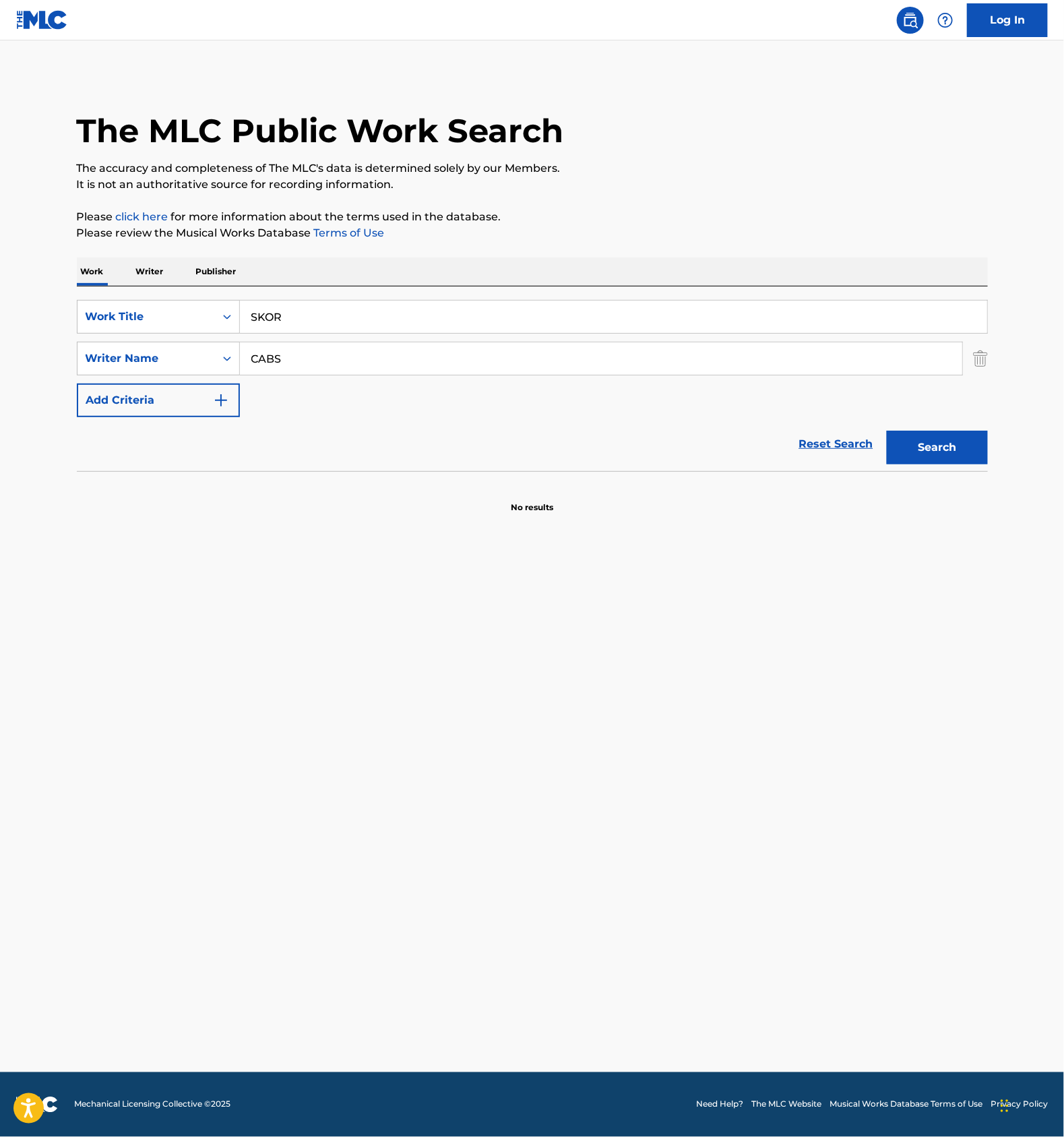
click at [273, 359] on input "CABS" at bounding box center [601, 358] width 722 height 32
click at [924, 449] on button "Search" at bounding box center [937, 447] width 101 height 34
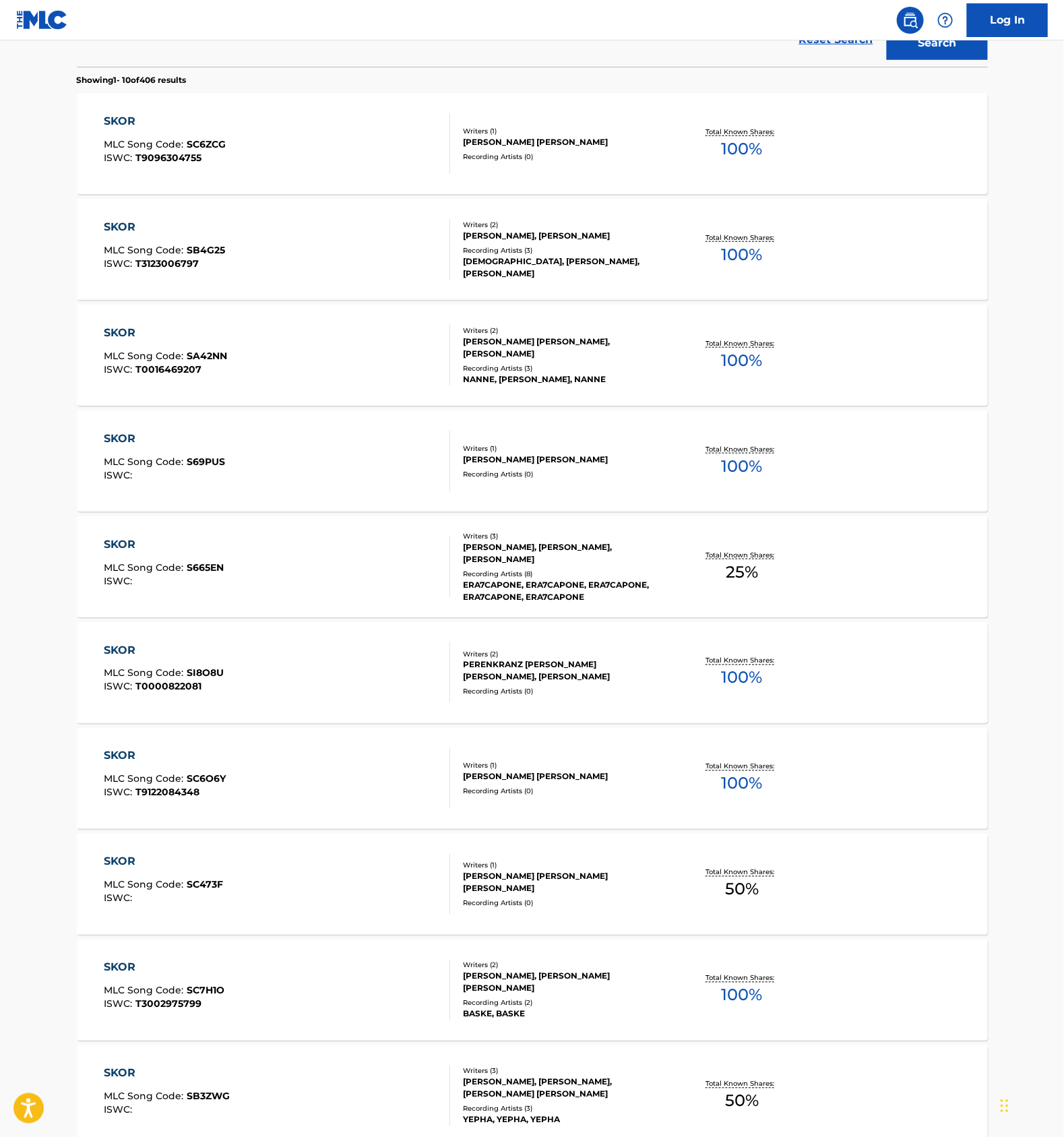
scroll to position [555, 0]
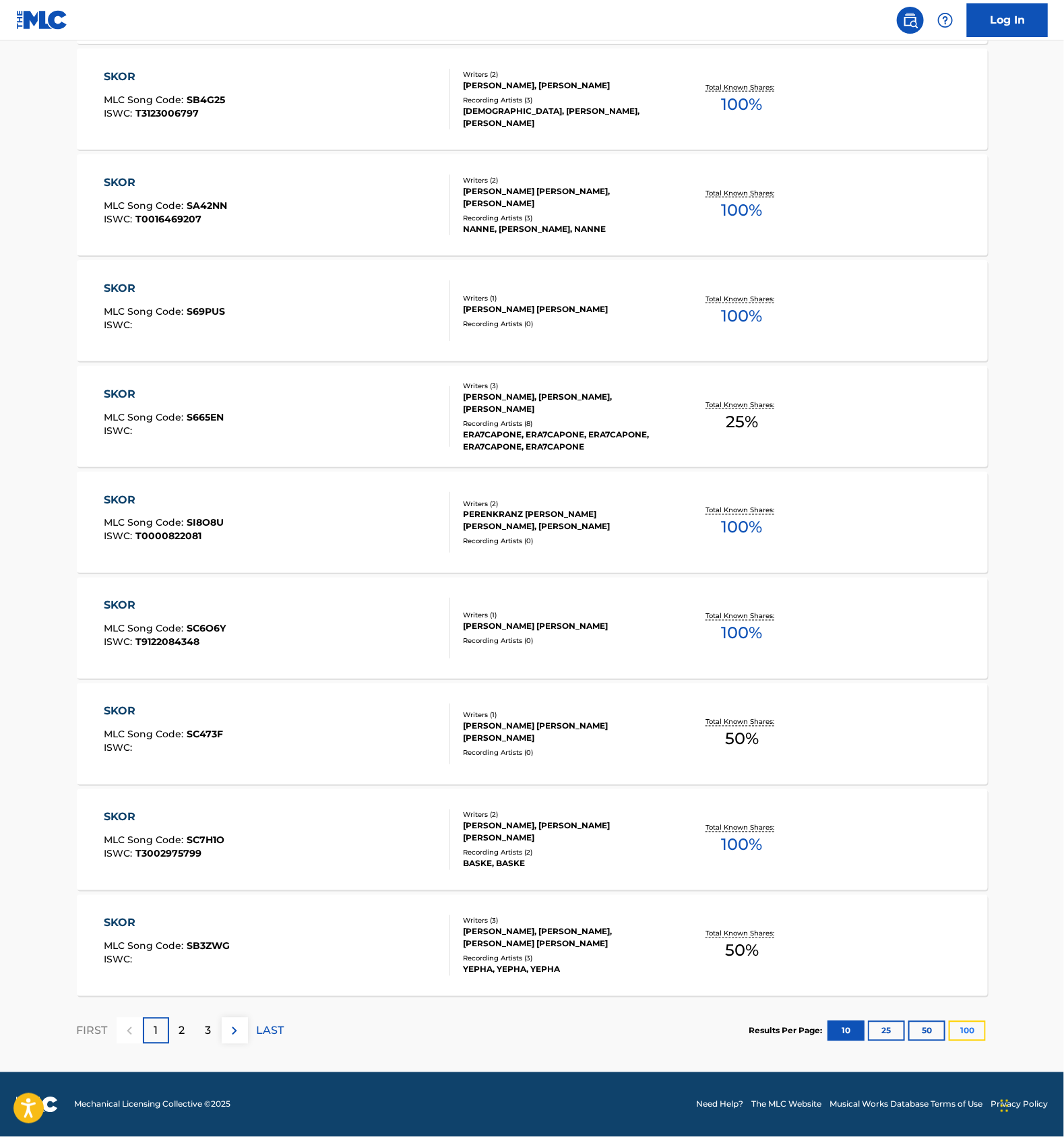
click at [969, 1036] on button "100" at bounding box center [967, 1031] width 37 height 20
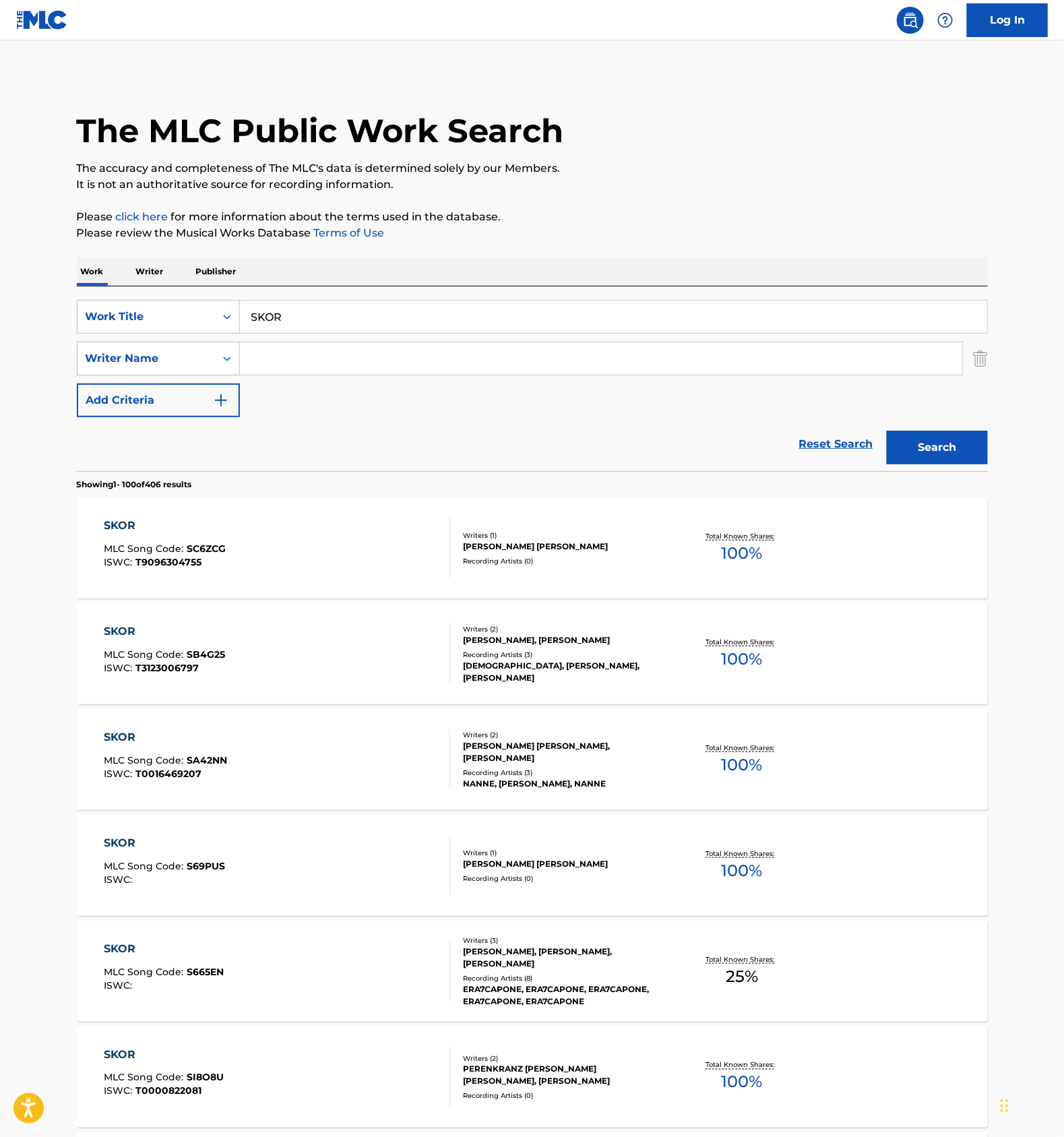
click at [477, 382] on div "SearchWithCriteria4456c265-148b-43e4-b394-372c625f85a1 Work Title SKOR SearchWi…" at bounding box center [532, 358] width 911 height 117
drag, startPoint x: 342, startPoint y: 316, endPoint x: 383, endPoint y: 314, distance: 41.0
click at [342, 316] on input "SKOR" at bounding box center [614, 316] width 748 height 32
type input "skór"
click at [958, 443] on button "Search" at bounding box center [937, 447] width 101 height 34
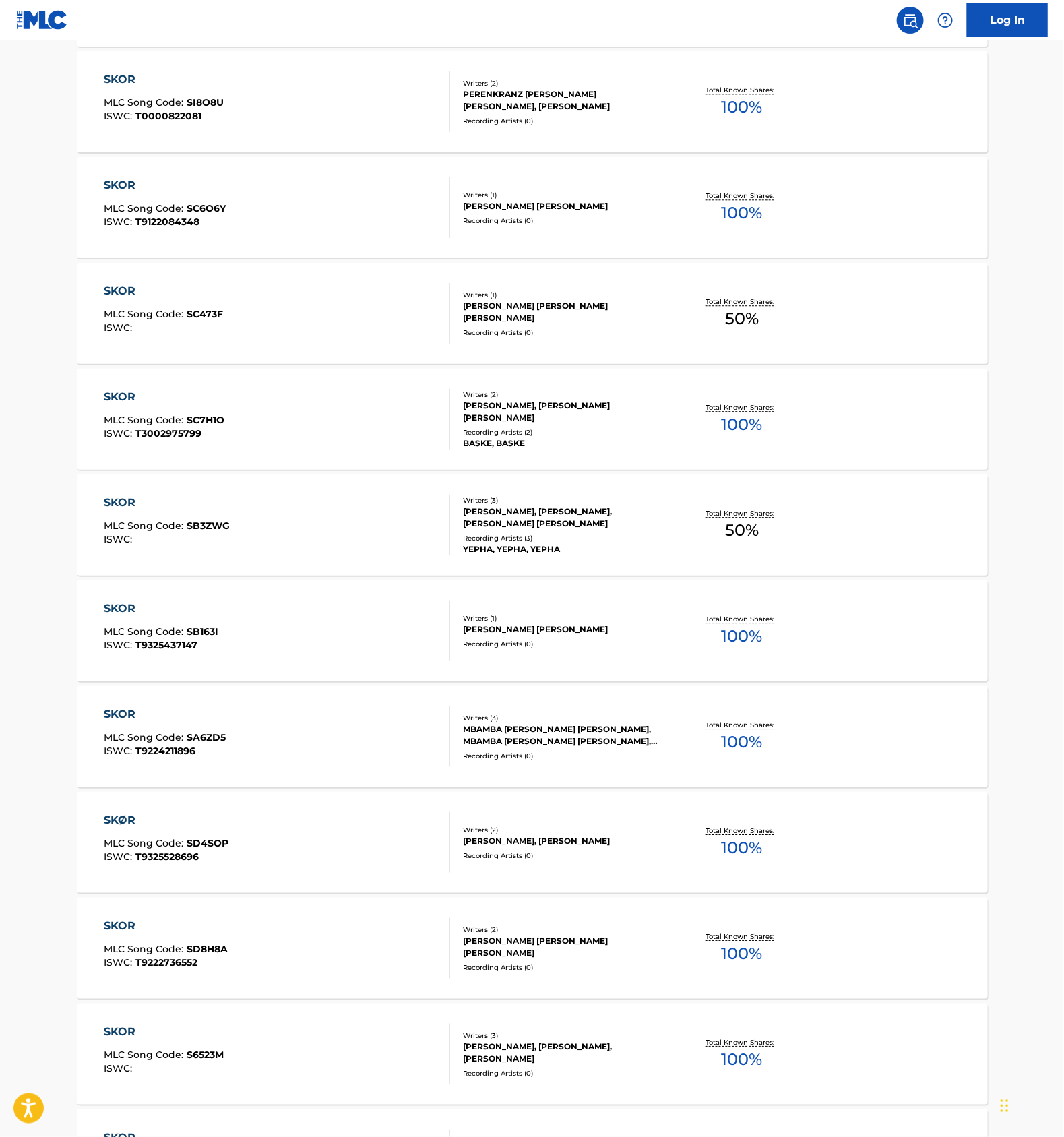
scroll to position [1517, 0]
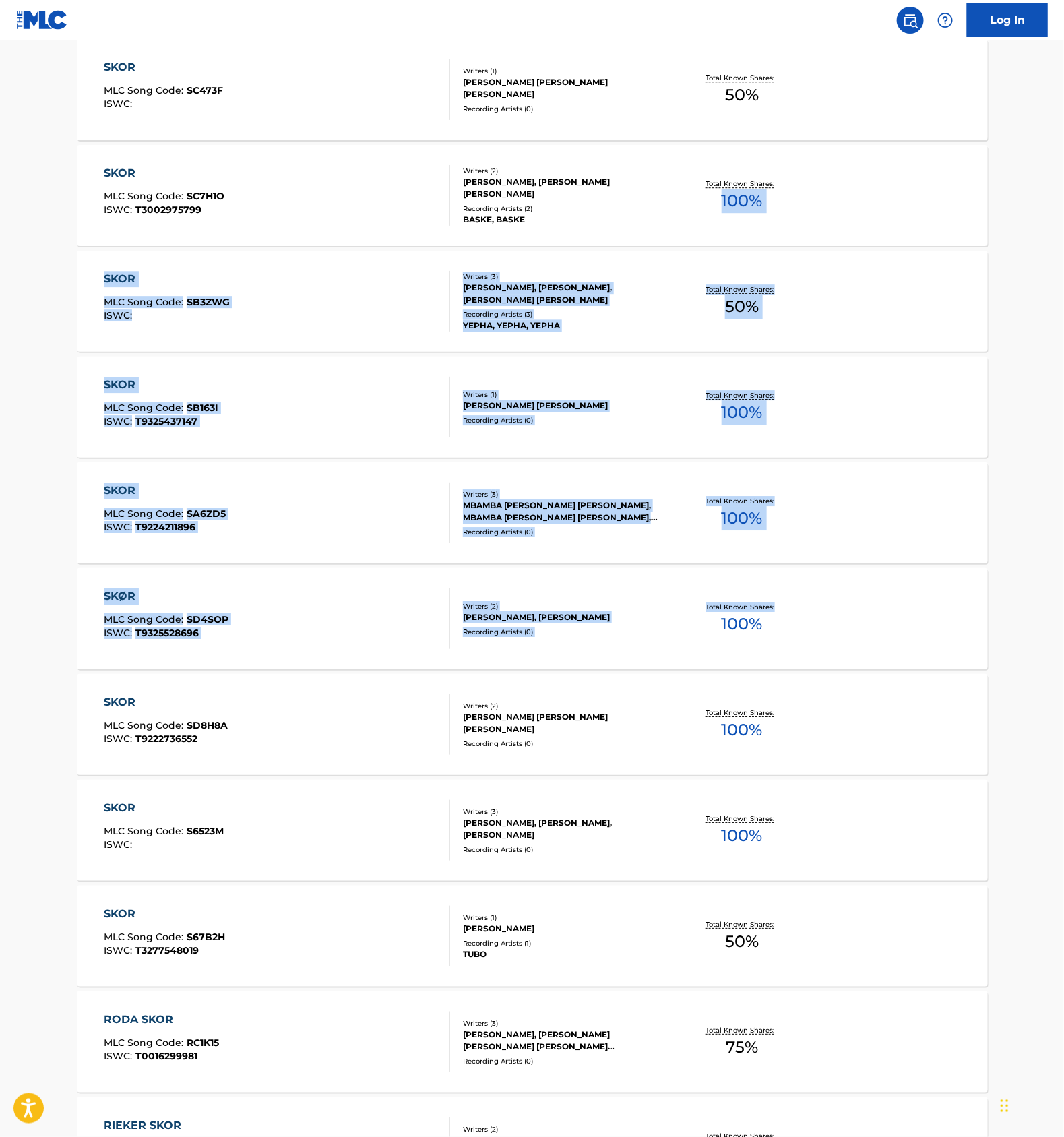
drag, startPoint x: 1063, startPoint y: 223, endPoint x: 991, endPoint y: 655, distance: 438.0
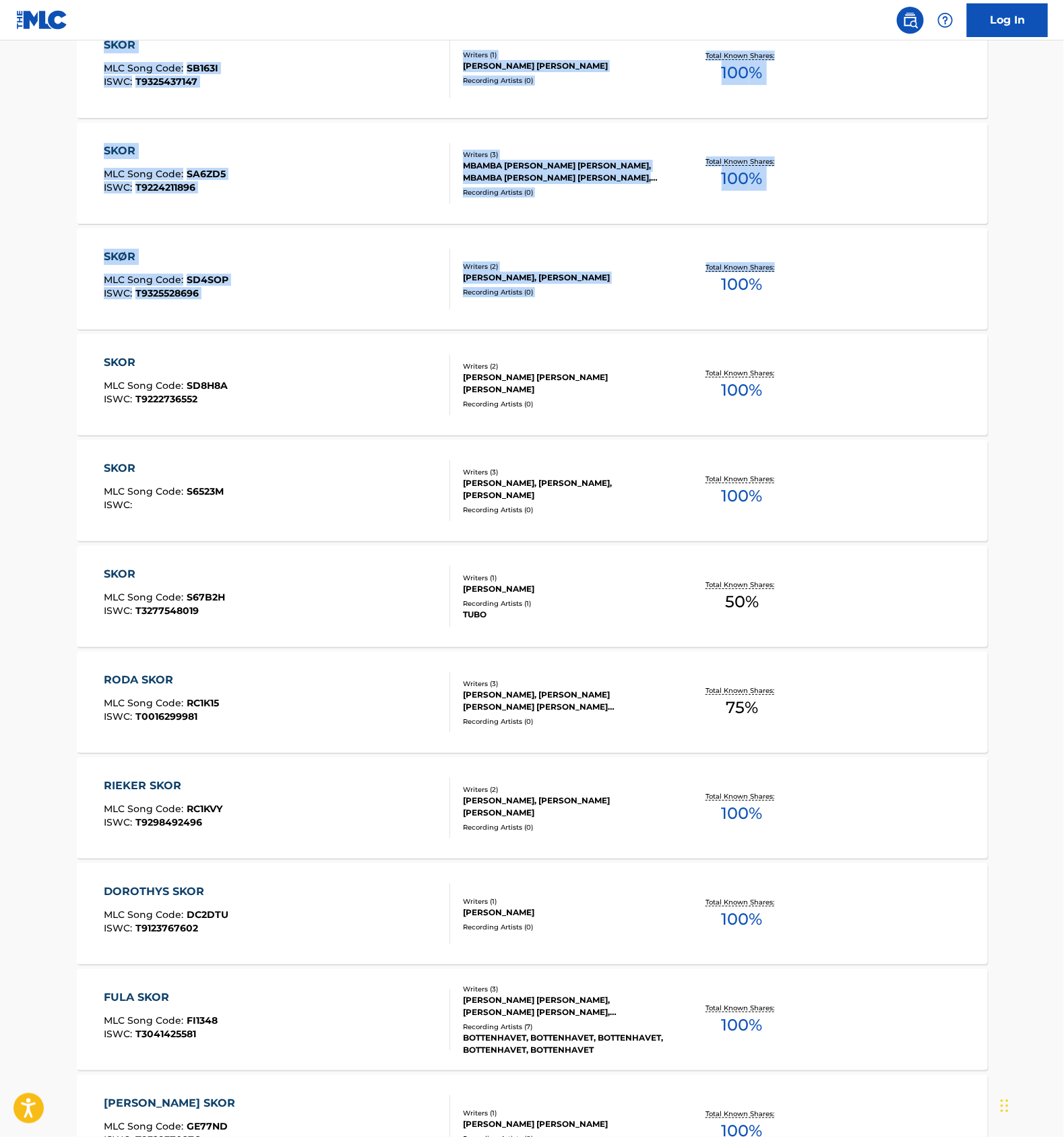
scroll to position [1618, 0]
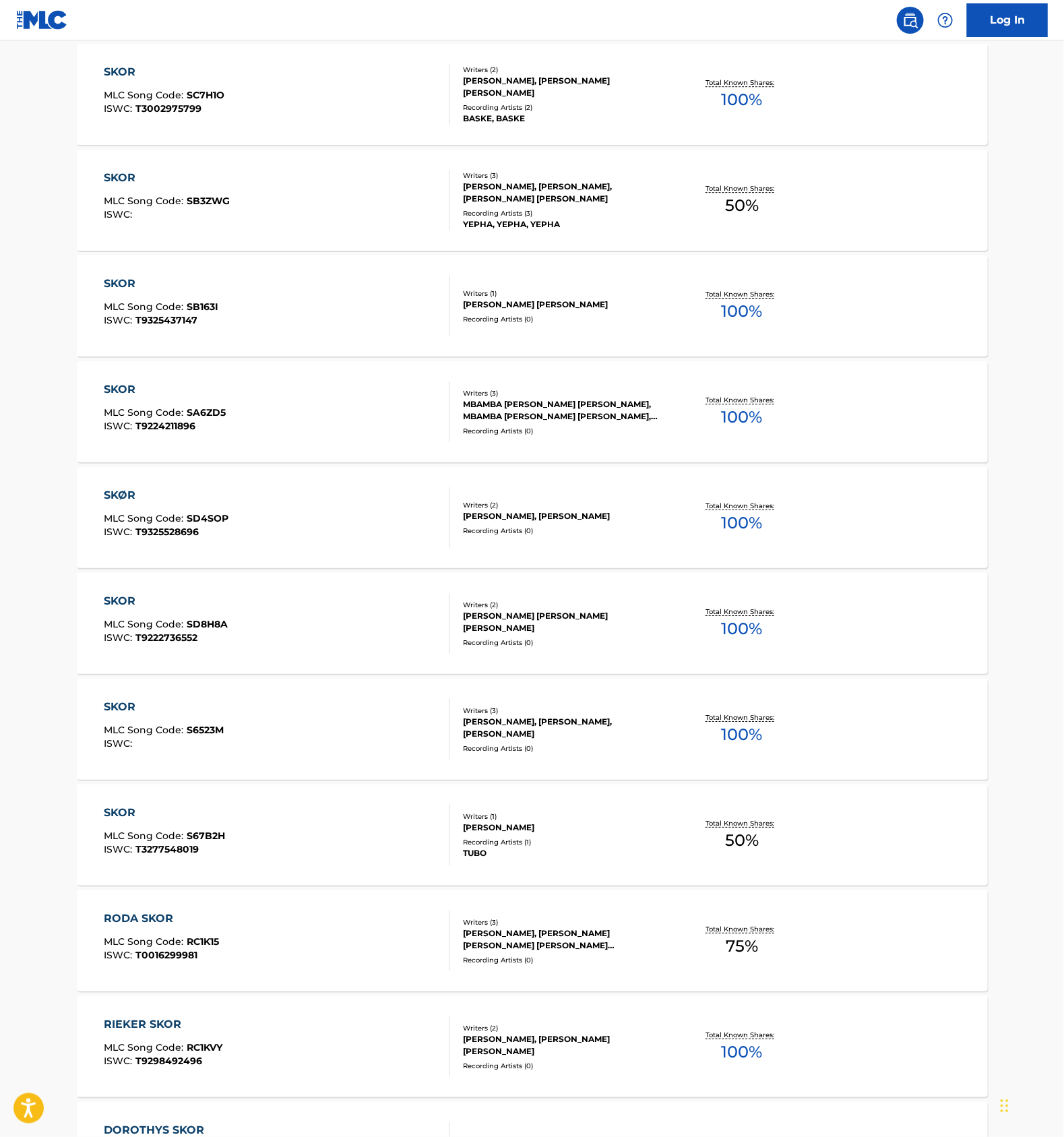
click at [224, 488] on div "SKØR" at bounding box center [166, 495] width 125 height 16
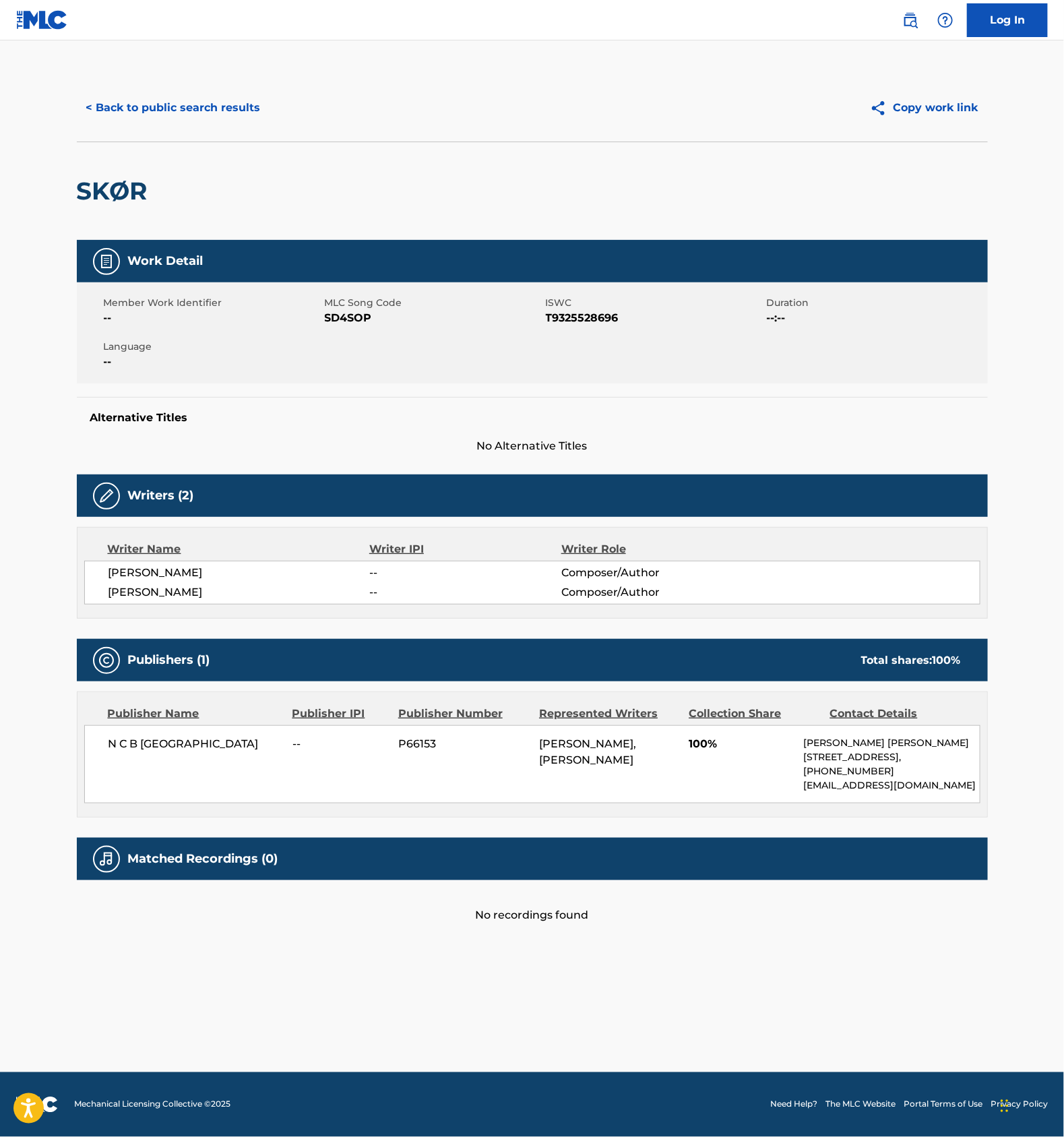
click at [117, 182] on h2 "SKØR" at bounding box center [115, 191] width 78 height 30
copy h2 "SKØR"
click at [198, 108] on button "< Back to public search results" at bounding box center [174, 108] width 193 height 34
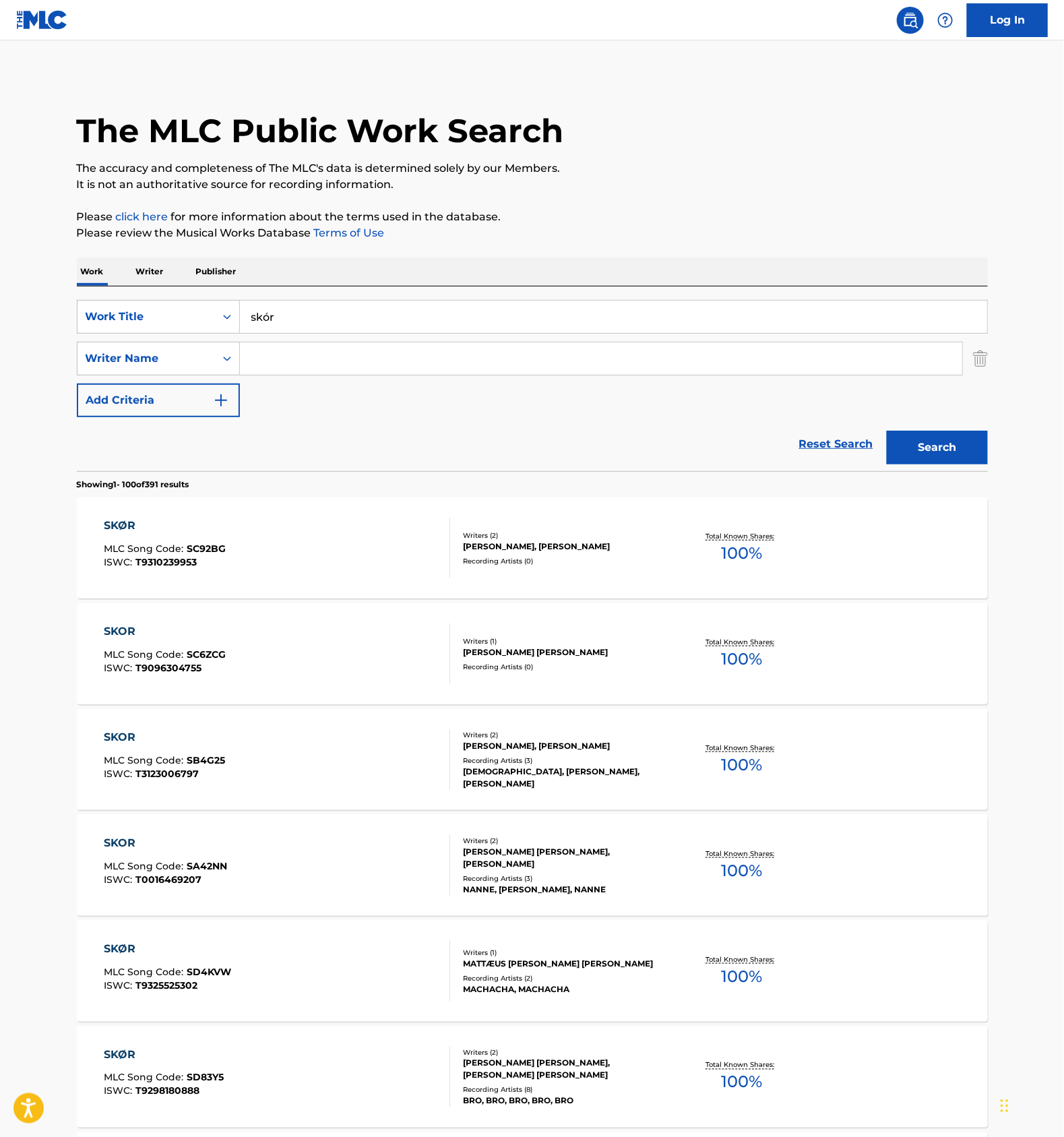
click at [286, 316] on input "skór" at bounding box center [614, 316] width 748 height 32
click at [941, 434] on button "Search" at bounding box center [937, 447] width 101 height 34
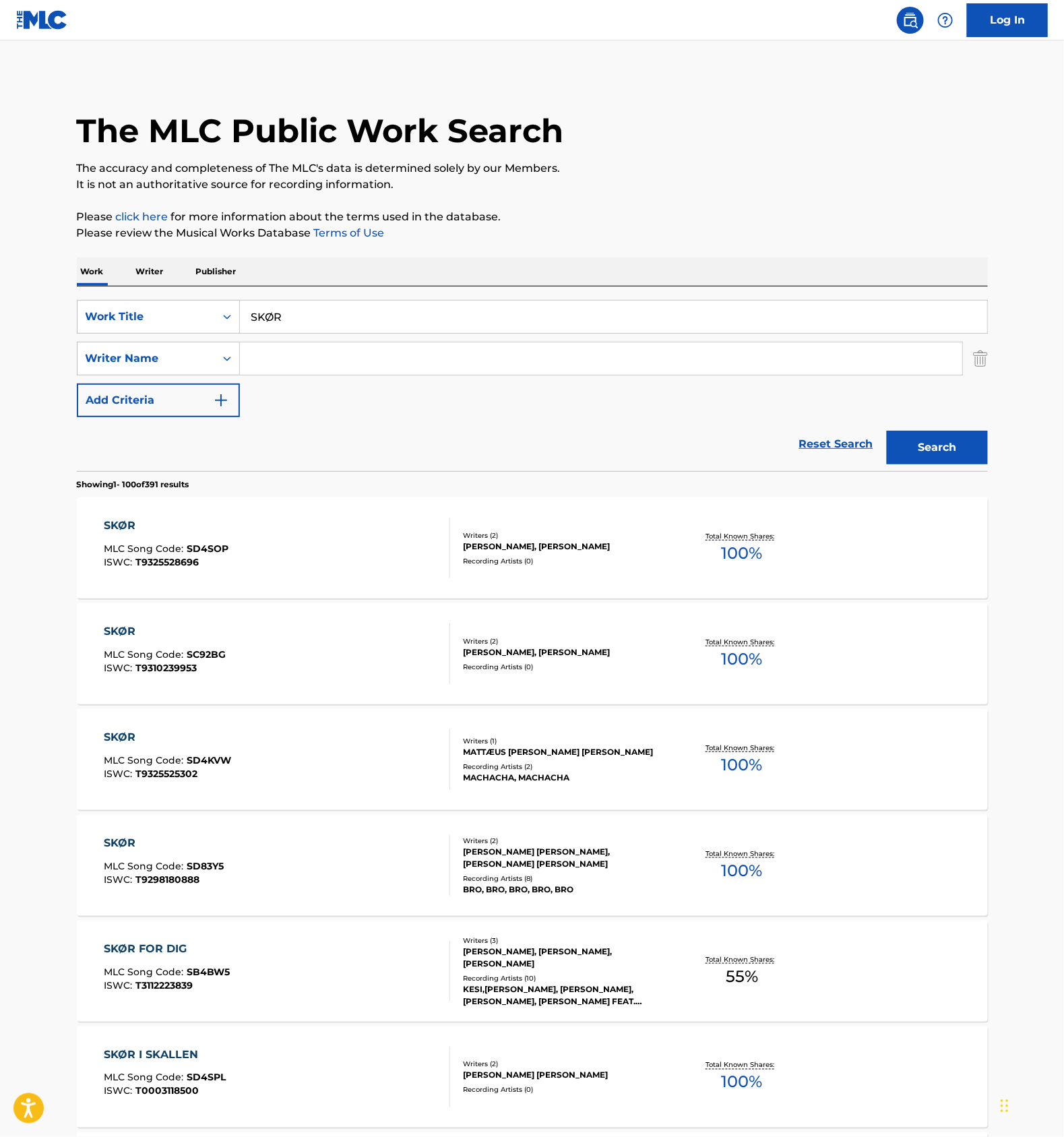
click at [318, 325] on input "SKØR" at bounding box center [614, 316] width 748 height 32
type input "[PERSON_NAME]"
click at [164, 266] on p "Writer" at bounding box center [150, 271] width 36 height 28
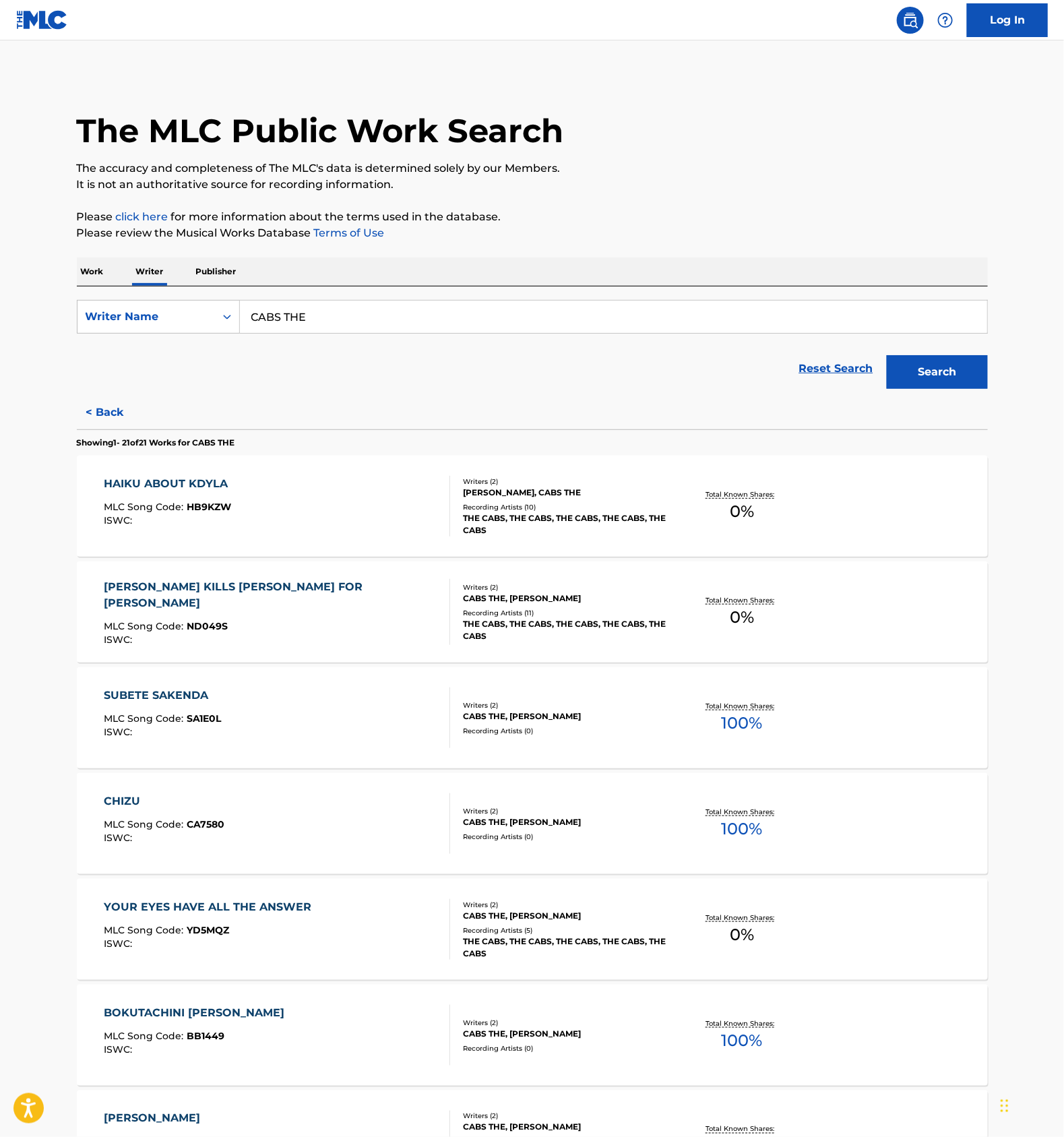
click at [309, 316] on input "CABS THE" at bounding box center [614, 316] width 748 height 32
type input "[PERSON_NAME]"
click at [976, 376] on button "Search" at bounding box center [937, 372] width 101 height 34
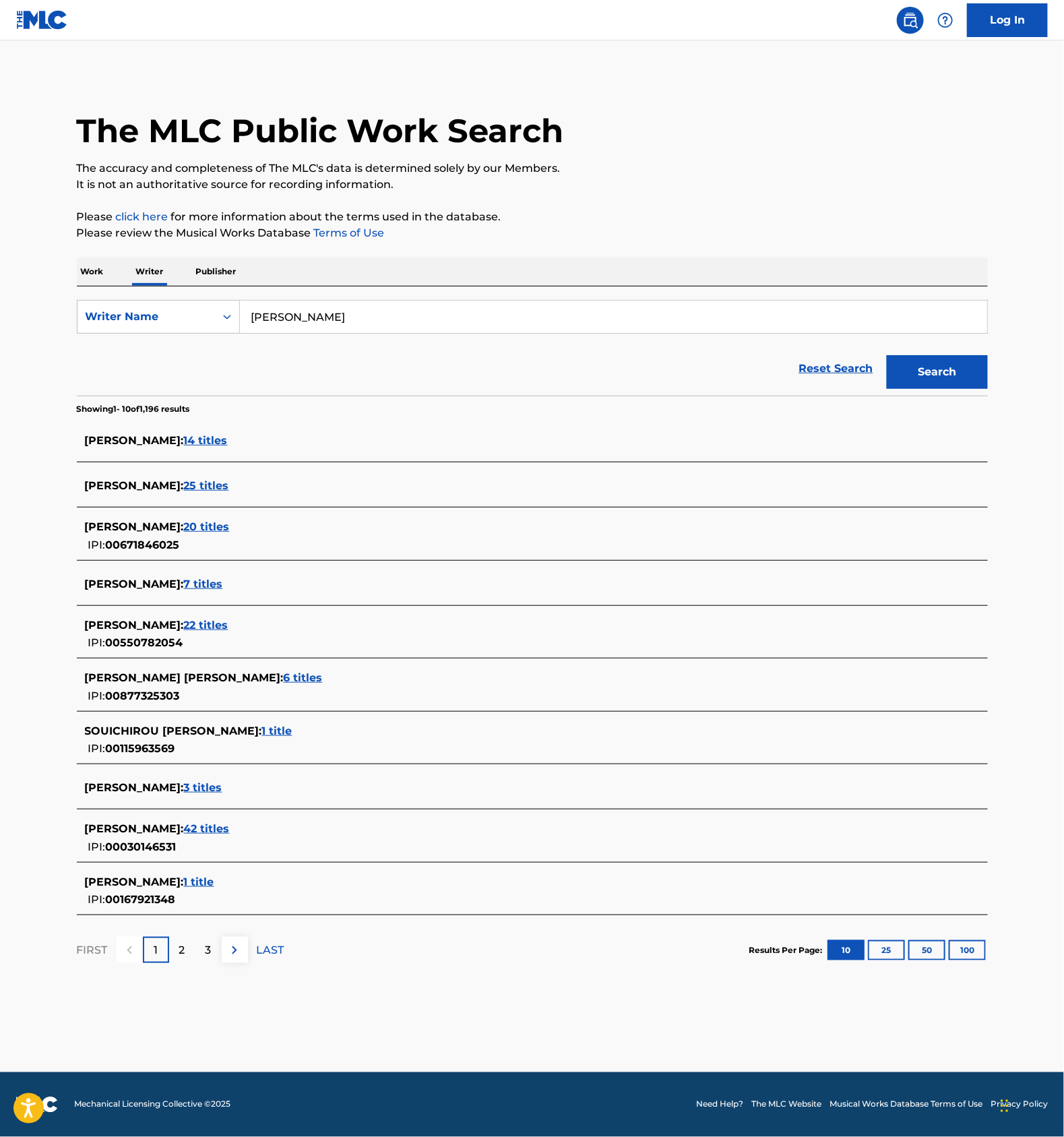
click at [229, 489] on span "25 titles" at bounding box center [206, 486] width 45 height 13
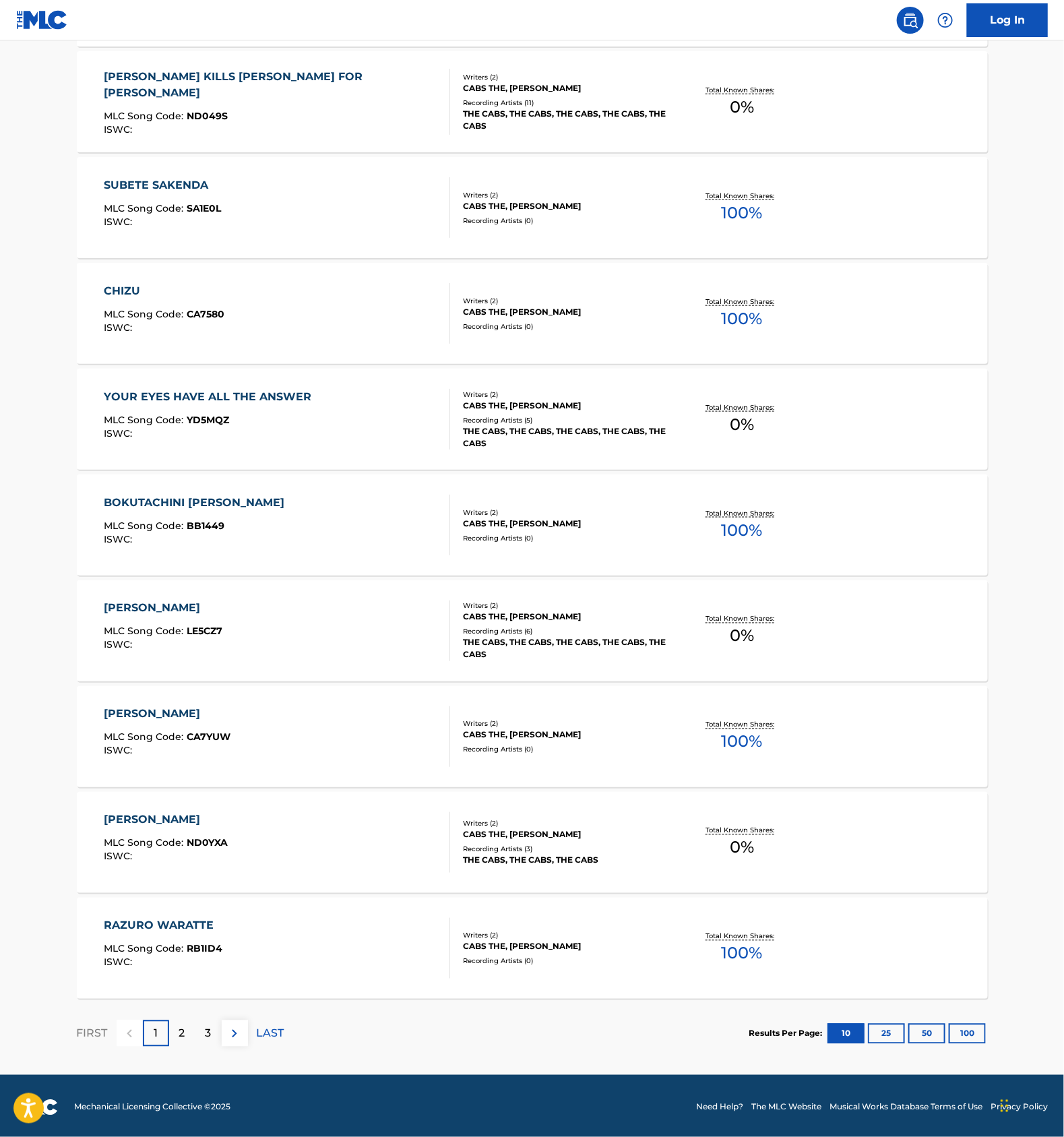
scroll to position [513, 0]
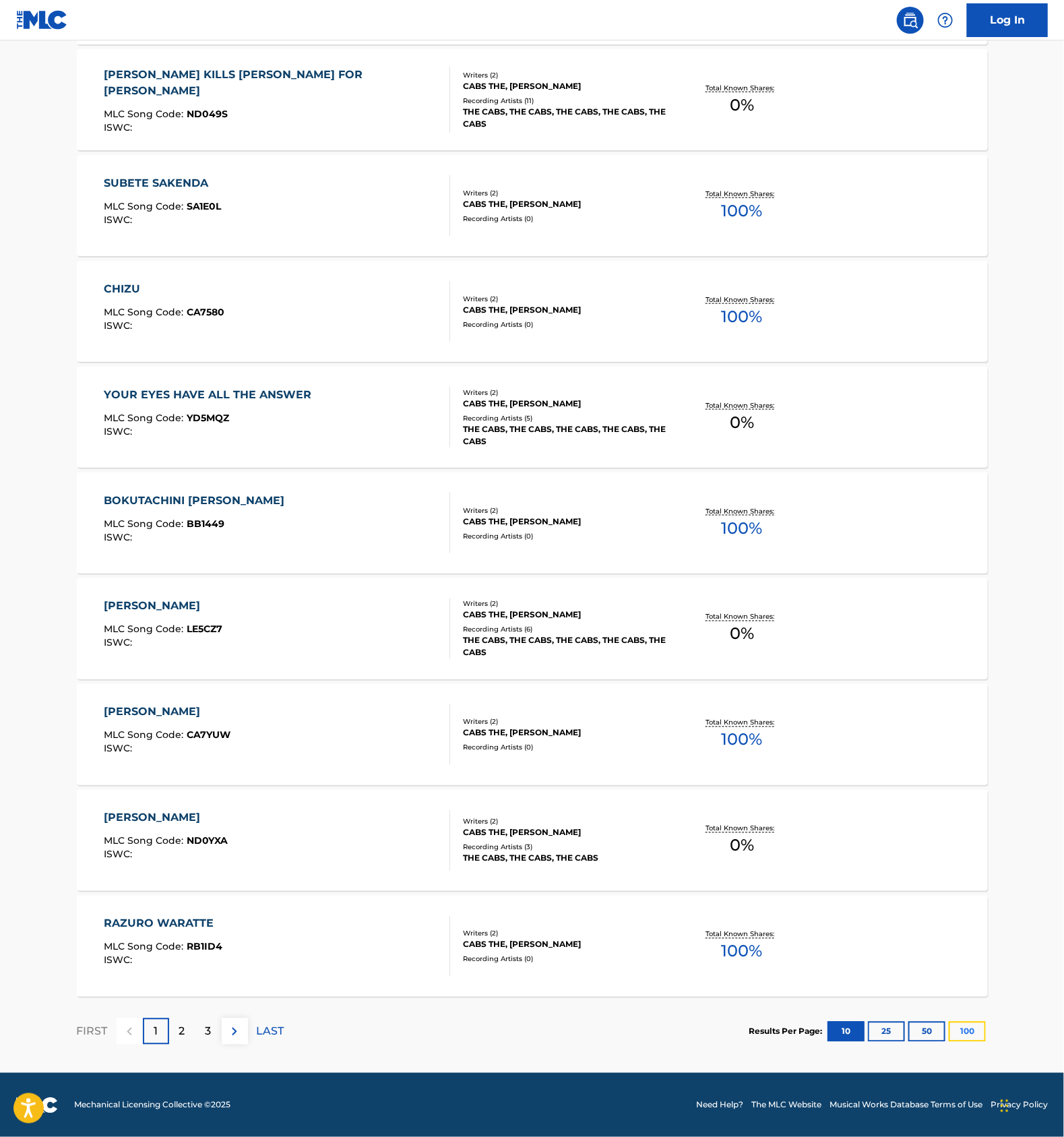
click at [976, 1033] on button "100" at bounding box center [967, 1031] width 37 height 20
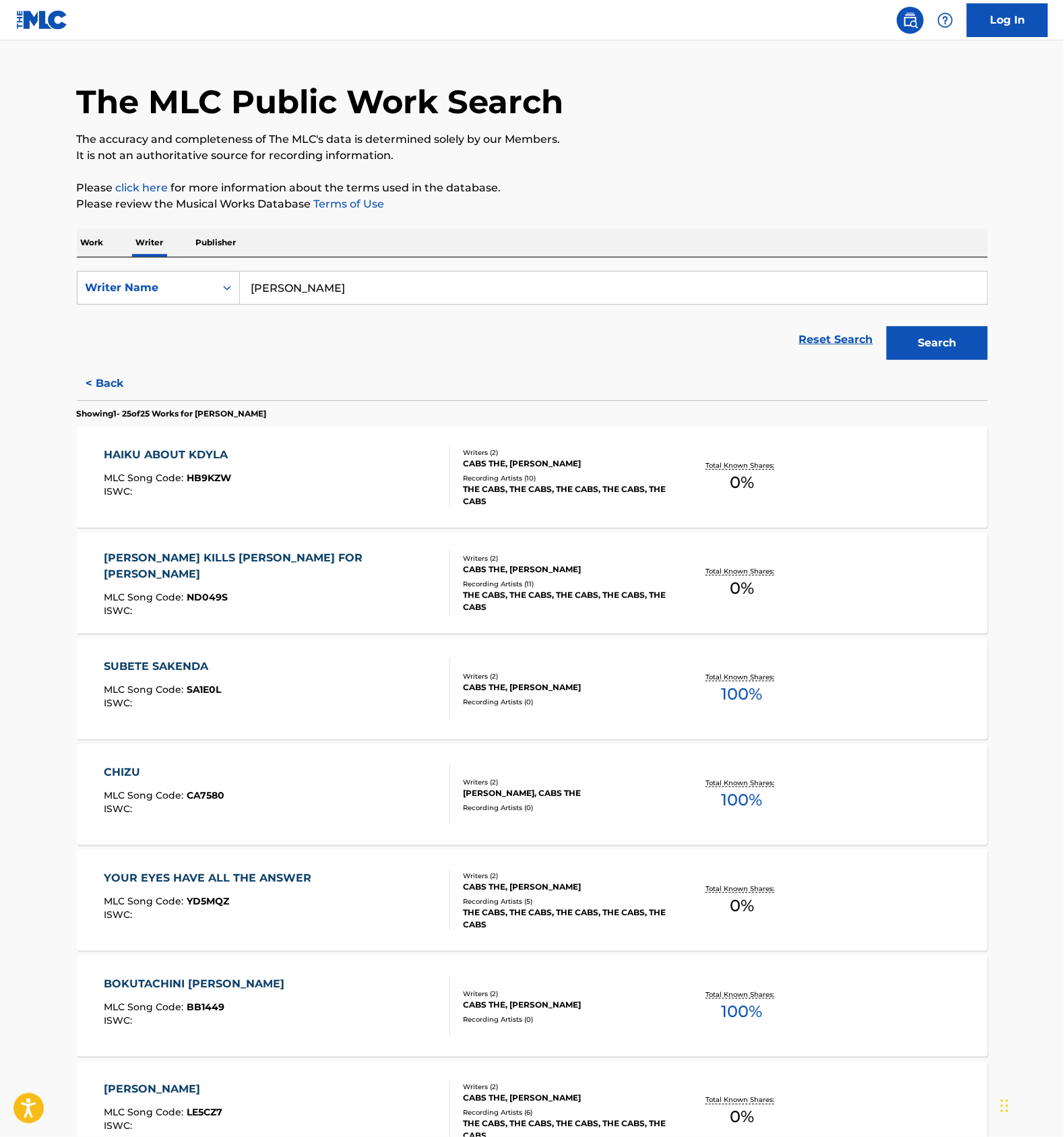
scroll to position [0, 0]
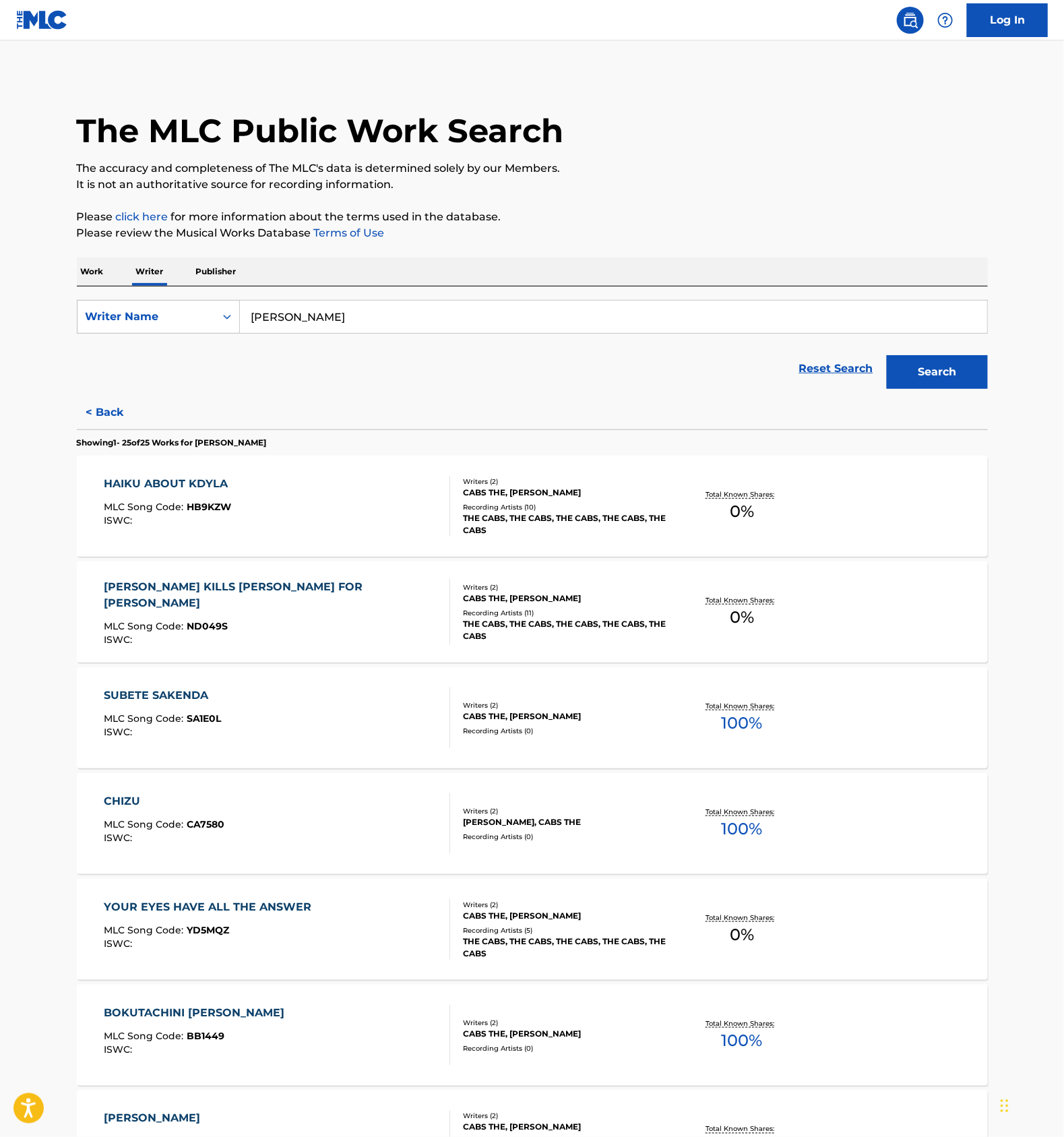
click at [106, 275] on p "Work" at bounding box center [92, 271] width 31 height 28
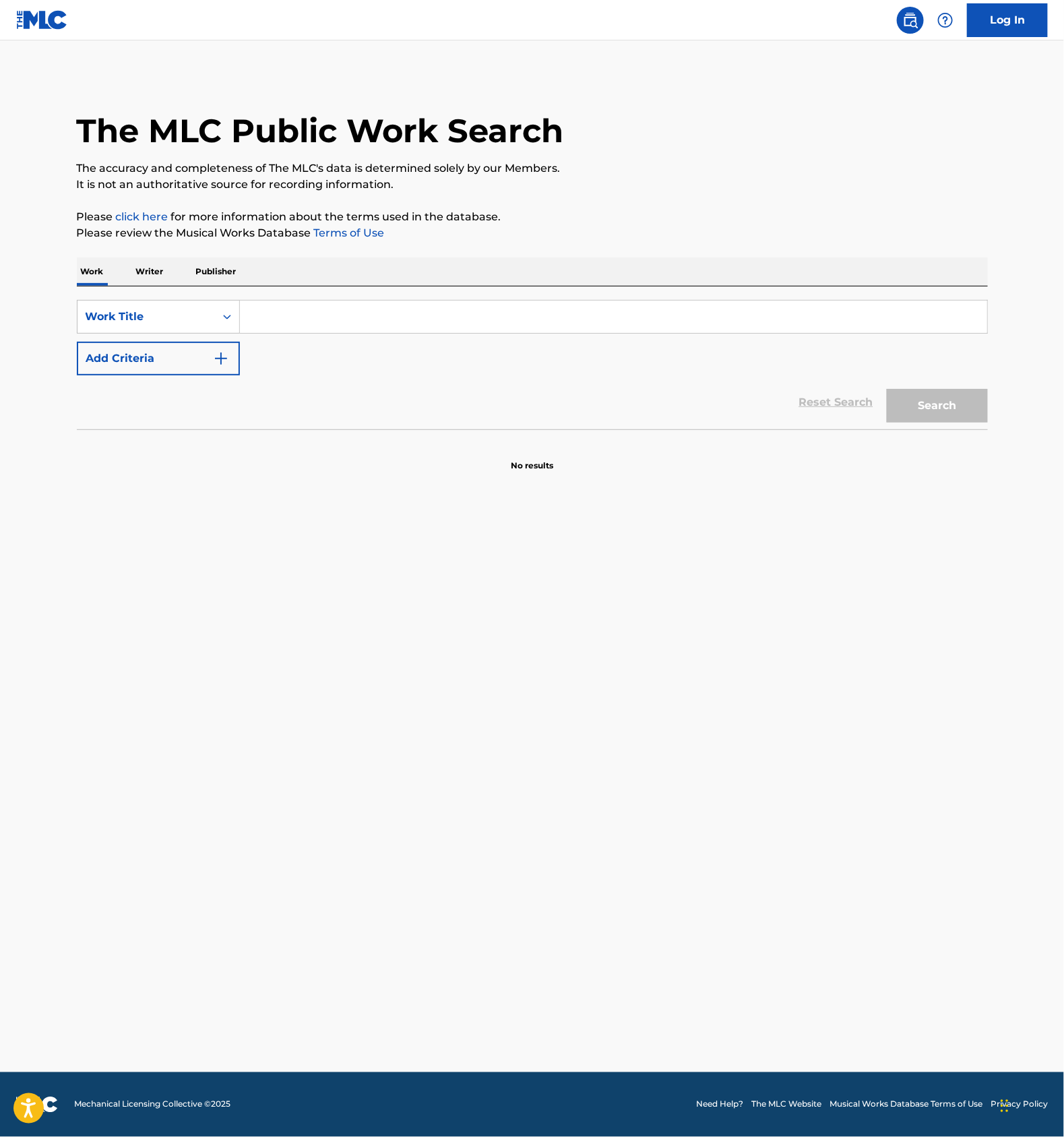
click at [292, 309] on input "Search Form" at bounding box center [614, 316] width 748 height 32
type input "T9107407181"
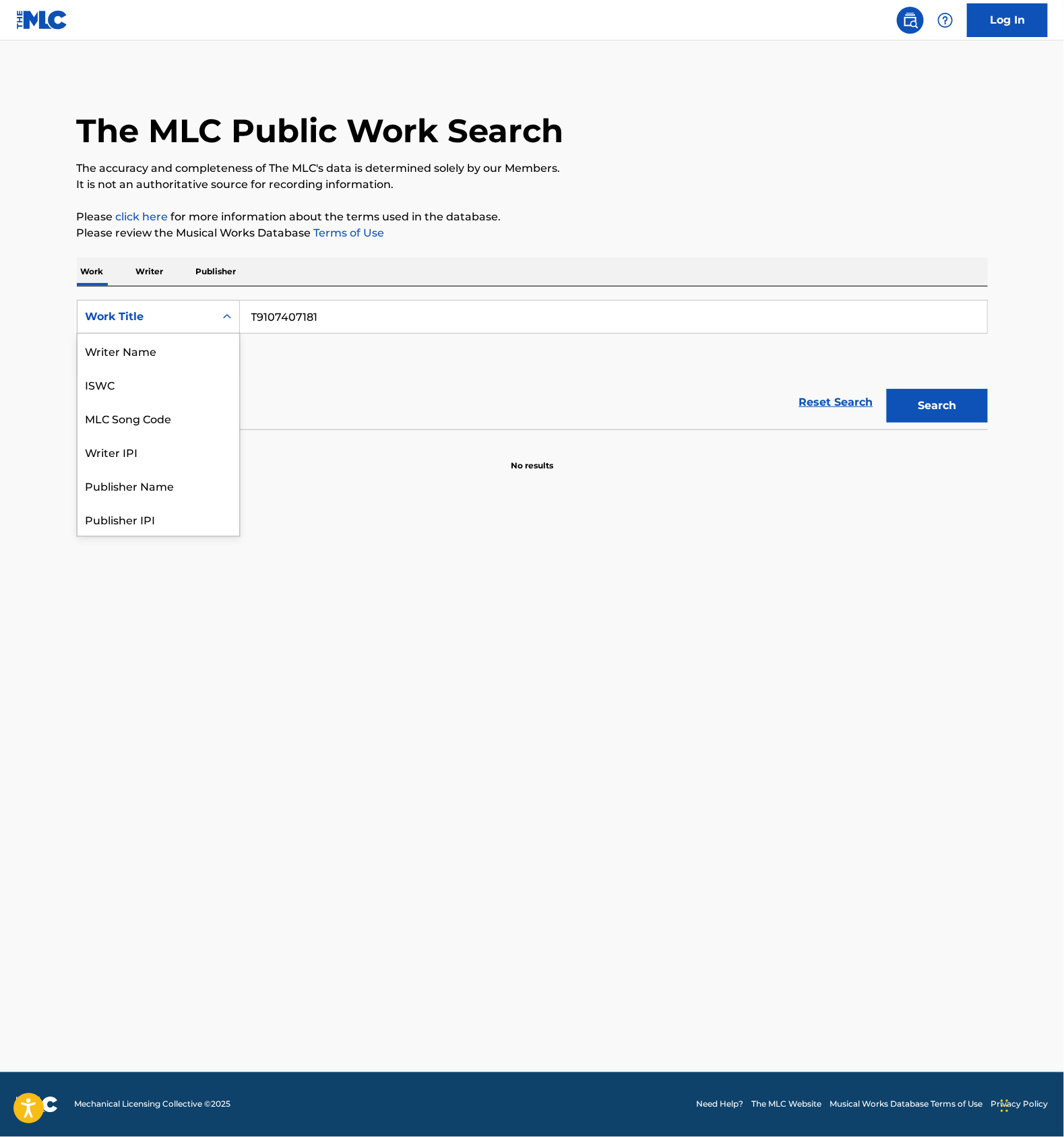
click at [206, 322] on div "Work Title" at bounding box center [146, 317] width 121 height 16
click at [168, 376] on div "ISWC" at bounding box center [158, 384] width 162 height 34
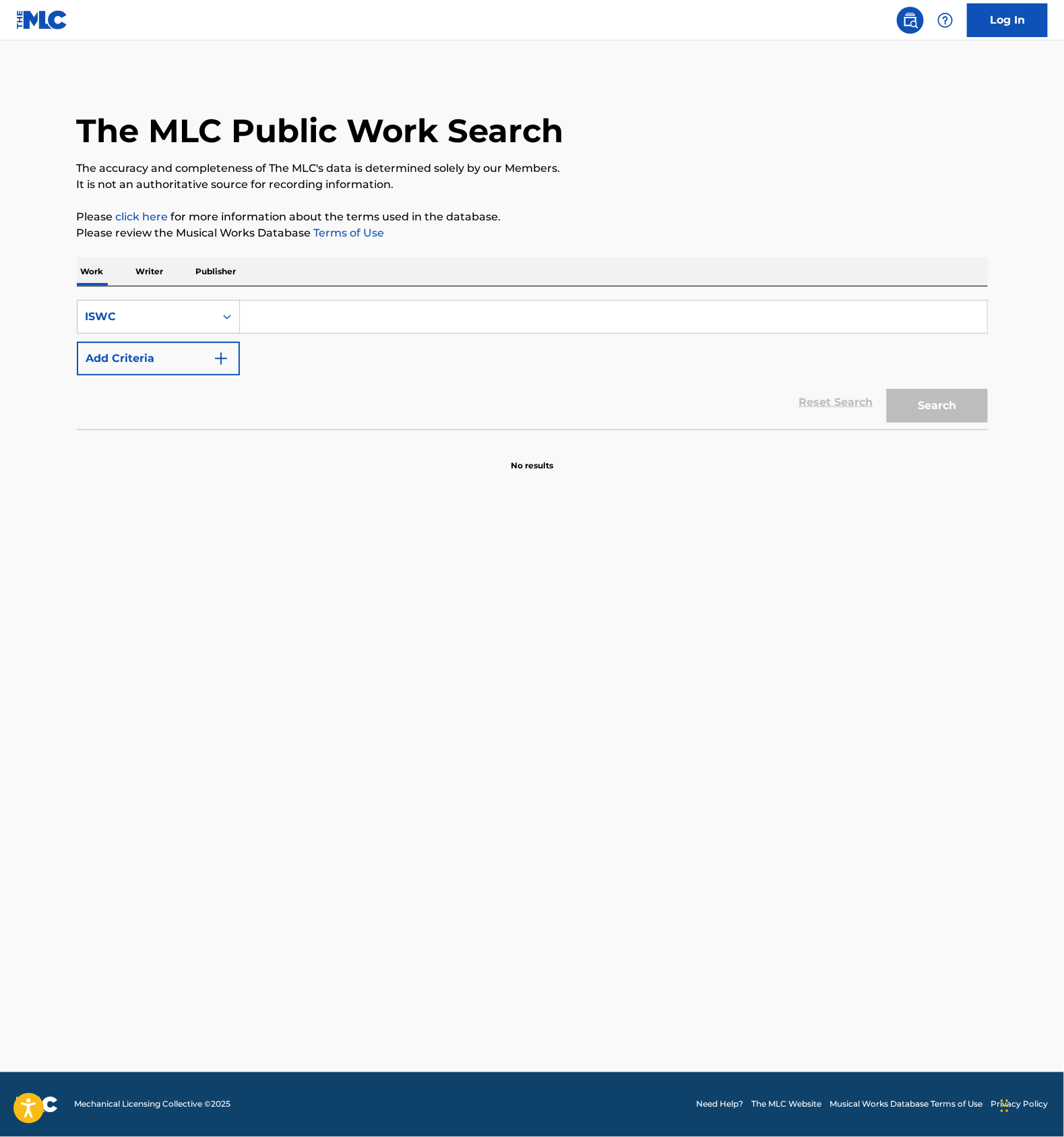
click at [320, 320] on input "Search Form" at bounding box center [614, 316] width 748 height 32
click at [935, 407] on button "Search" at bounding box center [937, 406] width 101 height 34
click at [287, 304] on input "T9107407181" at bounding box center [614, 316] width 748 height 32
type input "T9107406371"
click at [924, 403] on button "Search" at bounding box center [937, 406] width 101 height 34
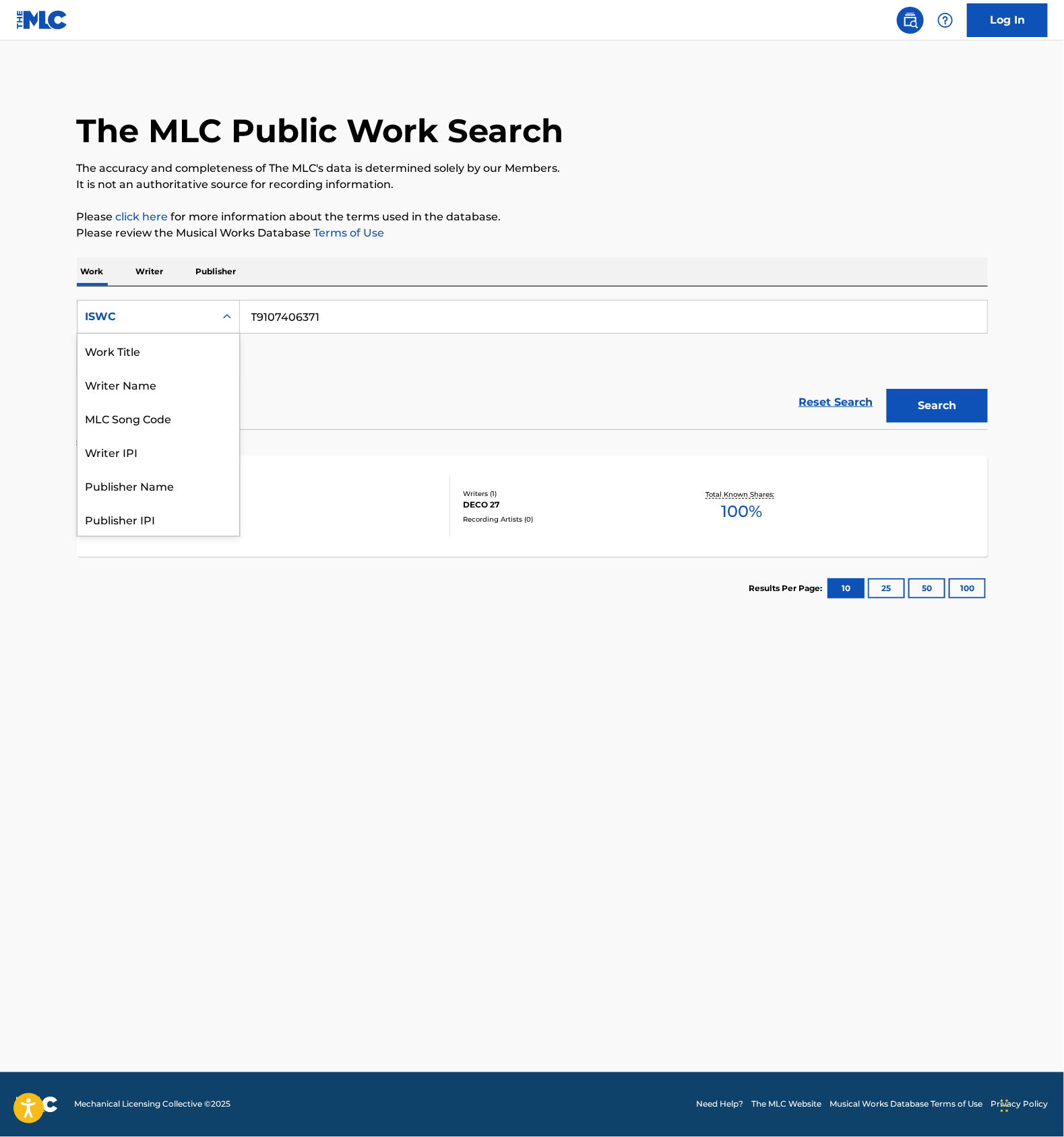
click at [211, 323] on div "ISWC" at bounding box center [146, 316] width 137 height 25
click at [158, 359] on div "Work Title" at bounding box center [158, 350] width 162 height 34
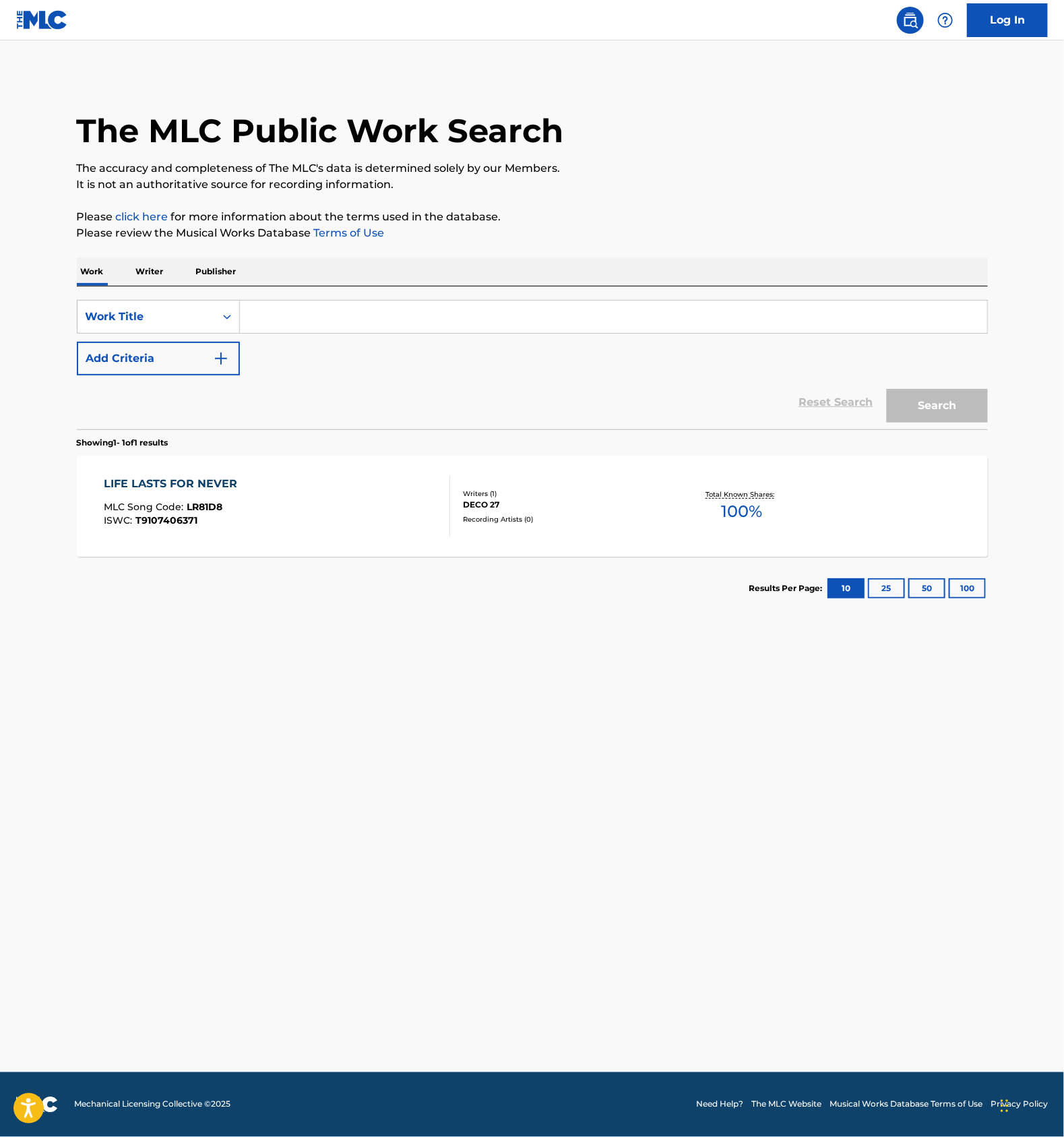
click at [340, 326] on input "Search Form" at bounding box center [614, 316] width 748 height 32
type input "AIBARYI"
click at [221, 353] on img "Search Form" at bounding box center [221, 359] width 16 height 16
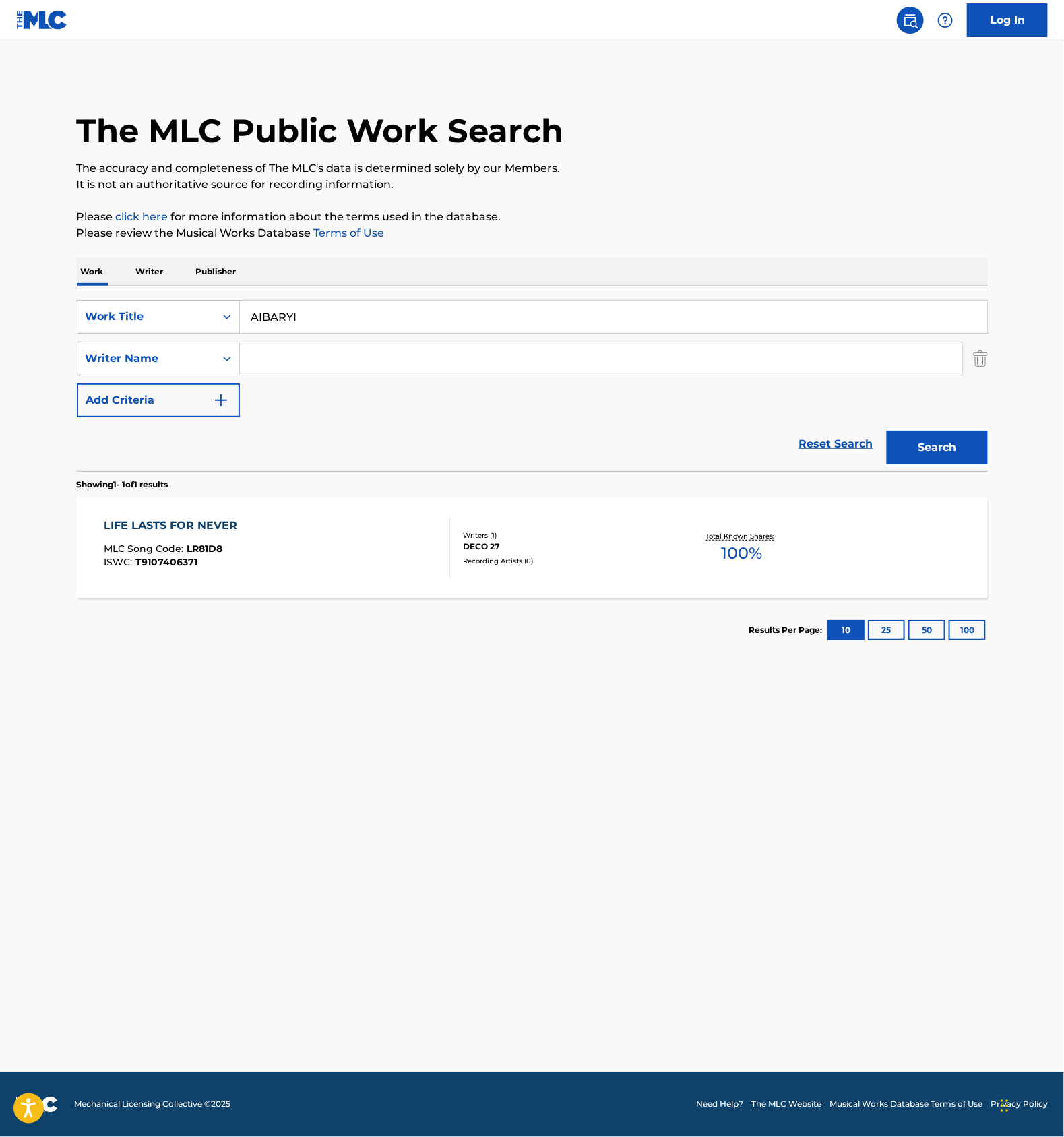
click at [284, 355] on input "Search Form" at bounding box center [601, 358] width 722 height 32
type input "DECO"
click at [887, 431] on button "Search" at bounding box center [937, 447] width 101 height 34
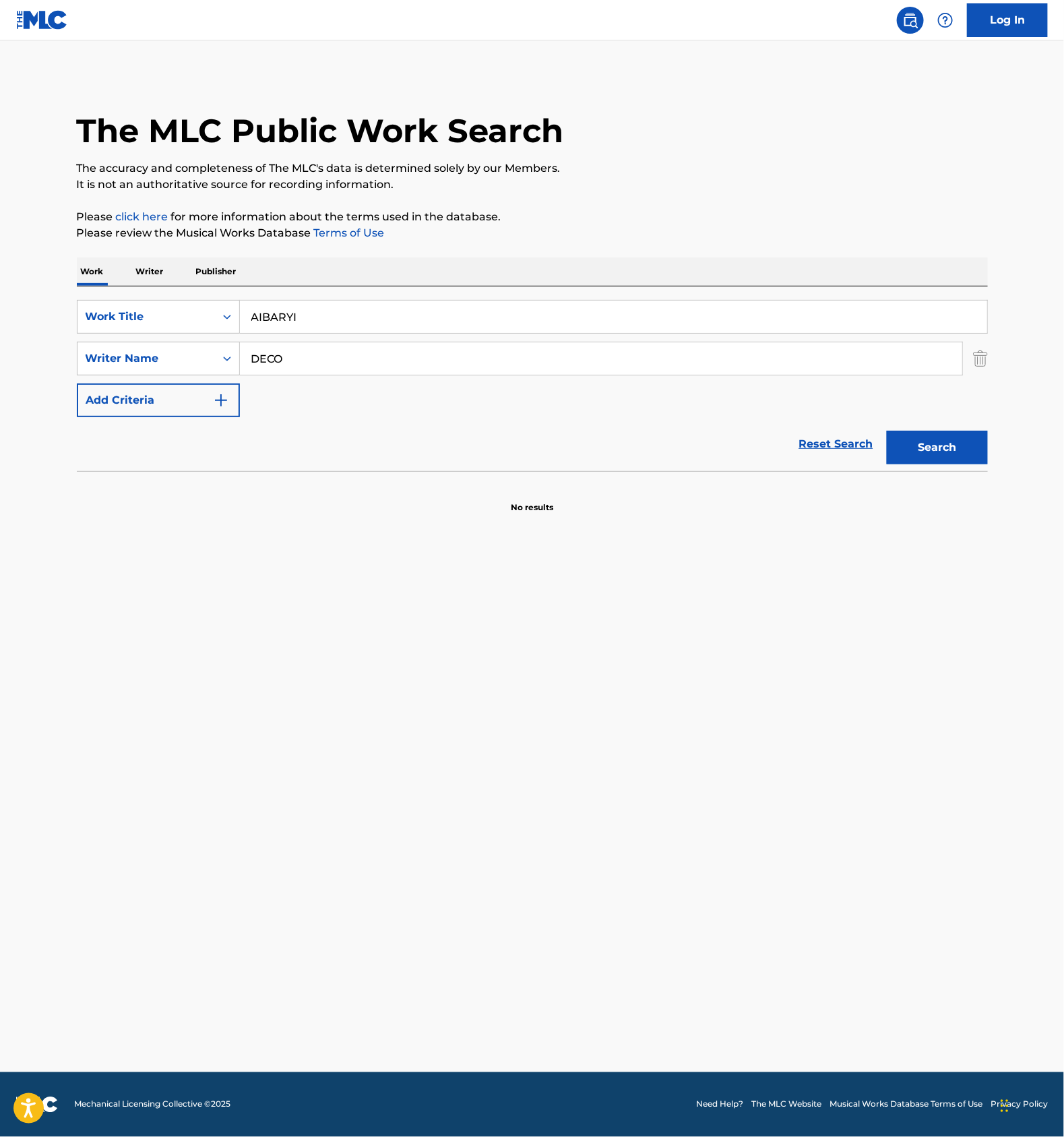
click at [346, 302] on input "AIBARYI" at bounding box center [614, 316] width 748 height 32
type input "T9162016344"
click at [221, 323] on icon "Search Form" at bounding box center [227, 317] width 14 height 14
click at [154, 336] on div "ISWC" at bounding box center [158, 350] width 162 height 34
click at [316, 356] on input "DECO" at bounding box center [601, 358] width 722 height 32
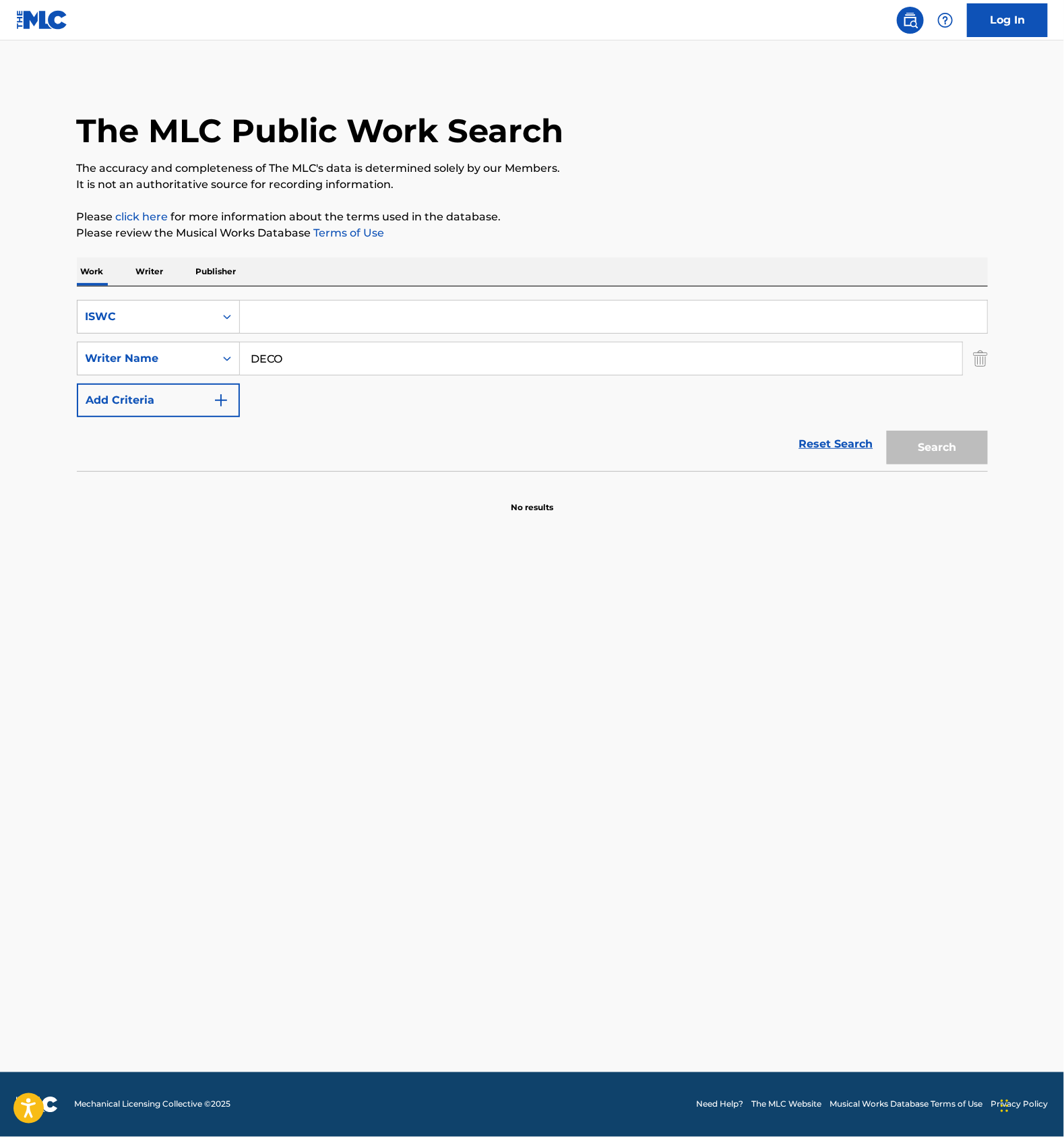
click at [316, 355] on input "DECO" at bounding box center [601, 358] width 722 height 32
click at [296, 310] on input "Search Form" at bounding box center [614, 316] width 748 height 32
type input "T9162016344"
click at [937, 437] on button "Search" at bounding box center [937, 447] width 101 height 34
